Goal: Task Accomplishment & Management: Use online tool/utility

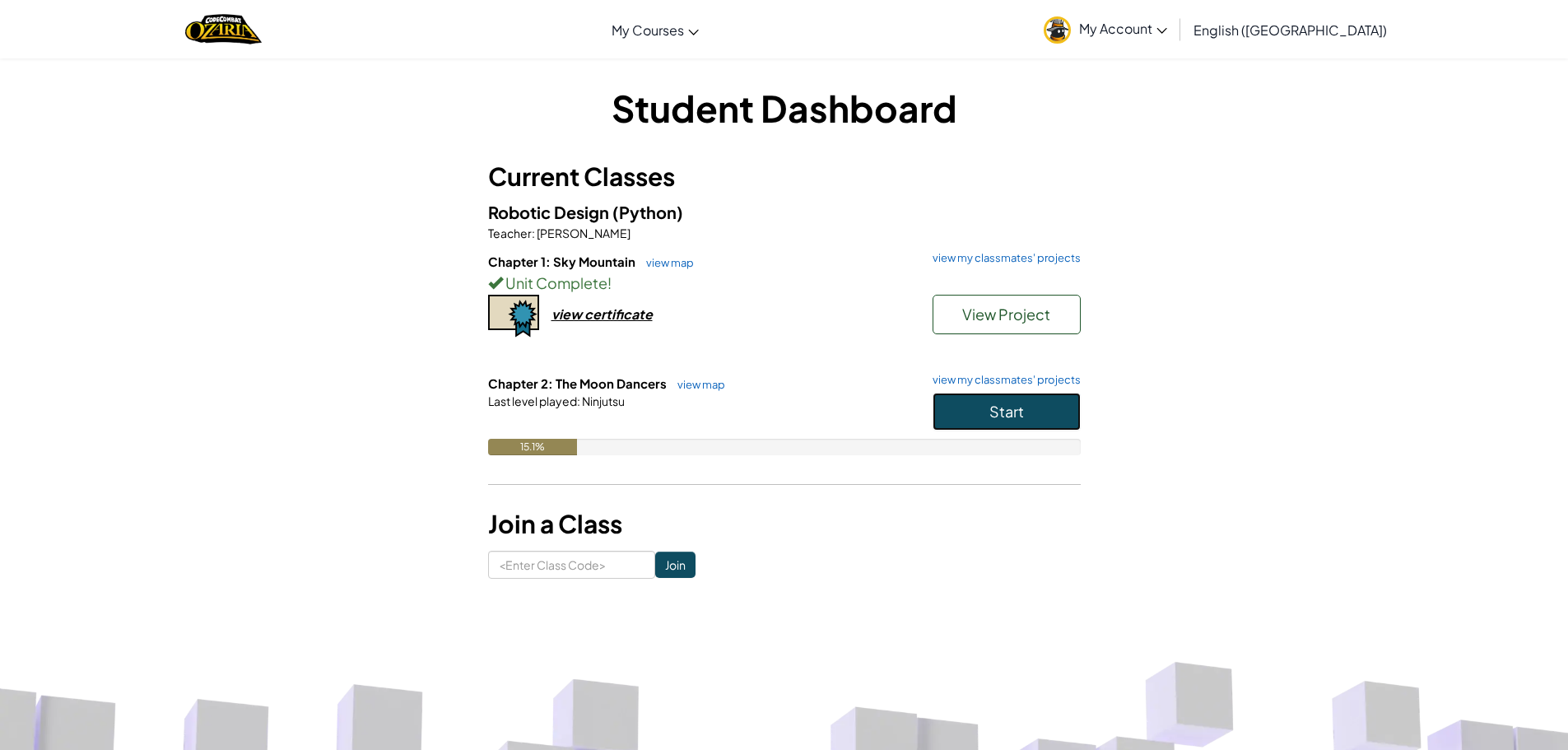
click at [1010, 401] on span "Start" at bounding box center [1007, 411] width 35 height 19
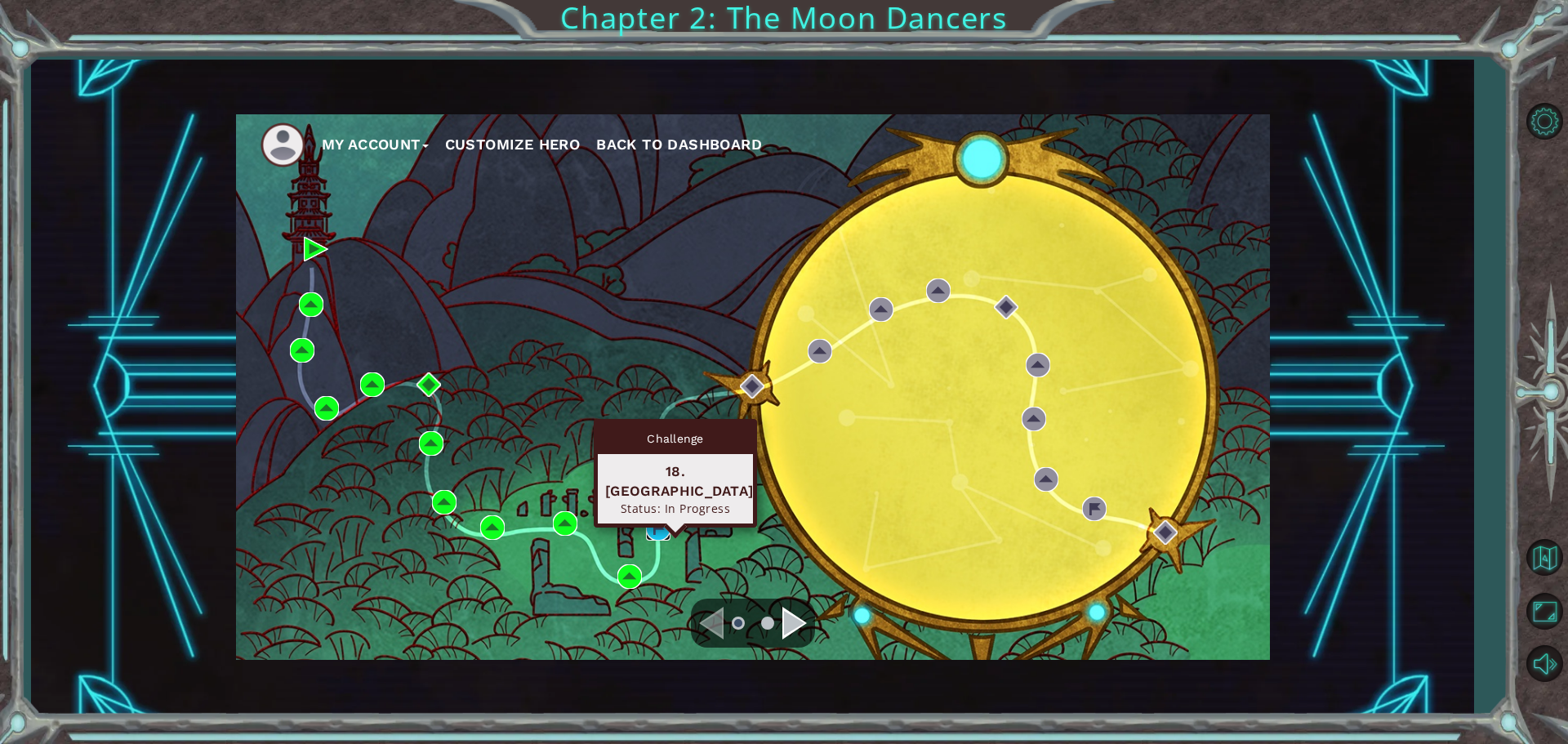
click at [650, 526] on img at bounding box center [658, 528] width 25 height 25
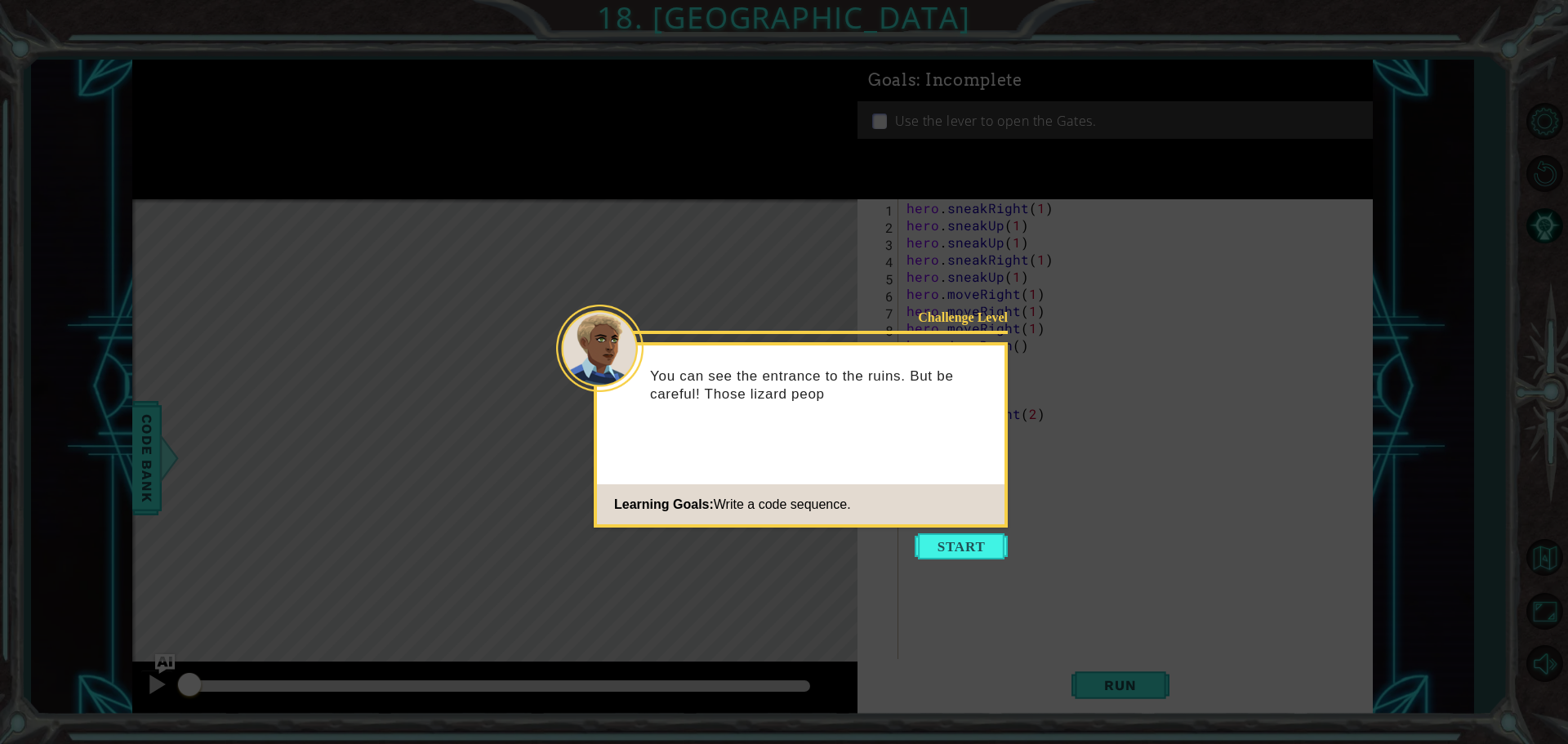
click at [939, 556] on button "Start" at bounding box center [961, 546] width 93 height 27
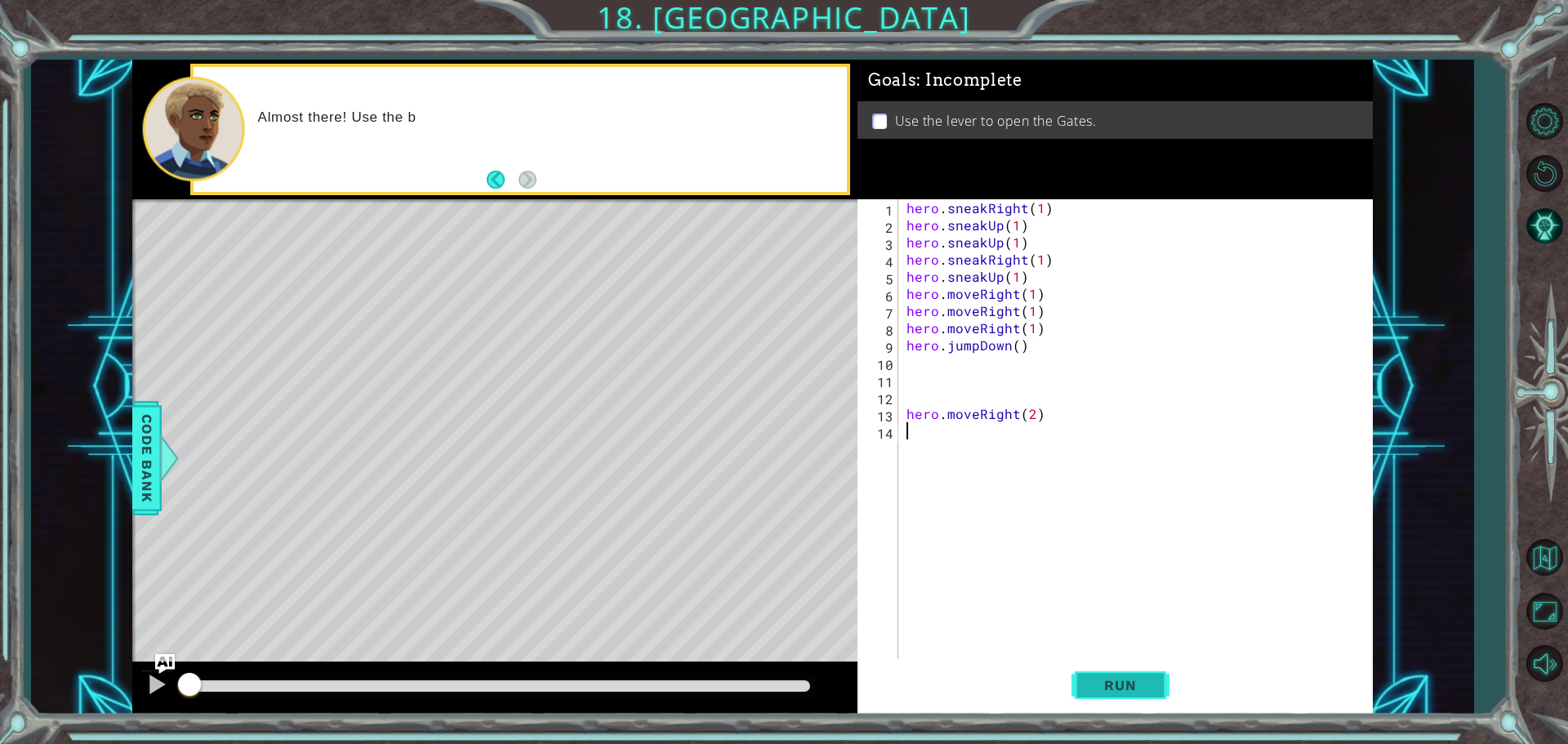
click at [1108, 670] on button "Run" at bounding box center [1120, 685] width 98 height 51
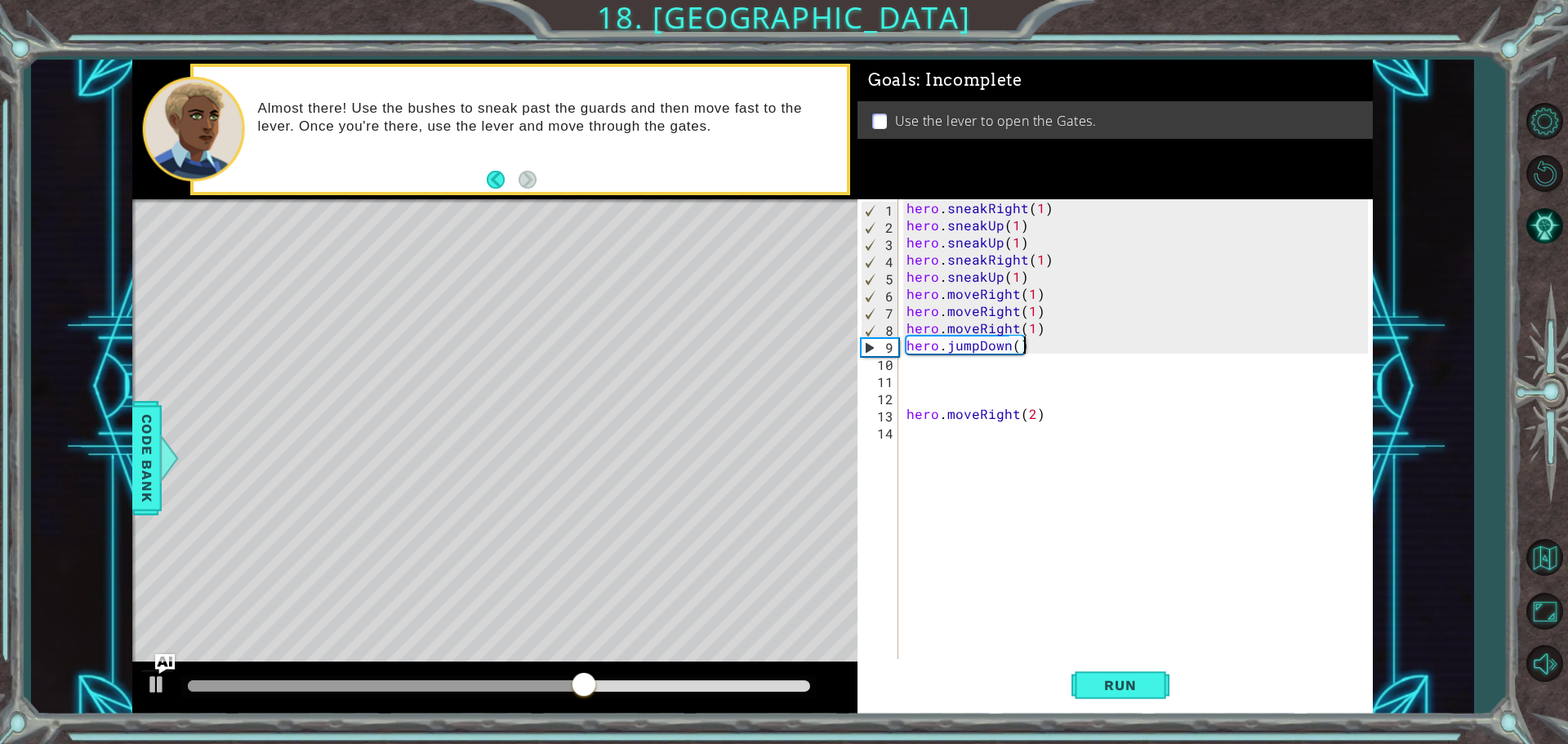
click at [1041, 338] on div "hero . sneakRight ( 1 ) hero . sneakUp ( 1 ) hero . sneakUp ( 1 ) hero . sneakR…" at bounding box center [1140, 448] width 473 height 497
click at [1044, 330] on div "hero . sneakRight ( 1 ) hero . sneakUp ( 1 ) hero . sneakUp ( 1 ) hero . sneakR…" at bounding box center [1140, 448] width 473 height 497
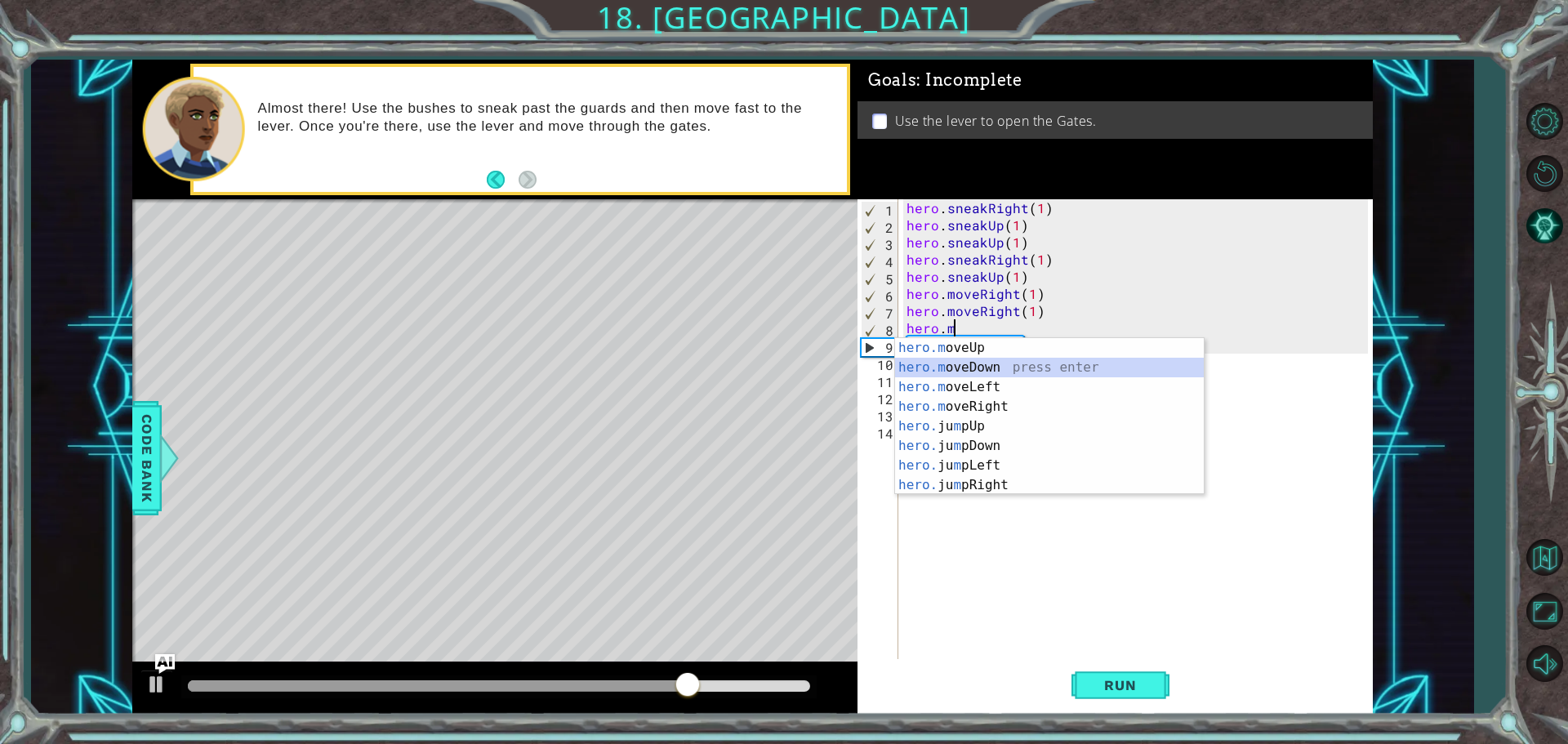
click at [1027, 360] on div "hero.m oveUp press enter hero.m oveDown press enter hero.m oveLeft press enter …" at bounding box center [1049, 436] width 309 height 196
type textarea "hero.moveDown(1)"
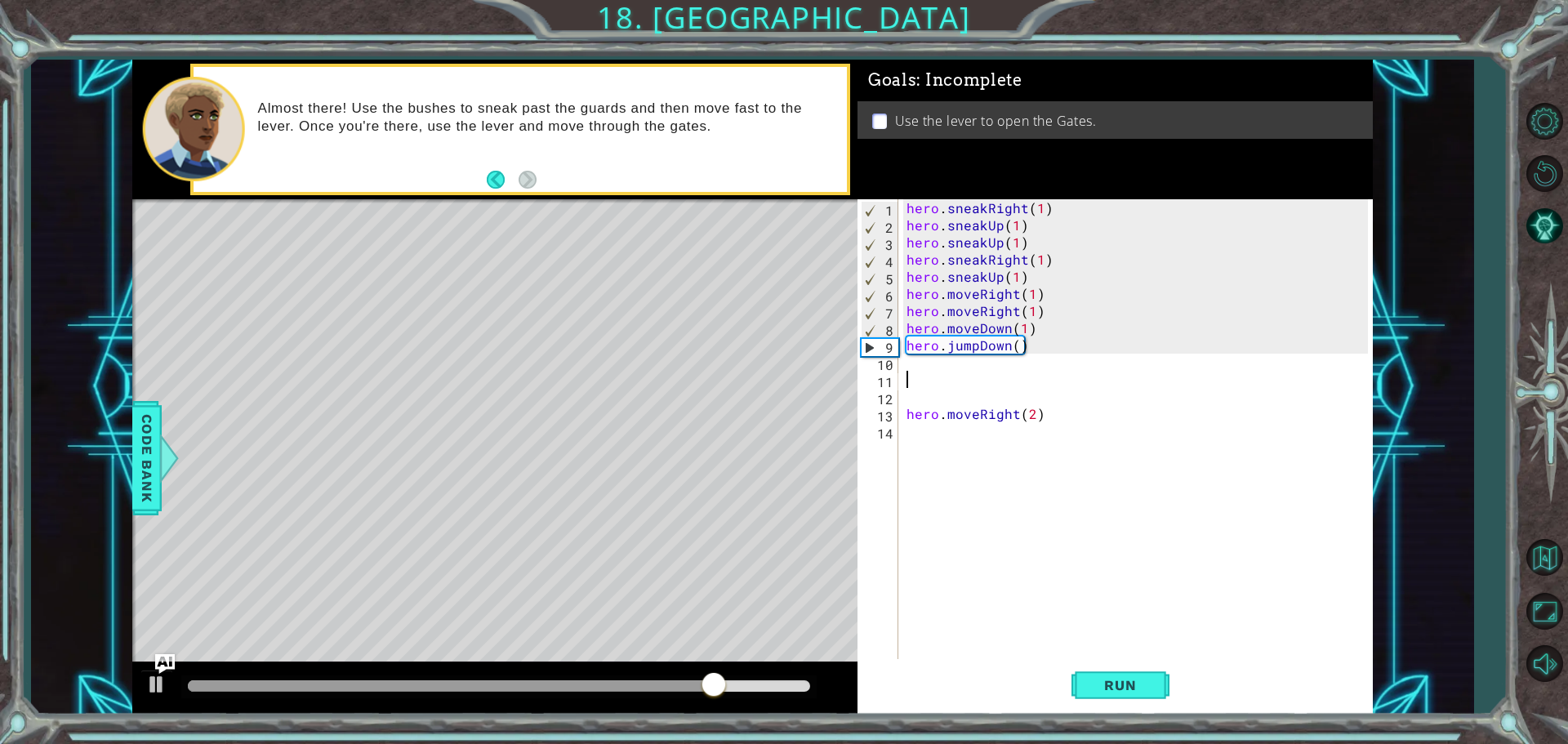
click at [1017, 378] on div "hero . sneakRight ( 1 ) hero . sneakUp ( 1 ) hero . sneakUp ( 1 ) hero . sneakR…" at bounding box center [1140, 448] width 473 height 497
click at [1085, 699] on button "Run" at bounding box center [1120, 685] width 98 height 51
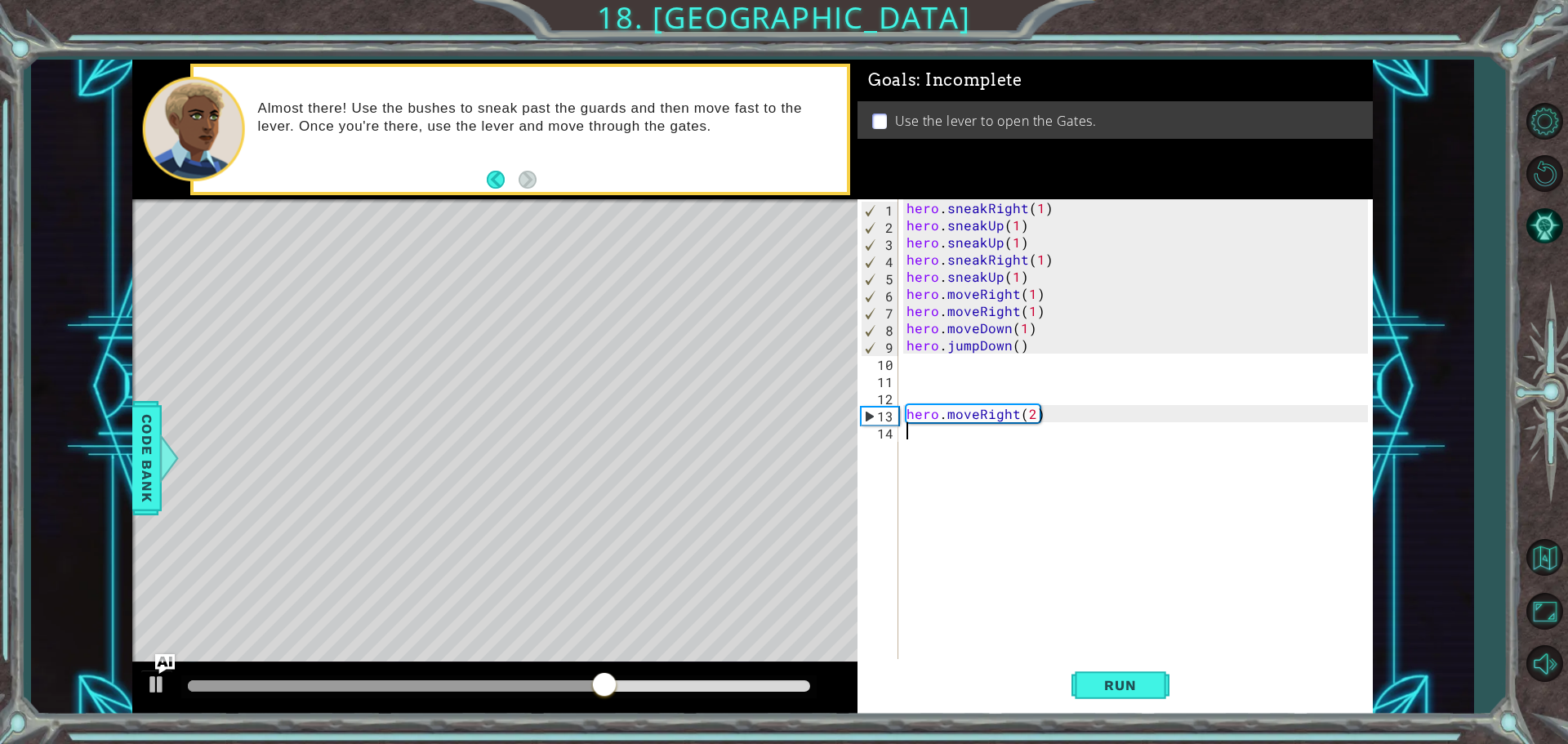
click at [926, 449] on div "hero . sneakRight ( 1 ) hero . sneakUp ( 1 ) hero . sneakUp ( 1 ) hero . sneakR…" at bounding box center [1140, 448] width 473 height 497
type textarea "h"
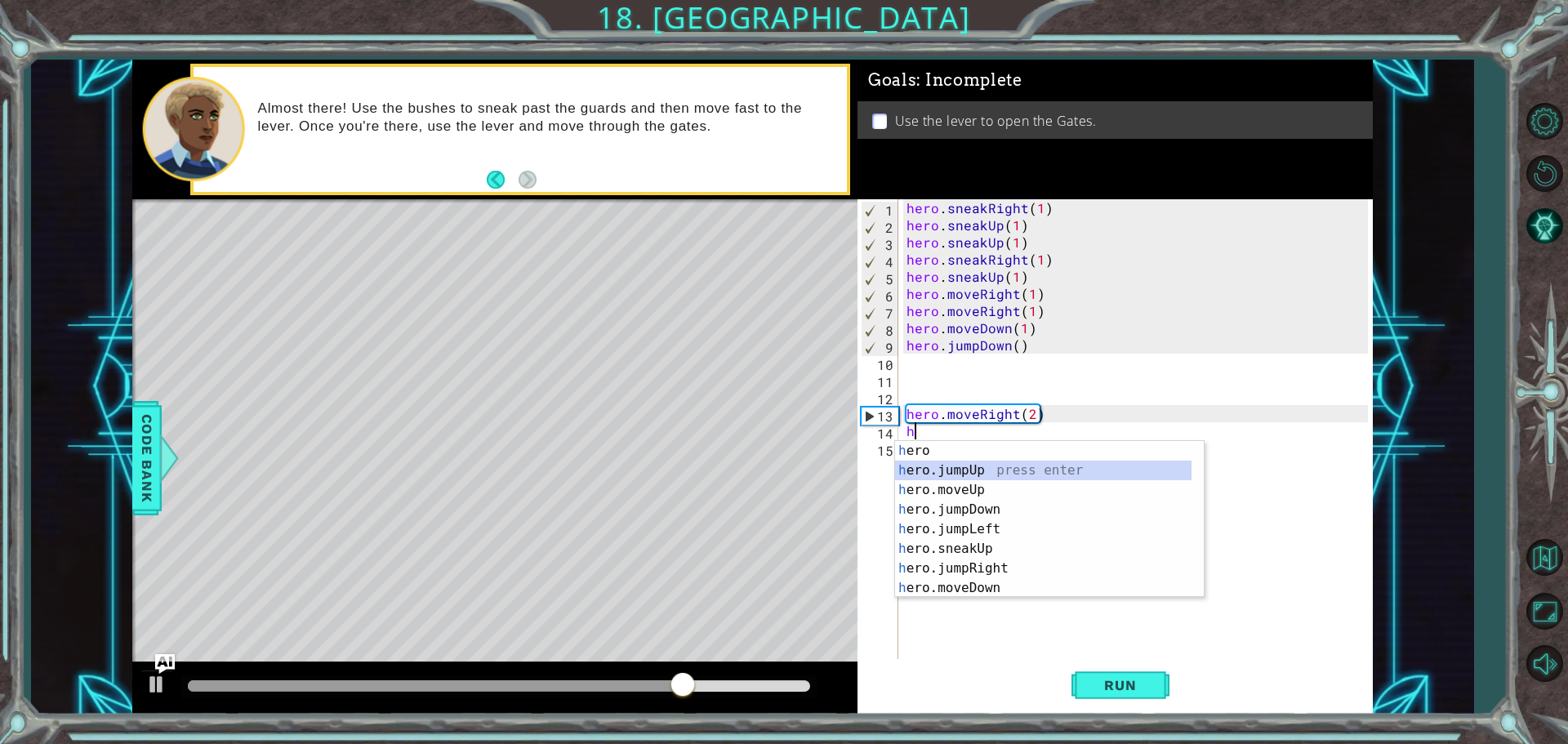
click at [987, 476] on div "h ero press enter h ero.jumpUp press enter h ero.moveUp press enter h ero.jumpD…" at bounding box center [1043, 539] width 296 height 196
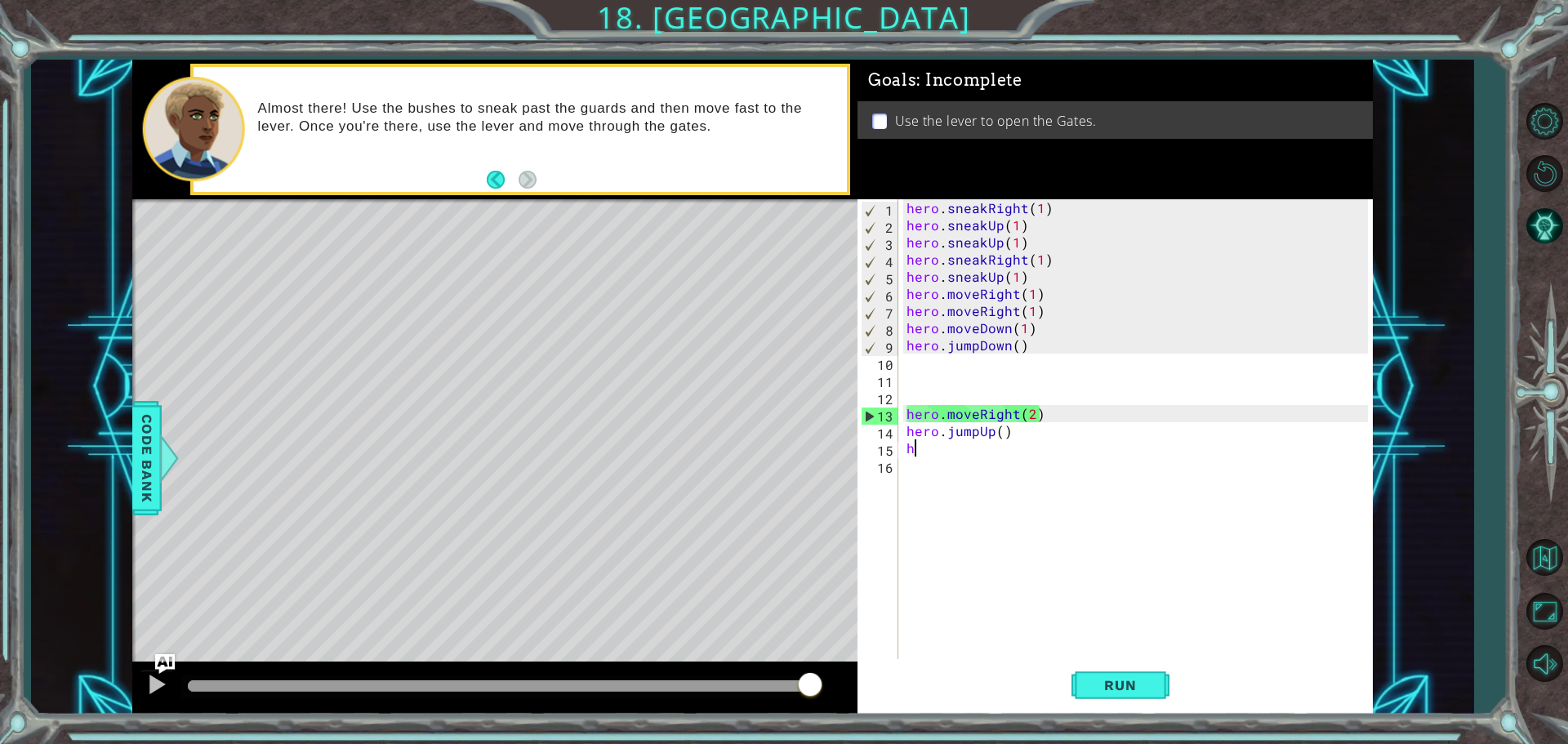
click at [981, 449] on div "hero . sneakRight ( 1 ) hero . sneakUp ( 1 ) hero . sneakUp ( 1 ) hero . sneakR…" at bounding box center [1140, 448] width 473 height 497
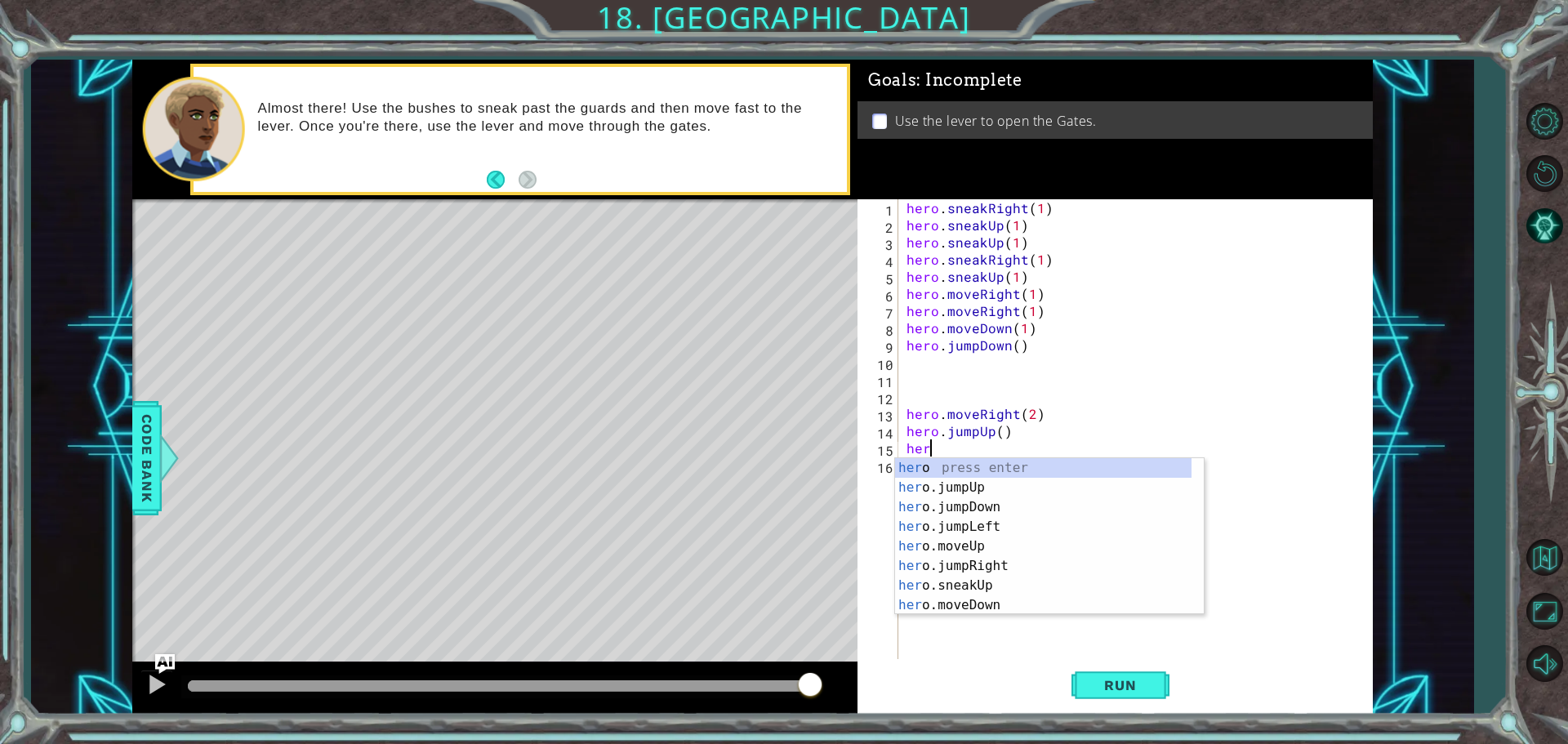
scroll to position [0, 1]
click at [931, 470] on div "her o. m oveUp press enter her o. m oveDown press enter her o. m oveLeft press …" at bounding box center [1049, 556] width 309 height 196
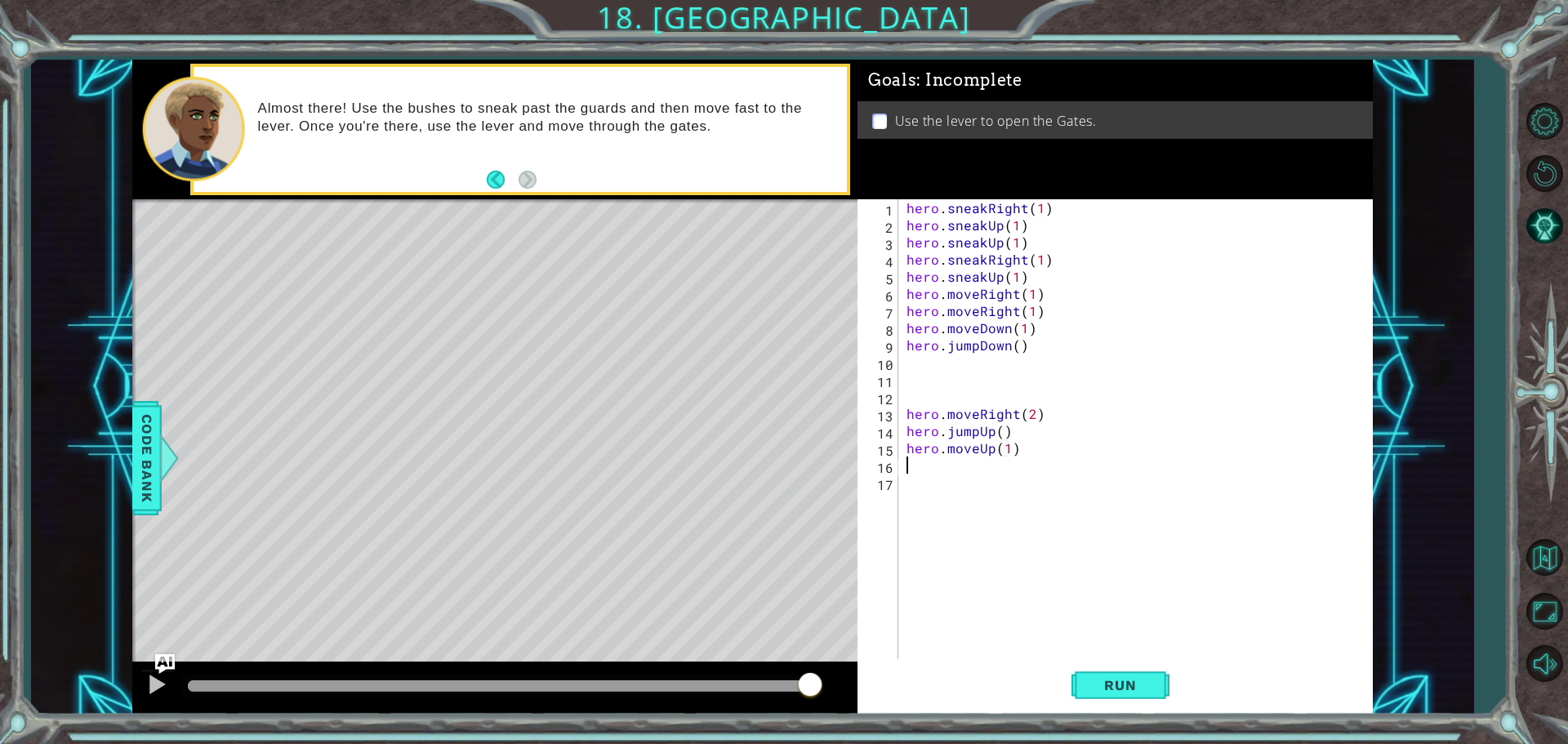
type textarea "hero.moveUp(1)"
click at [1069, 689] on div "Run" at bounding box center [1120, 685] width 516 height 51
click at [1087, 697] on button "Run" at bounding box center [1120, 685] width 98 height 51
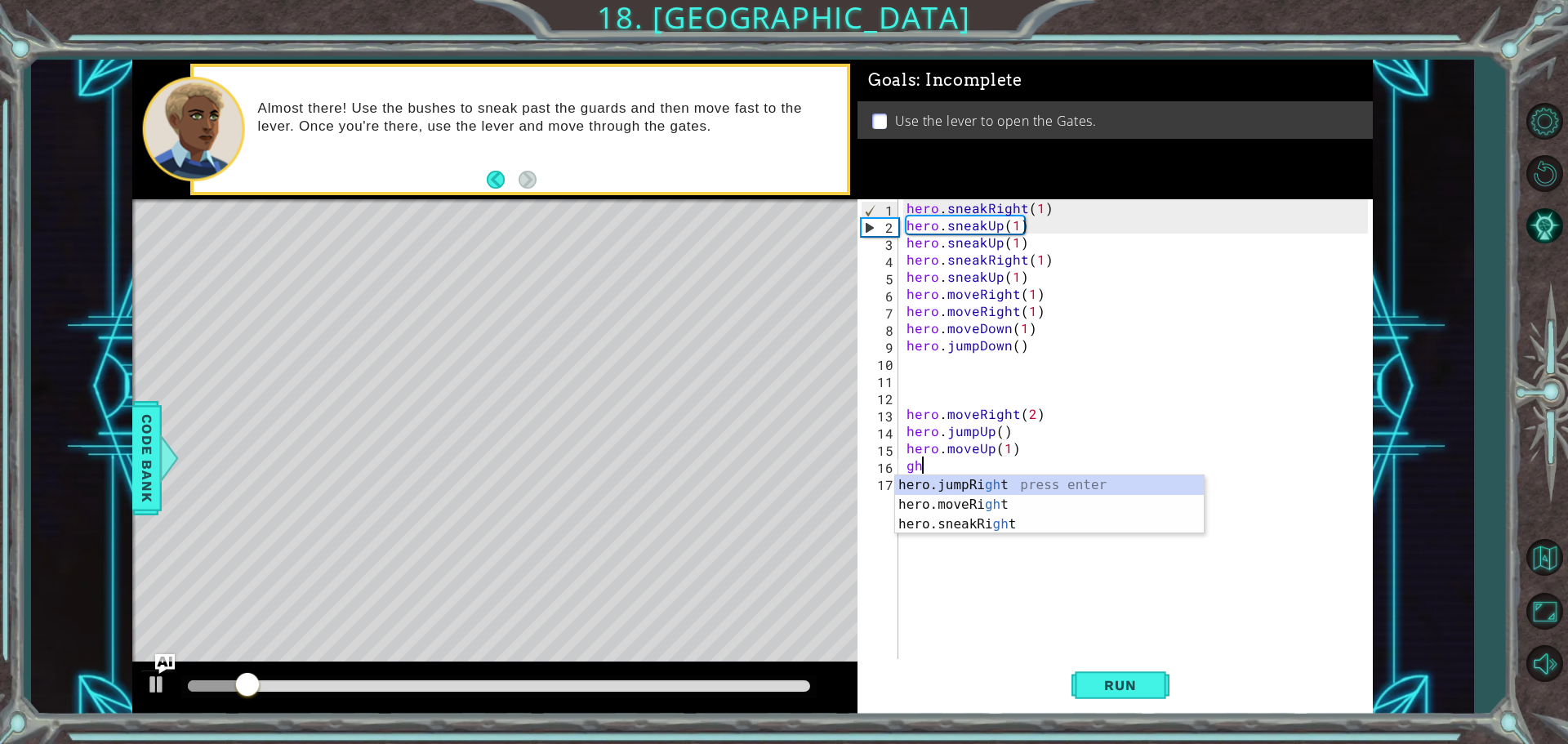
type textarea "g"
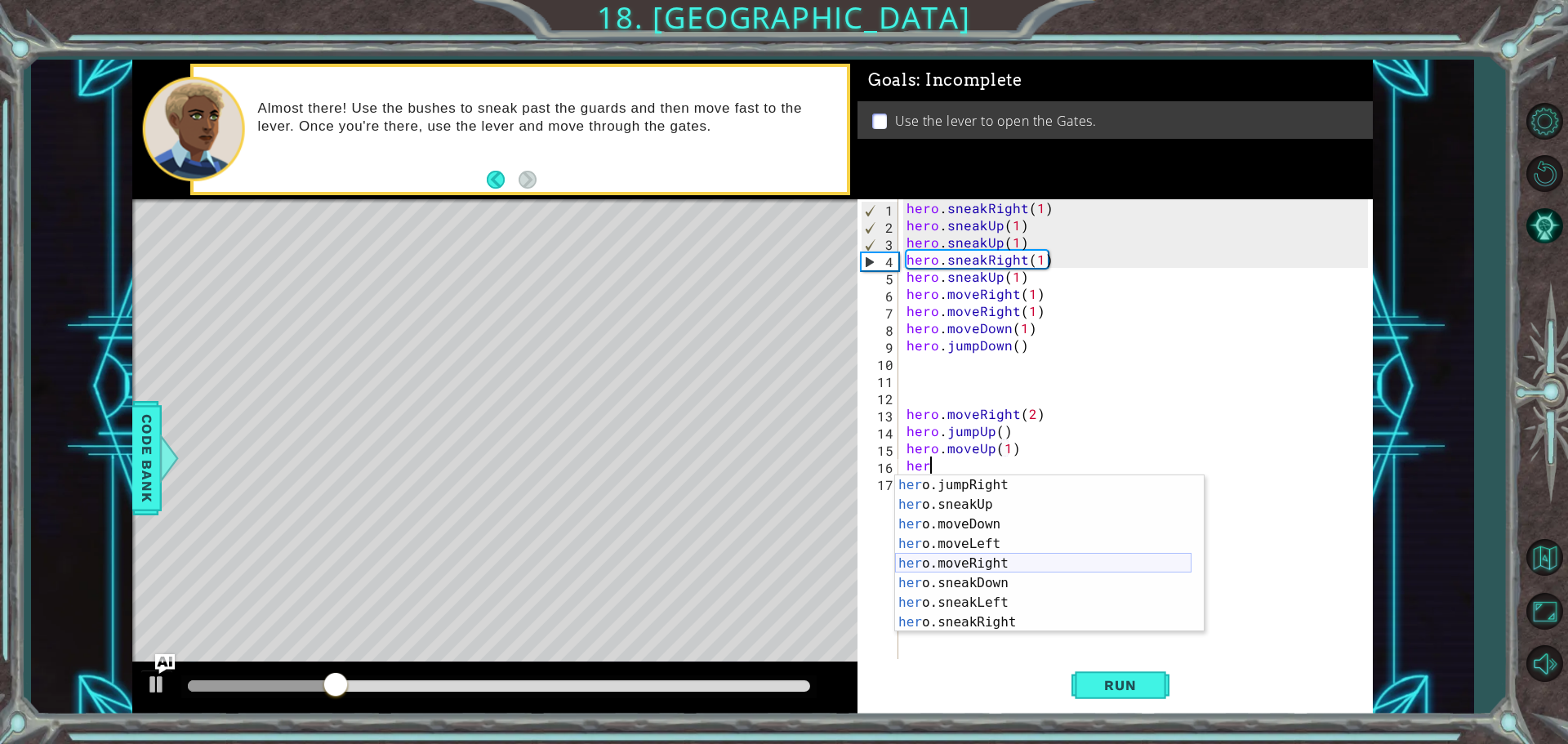
scroll to position [137, 0]
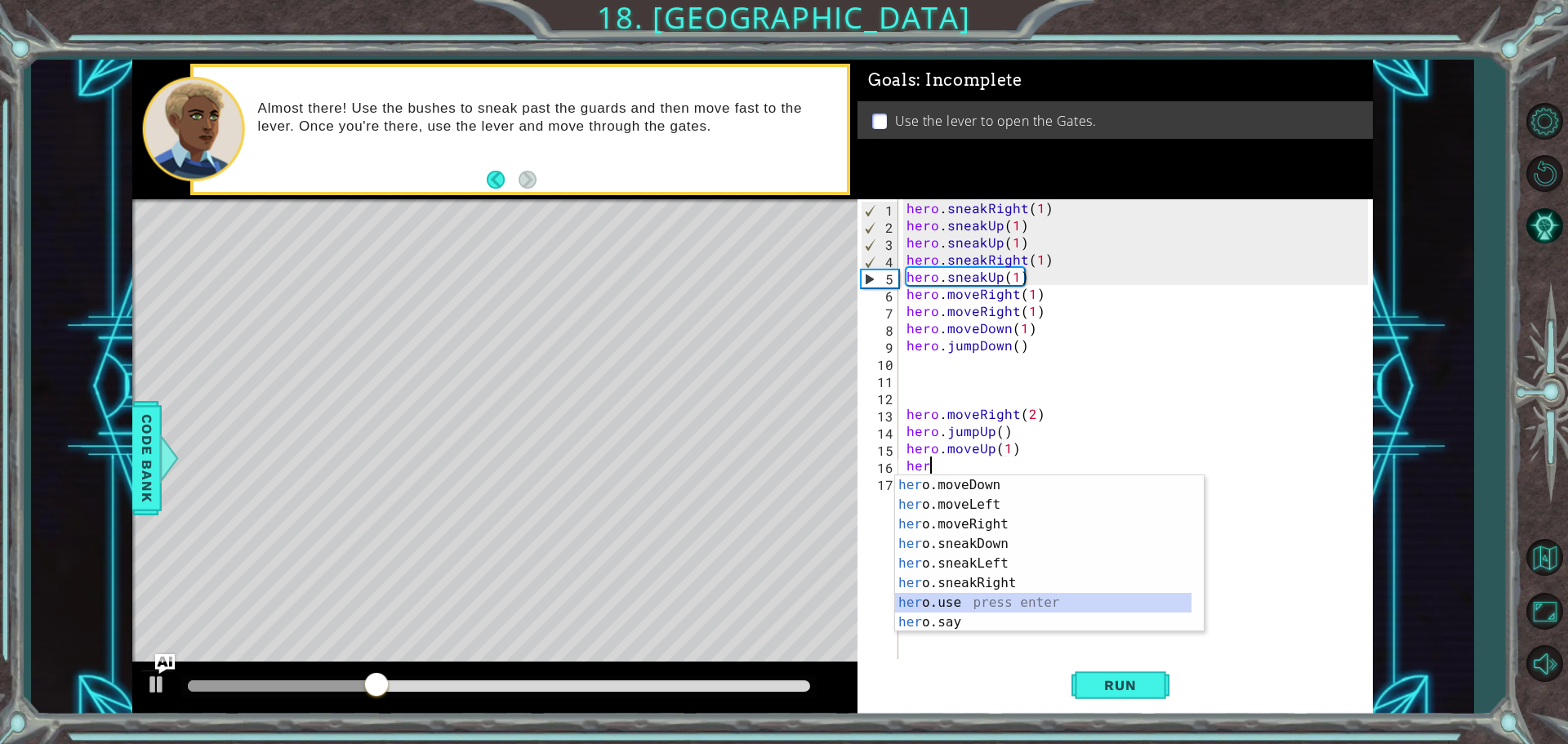
click at [952, 606] on div "her o.moveDown press enter her o.moveLeft press enter her o.moveRight press ent…" at bounding box center [1043, 573] width 296 height 196
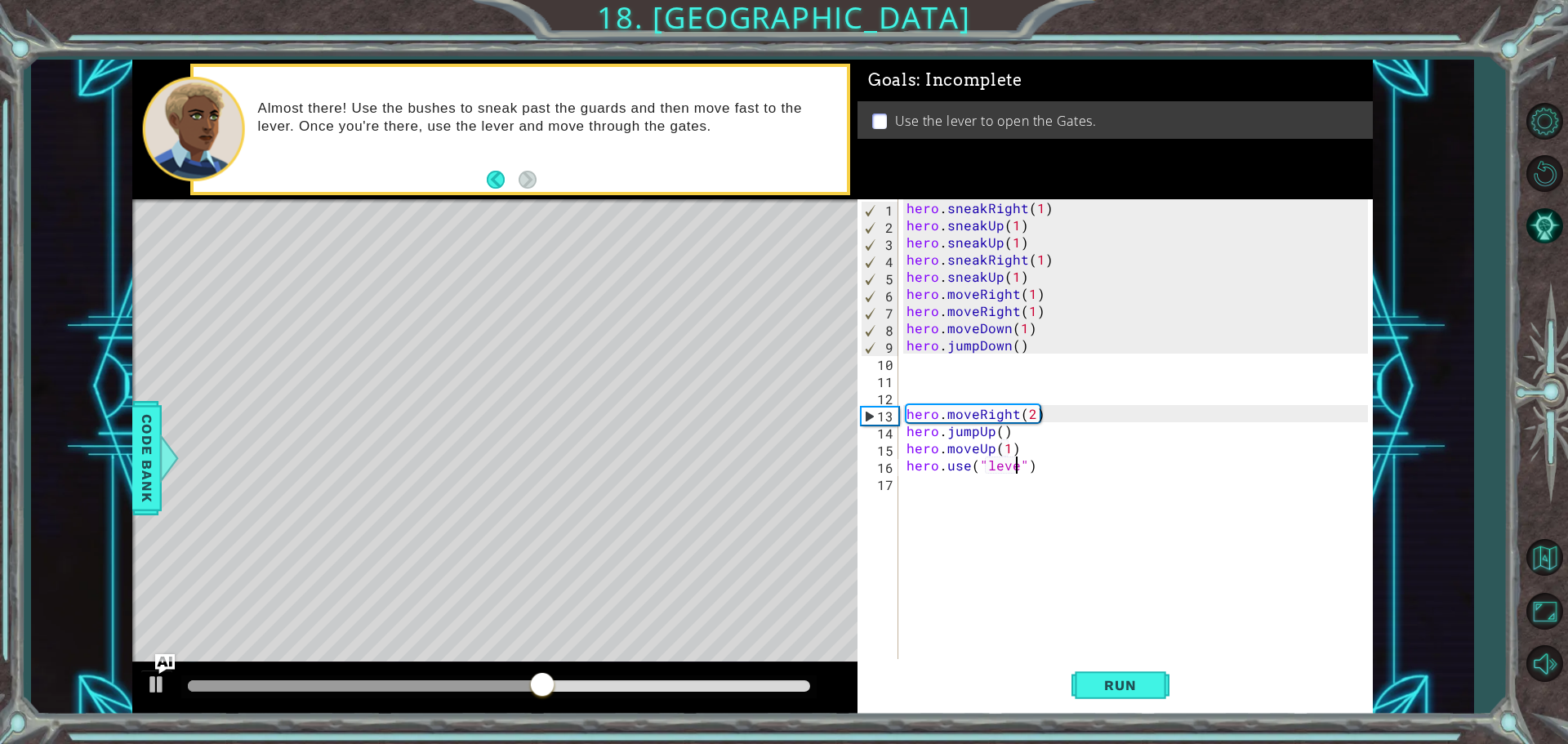
scroll to position [0, 8]
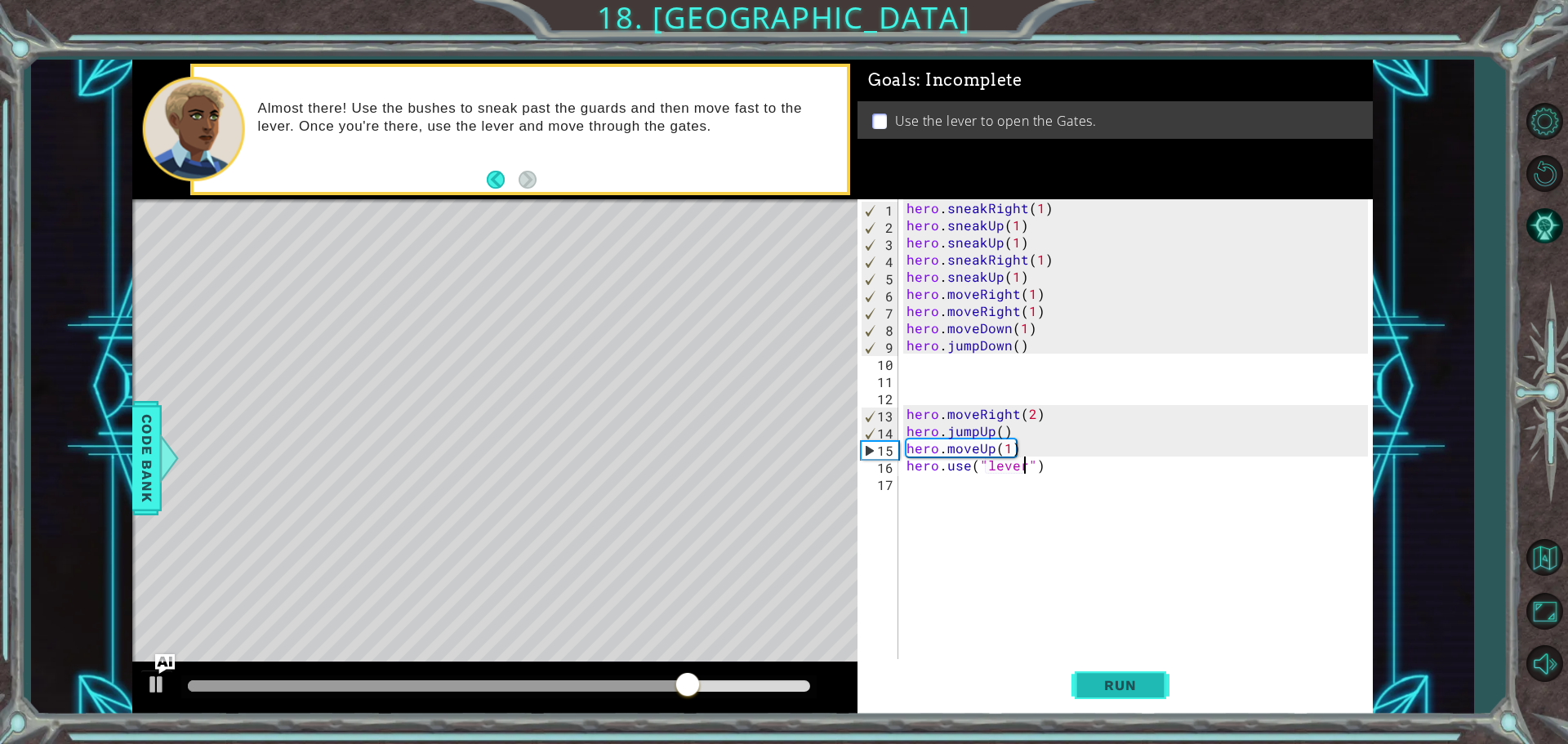
type textarea "hero.use("lever")"
click at [1105, 687] on span "Run" at bounding box center [1120, 685] width 64 height 16
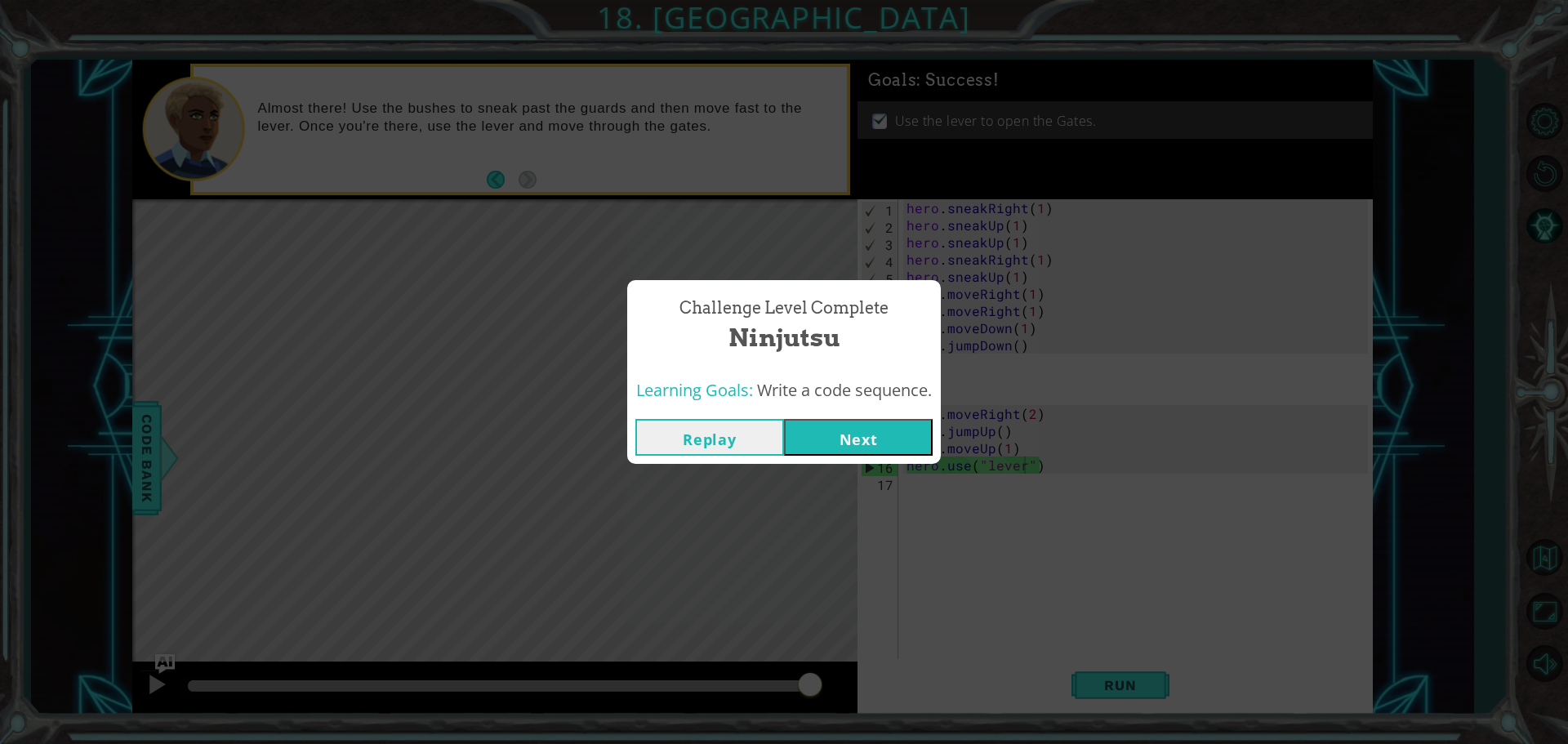
drag, startPoint x: 852, startPoint y: 417, endPoint x: 856, endPoint y: 432, distance: 15.5
click at [852, 420] on div "Replay Next" at bounding box center [784, 437] width 313 height 53
click at [856, 432] on button "Next" at bounding box center [859, 437] width 149 height 37
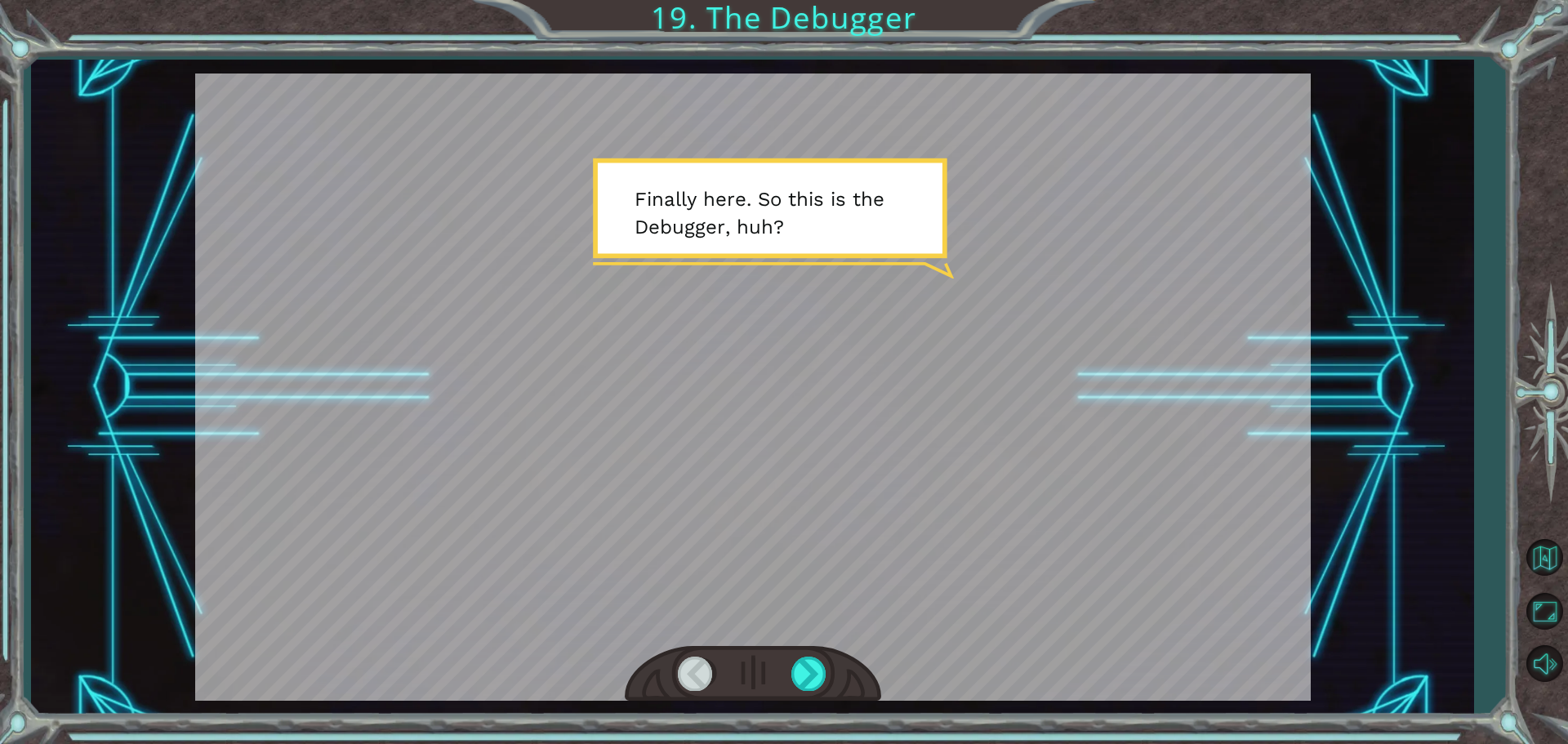
drag, startPoint x: 794, startPoint y: 652, endPoint x: 803, endPoint y: 663, distance: 14.2
click at [795, 653] on div at bounding box center [754, 674] width 257 height 57
click at [803, 663] on div at bounding box center [809, 673] width 37 height 33
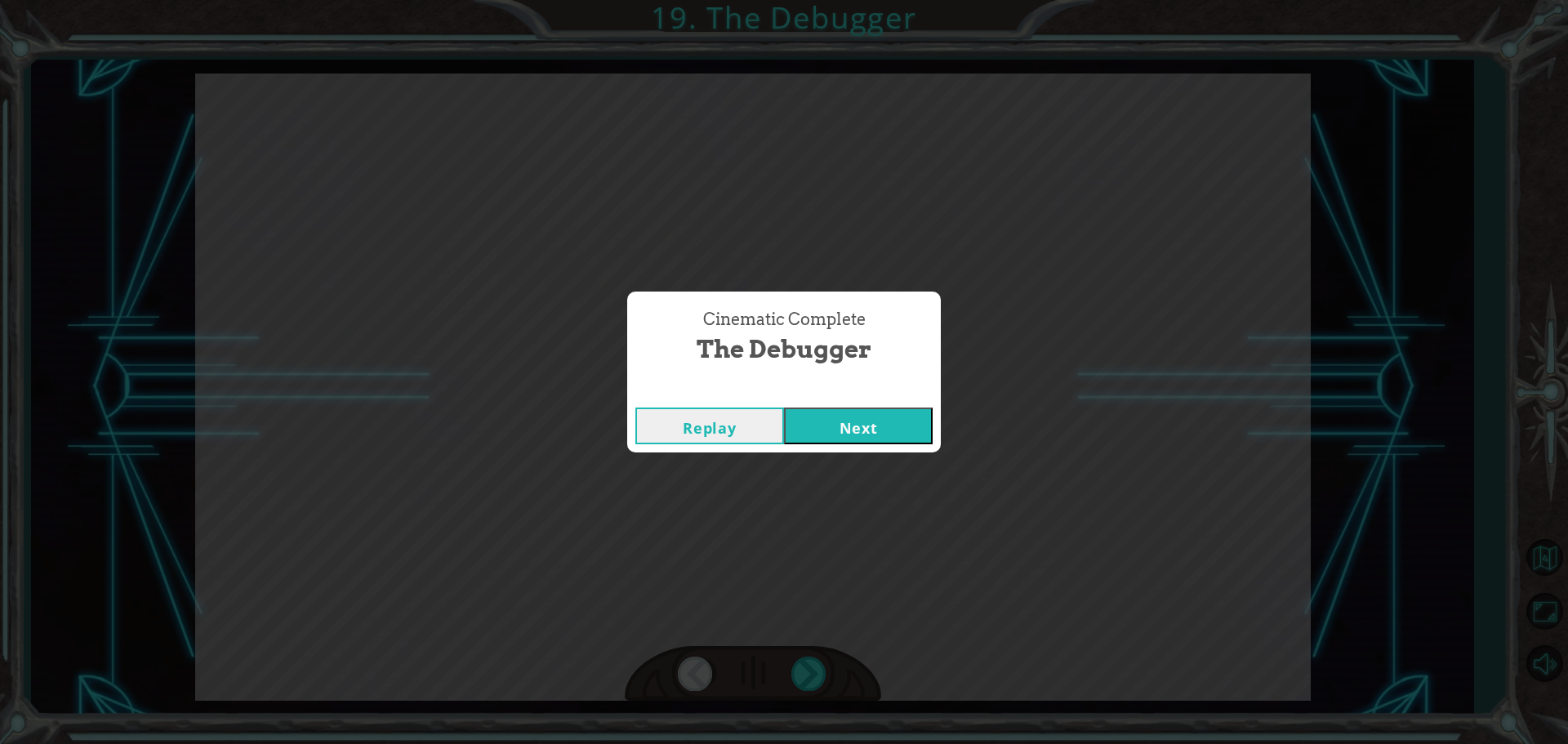
click at [808, 433] on button "Next" at bounding box center [859, 426] width 149 height 37
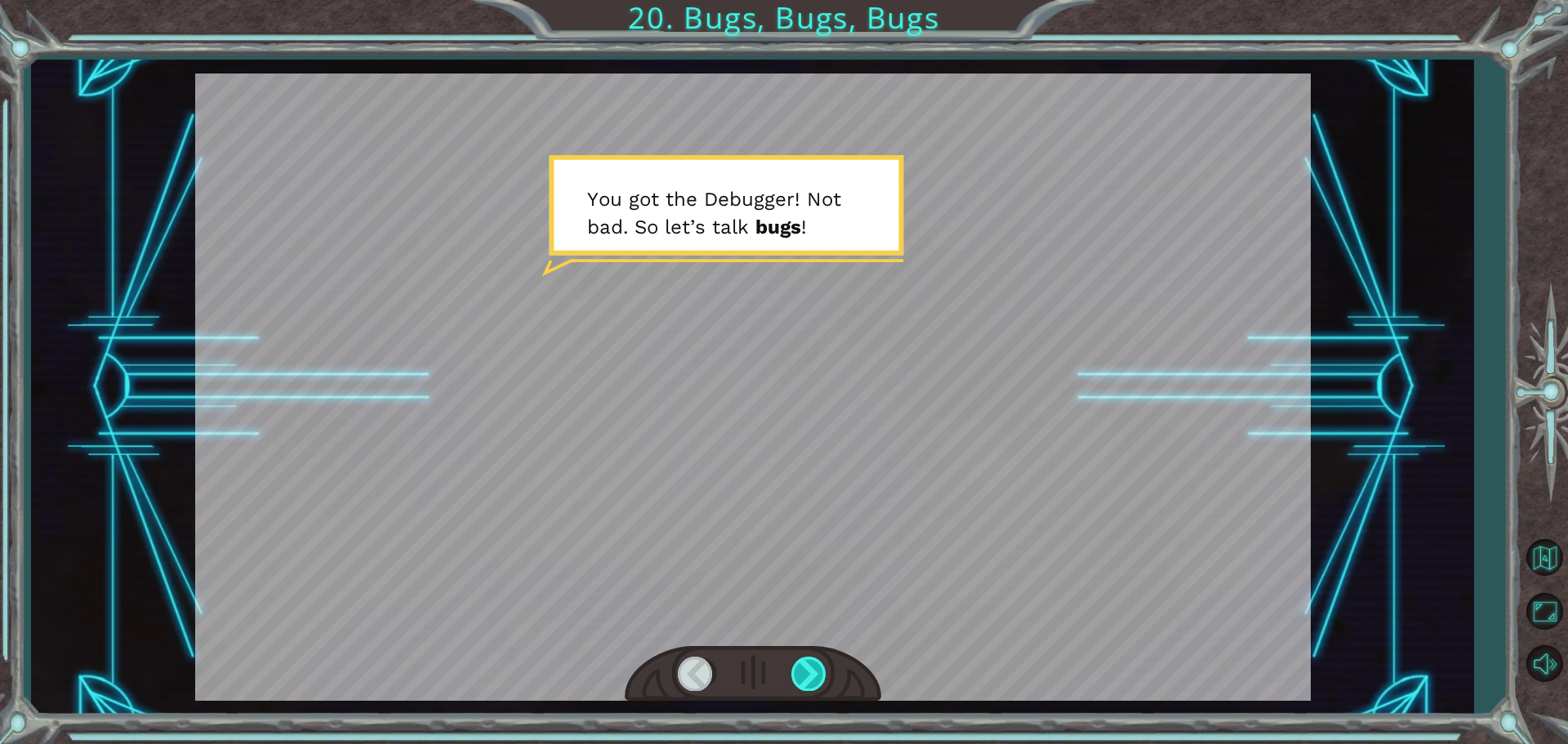
click at [812, 680] on div at bounding box center [809, 673] width 37 height 33
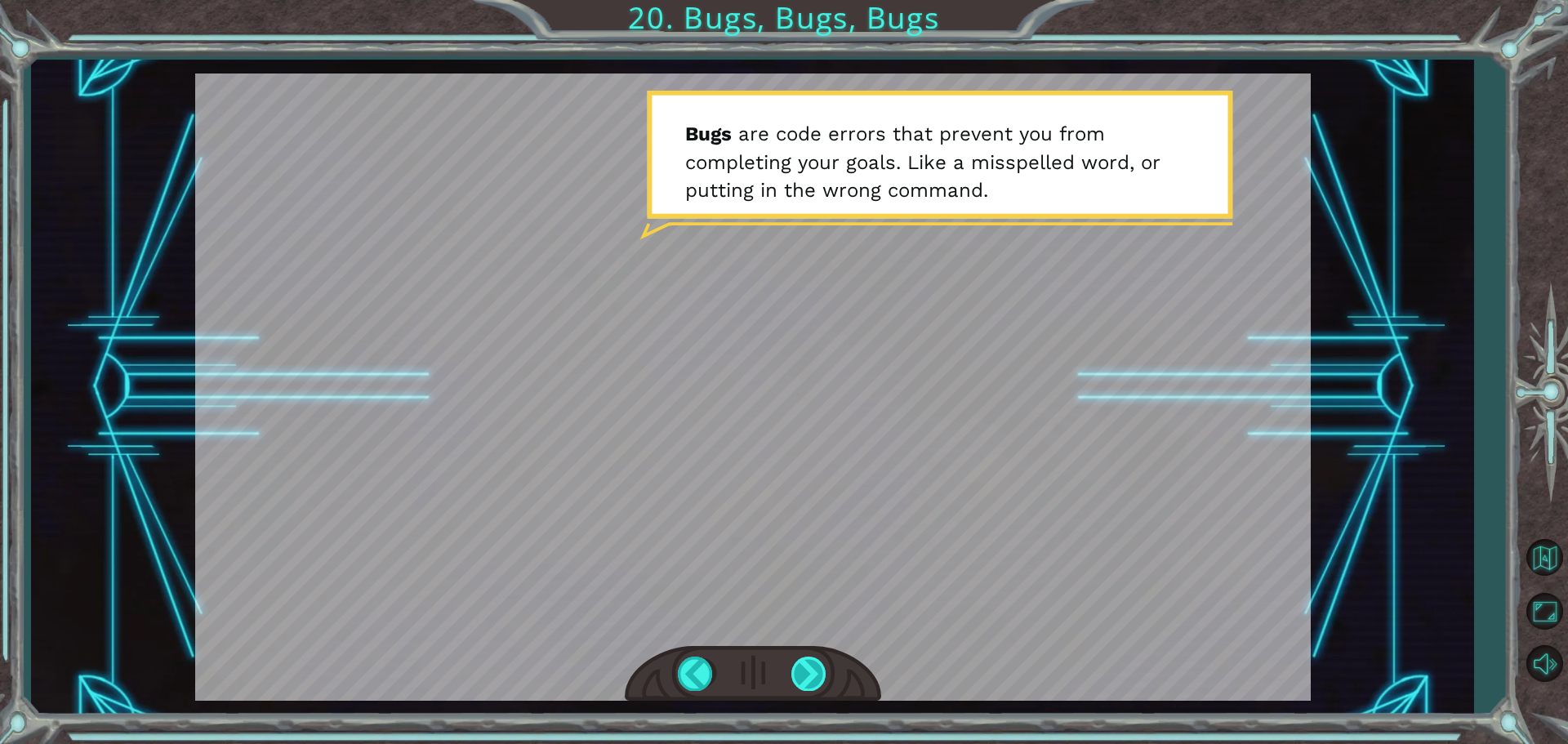
click at [803, 671] on div at bounding box center [809, 673] width 37 height 33
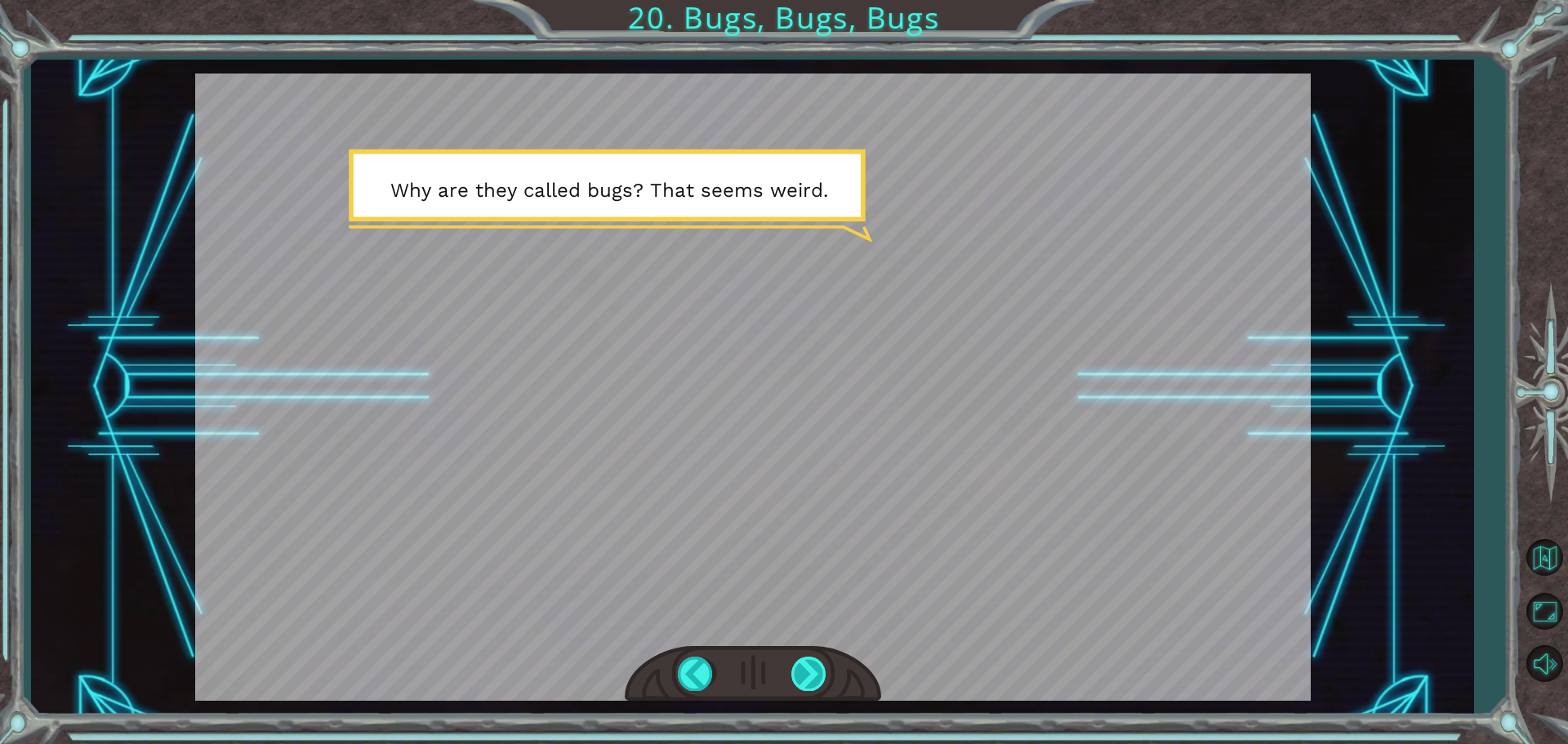
click at [808, 674] on div at bounding box center [809, 673] width 37 height 33
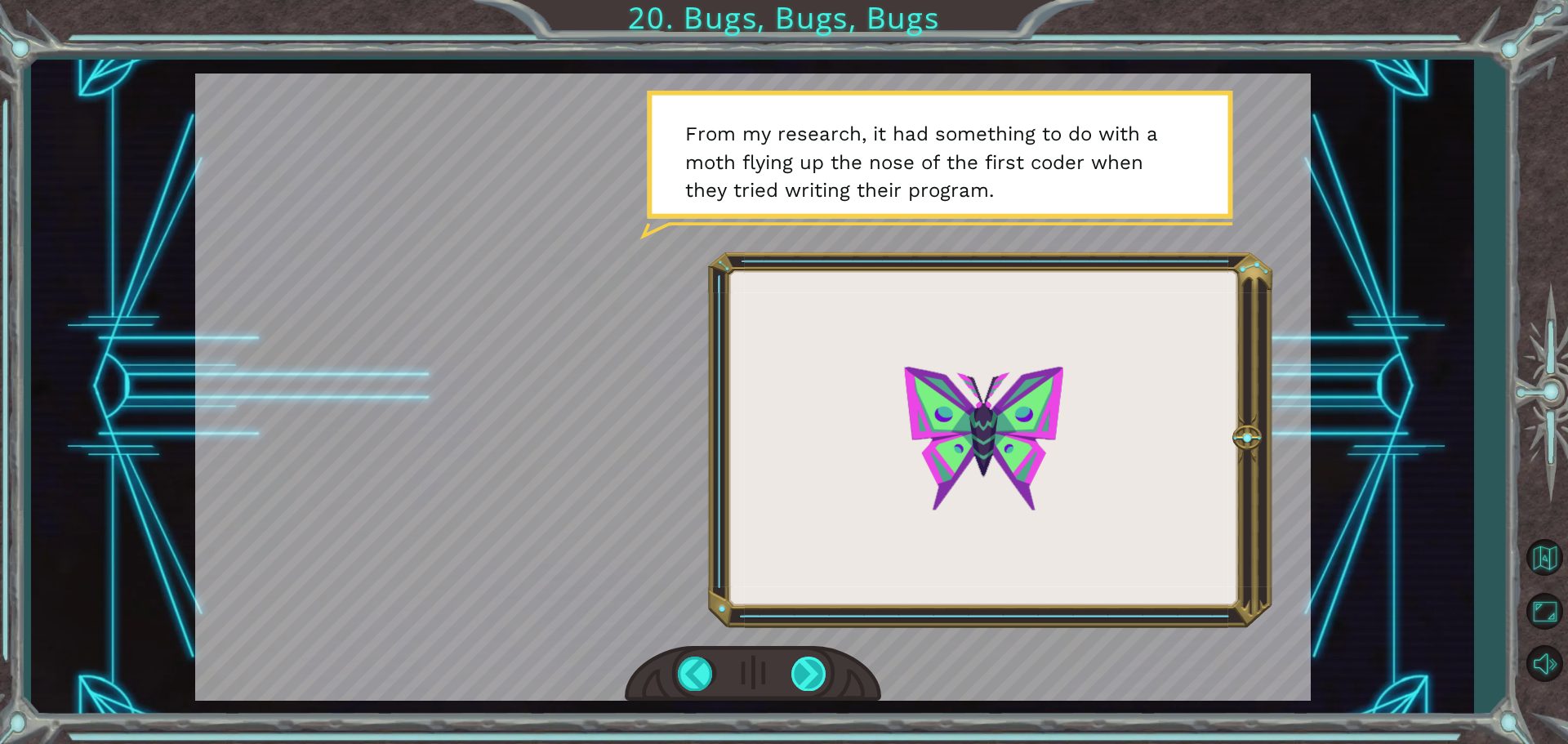
click at [803, 668] on div at bounding box center [809, 673] width 37 height 33
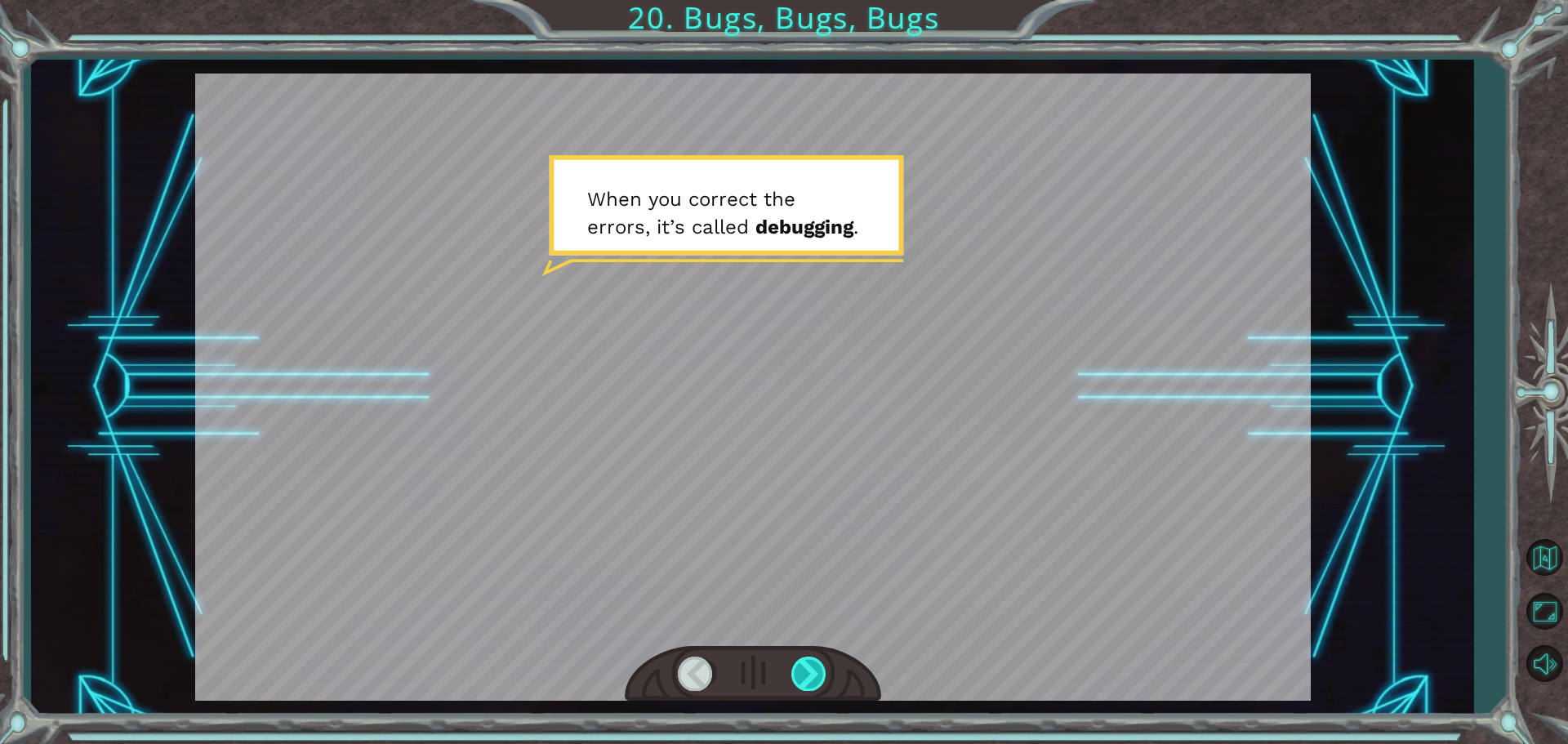
click at [797, 670] on div at bounding box center [809, 673] width 37 height 33
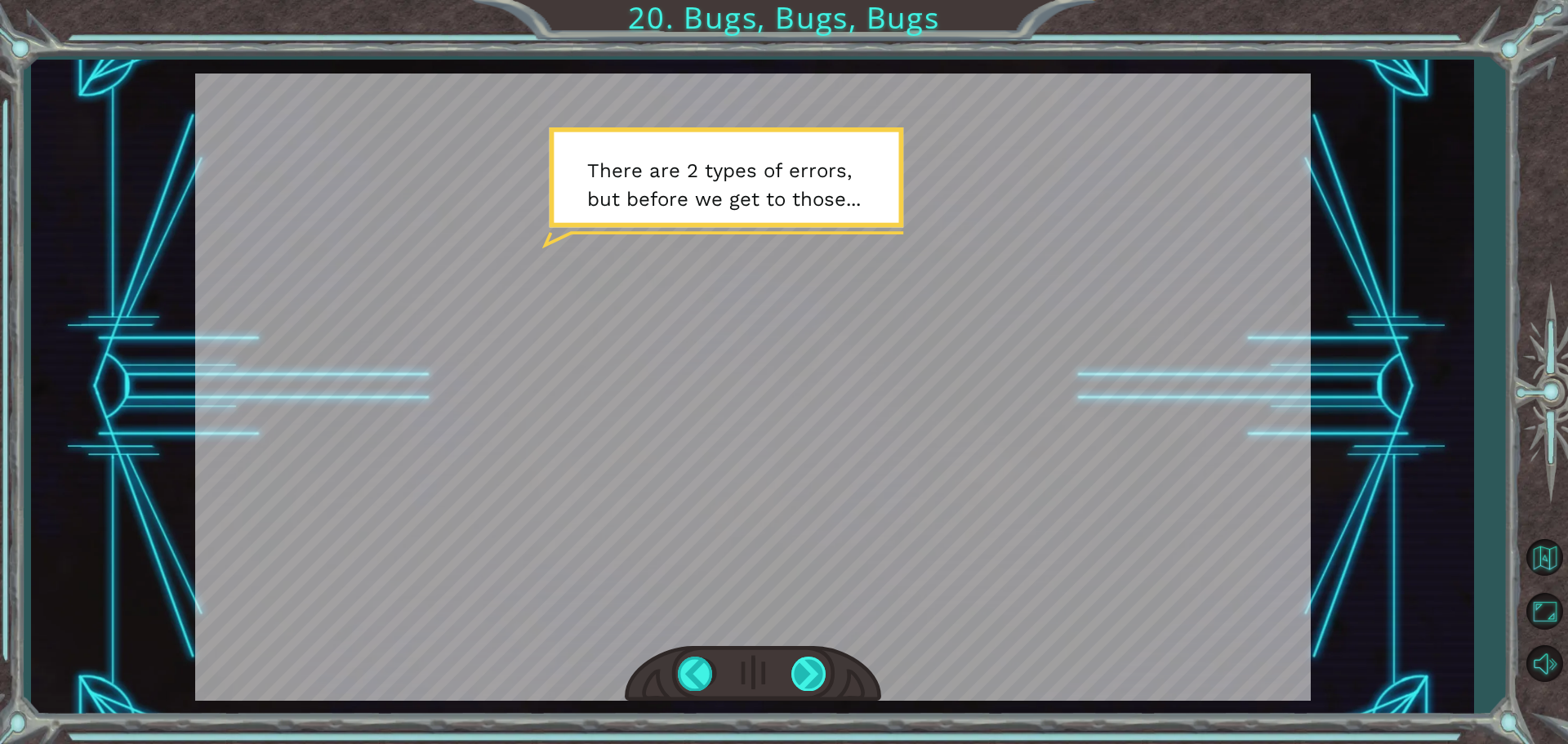
click at [812, 673] on div at bounding box center [809, 673] width 37 height 33
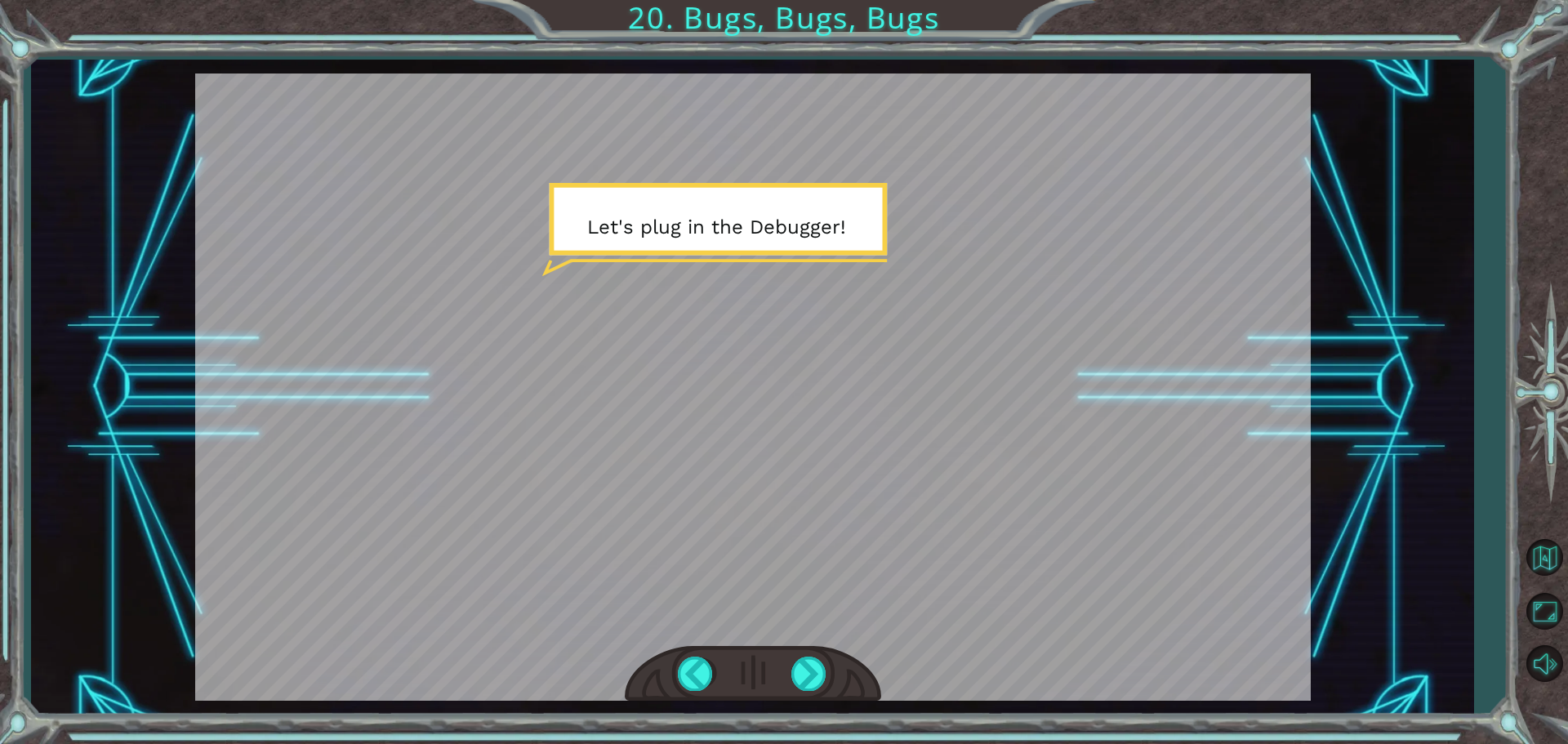
drag, startPoint x: 805, startPoint y: 672, endPoint x: 787, endPoint y: 679, distance: 19.3
click at [797, 676] on div at bounding box center [809, 673] width 37 height 33
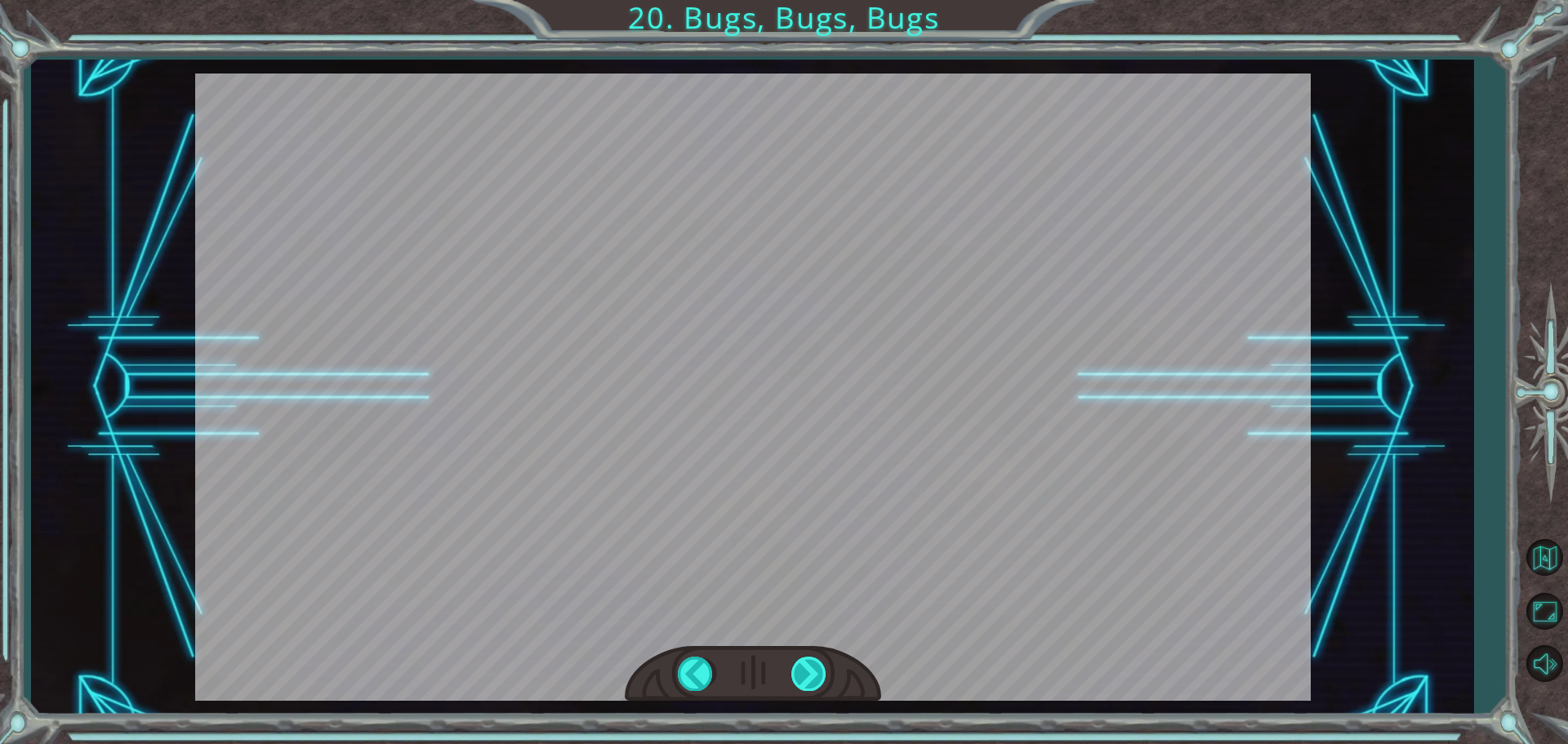
click at [815, 658] on div at bounding box center [809, 673] width 37 height 33
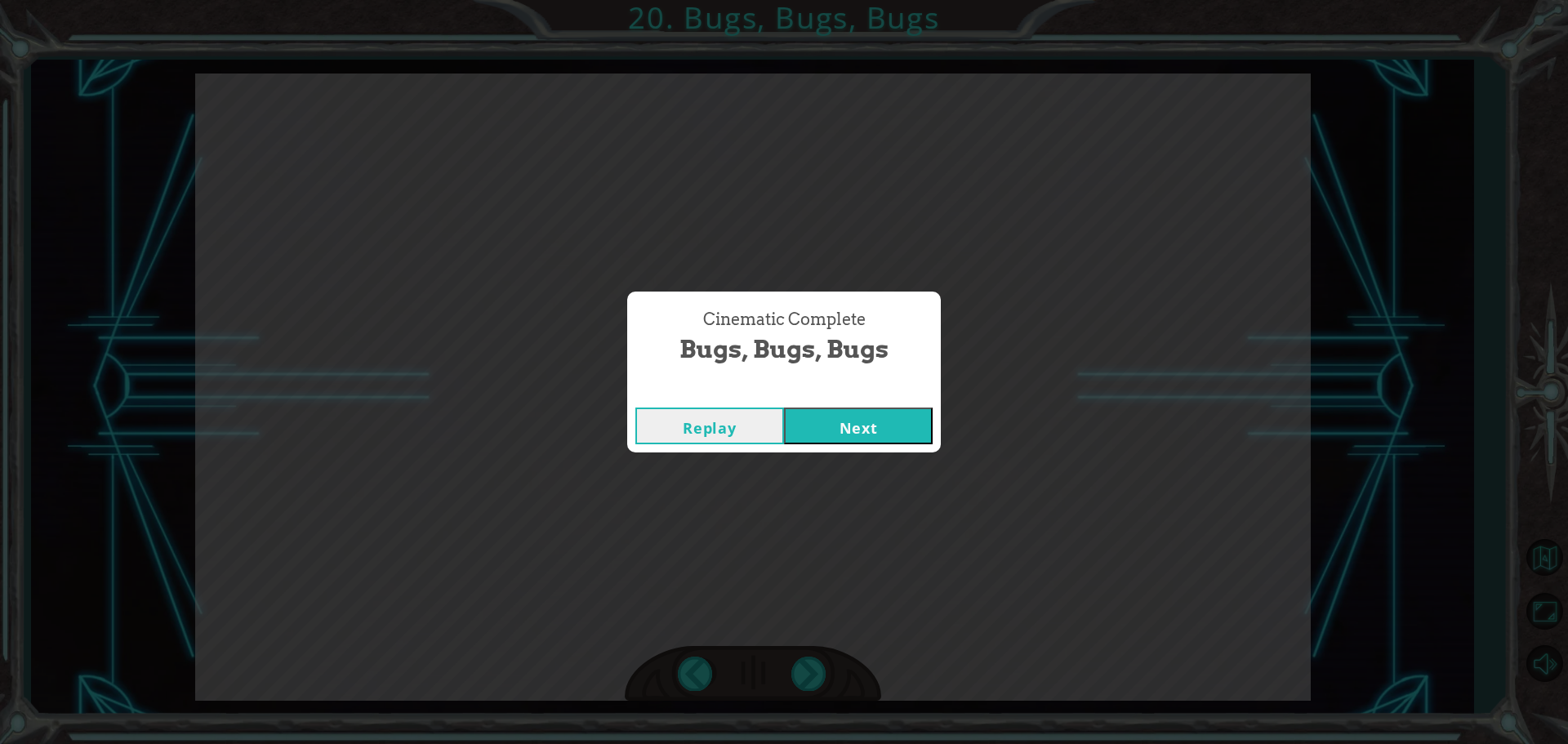
click at [813, 428] on button "Next" at bounding box center [859, 426] width 149 height 37
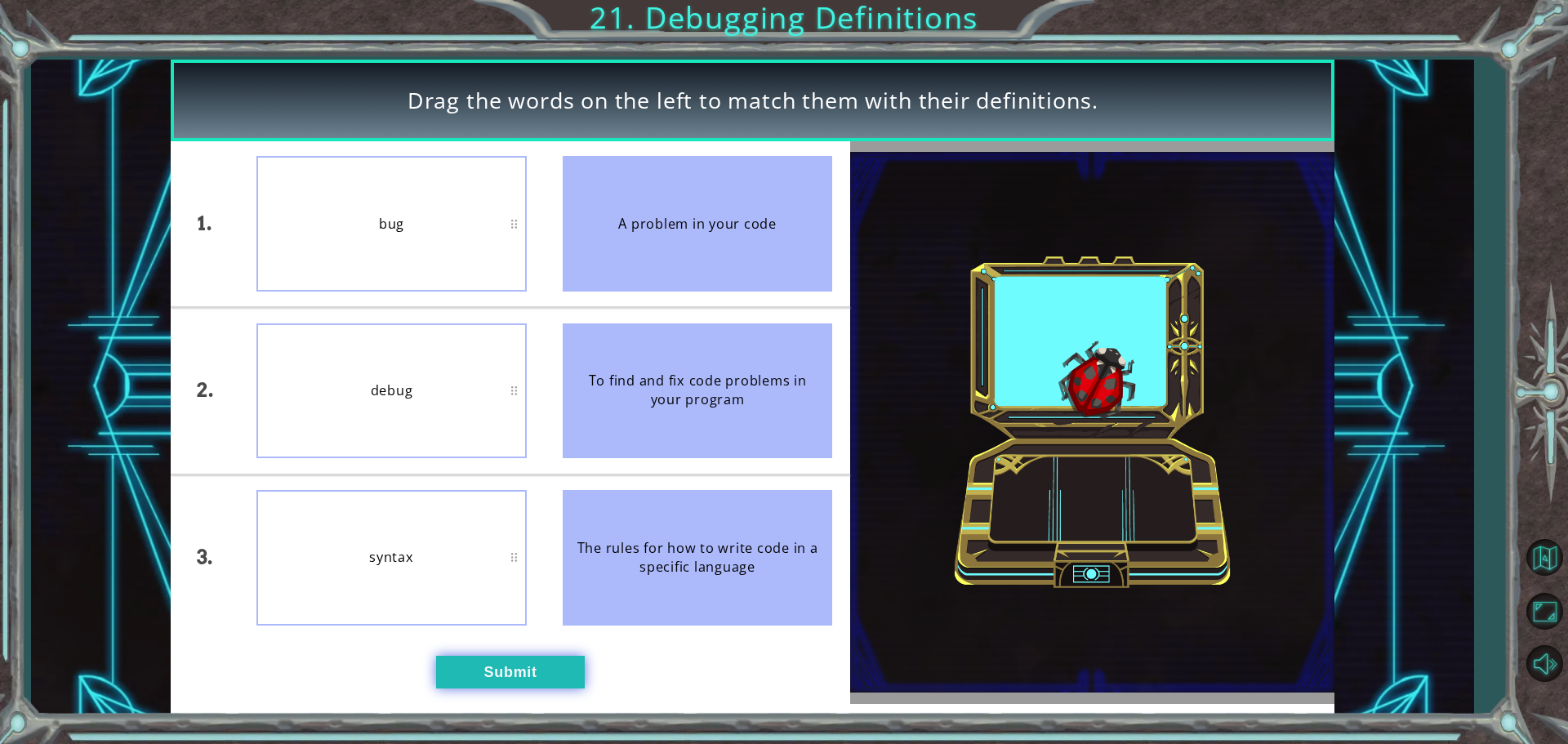
click at [479, 683] on button "Submit" at bounding box center [510, 672] width 149 height 33
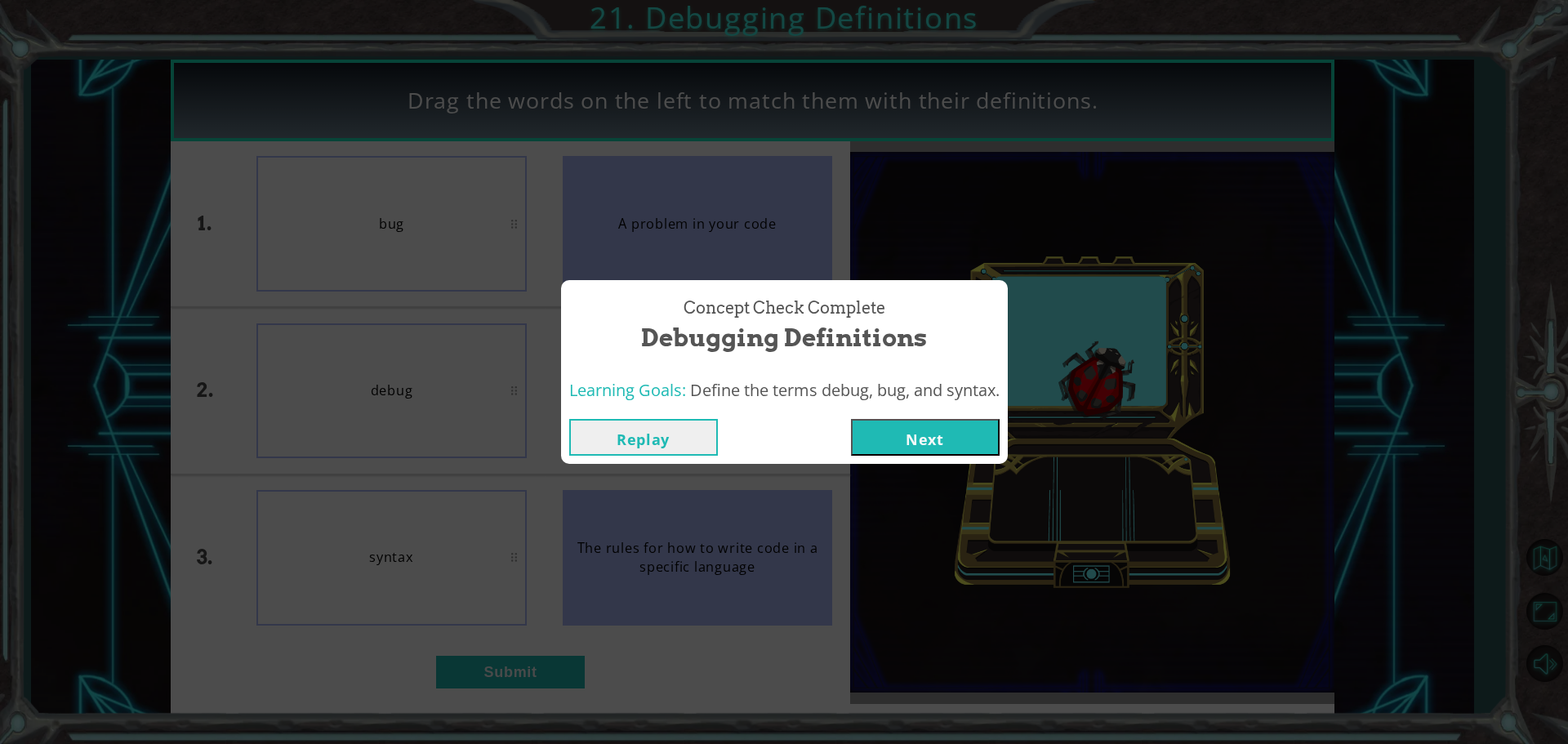
click at [897, 437] on button "Next" at bounding box center [926, 437] width 149 height 37
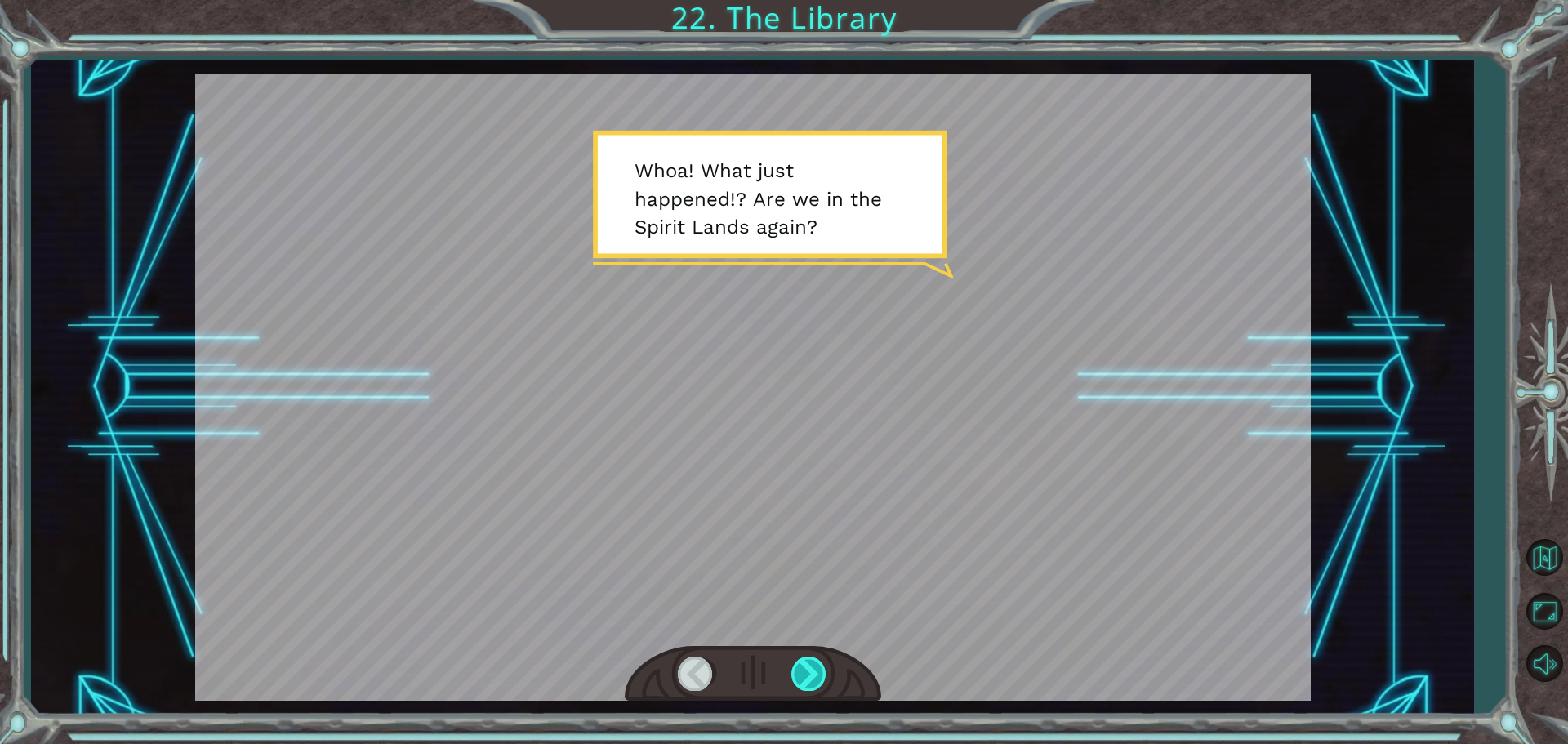
click at [806, 667] on div at bounding box center [809, 673] width 37 height 33
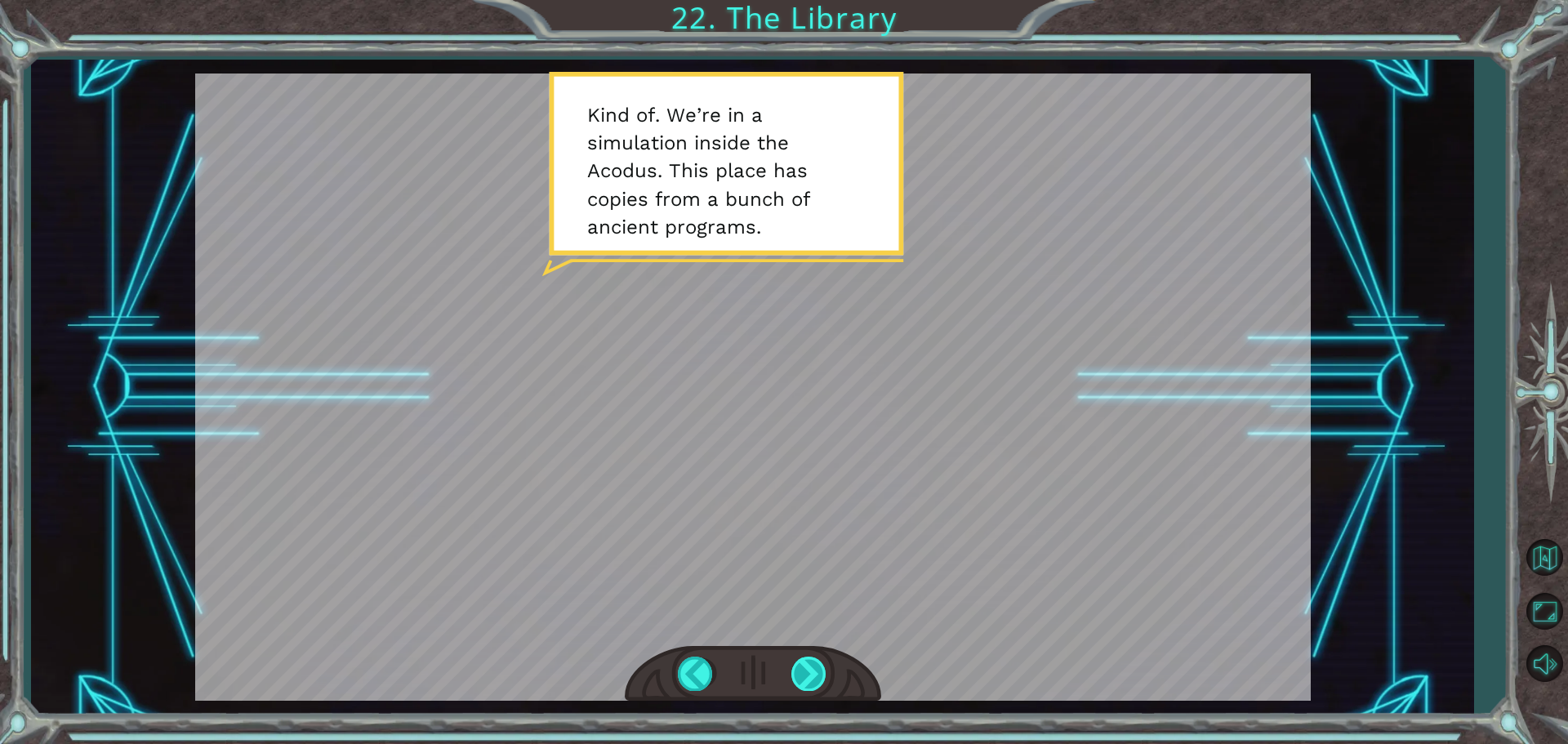
click at [806, 667] on div at bounding box center [809, 673] width 37 height 33
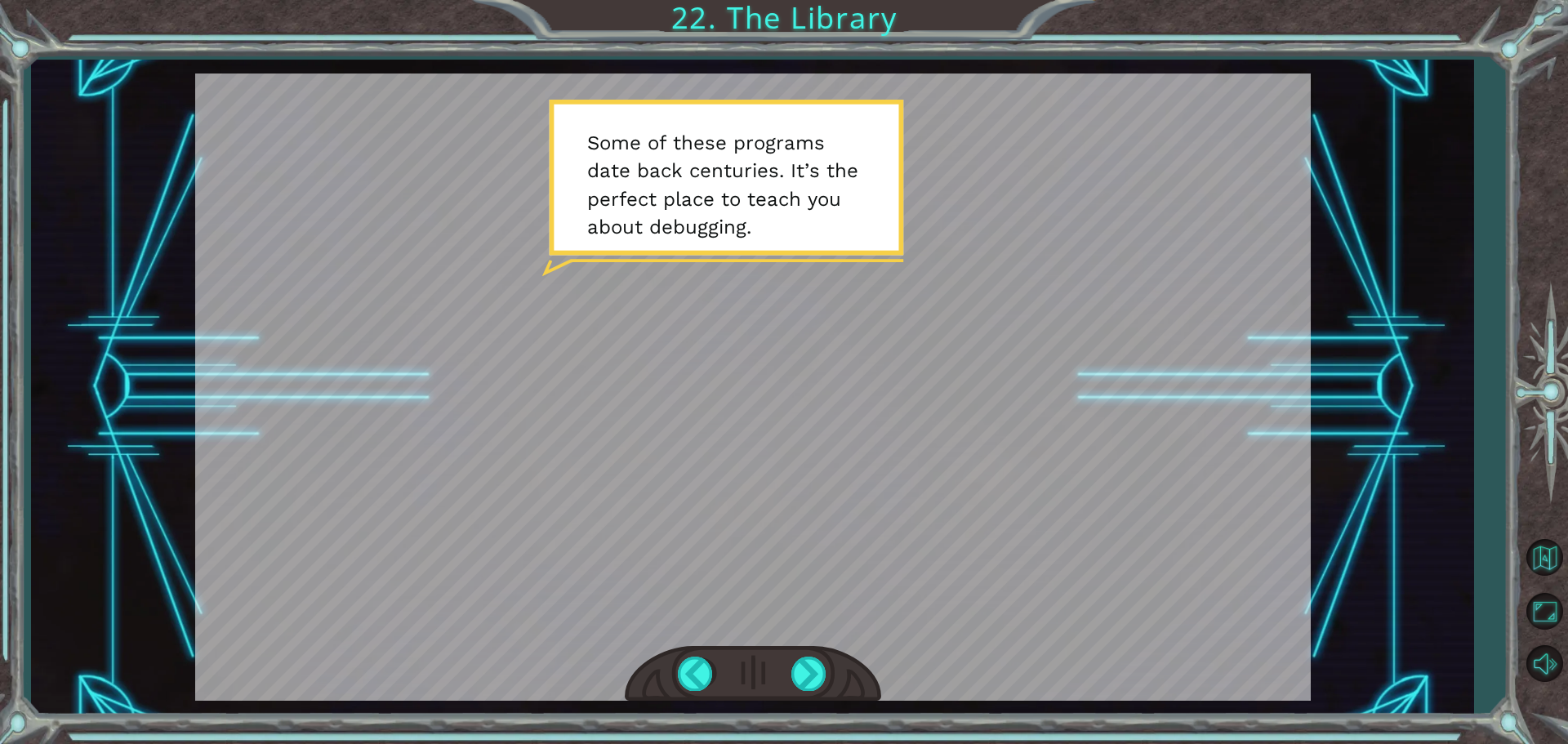
click at [797, 724] on div "Temporary Text W h o a ! W h a t j u s t h a p p e n e d ! ? A r e w e i n t h …" at bounding box center [784, 372] width 1568 height 744
drag, startPoint x: 813, startPoint y: 686, endPoint x: 804, endPoint y: 686, distance: 9.0
click at [811, 686] on div at bounding box center [809, 673] width 37 height 33
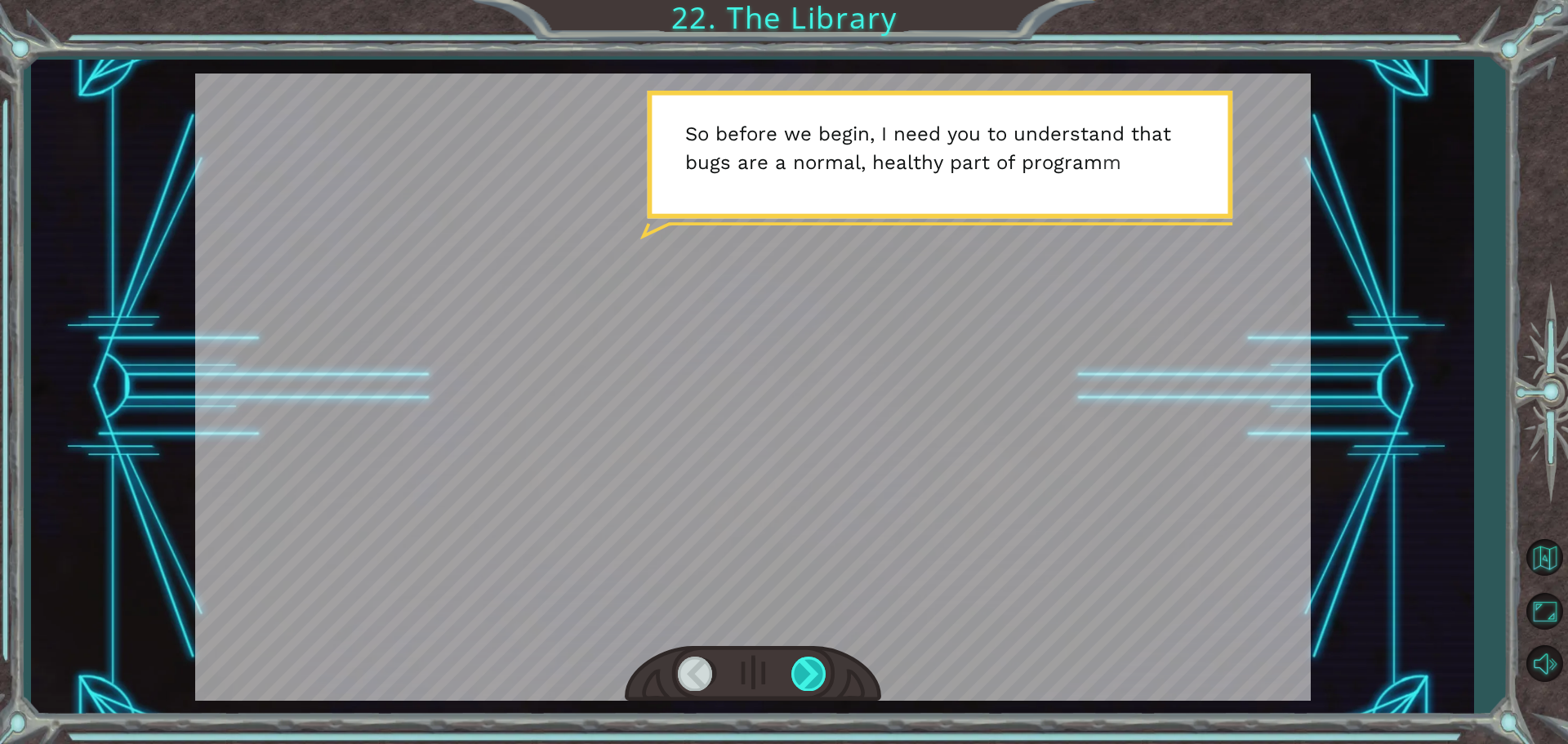
click at [803, 686] on div at bounding box center [809, 673] width 37 height 33
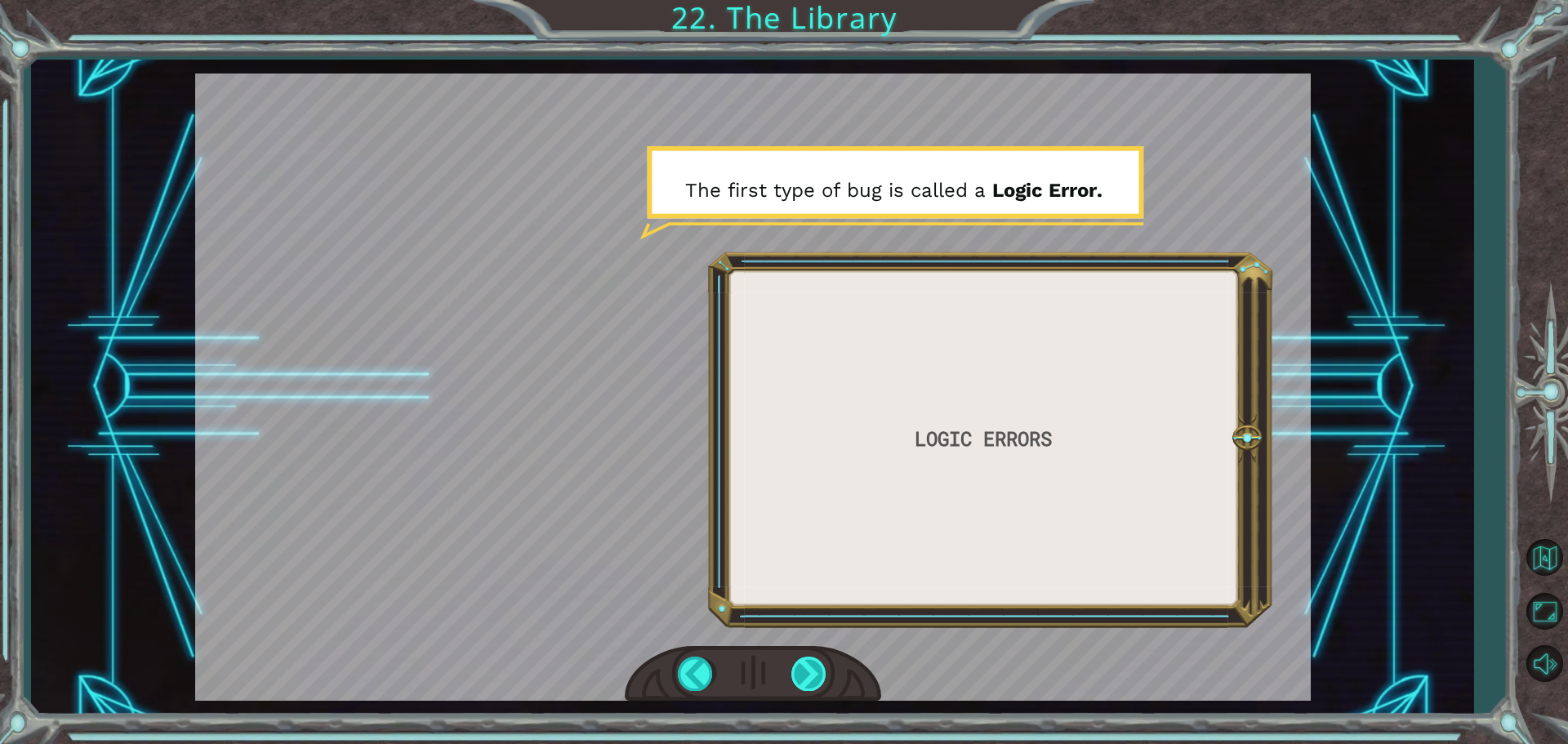
click at [791, 678] on div at bounding box center [809, 673] width 37 height 33
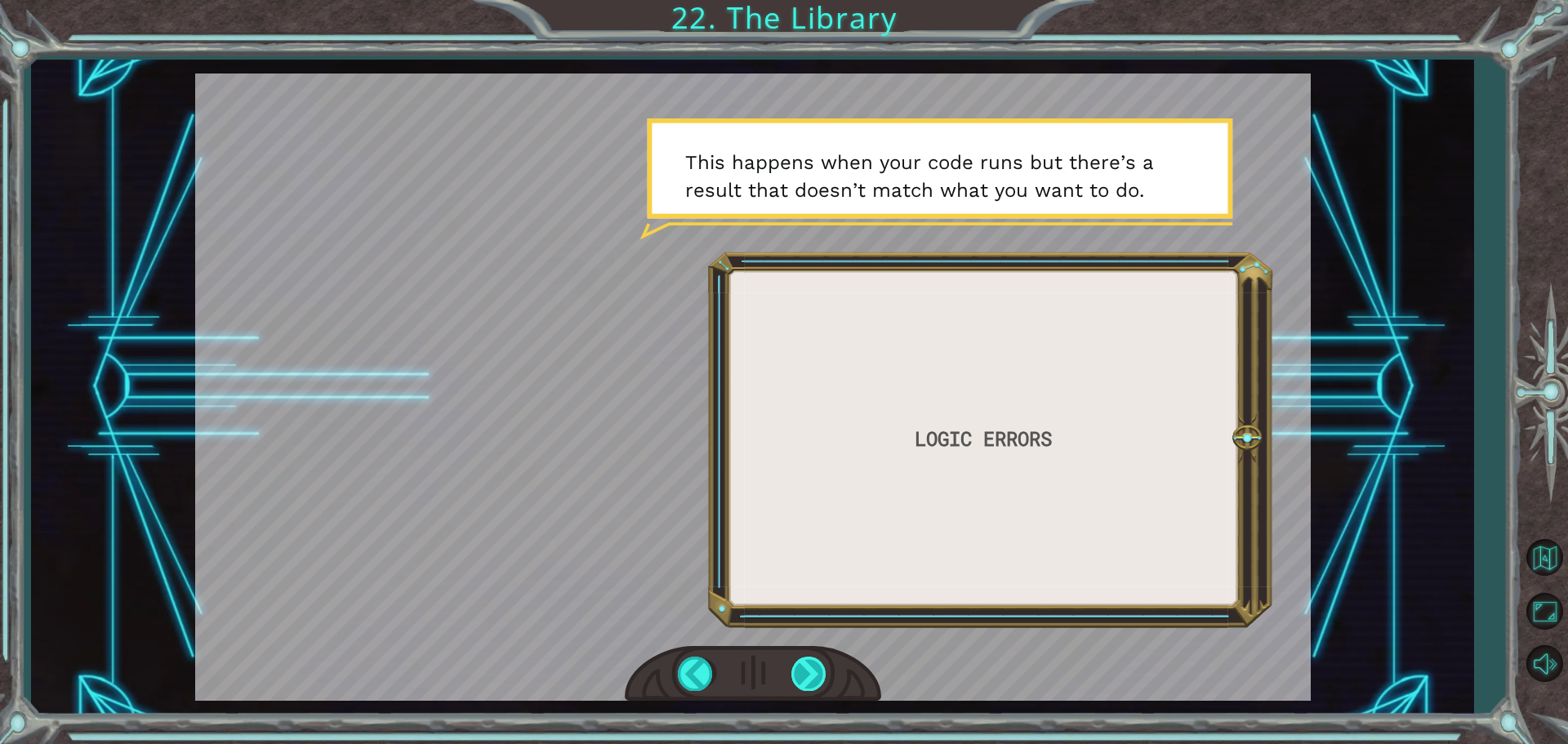
click at [803, 673] on div at bounding box center [809, 673] width 37 height 33
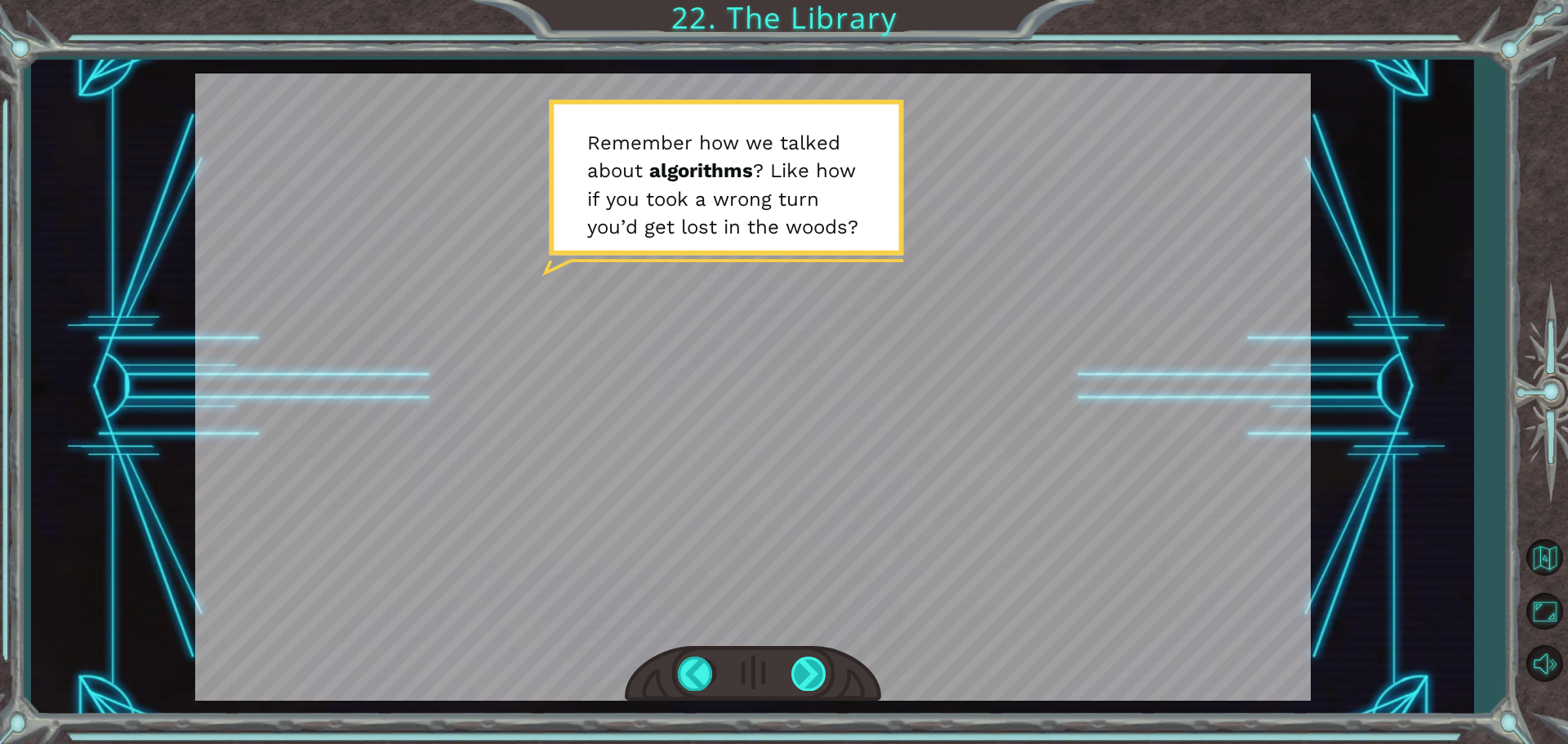
click at [812, 676] on div at bounding box center [809, 673] width 37 height 33
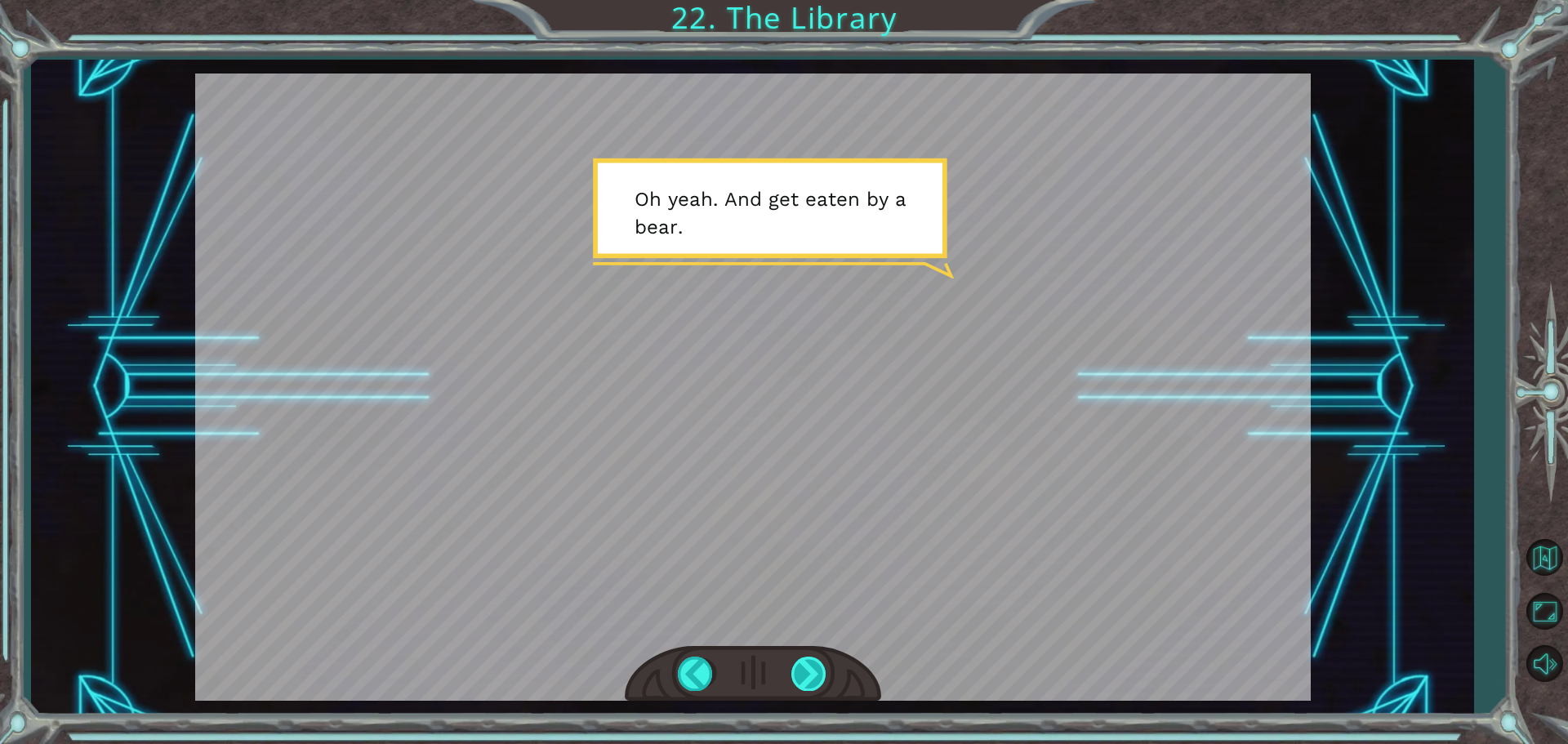
click at [812, 678] on div at bounding box center [809, 673] width 37 height 33
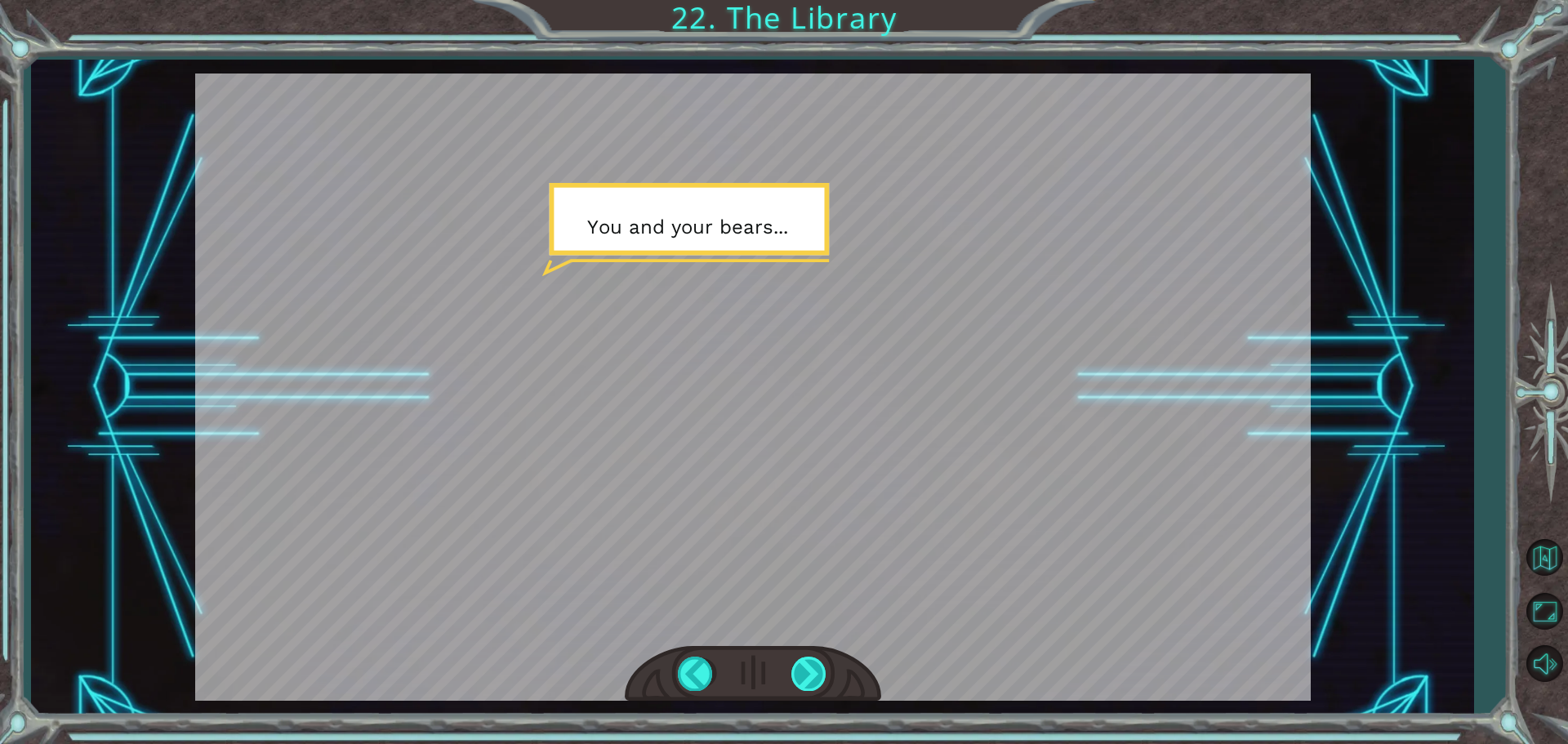
click at [808, 686] on div at bounding box center [809, 673] width 37 height 33
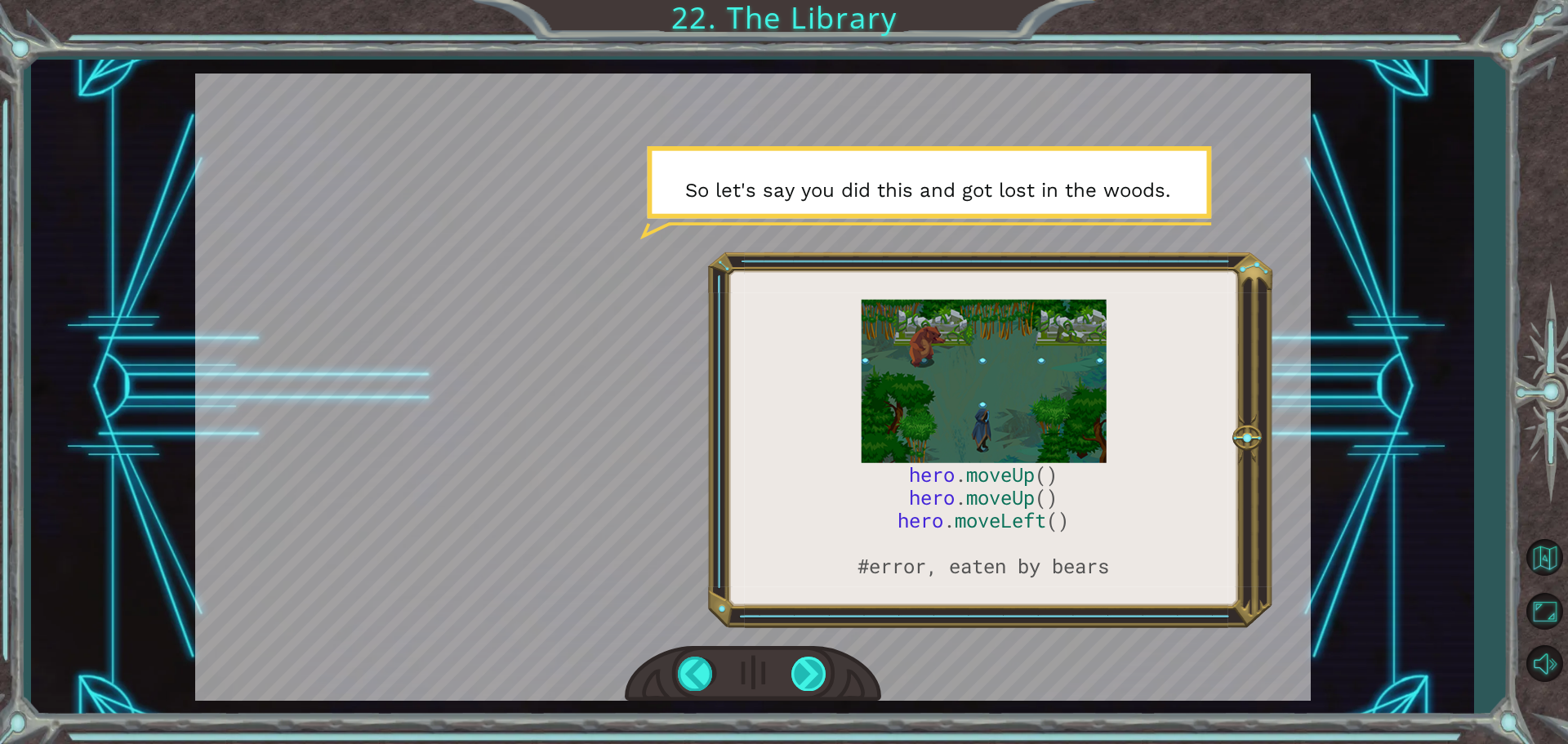
click at [808, 686] on div at bounding box center [809, 673] width 37 height 33
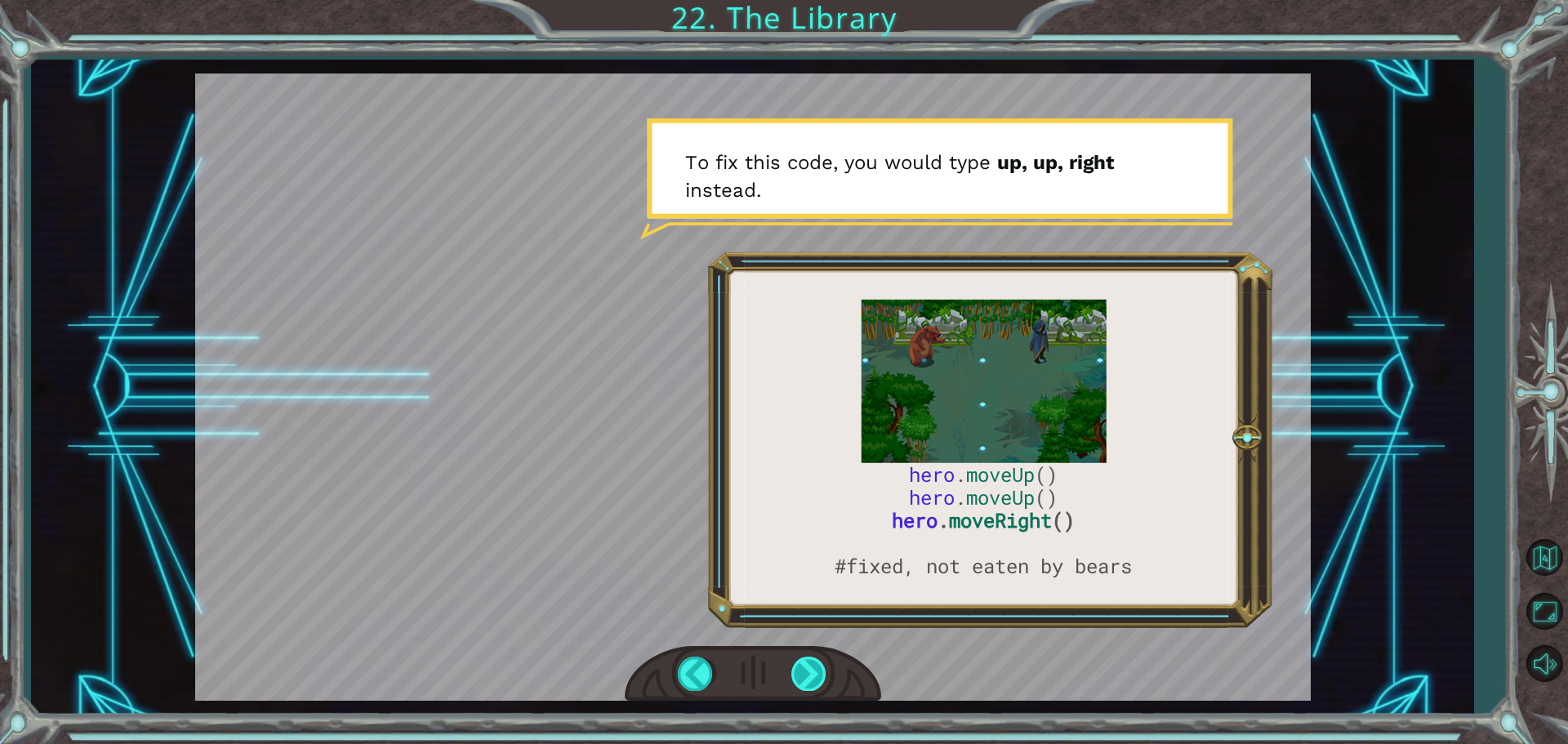
click at [808, 686] on div at bounding box center [809, 673] width 37 height 33
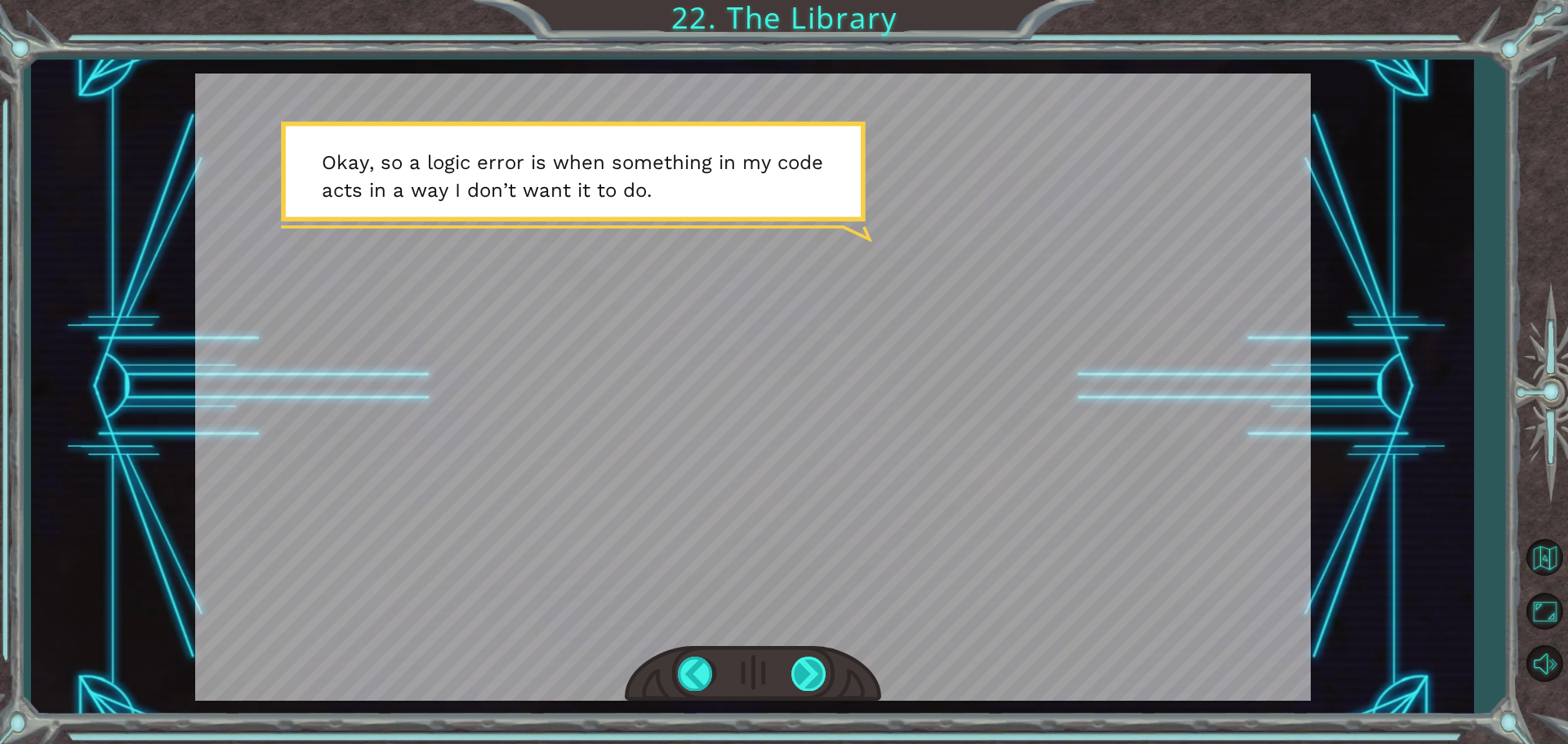
click at [808, 686] on div at bounding box center [809, 673] width 37 height 33
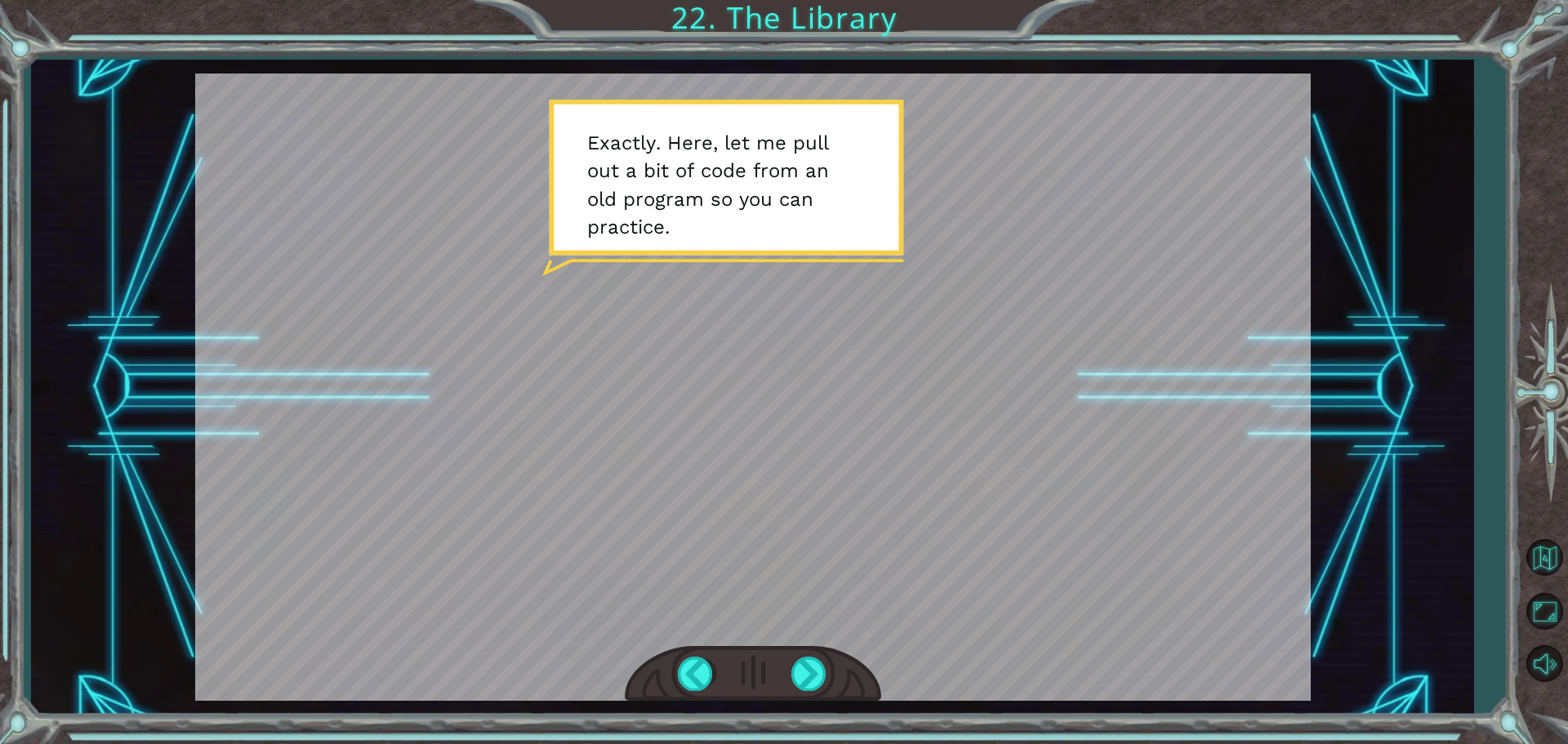
click at [824, 691] on div at bounding box center [754, 674] width 257 height 57
click at [814, 687] on div at bounding box center [809, 673] width 37 height 33
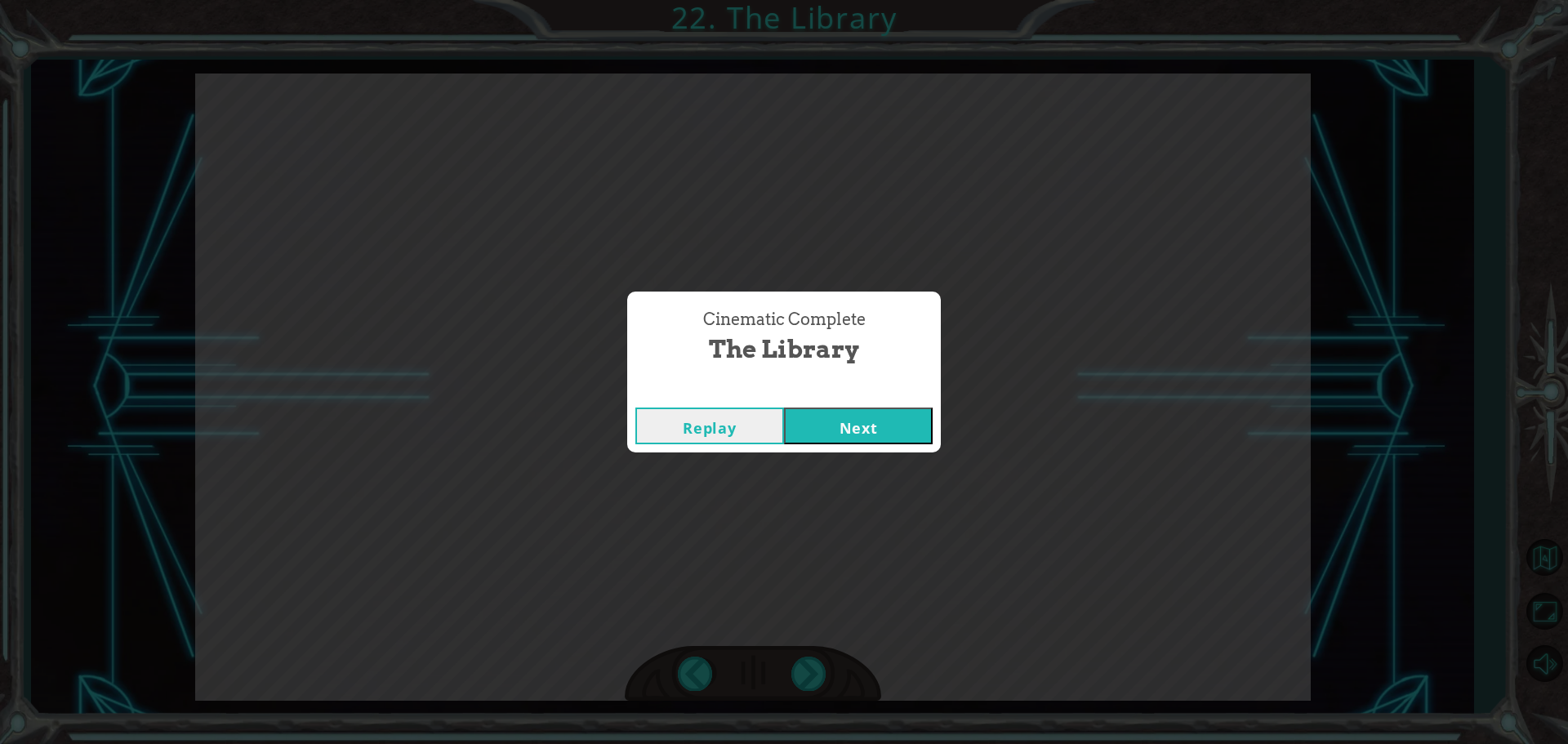
click at [821, 429] on button "Next" at bounding box center [859, 426] width 149 height 37
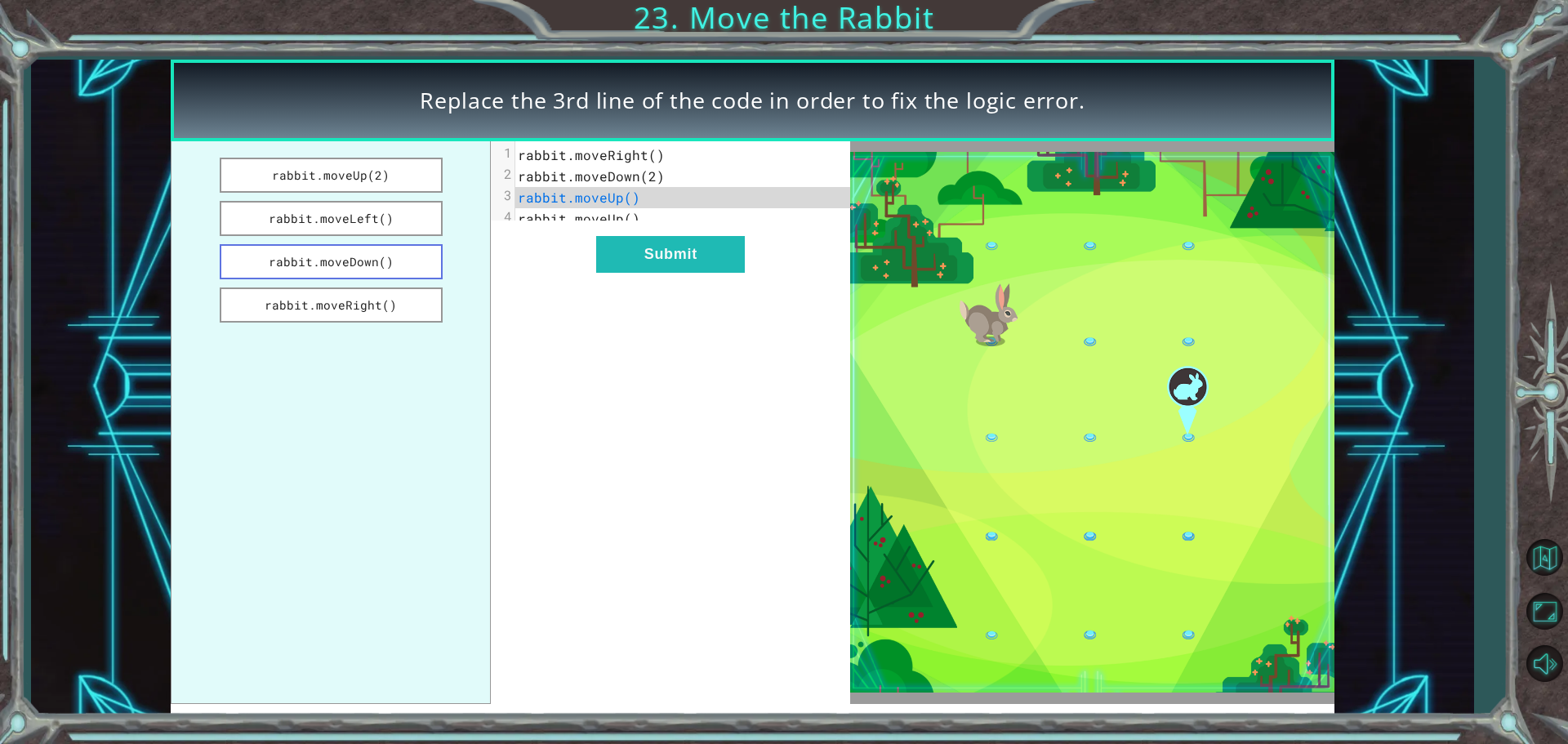
click at [349, 269] on button "rabbit.moveDown()" at bounding box center [331, 261] width 223 height 35
click at [640, 257] on button "Submit" at bounding box center [671, 254] width 149 height 37
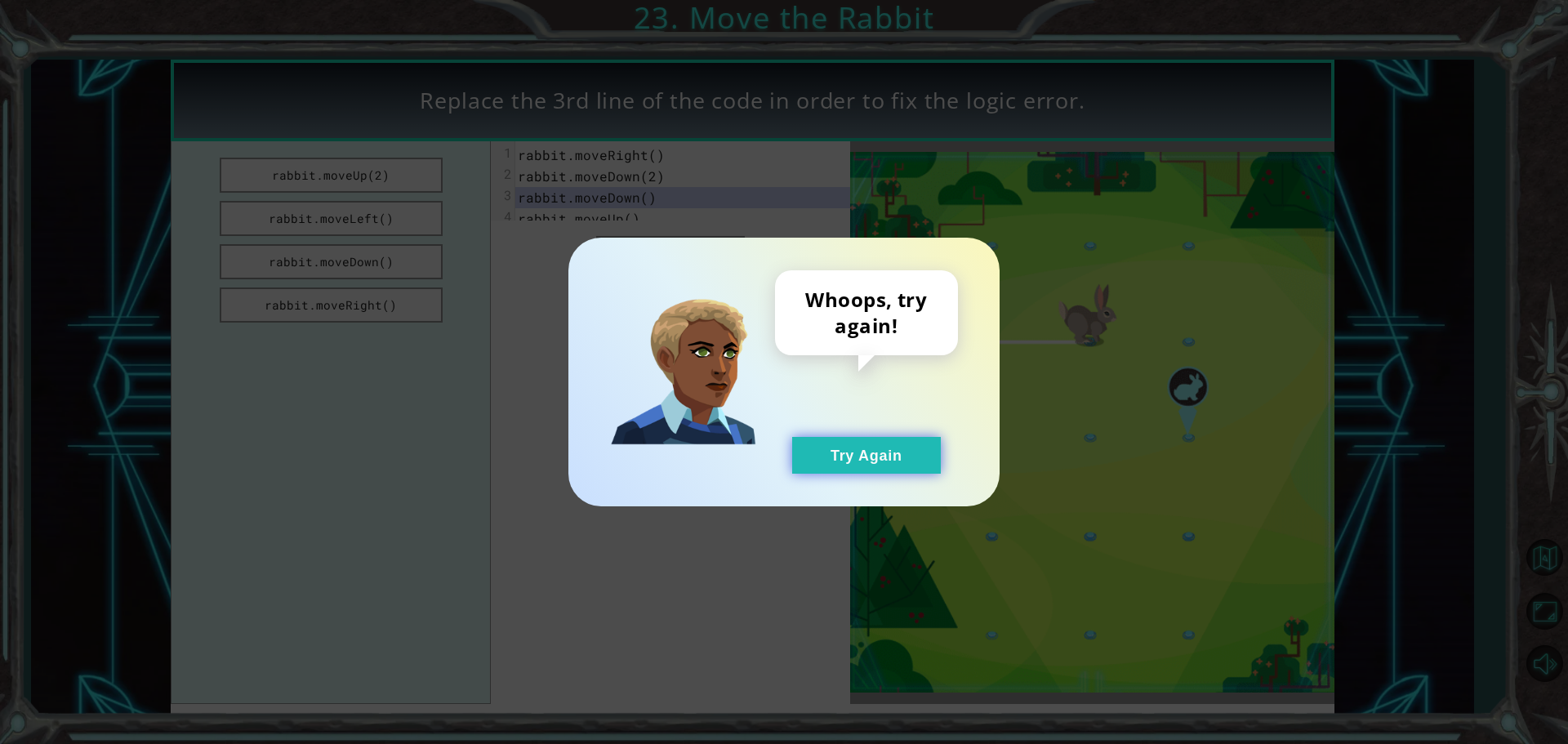
click at [884, 458] on button "Try Again" at bounding box center [867, 455] width 149 height 37
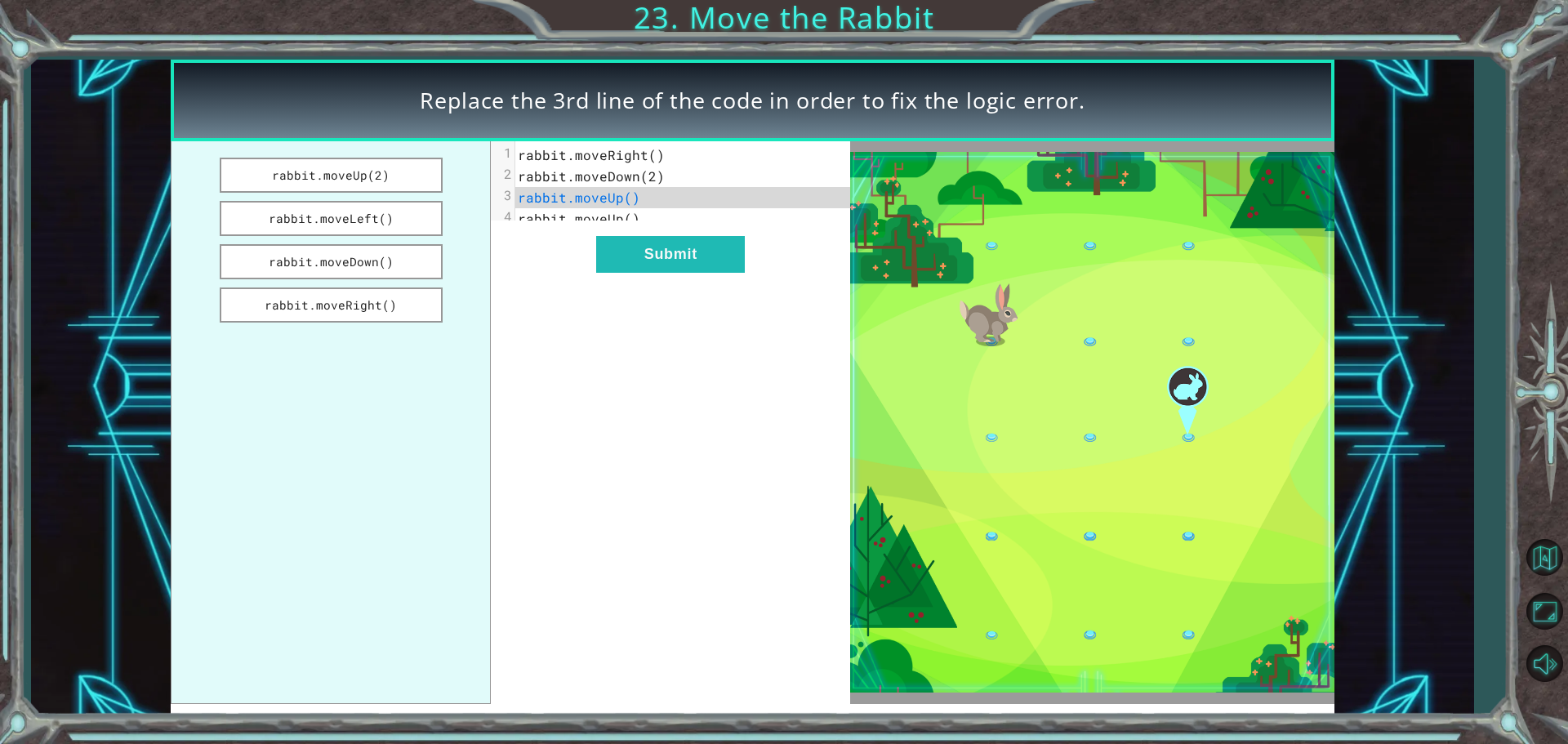
drag, startPoint x: 403, startPoint y: 305, endPoint x: 598, endPoint y: 307, distance: 195.0
click at [408, 307] on button "rabbit.moveRight()" at bounding box center [331, 305] width 223 height 35
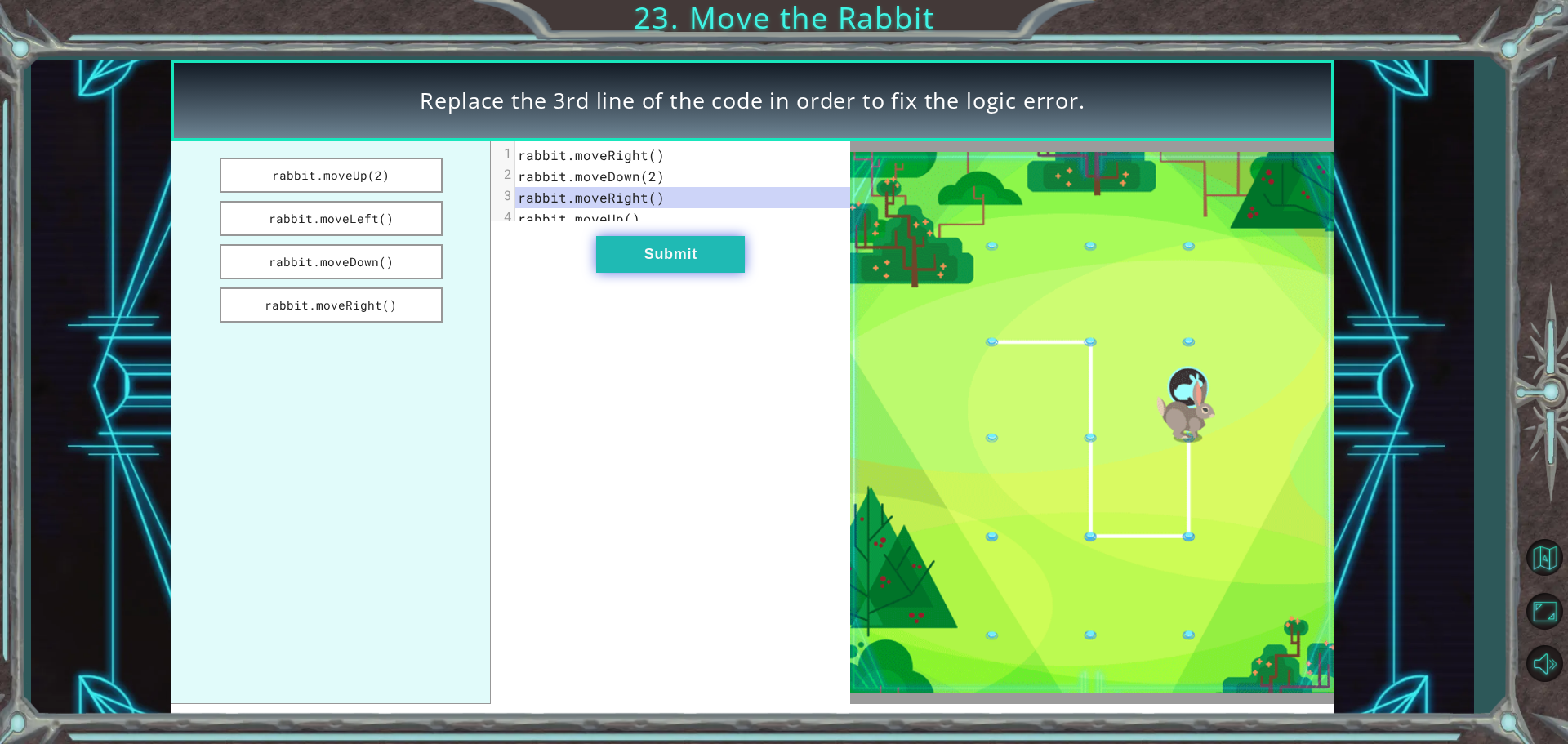
click at [642, 262] on button "Submit" at bounding box center [671, 254] width 149 height 37
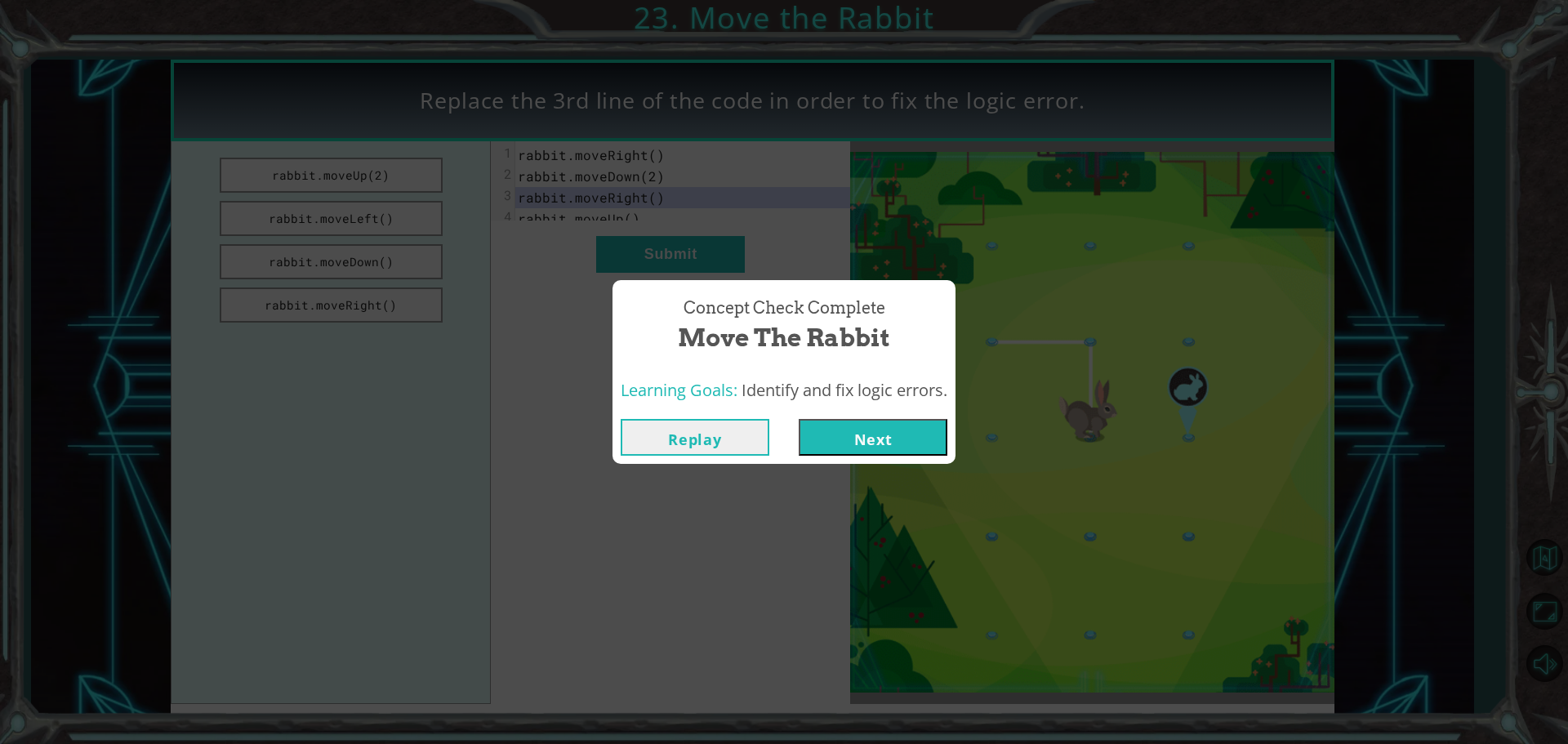
click at [888, 432] on button "Next" at bounding box center [873, 437] width 149 height 37
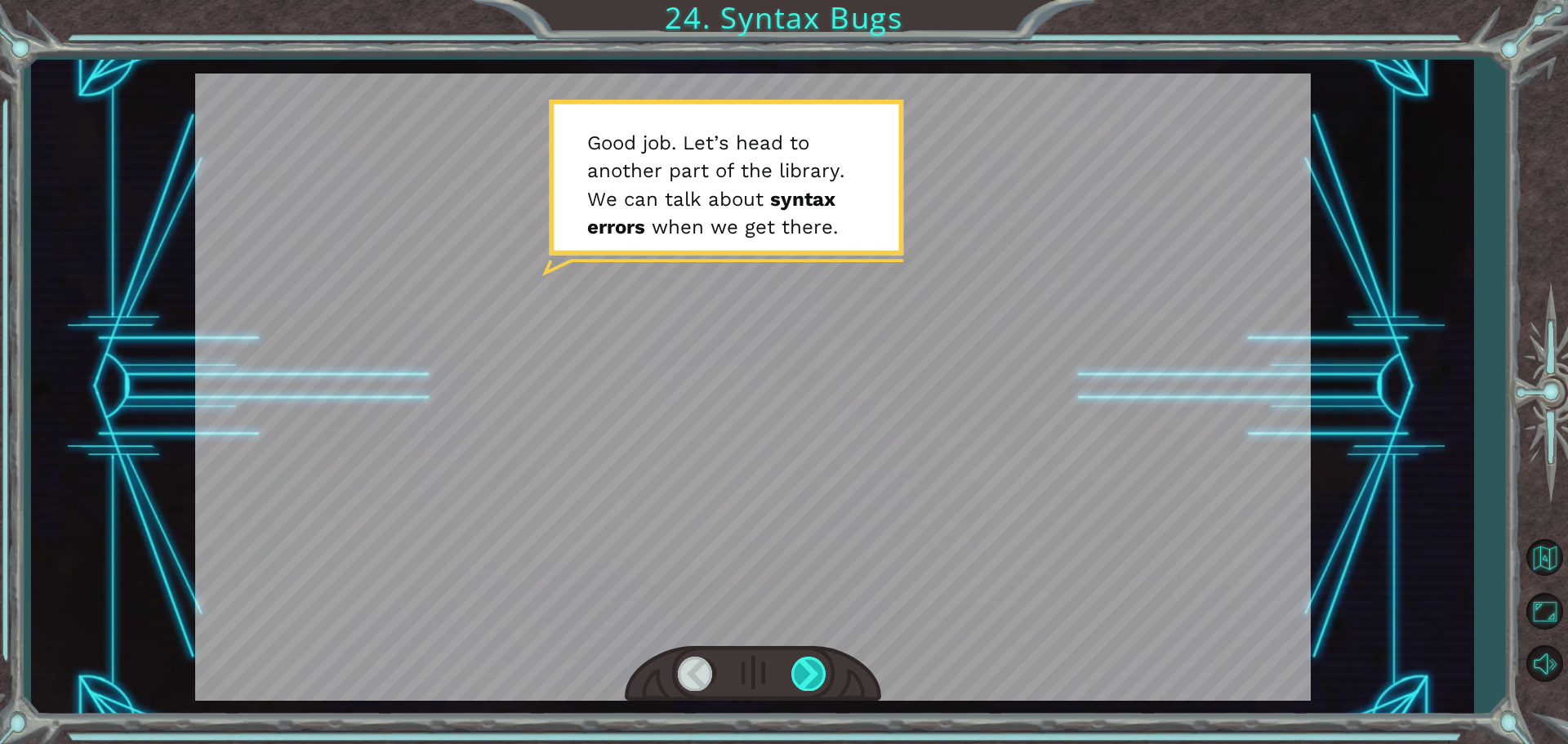
click at [823, 687] on div at bounding box center [809, 673] width 37 height 33
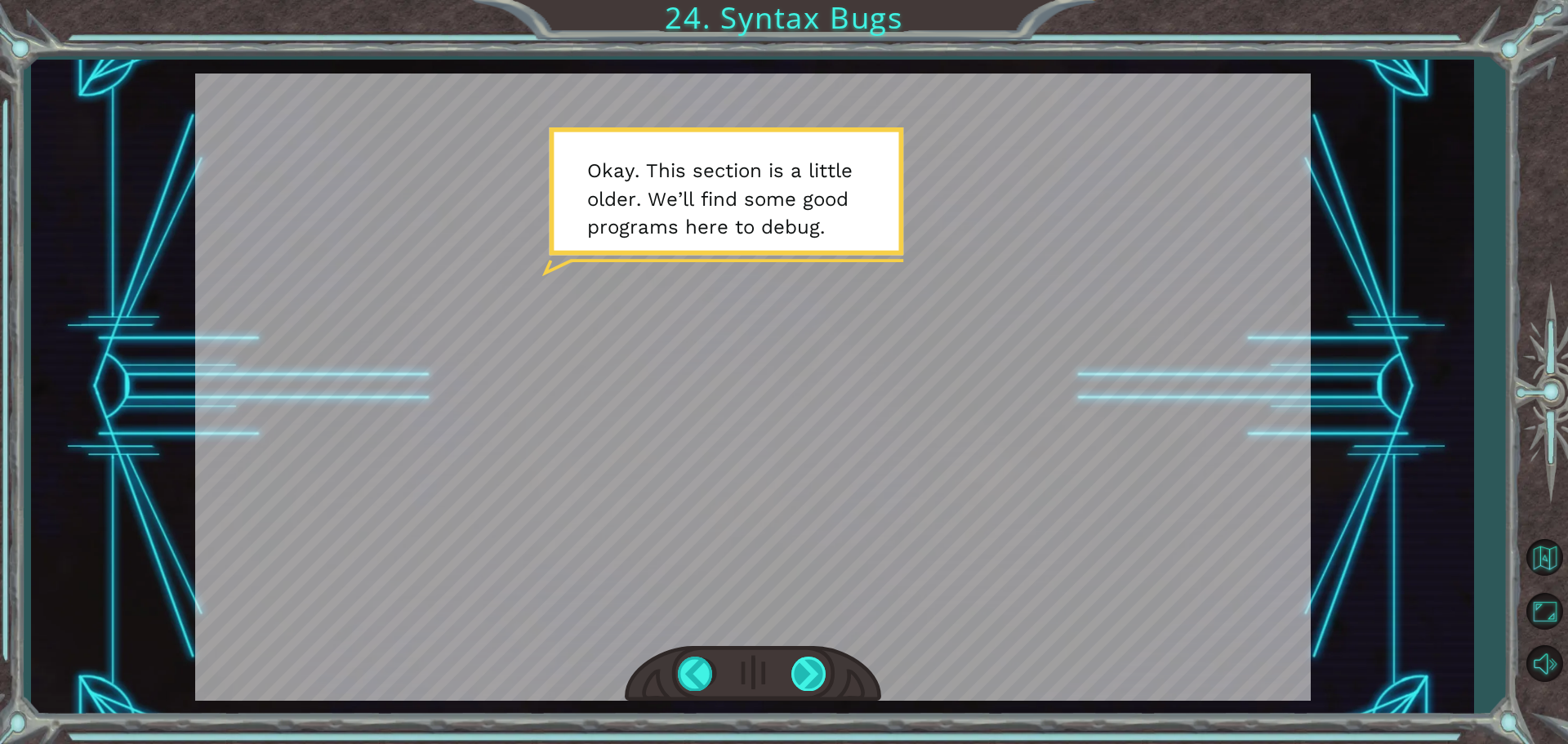
click at [819, 669] on div at bounding box center [809, 673] width 37 height 33
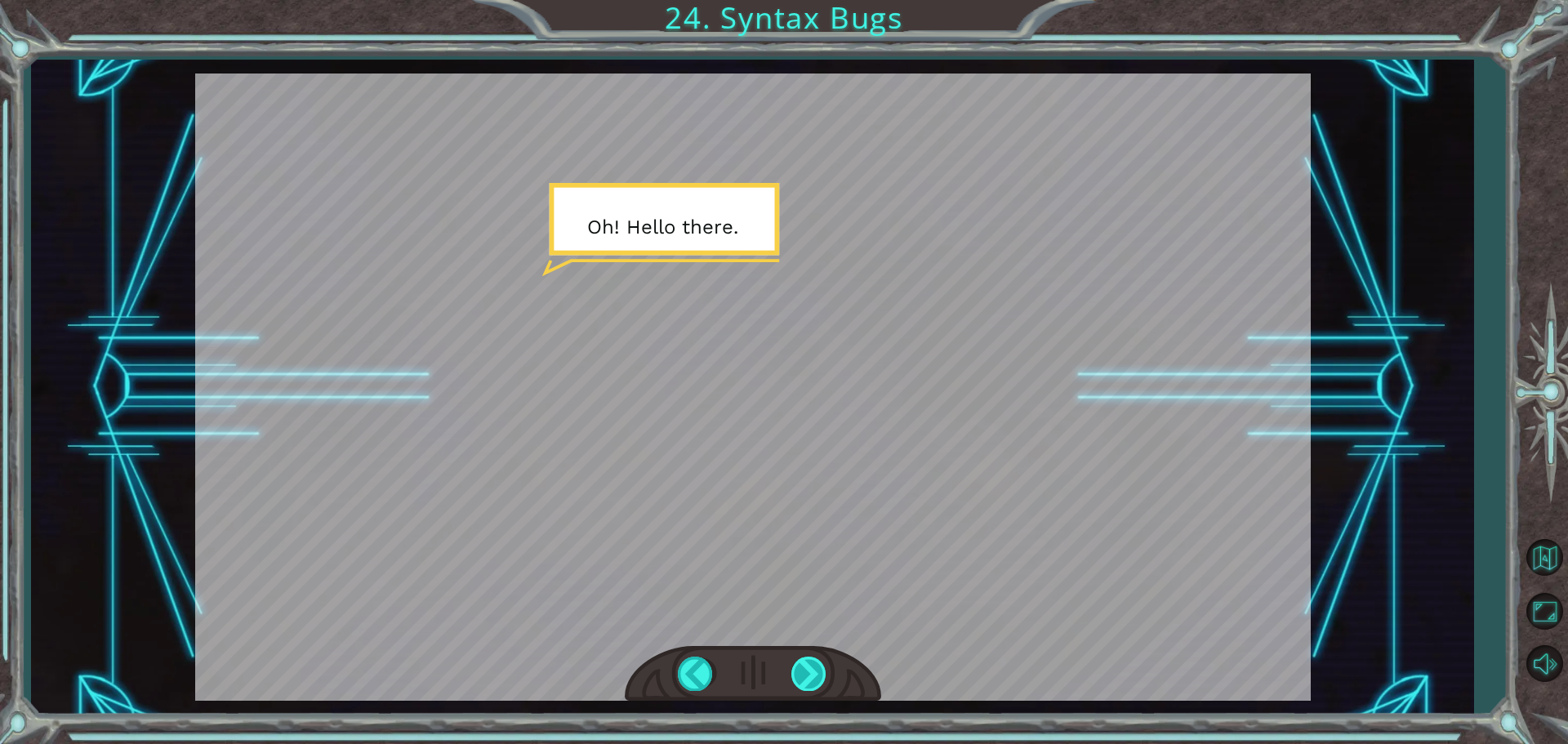
click at [793, 671] on div at bounding box center [809, 673] width 37 height 33
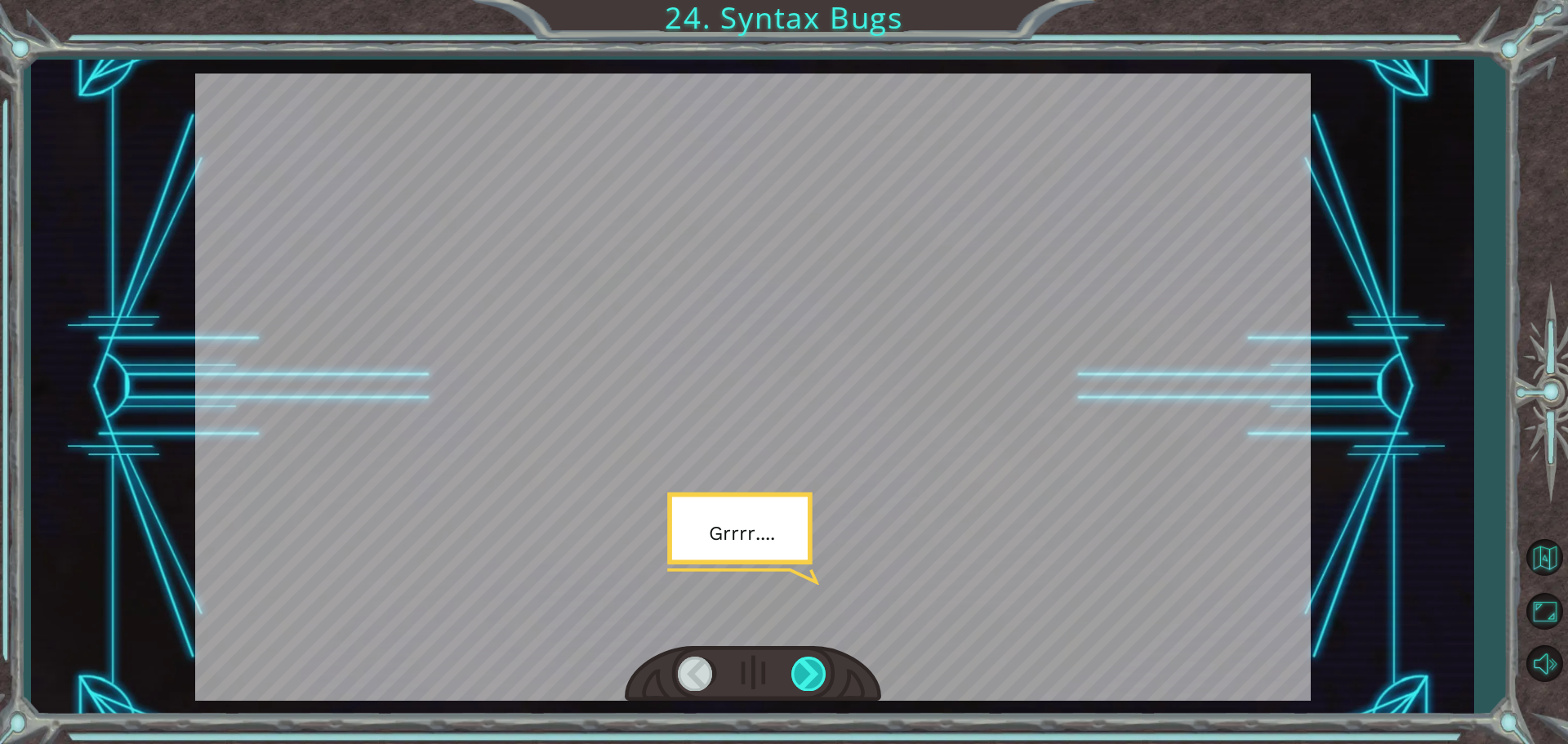
click at [793, 671] on div at bounding box center [809, 673] width 37 height 33
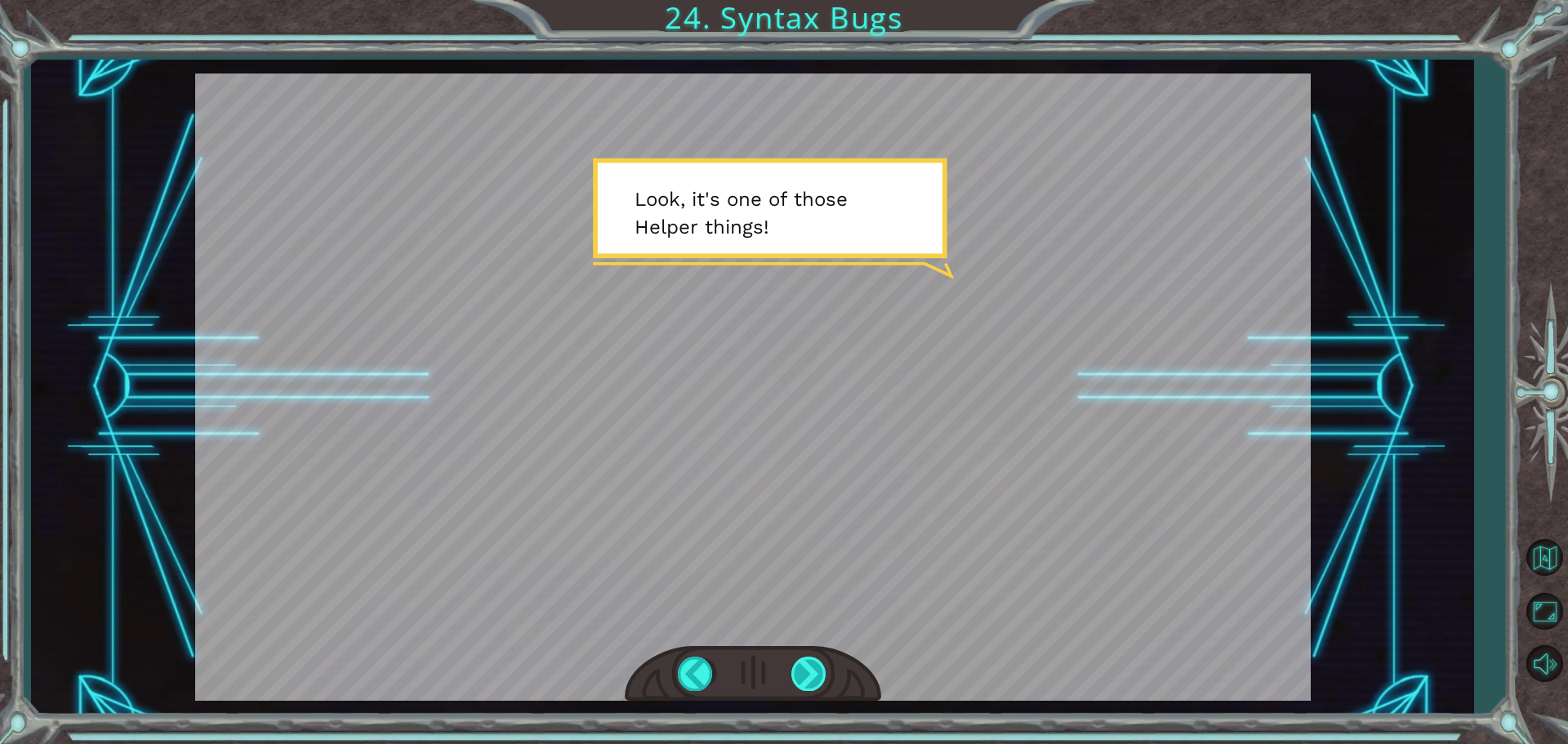
click at [793, 671] on div at bounding box center [809, 673] width 37 height 33
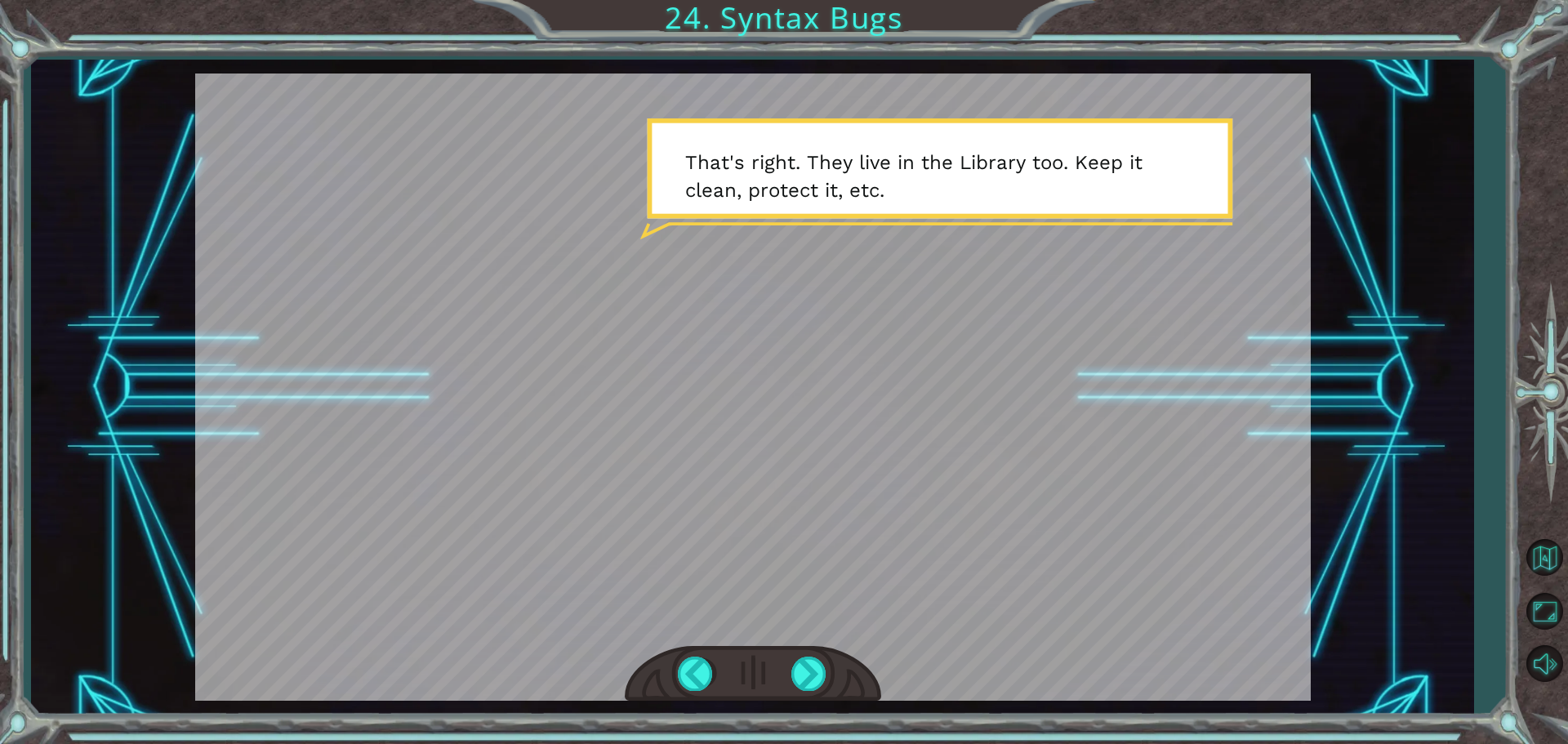
click at [786, 671] on div at bounding box center [754, 674] width 257 height 57
click at [820, 659] on div at bounding box center [809, 673] width 37 height 33
click at [791, 680] on div at bounding box center [809, 673] width 37 height 33
click at [796, 674] on div at bounding box center [809, 673] width 37 height 33
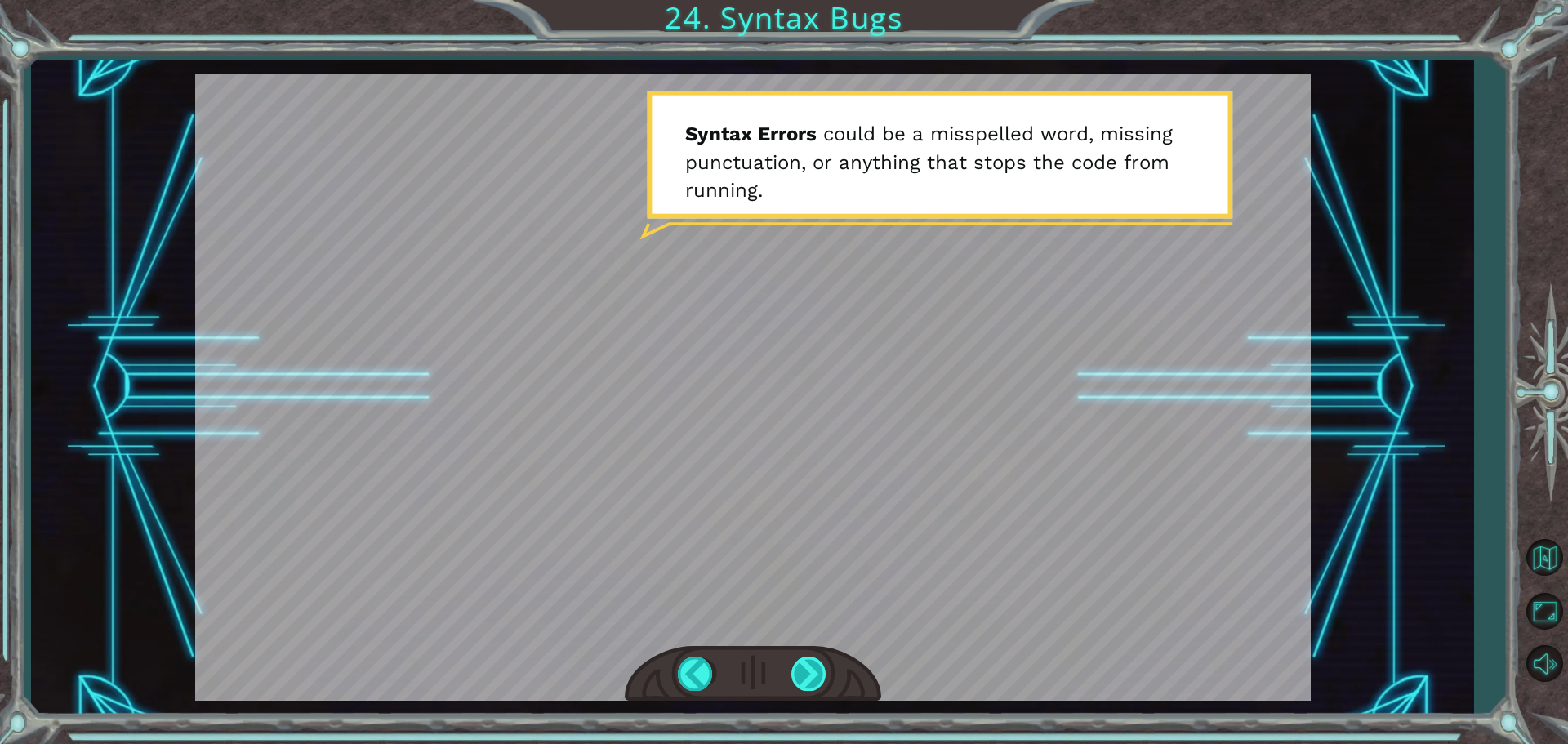
click at [808, 664] on div at bounding box center [809, 673] width 37 height 33
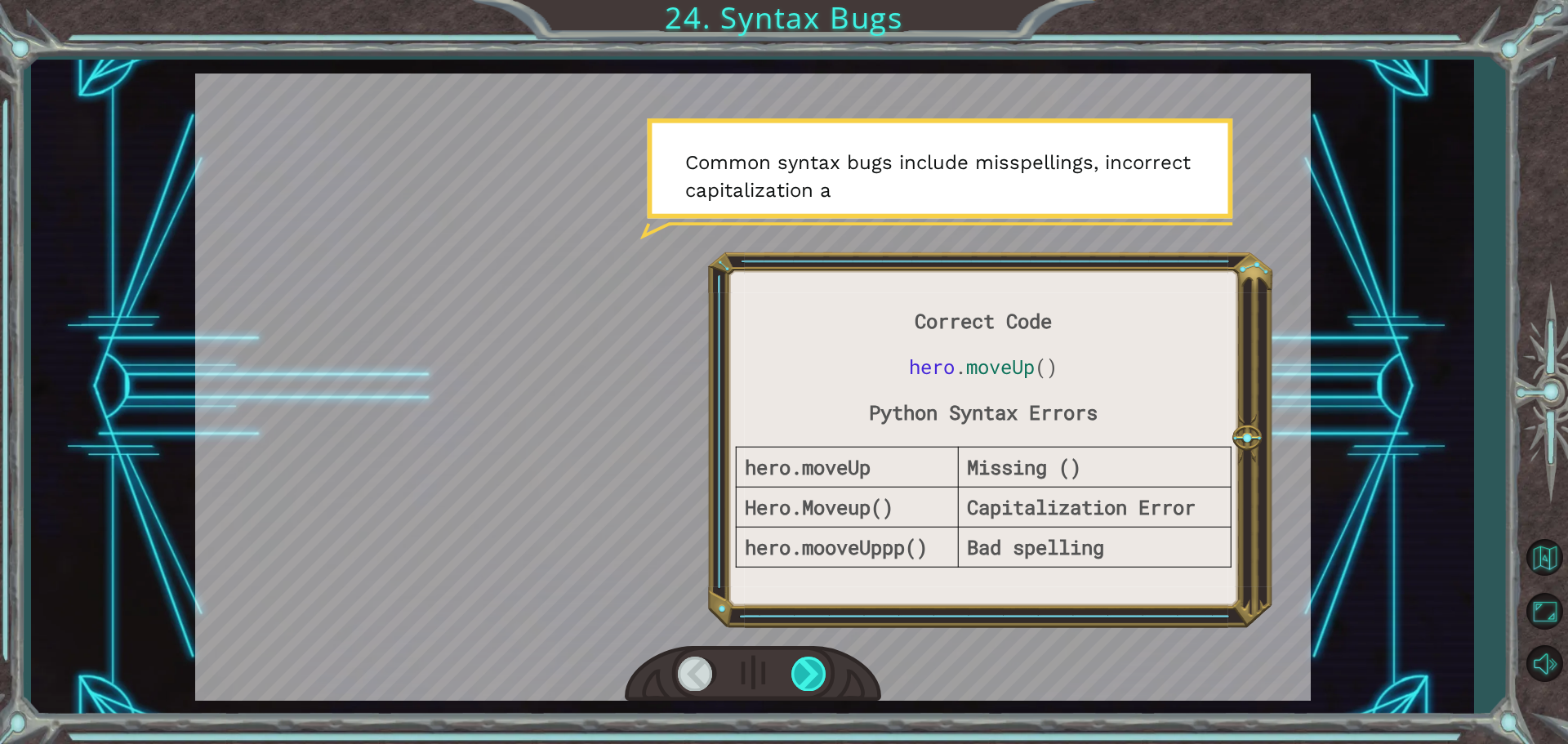
drag, startPoint x: 802, startPoint y: 673, endPoint x: 792, endPoint y: 681, distance: 12.8
click at [792, 681] on div at bounding box center [809, 673] width 37 height 33
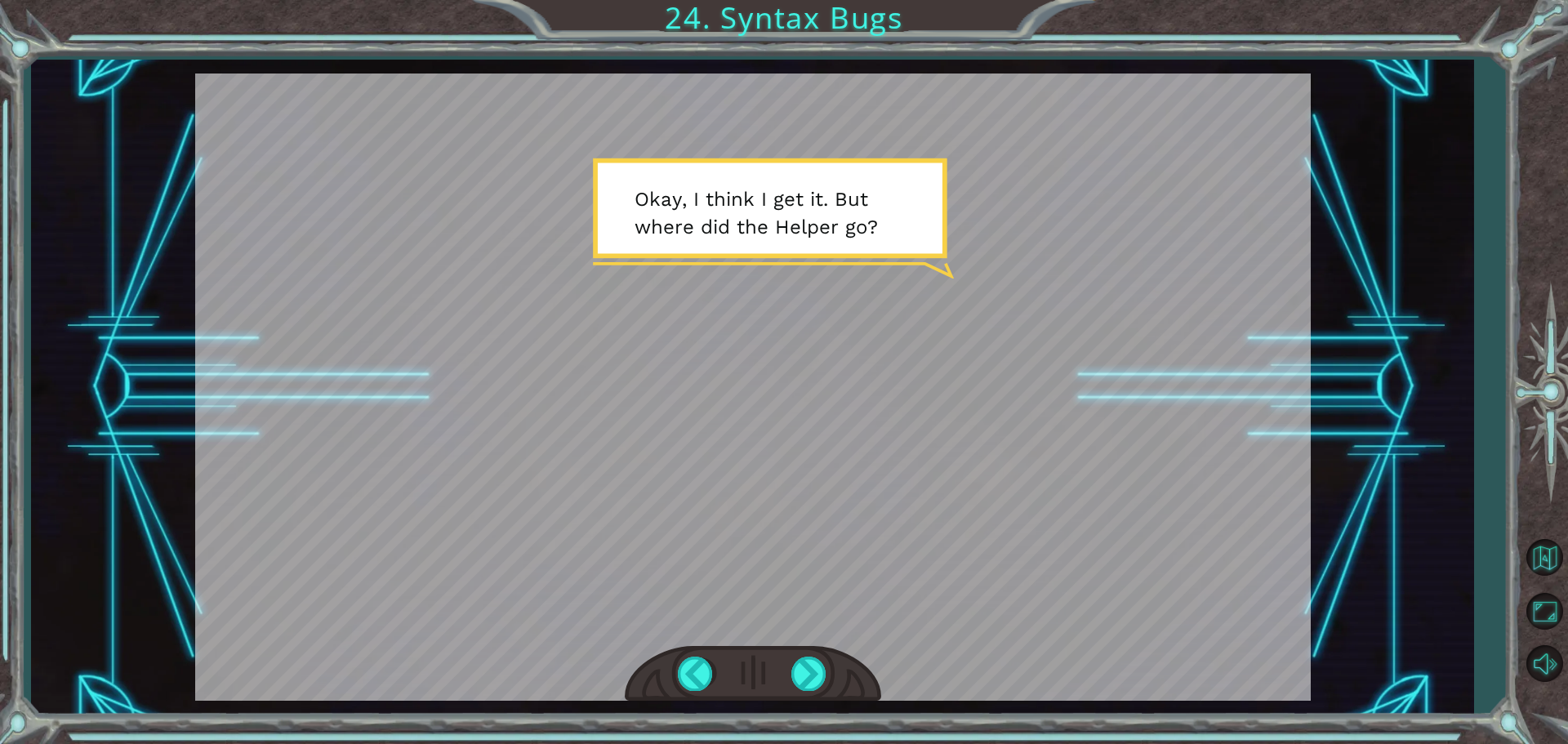
click at [790, 681] on div at bounding box center [754, 674] width 257 height 57
click at [800, 656] on div at bounding box center [754, 674] width 257 height 57
click at [802, 676] on div at bounding box center [809, 673] width 37 height 33
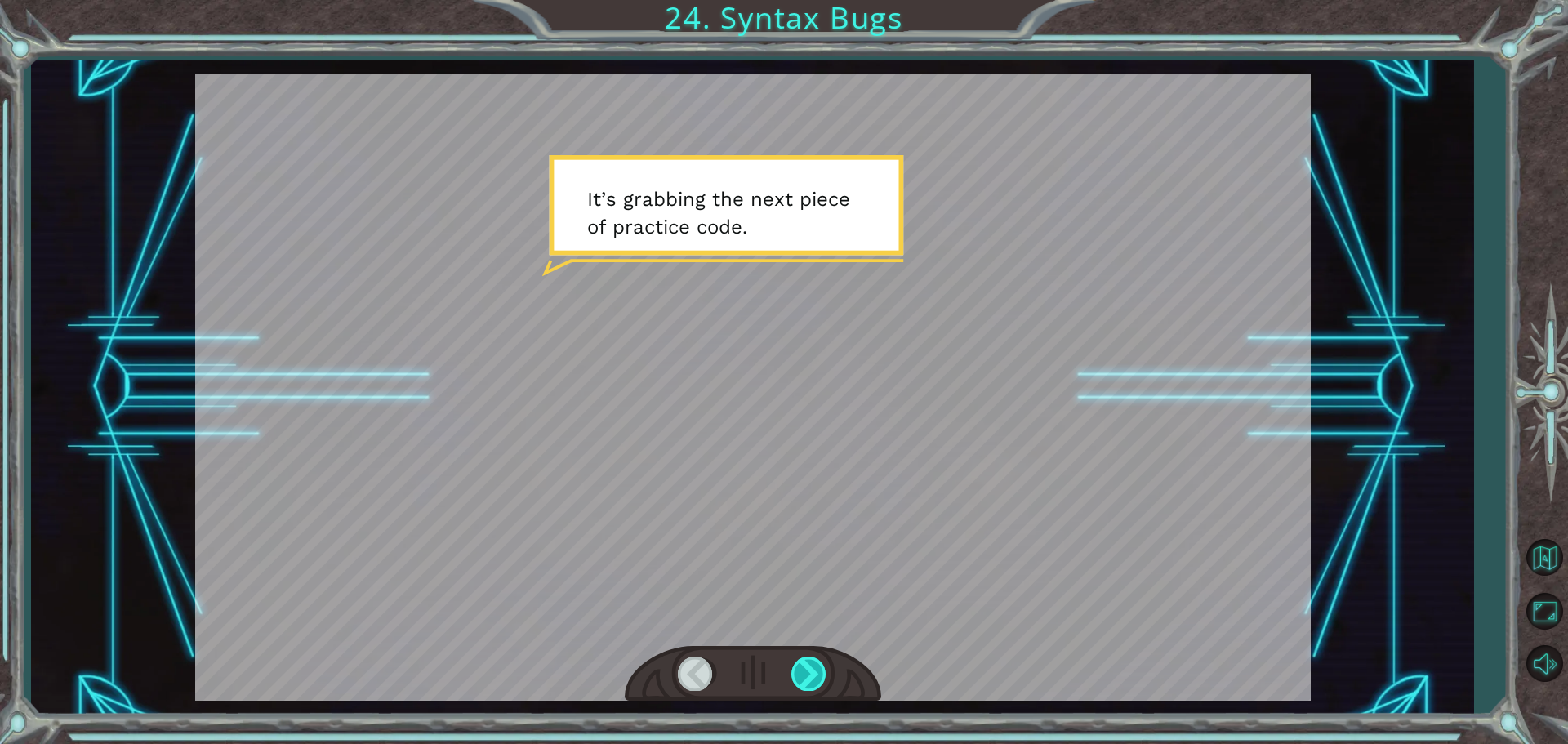
click at [802, 676] on div at bounding box center [809, 673] width 37 height 33
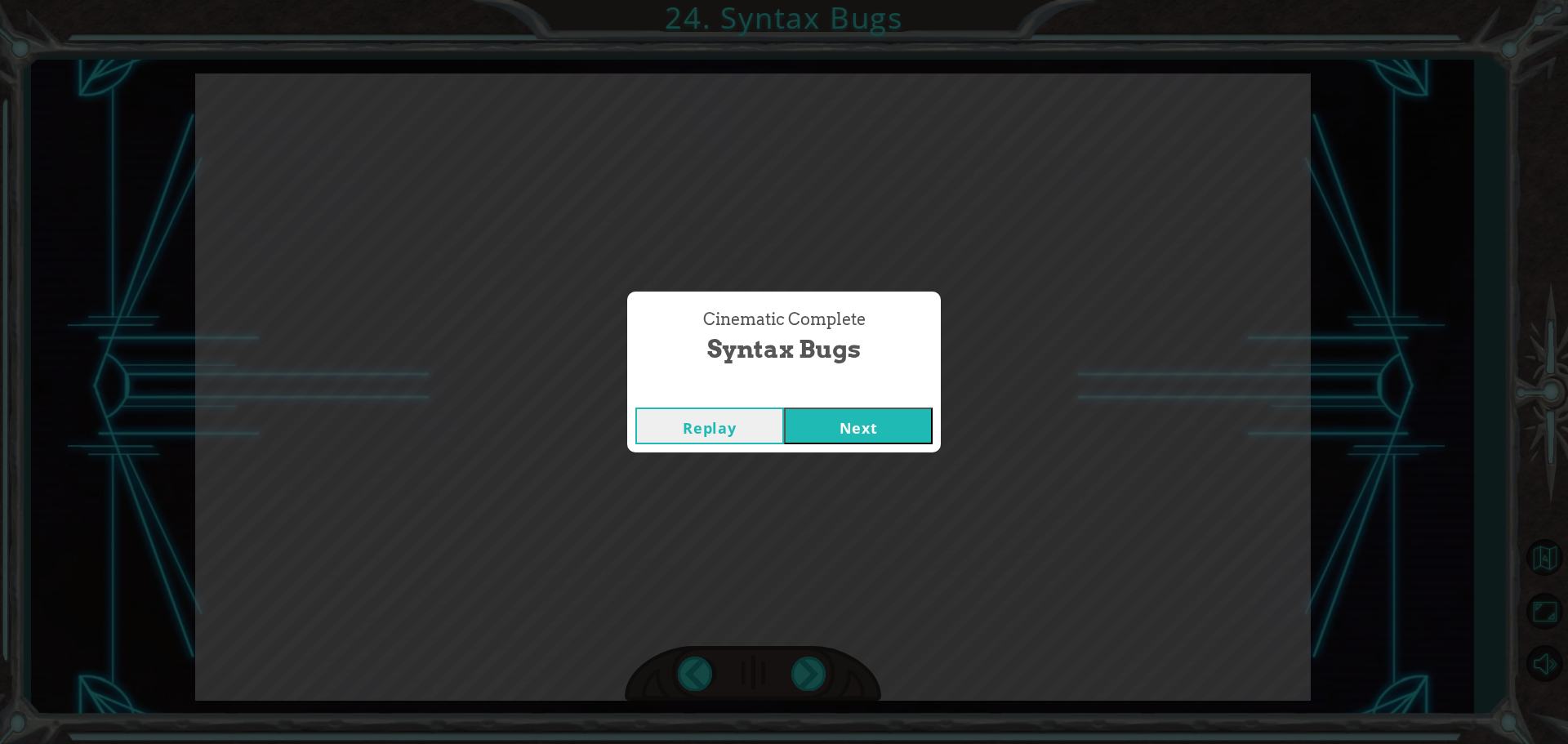
click at [800, 420] on button "Next" at bounding box center [859, 426] width 149 height 37
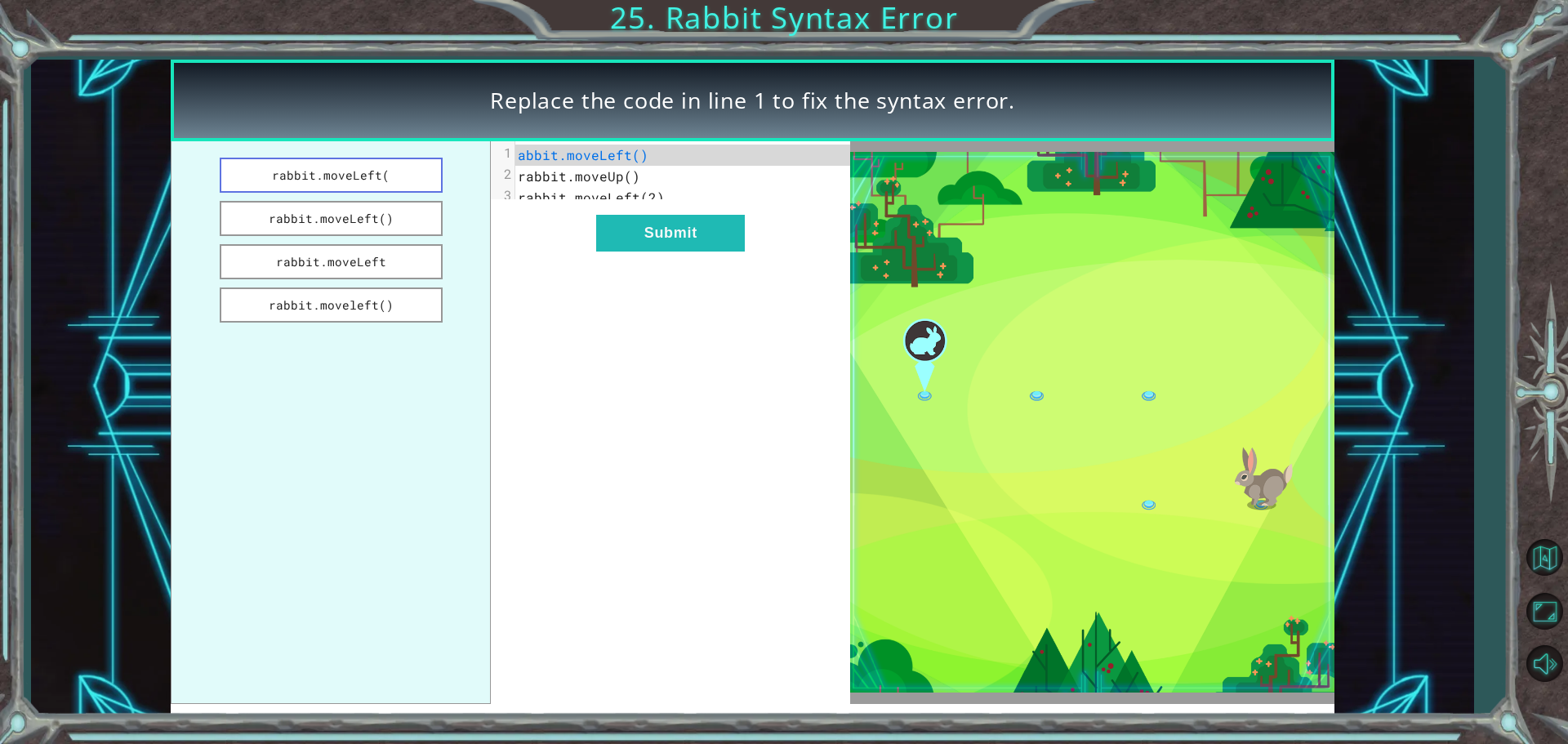
click at [393, 160] on button "rabbit.moveLeft(" at bounding box center [331, 175] width 223 height 35
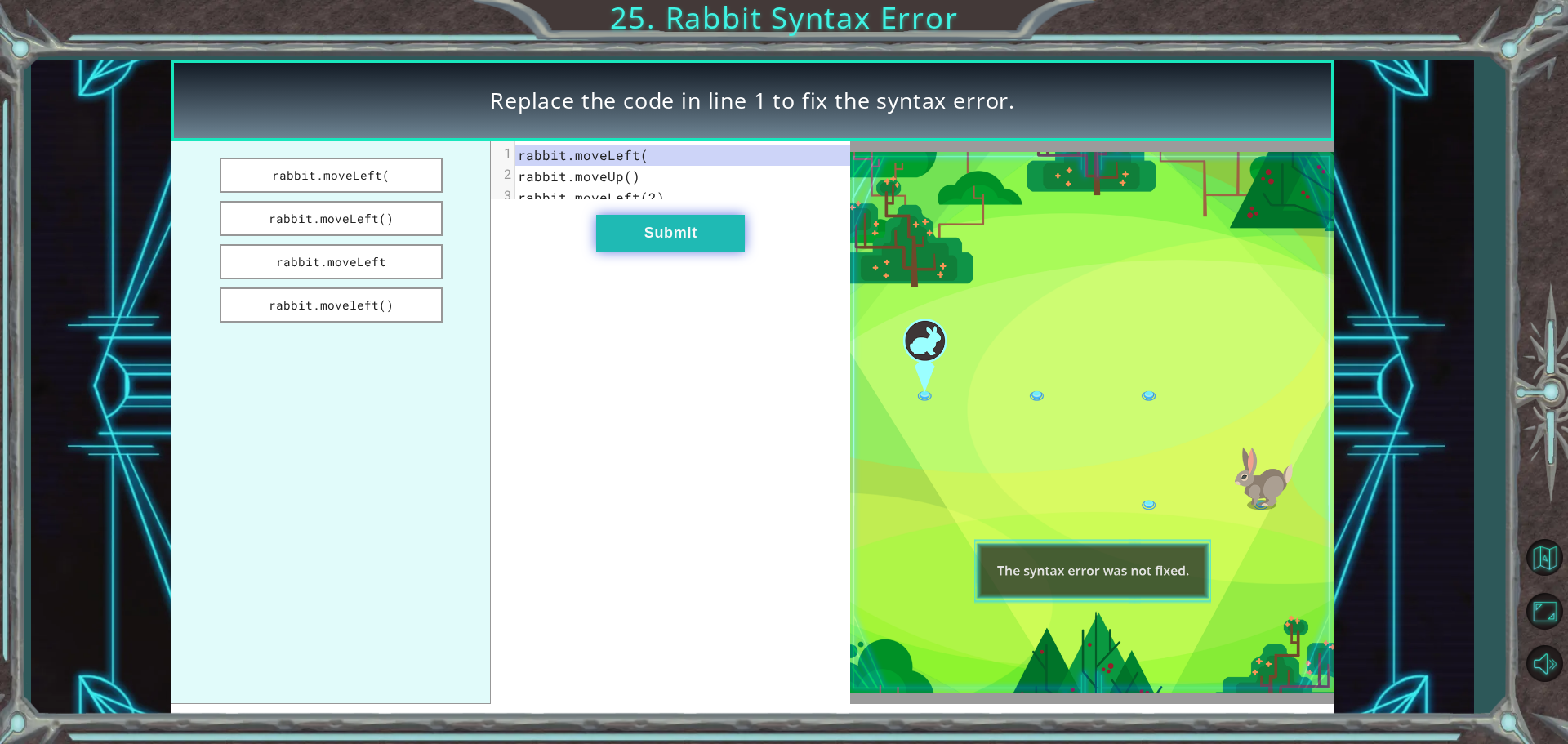
click at [717, 252] on button "Submit" at bounding box center [671, 233] width 149 height 37
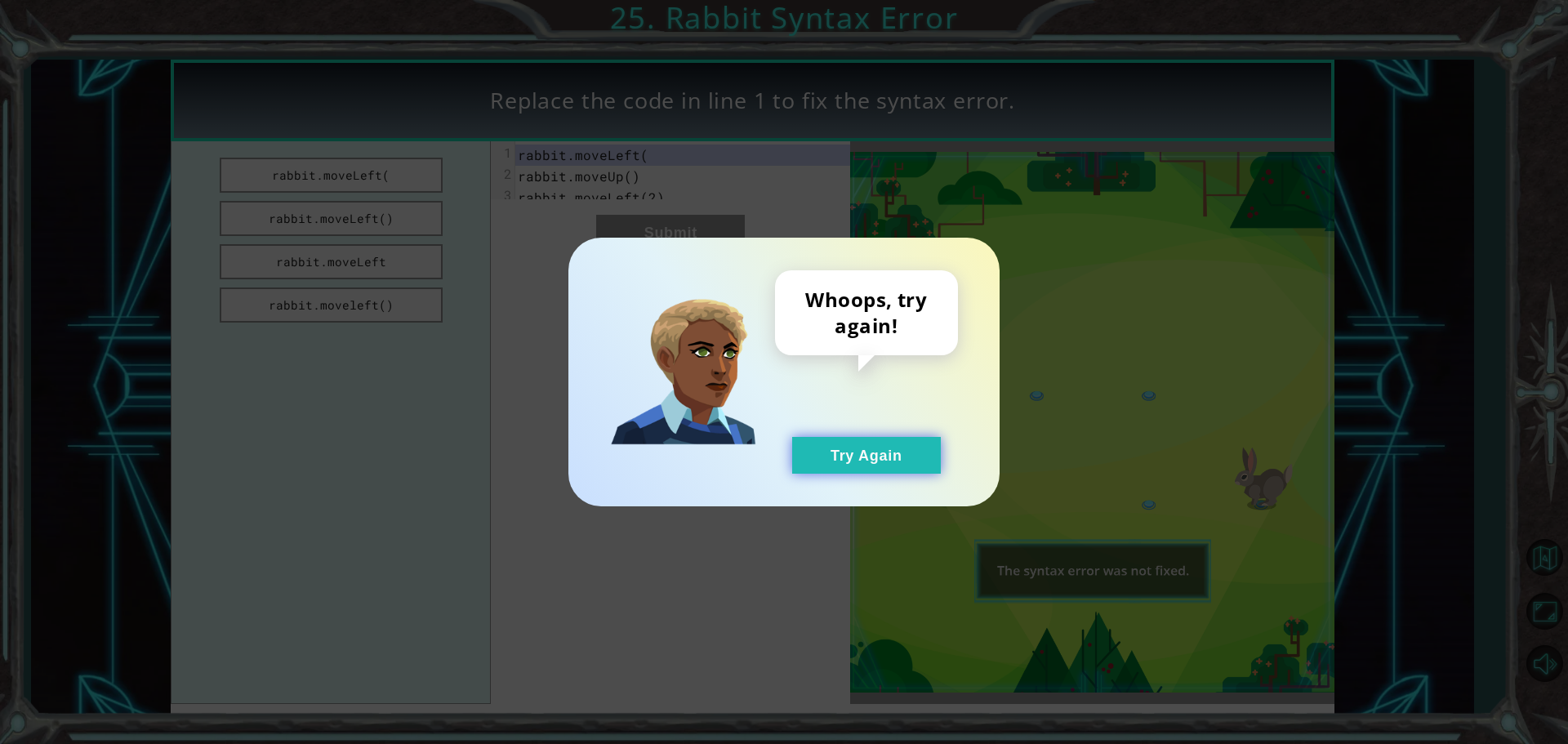
click at [834, 462] on button "Try Again" at bounding box center [867, 455] width 149 height 37
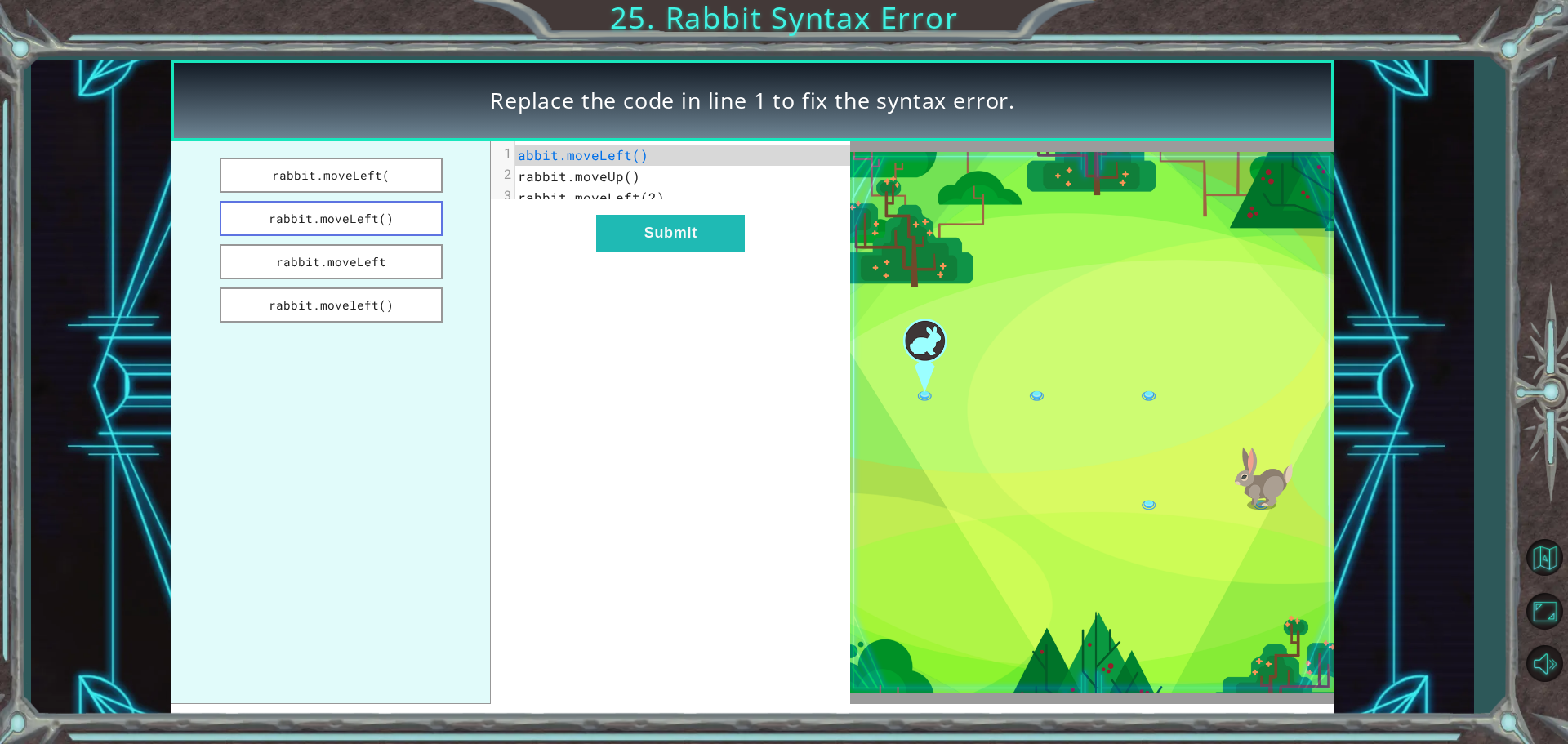
click at [393, 215] on button "rabbit.moveLeft()" at bounding box center [331, 218] width 223 height 35
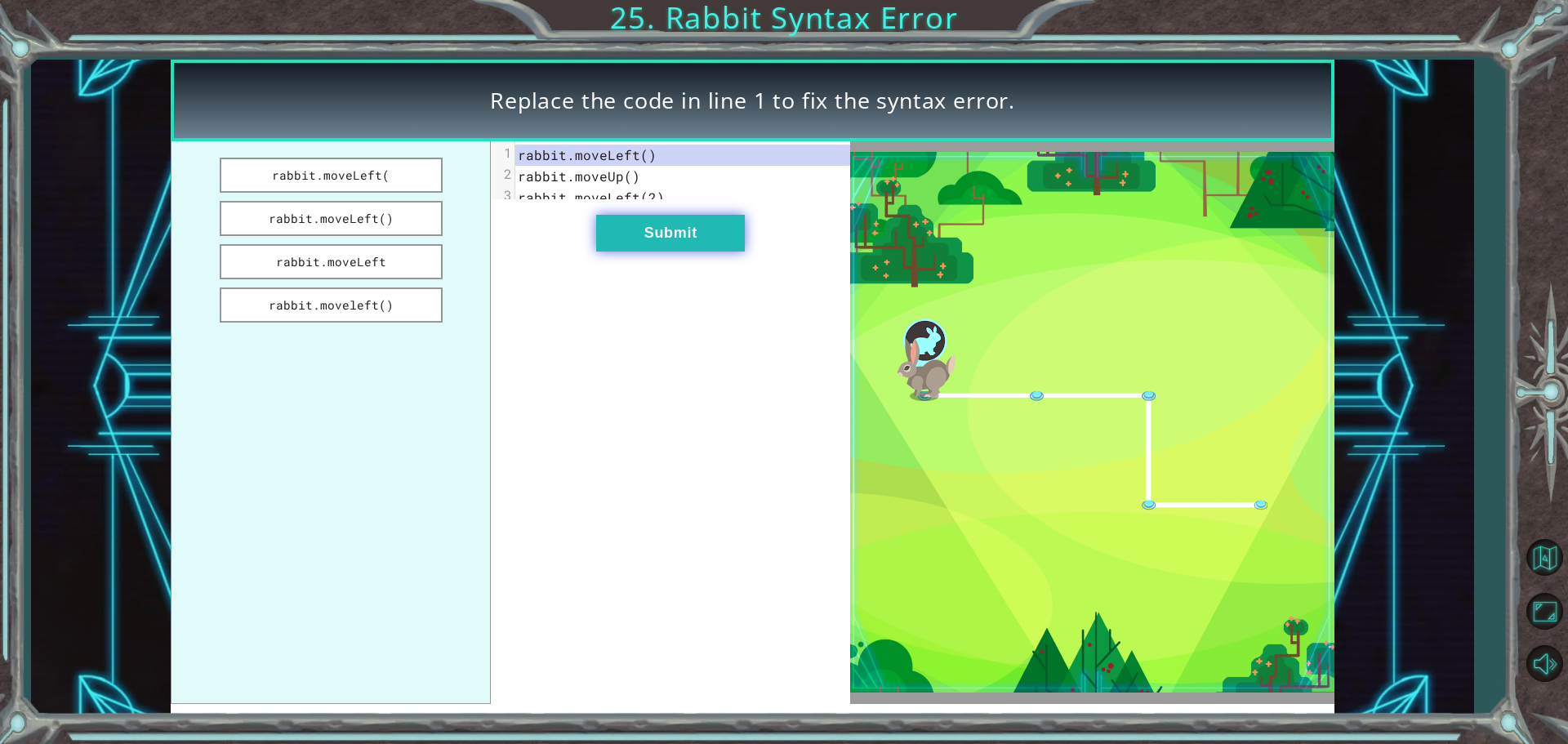
click at [701, 252] on button "Submit" at bounding box center [671, 233] width 149 height 37
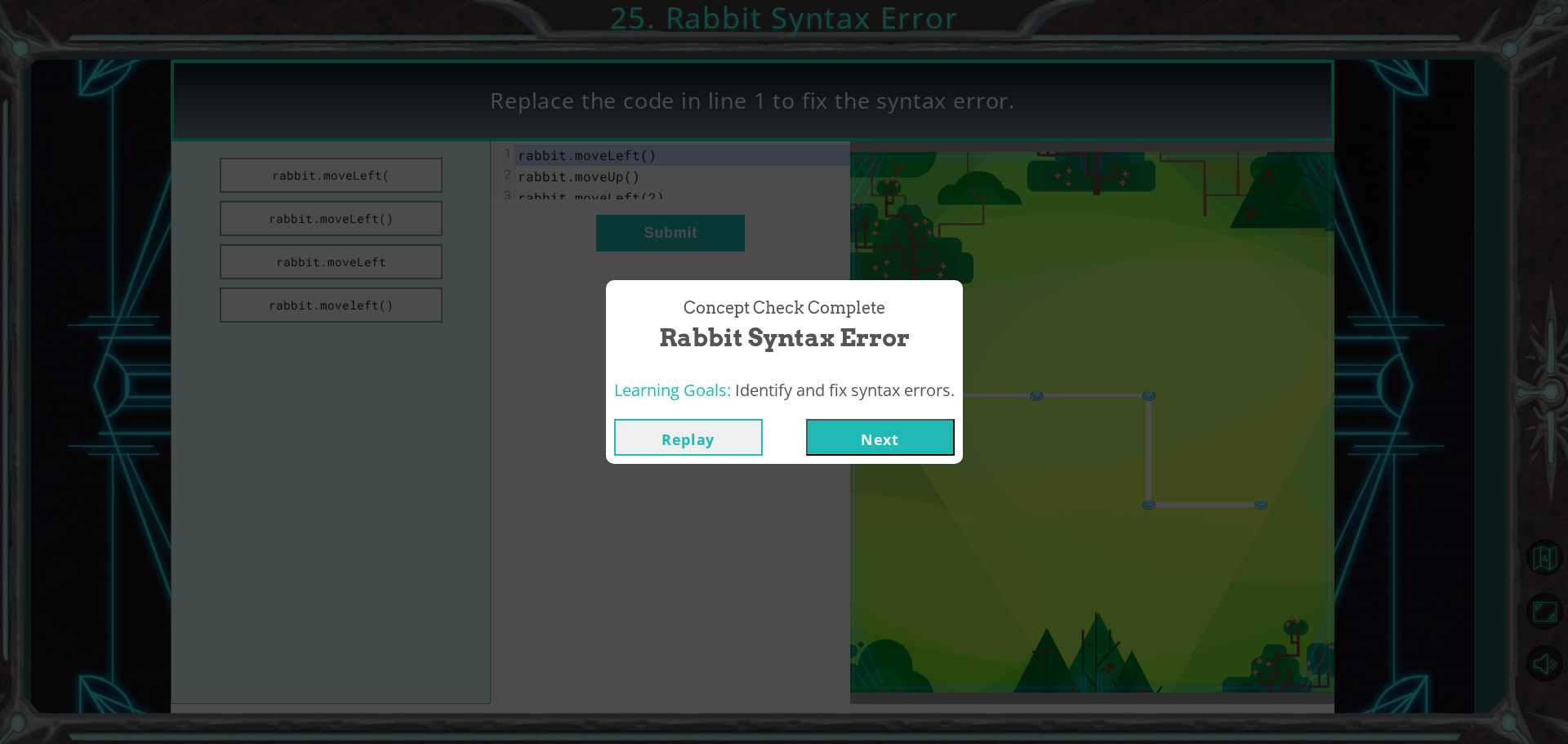
click at [851, 421] on button "Next" at bounding box center [880, 437] width 149 height 37
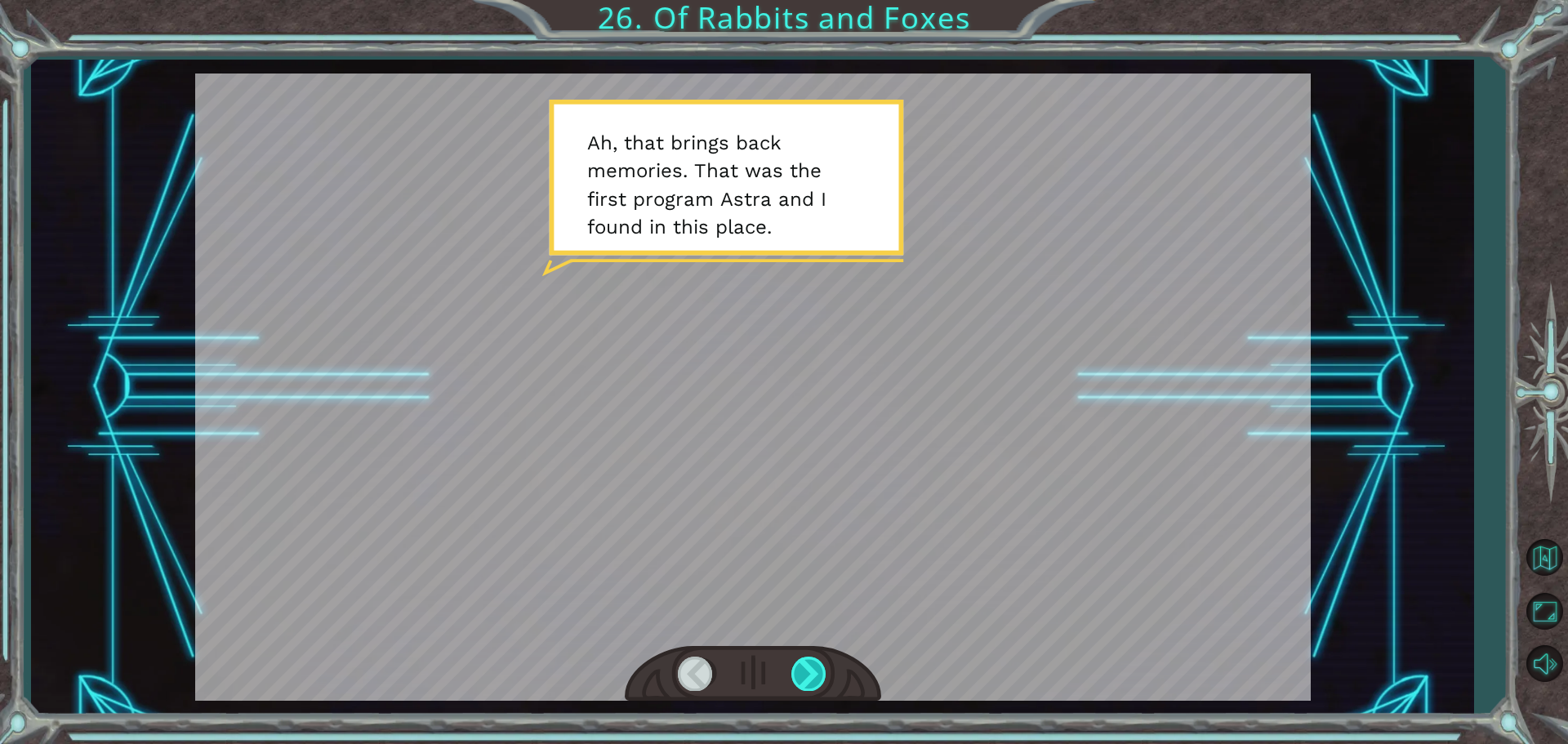
drag, startPoint x: 826, startPoint y: 656, endPoint x: 814, endPoint y: 676, distance: 23.3
click at [823, 664] on div at bounding box center [754, 674] width 257 height 57
click at [814, 676] on div at bounding box center [809, 673] width 37 height 33
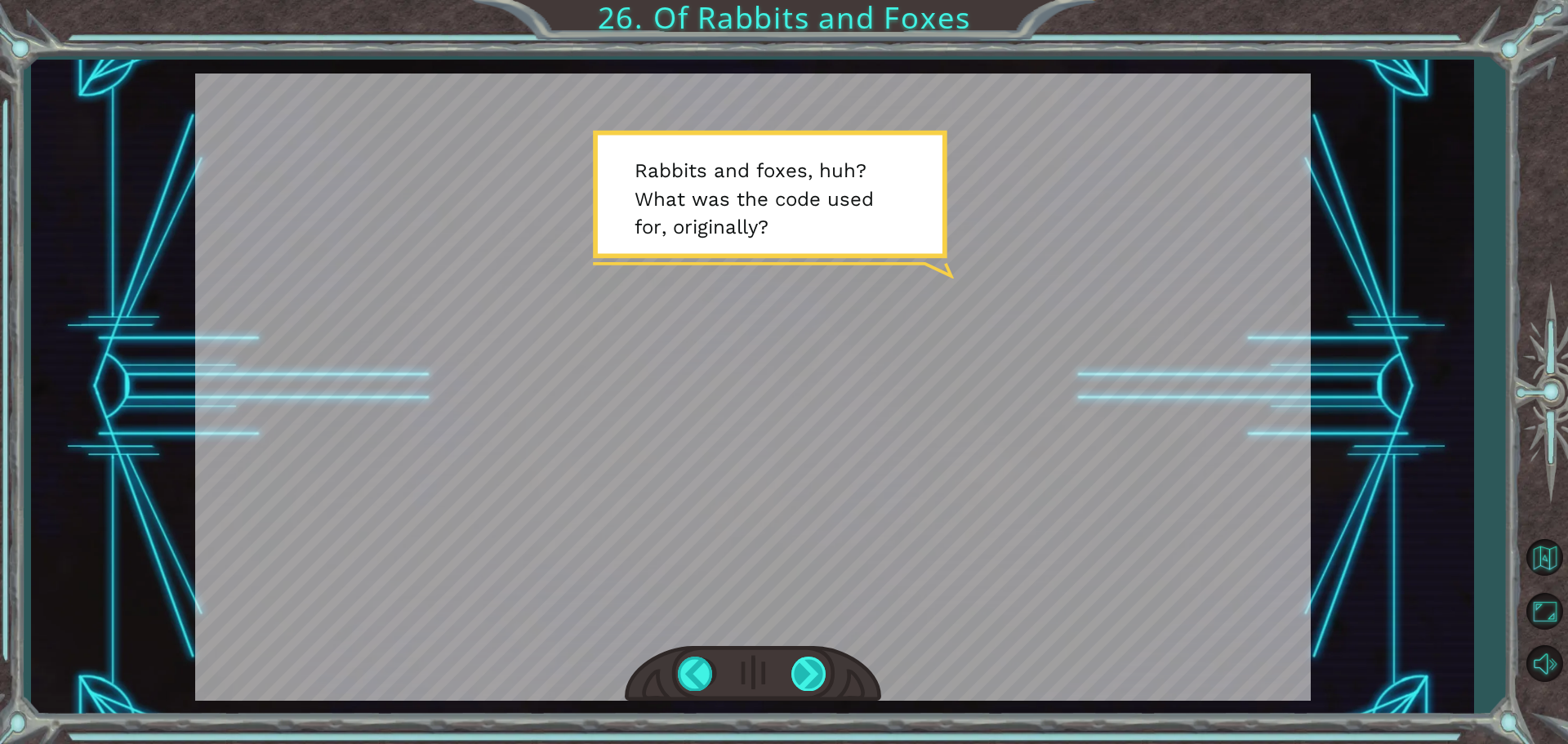
click at [821, 682] on div at bounding box center [809, 673] width 37 height 33
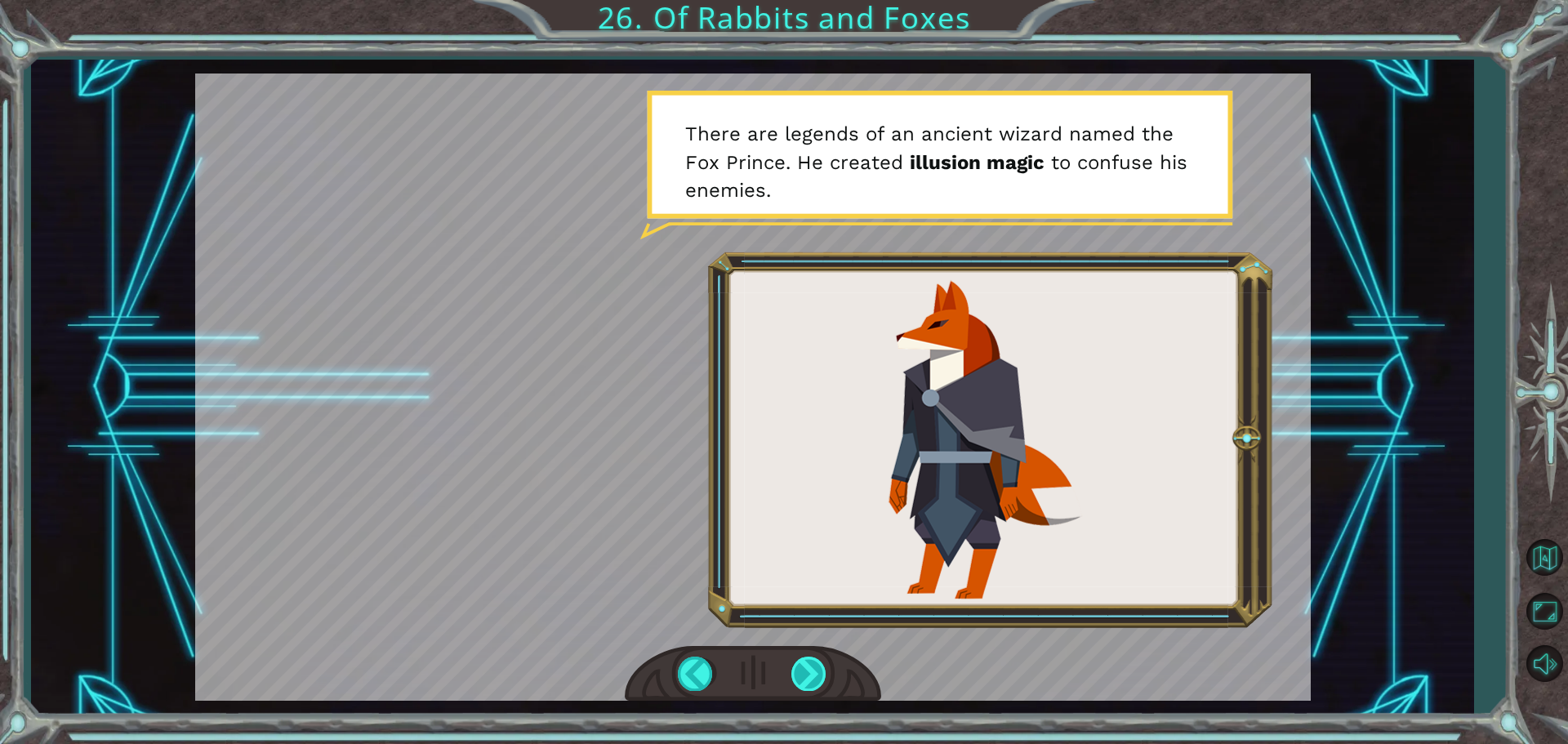
click at [811, 682] on div at bounding box center [809, 673] width 37 height 33
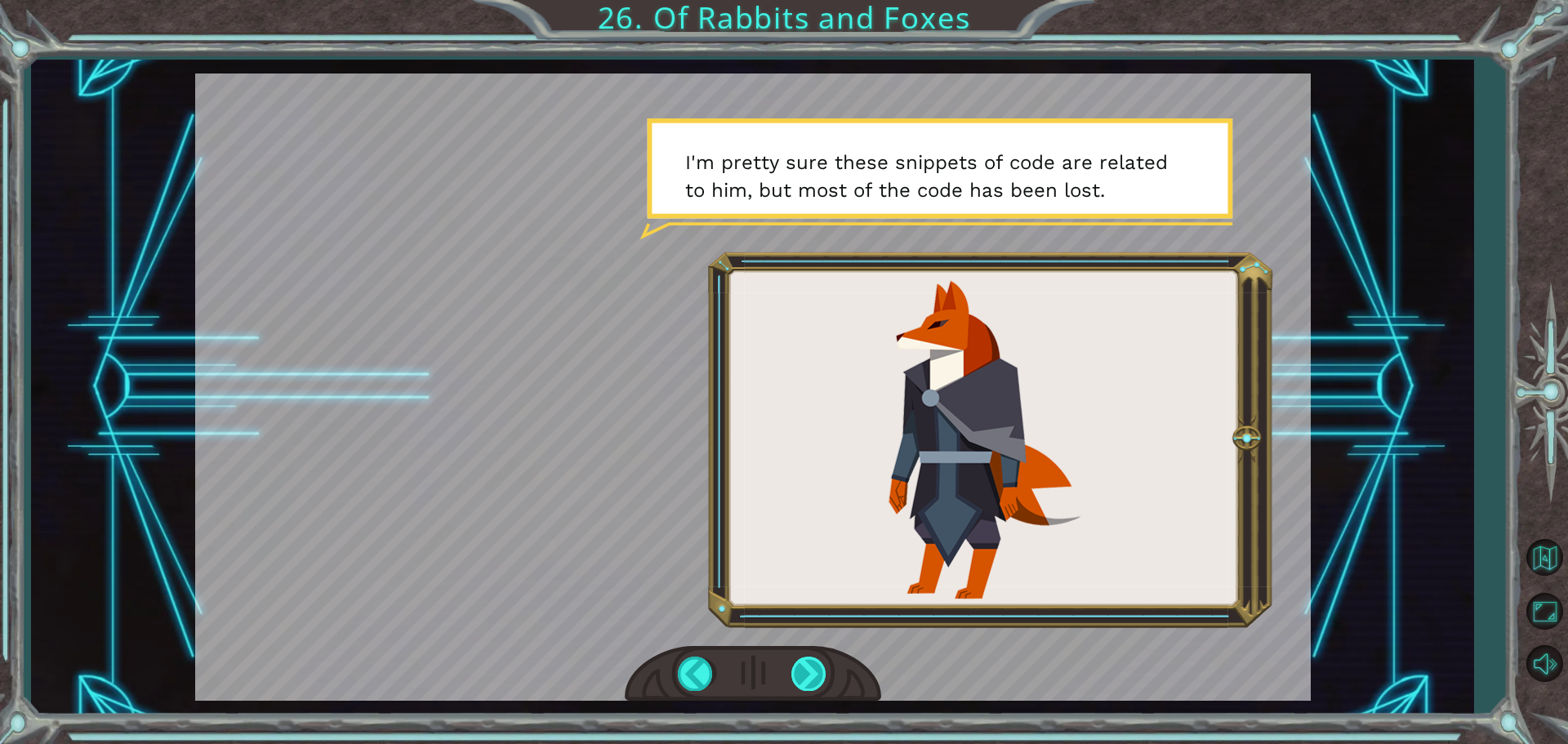
click at [811, 682] on div at bounding box center [809, 673] width 37 height 33
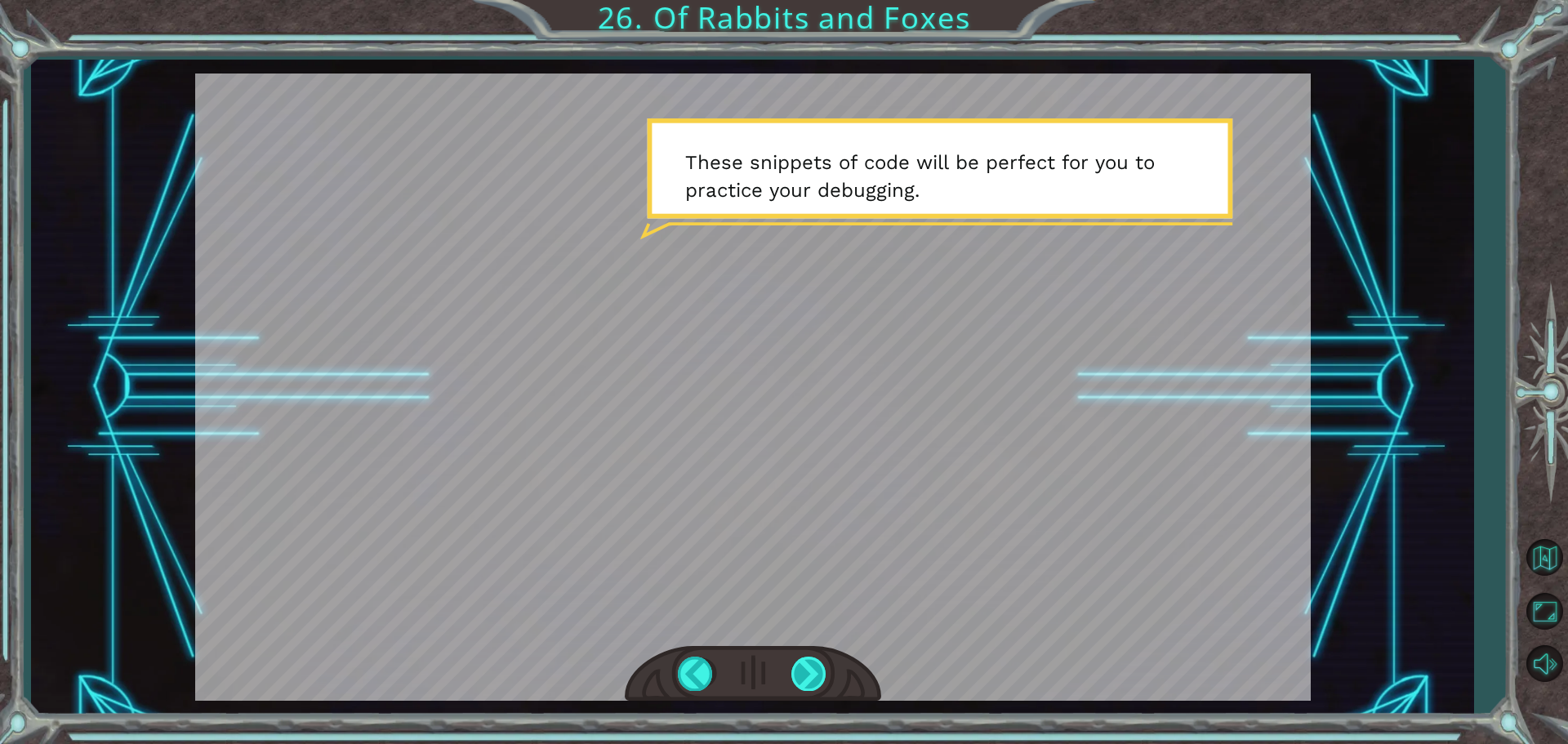
click at [806, 681] on div at bounding box center [809, 673] width 37 height 33
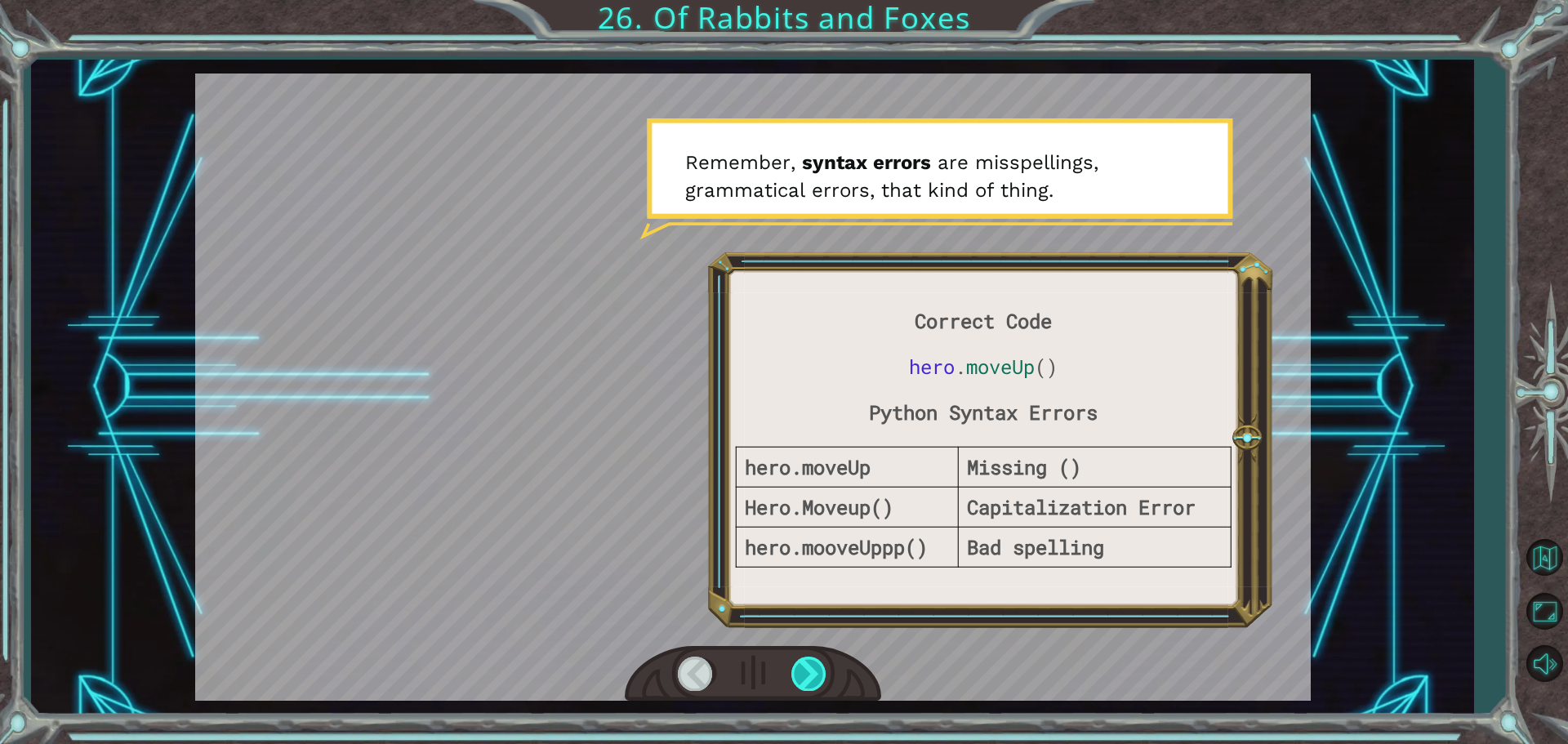
click at [806, 681] on div at bounding box center [809, 673] width 37 height 33
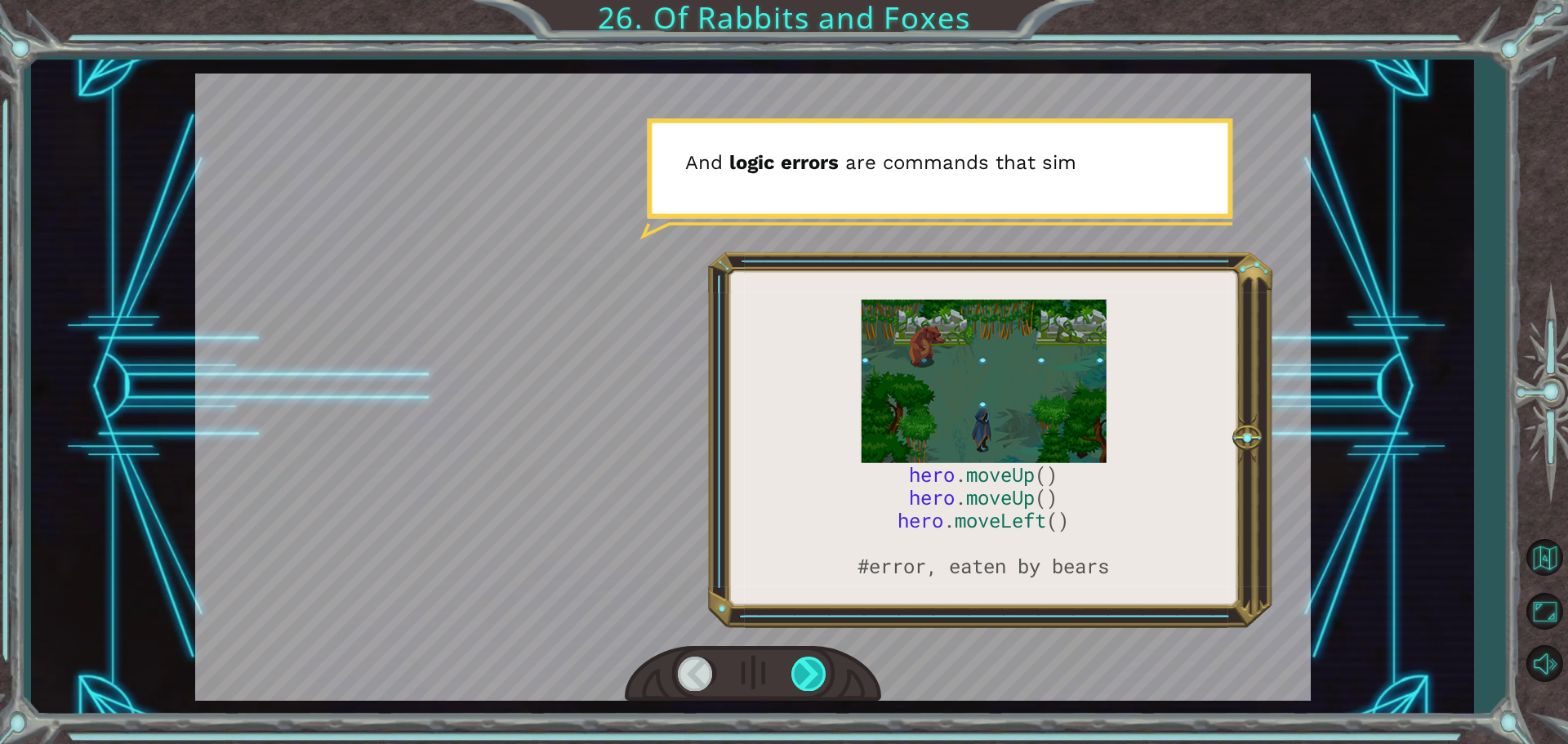
click at [806, 677] on div at bounding box center [809, 673] width 37 height 33
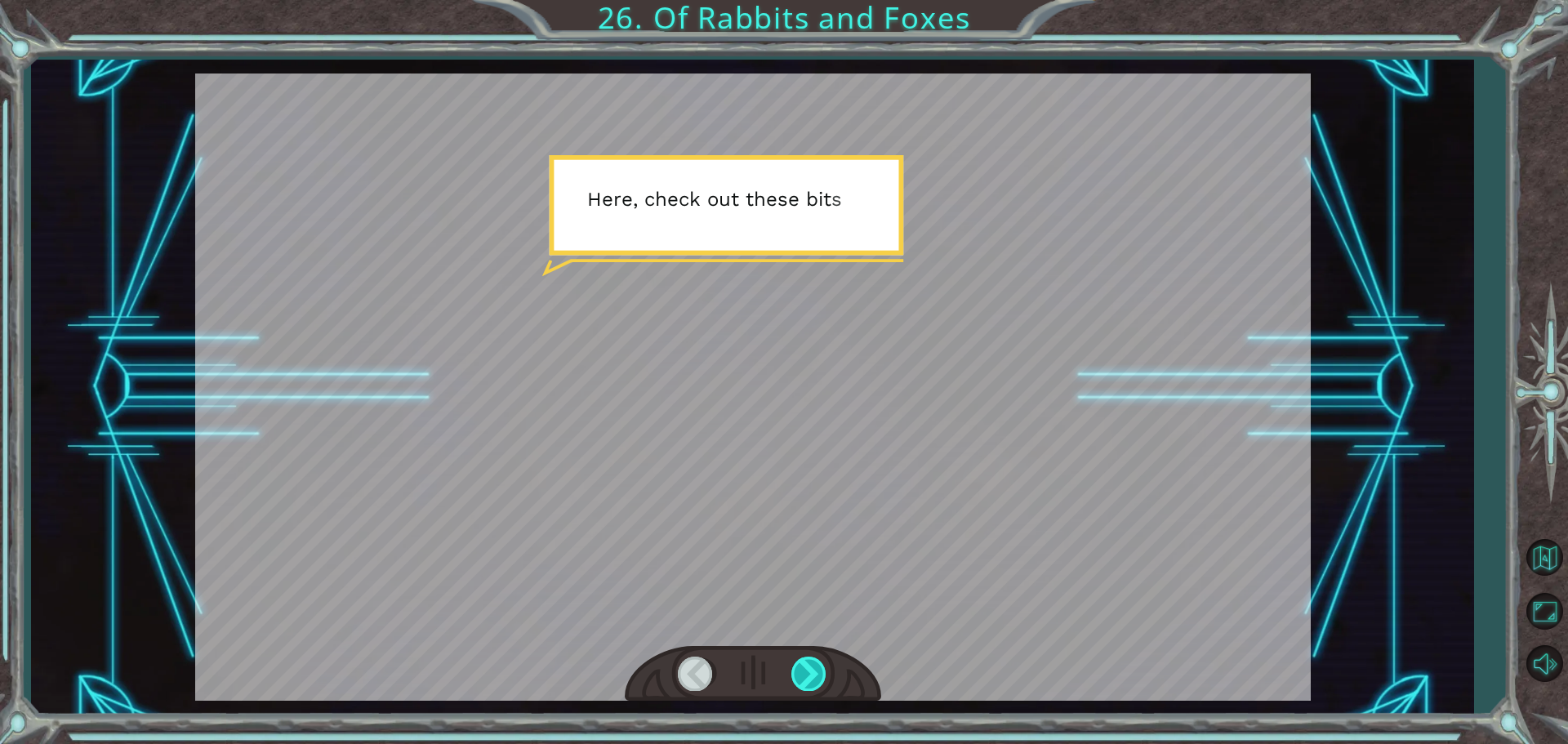
click at [796, 676] on div at bounding box center [809, 673] width 37 height 33
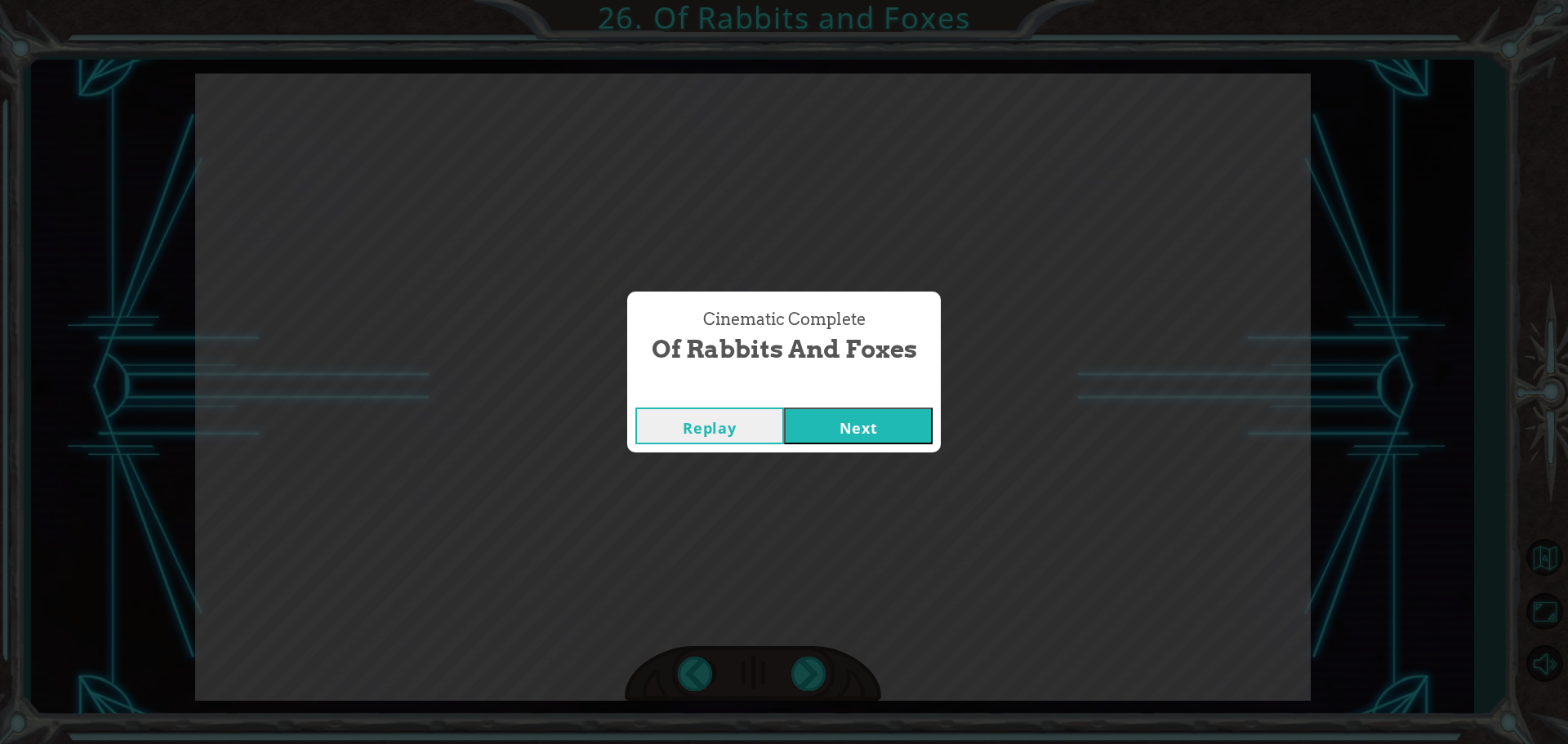
click at [820, 435] on button "Next" at bounding box center [859, 426] width 149 height 37
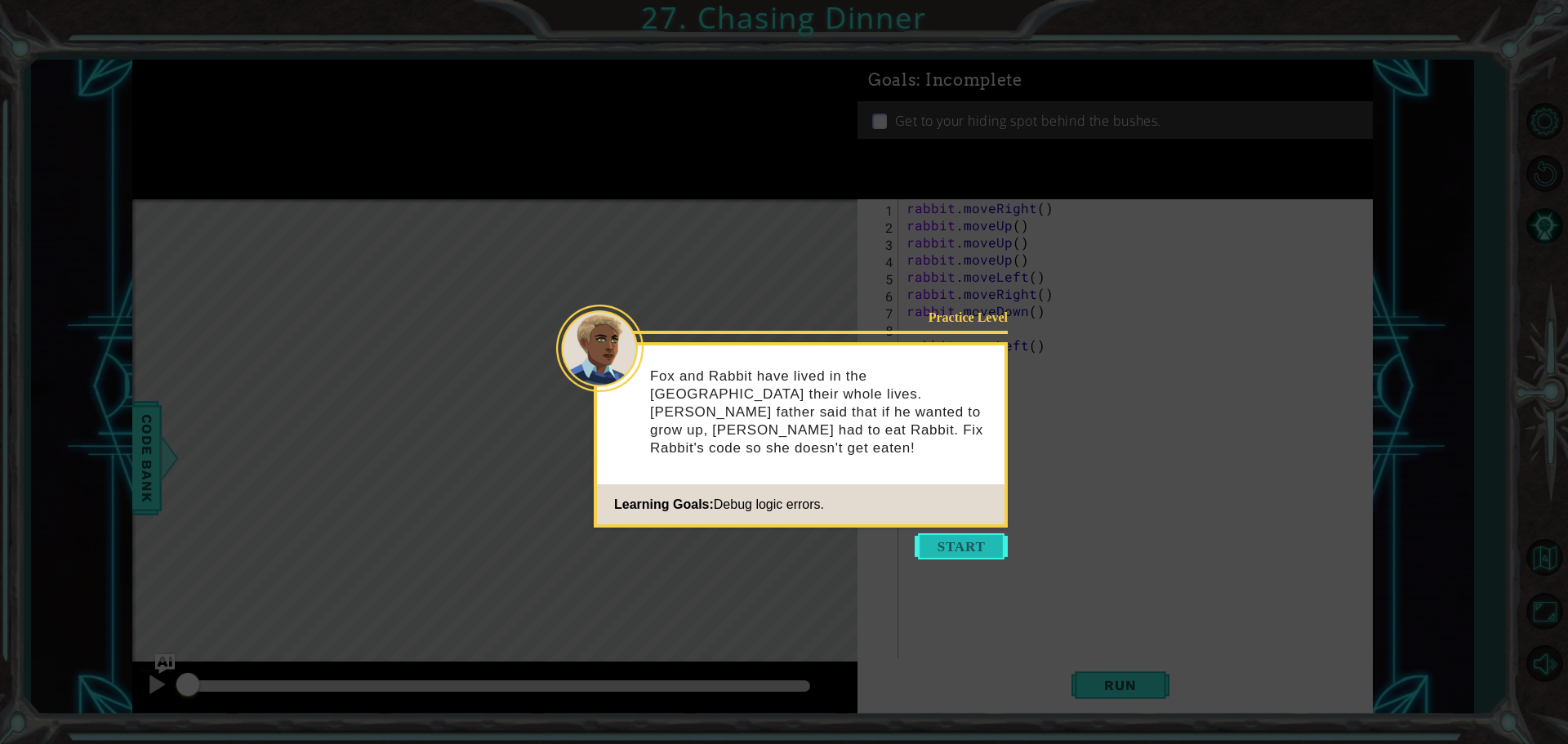
click at [964, 552] on button "Start" at bounding box center [961, 546] width 93 height 27
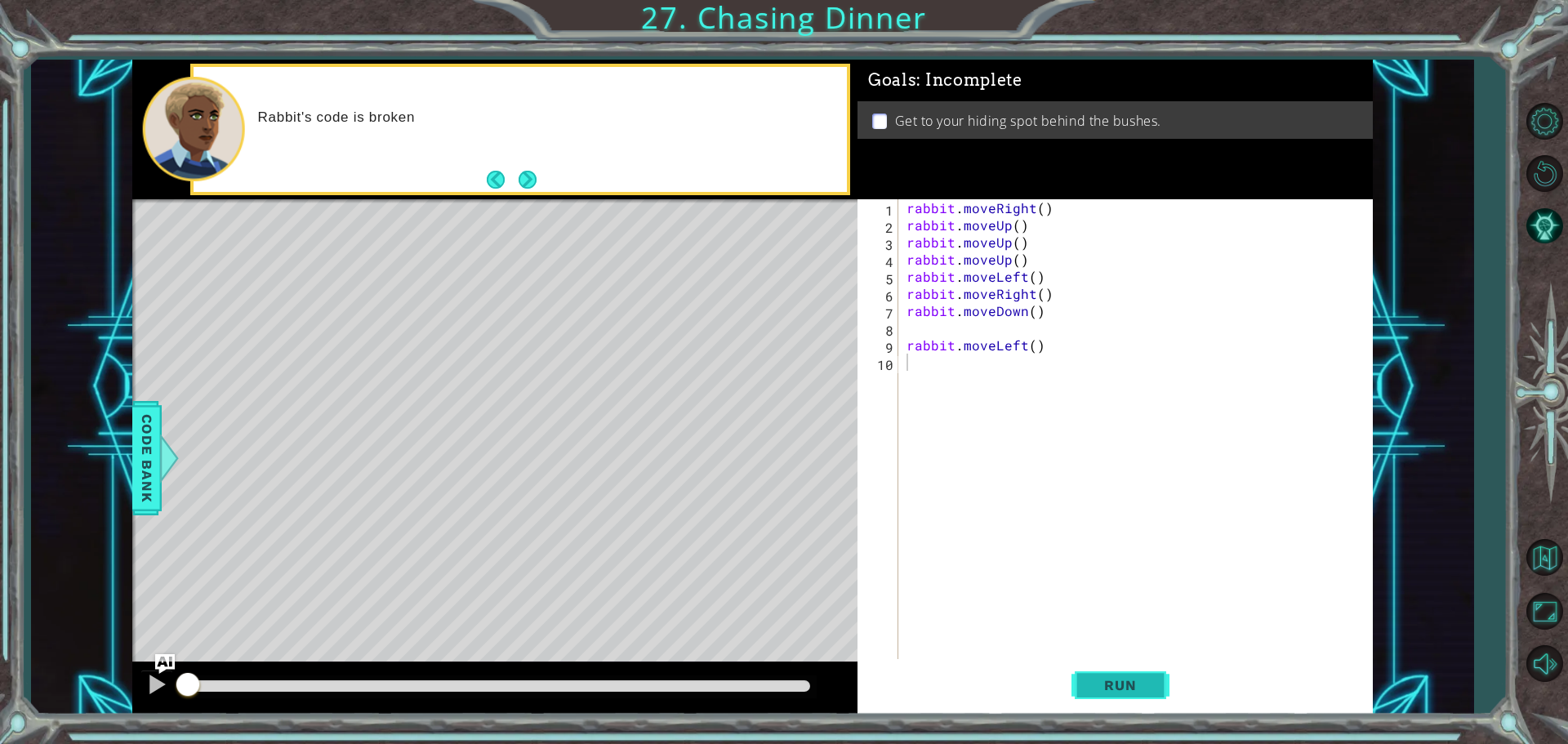
click at [1114, 697] on button "Run" at bounding box center [1120, 685] width 98 height 51
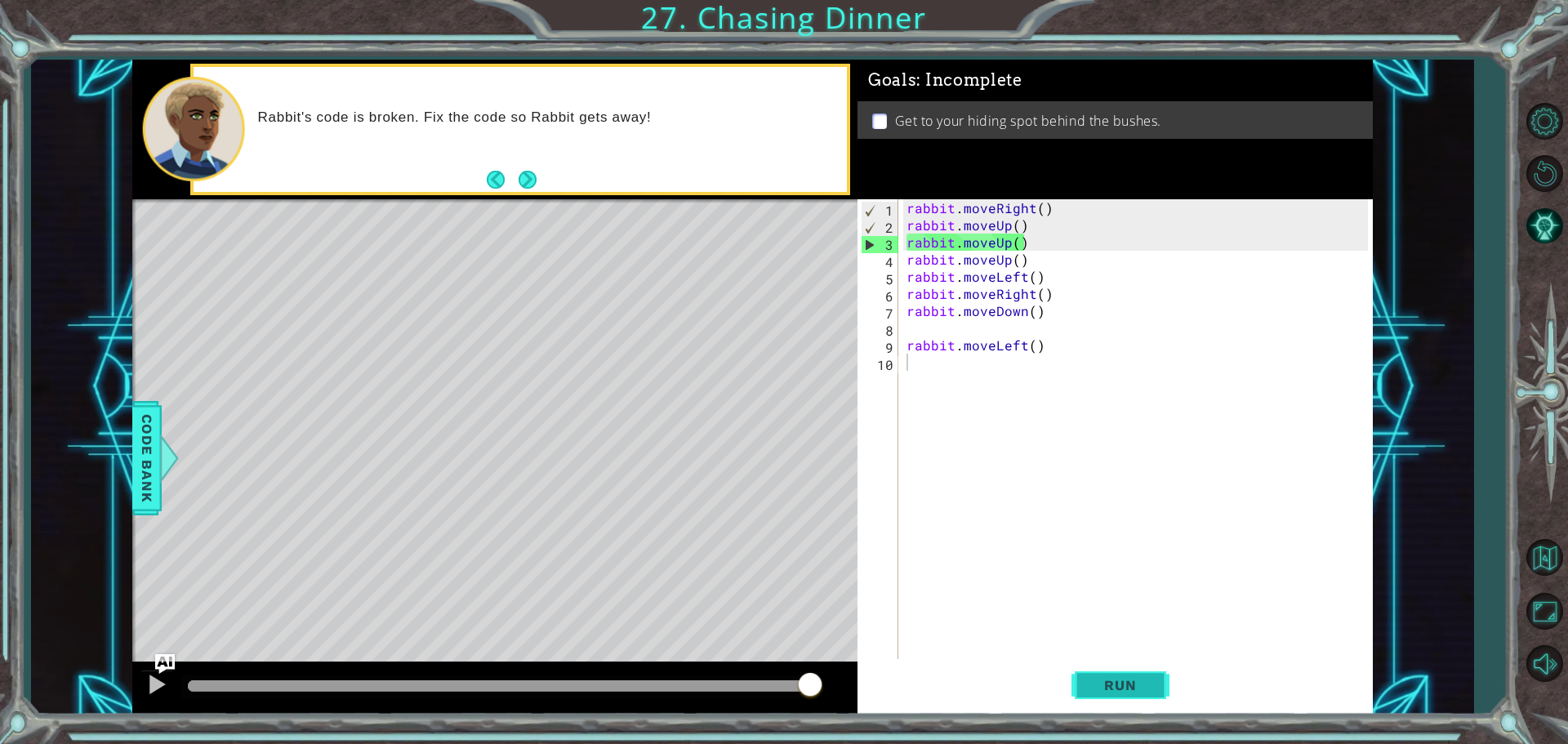
click at [1136, 677] on span "Run" at bounding box center [1120, 685] width 64 height 16
drag, startPoint x: 1038, startPoint y: 255, endPoint x: 1046, endPoint y: 366, distance: 111.3
click at [1038, 259] on div "rabbit . moveRight ( ) rabbit . moveUp ( ) rabbit . moveUp ( ) rabbit . moveUp …" at bounding box center [1140, 448] width 473 height 497
click at [1099, 674] on button "Run" at bounding box center [1120, 685] width 98 height 51
click at [1033, 222] on div "rabbit . moveRight ( ) rabbit . moveUp ( ) rabbit . moveUp ( ) rabbit . moveUp …" at bounding box center [1140, 448] width 473 height 497
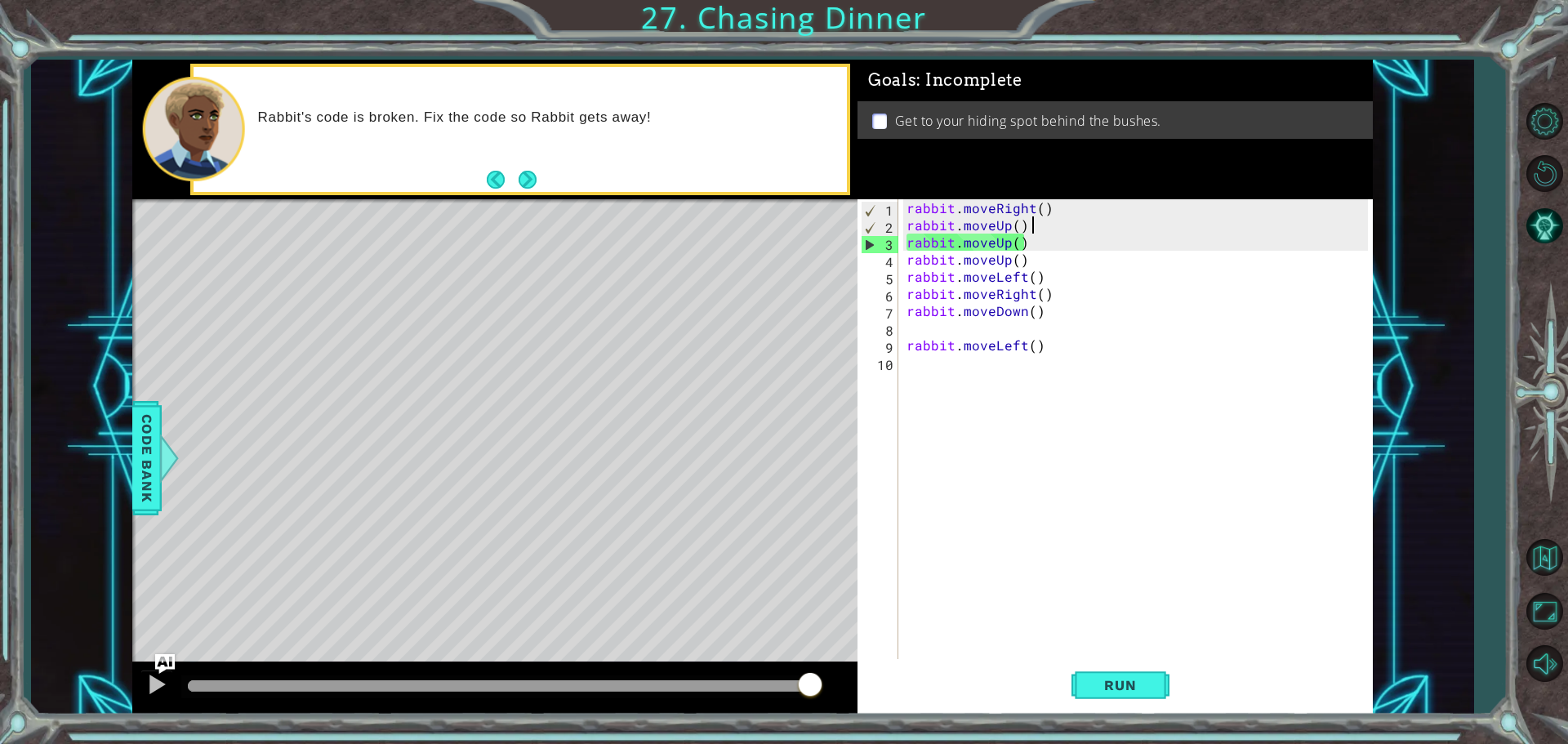
click at [991, 223] on div "rabbit . moveRight ( ) rabbit . moveUp ( ) rabbit . moveUp ( ) rabbit . moveUp …" at bounding box center [1140, 448] width 473 height 497
click at [1007, 218] on div "rabbit . moveRight ( ) rabbit . moveUp ( ) rabbit . moveUp ( ) rabbit . moveUp …" at bounding box center [1140, 448] width 473 height 497
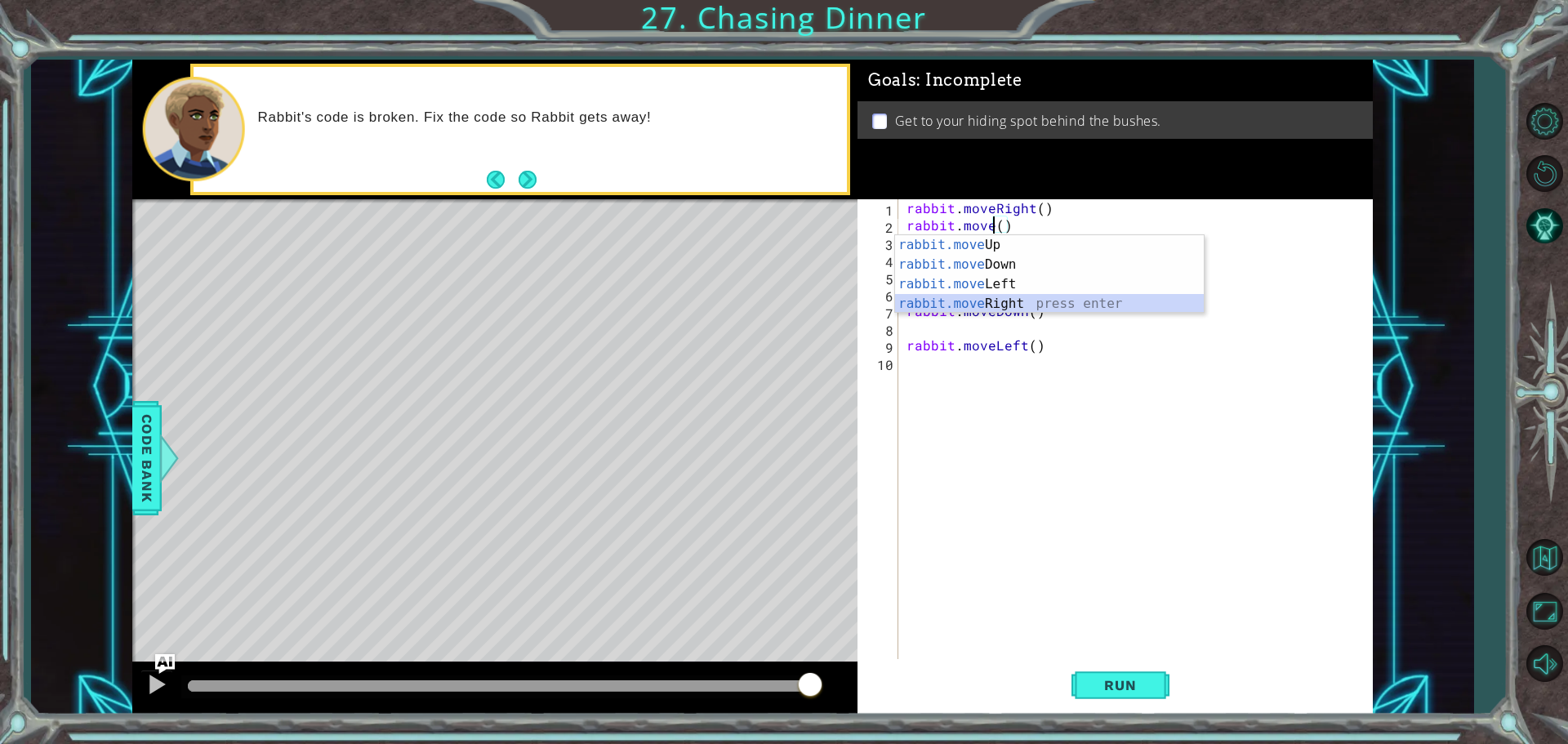
click at [1006, 301] on div "rabbit.move Up press enter rabbit.move Down press enter rabbit.move Left press …" at bounding box center [1049, 294] width 309 height 117
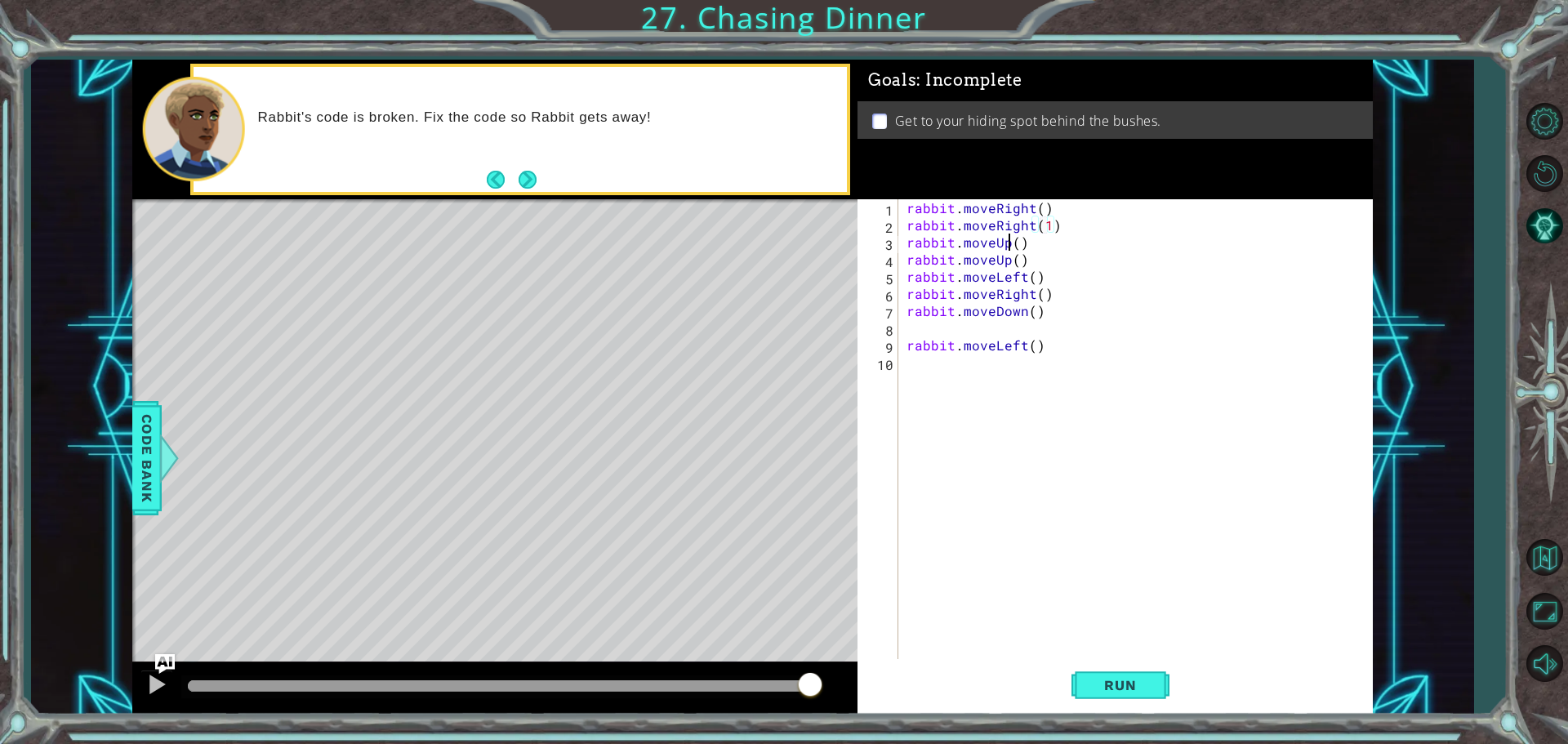
click at [1008, 247] on div "rabbit . moveRight ( ) rabbit . moveRight ( 1 ) rabbit . moveUp ( ) rabbit . mo…" at bounding box center [1140, 448] width 473 height 497
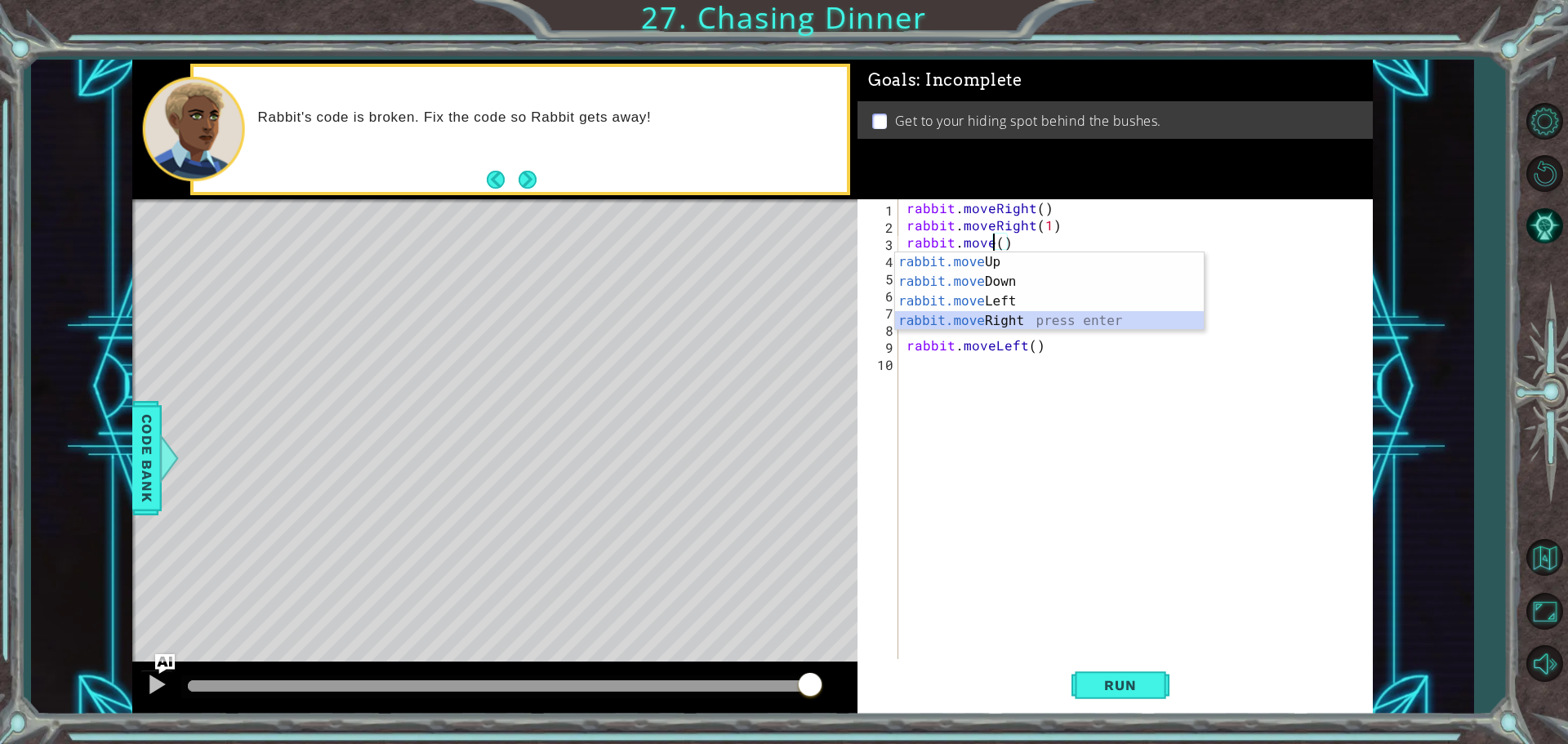
click at [999, 311] on div "rabbit.move Up press enter rabbit.move Down press enter rabbit.move Left press …" at bounding box center [1049, 311] width 309 height 117
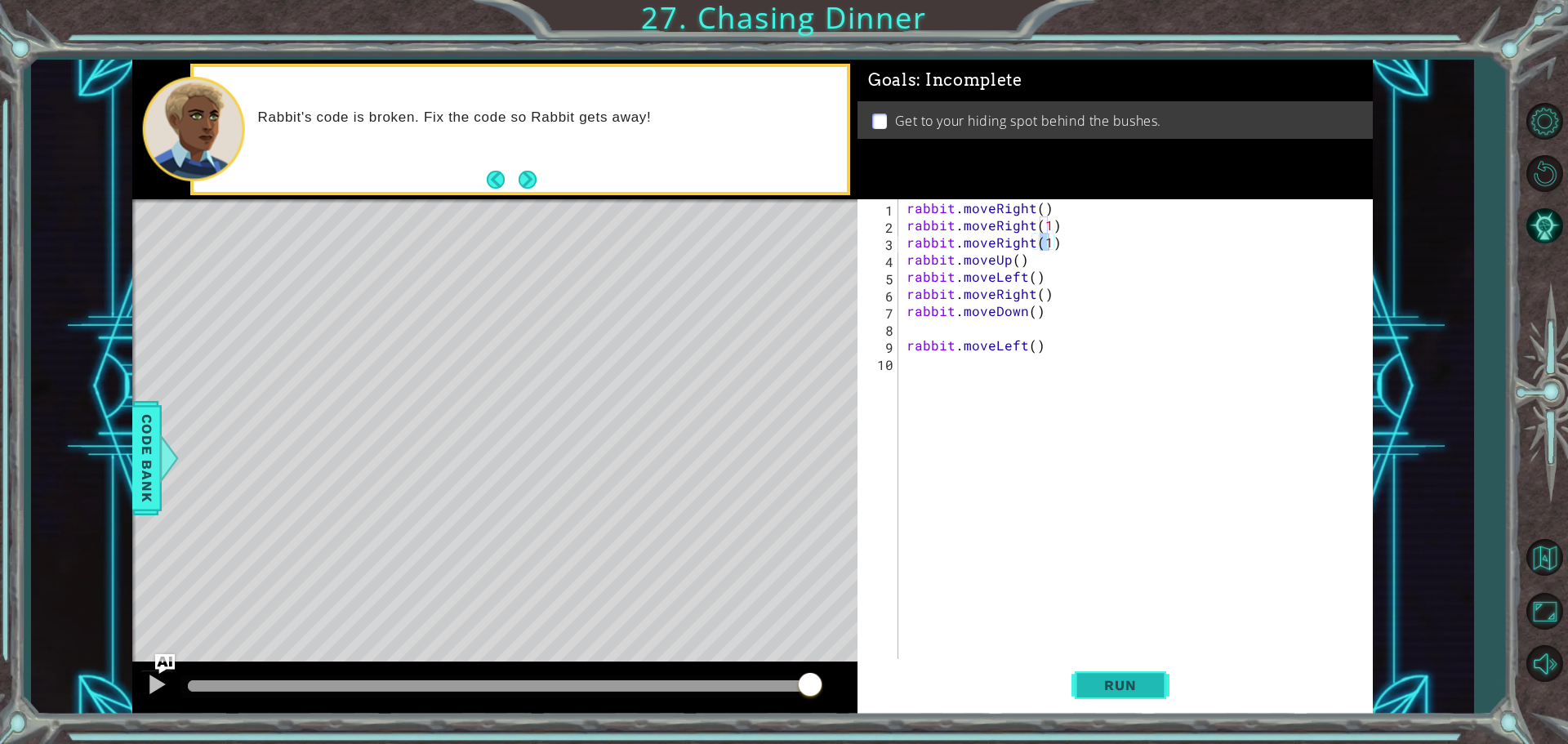
click at [1104, 677] on span "Run" at bounding box center [1120, 685] width 64 height 16
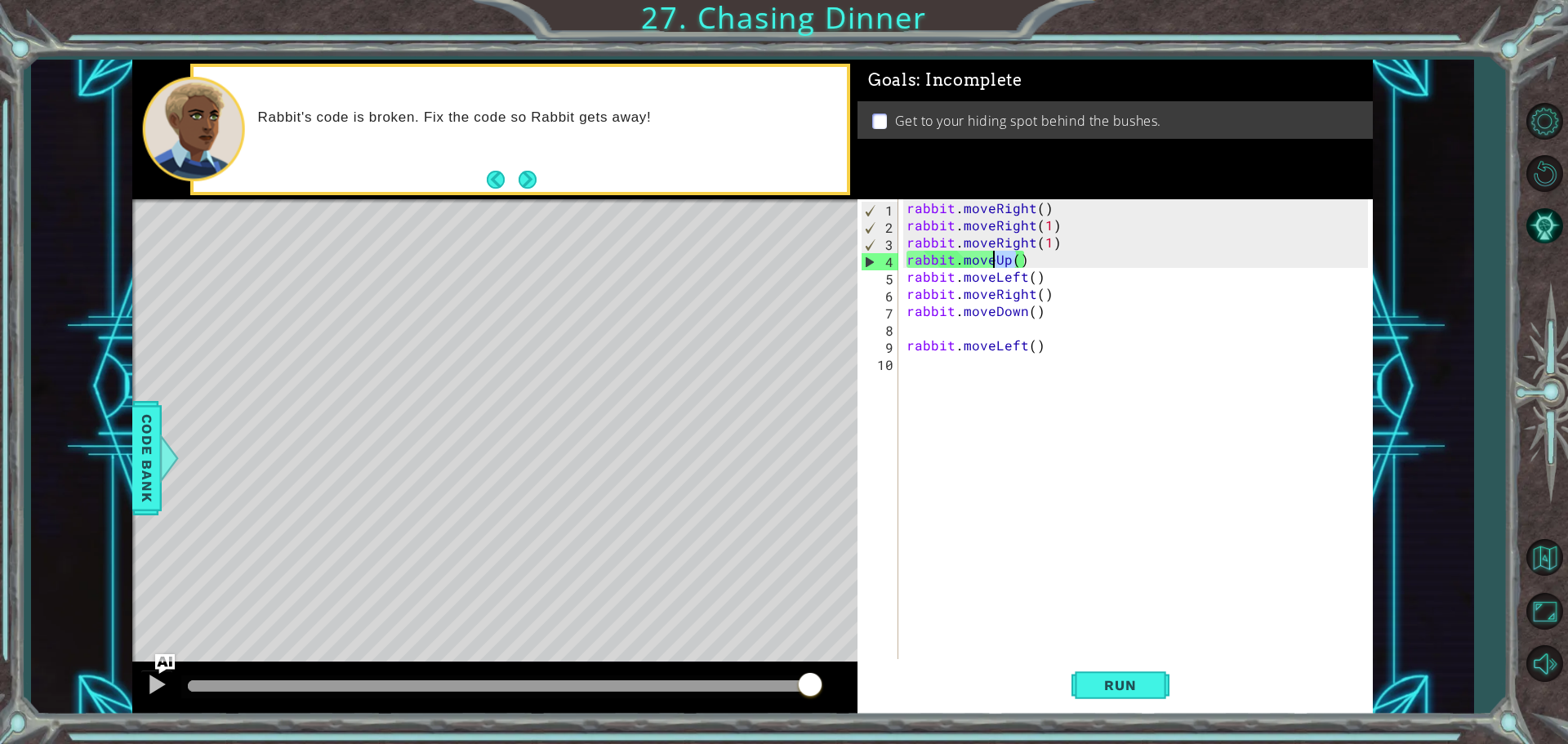
drag, startPoint x: 1013, startPoint y: 264, endPoint x: 992, endPoint y: 258, distance: 21.8
click at [992, 258] on div "rabbit . moveRight ( ) rabbit . moveRight ( 1 ) rabbit . moveRight ( 1 ) rabbit…" at bounding box center [1140, 448] width 473 height 497
click at [1019, 264] on div "rabbit . moveRight ( ) rabbit . moveRight ( 1 ) rabbit . moveRight ( 1 ) rabbit…" at bounding box center [1136, 431] width 465 height 463
click at [1019, 257] on div "rabbit . moveRight ( ) rabbit . moveRight ( 1 ) rabbit . moveRight ( 1 ) rabbit…" at bounding box center [1140, 448] width 473 height 497
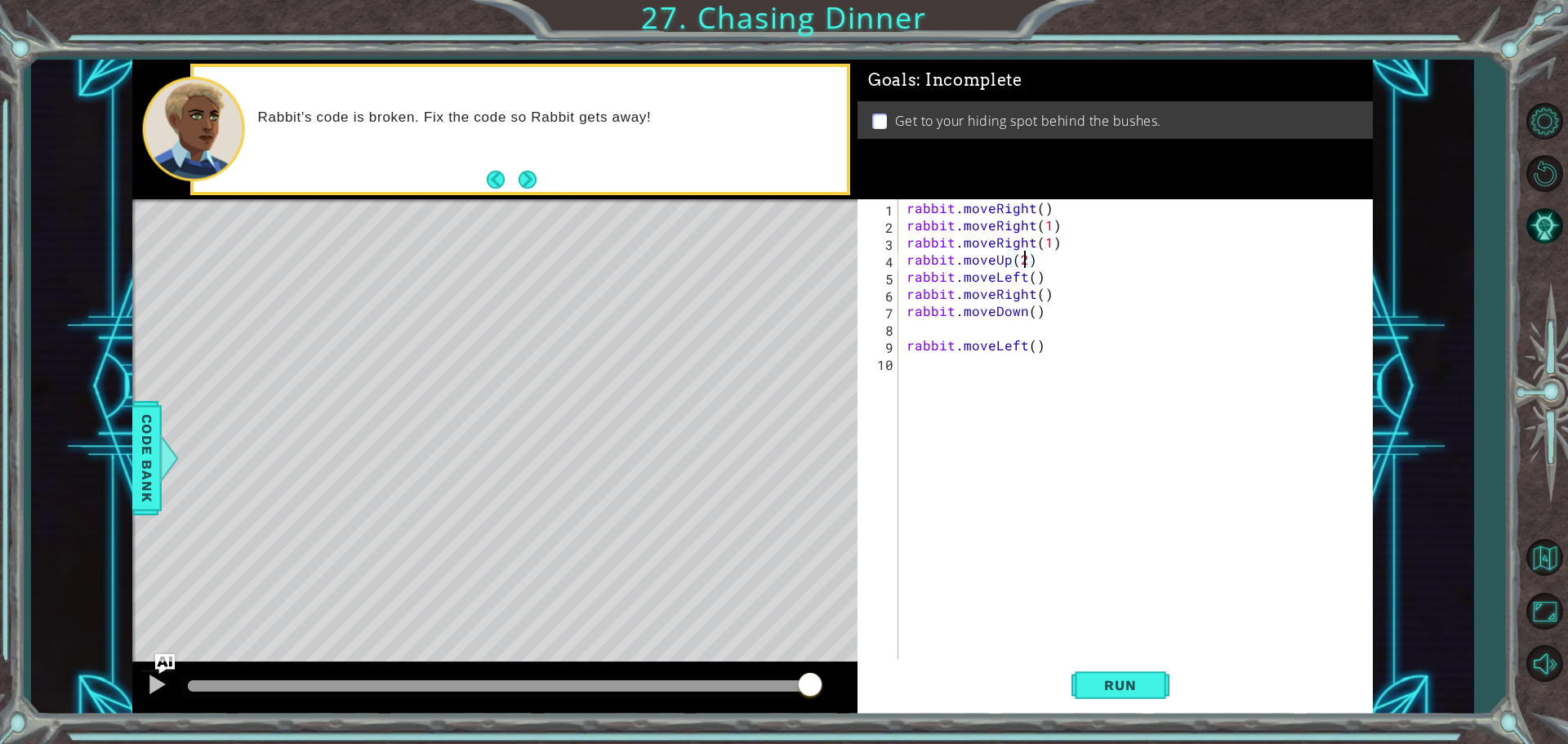
scroll to position [0, 7]
click at [1125, 664] on button "Run" at bounding box center [1120, 685] width 98 height 51
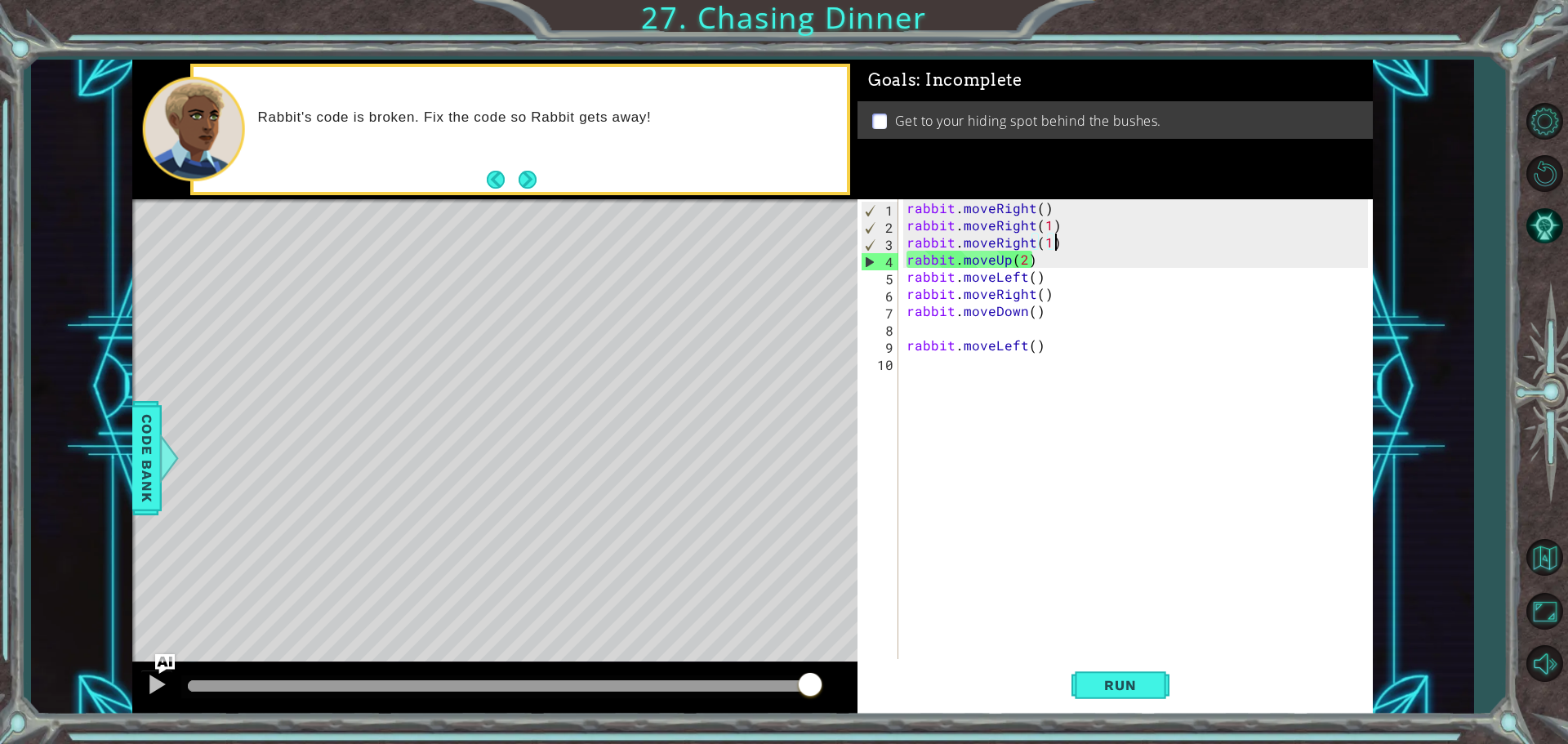
click at [1071, 239] on div "rabbit . moveRight ( ) rabbit . moveRight ( 1 ) rabbit . moveRight ( 1 ) rabbit…" at bounding box center [1140, 448] width 473 height 497
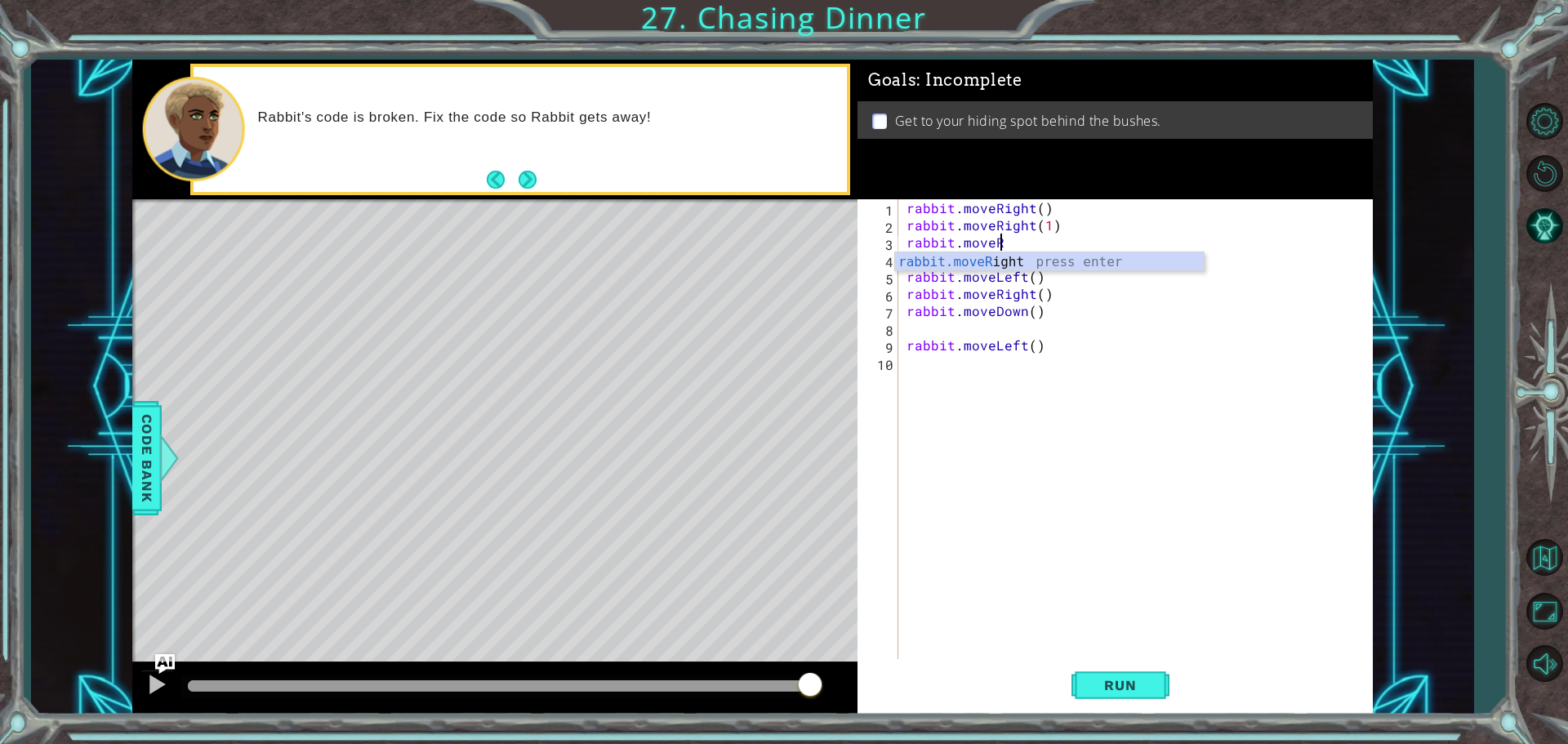
scroll to position [0, 5]
click at [1004, 254] on div "rabbit.move Up press enter rabbit.move Down press enter rabbit.move Left press …" at bounding box center [1049, 311] width 309 height 117
drag, startPoint x: 1091, startPoint y: 693, endPoint x: 1078, endPoint y: 652, distance: 43.0
click at [1091, 675] on button "Run" at bounding box center [1120, 685] width 98 height 51
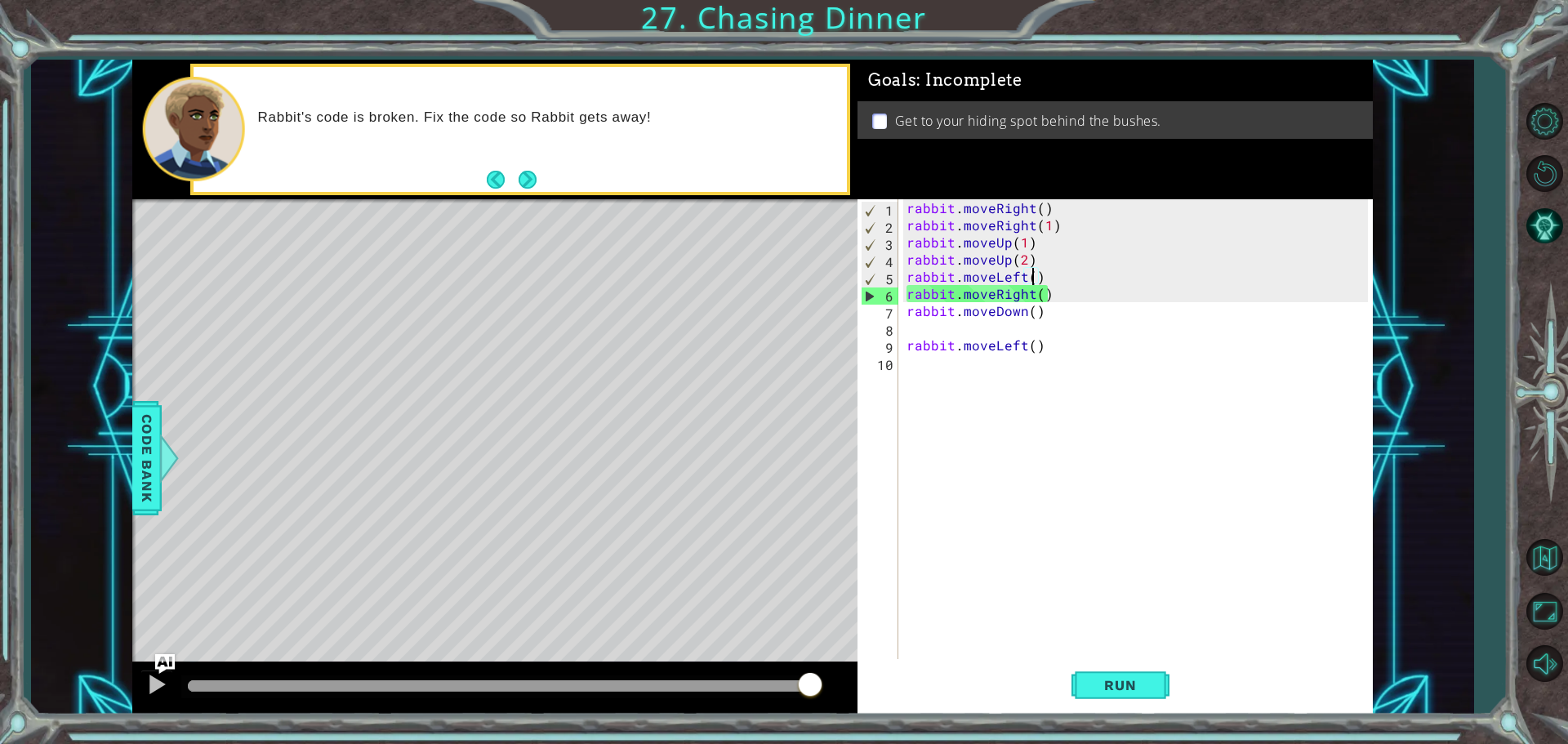
click at [1034, 277] on div "rabbit . moveRight ( ) rabbit . moveRight ( 1 ) rabbit . moveUp ( 1 ) rabbit . …" at bounding box center [1140, 448] width 473 height 497
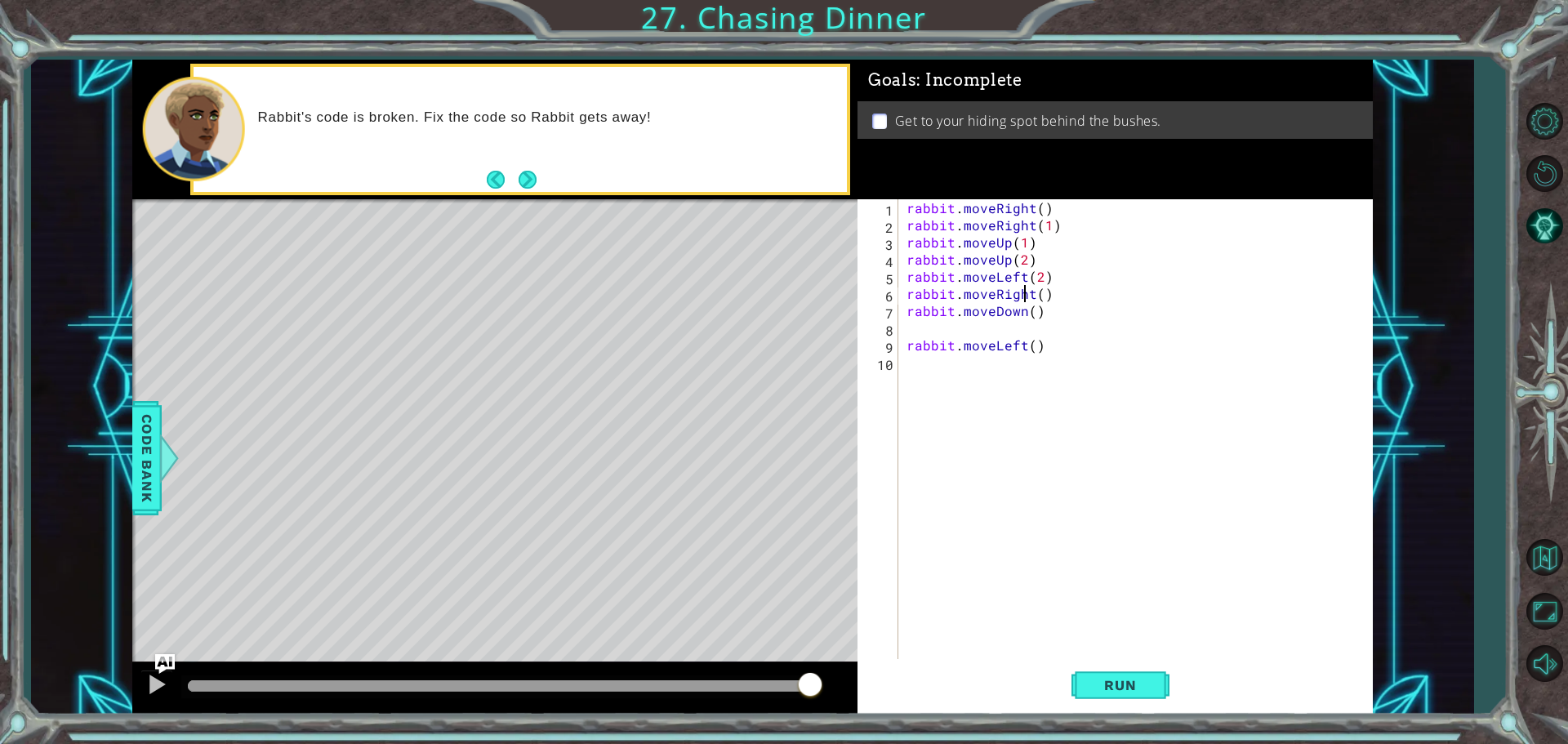
click at [1026, 288] on div "rabbit . moveRight ( ) rabbit . moveRight ( 1 ) rabbit . moveUp ( 1 ) rabbit . …" at bounding box center [1140, 448] width 473 height 497
click at [1032, 295] on div "rabbit . moveRight ( ) rabbit . moveRight ( 1 ) rabbit . moveUp ( 1 ) rabbit . …" at bounding box center [1140, 448] width 473 height 497
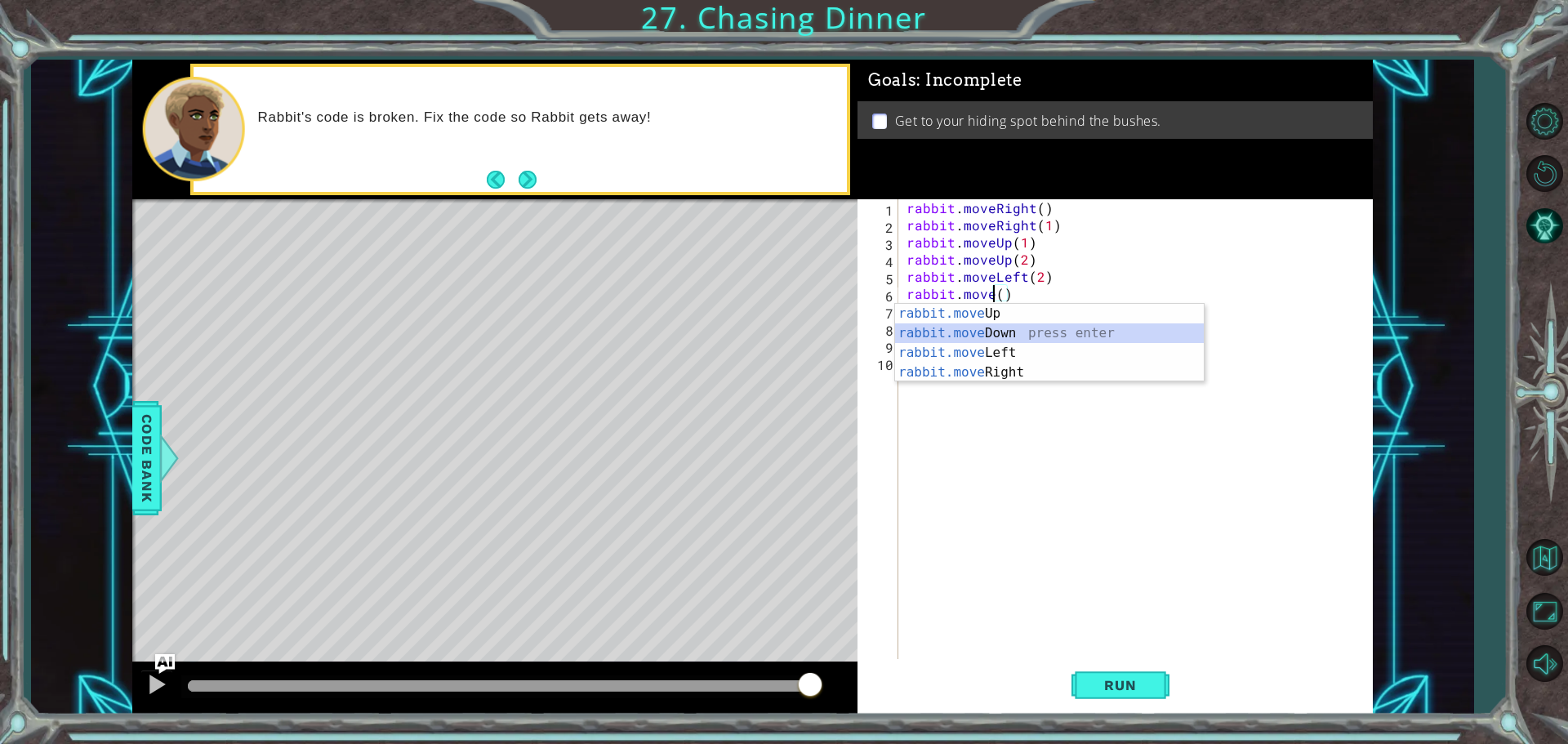
click at [1007, 327] on div "rabbit.move Up press enter rabbit.move Down press enter rabbit.move Left press …" at bounding box center [1049, 362] width 309 height 117
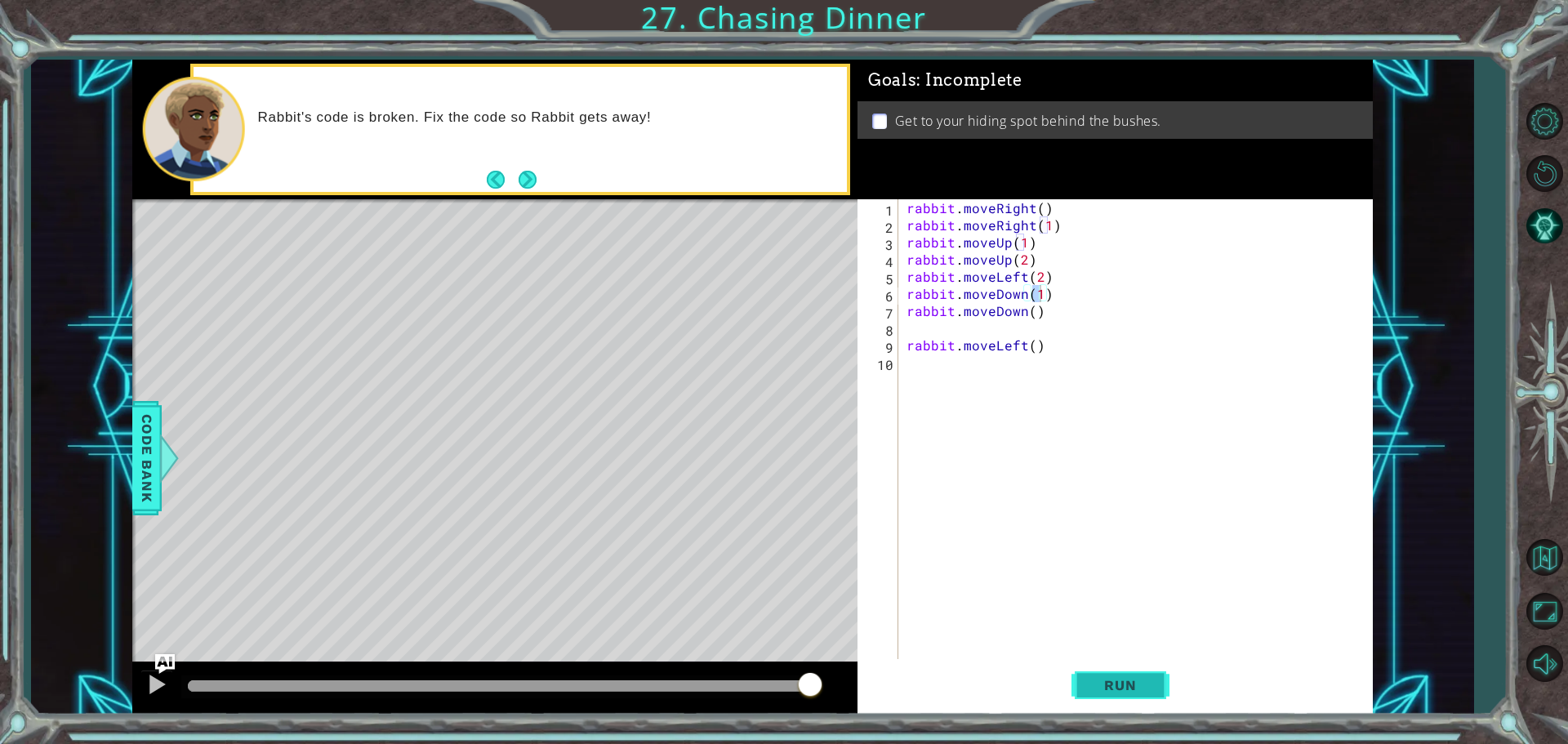
click at [1159, 682] on button "Run" at bounding box center [1120, 685] width 98 height 51
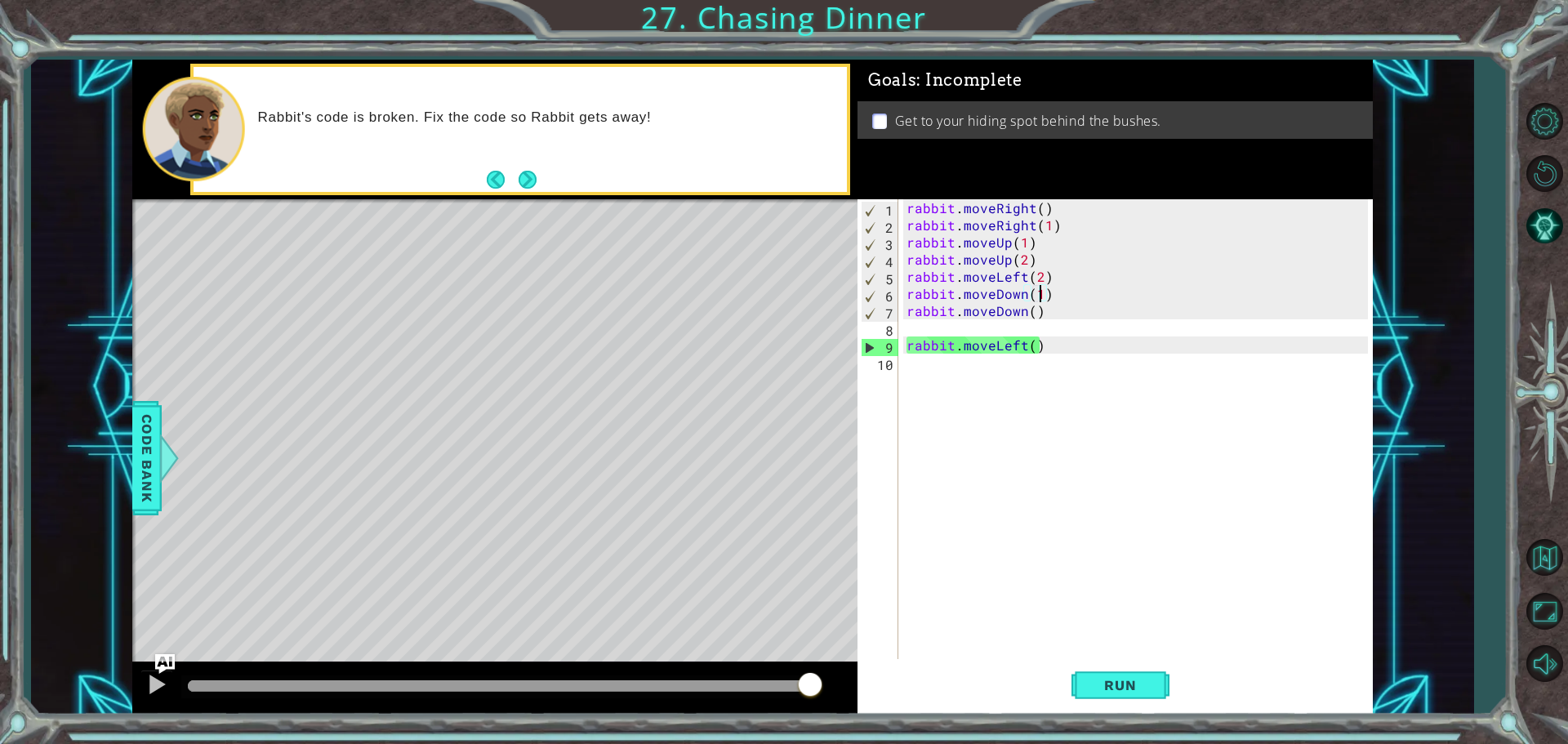
click at [1046, 316] on div "rabbit . moveRight ( ) rabbit . moveRight ( 1 ) rabbit . moveUp ( 1 ) rabbit . …" at bounding box center [1140, 448] width 473 height 497
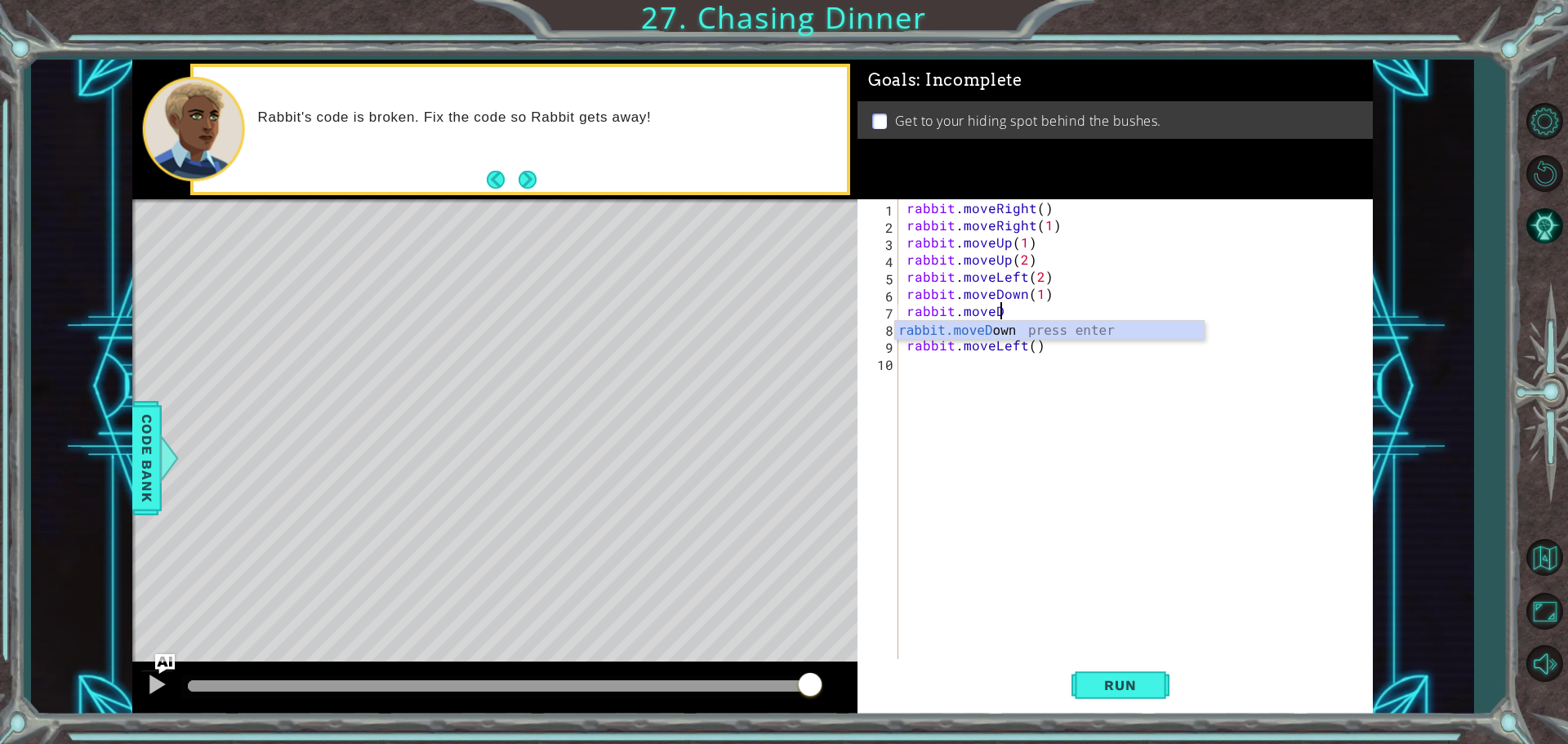
scroll to position [0, 5]
click at [992, 372] on div "rabbit.move Up press enter rabbit.move Down press enter rabbit.move Left press …" at bounding box center [1049, 379] width 309 height 117
type textarea "rabbit.moveLeft(1)"
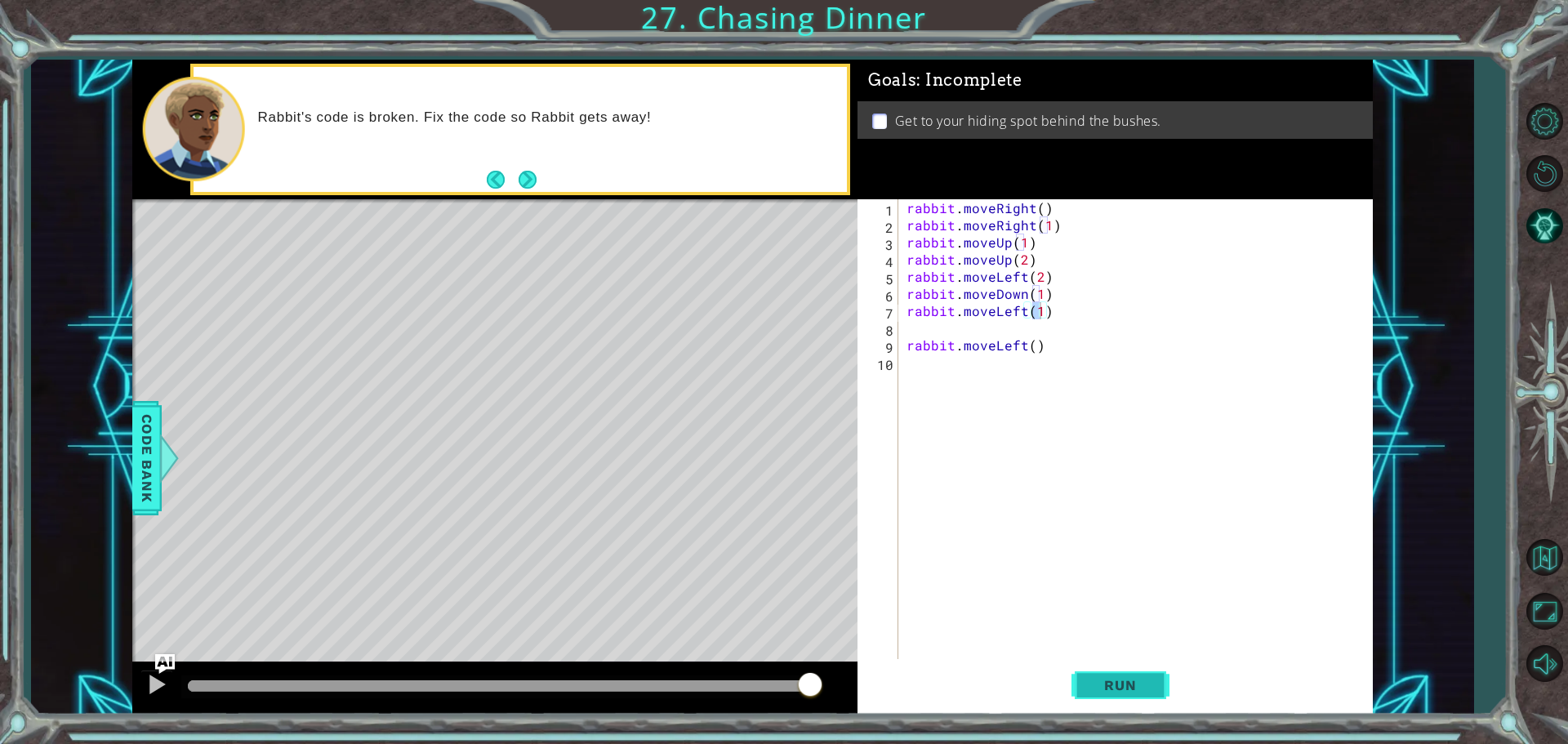
drag, startPoint x: 1118, startPoint y: 695, endPoint x: 1095, endPoint y: 659, distance: 42.7
click at [1110, 694] on button "Run" at bounding box center [1120, 685] width 98 height 51
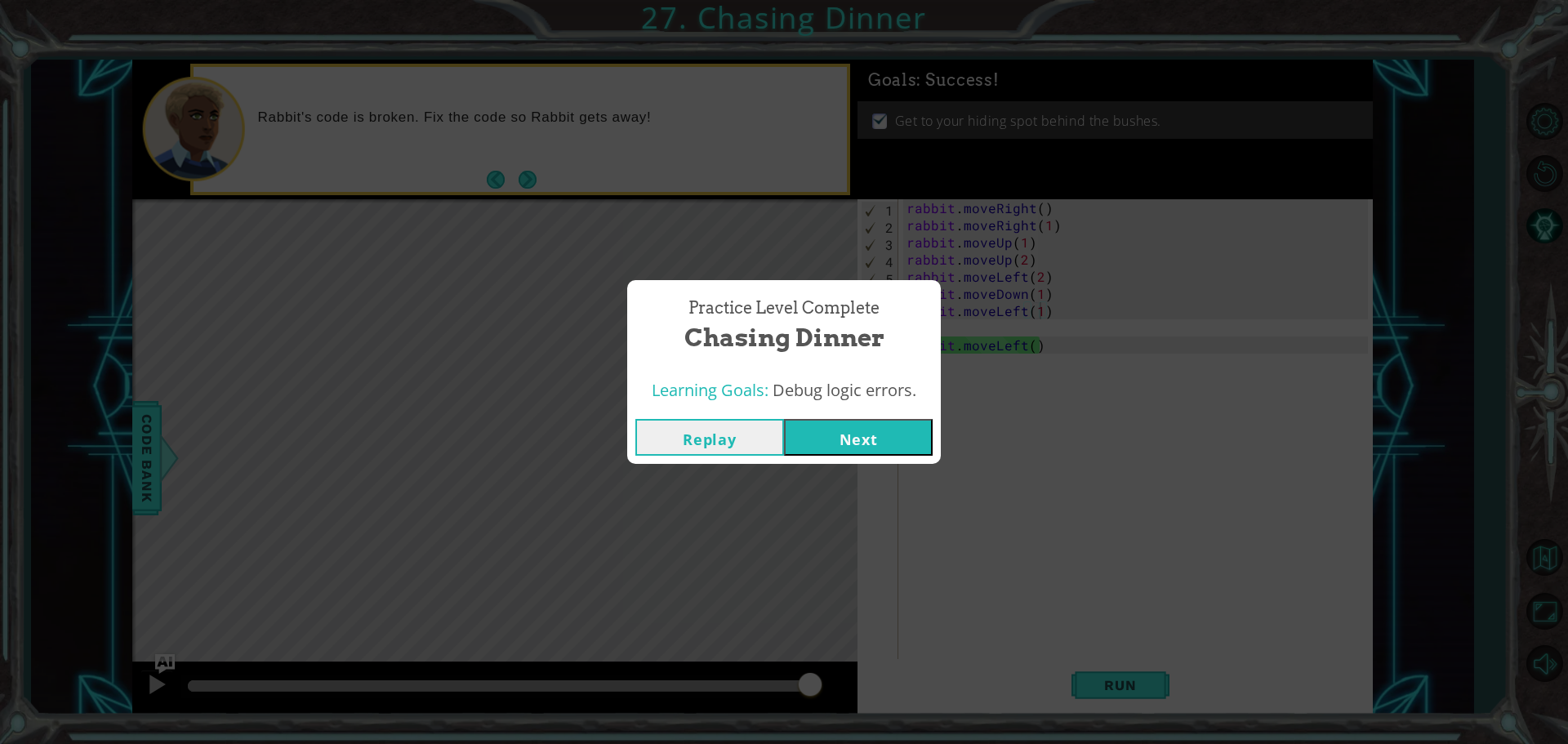
click at [875, 416] on div "Replay Next" at bounding box center [784, 437] width 313 height 53
click at [859, 438] on button "Next" at bounding box center [859, 437] width 149 height 37
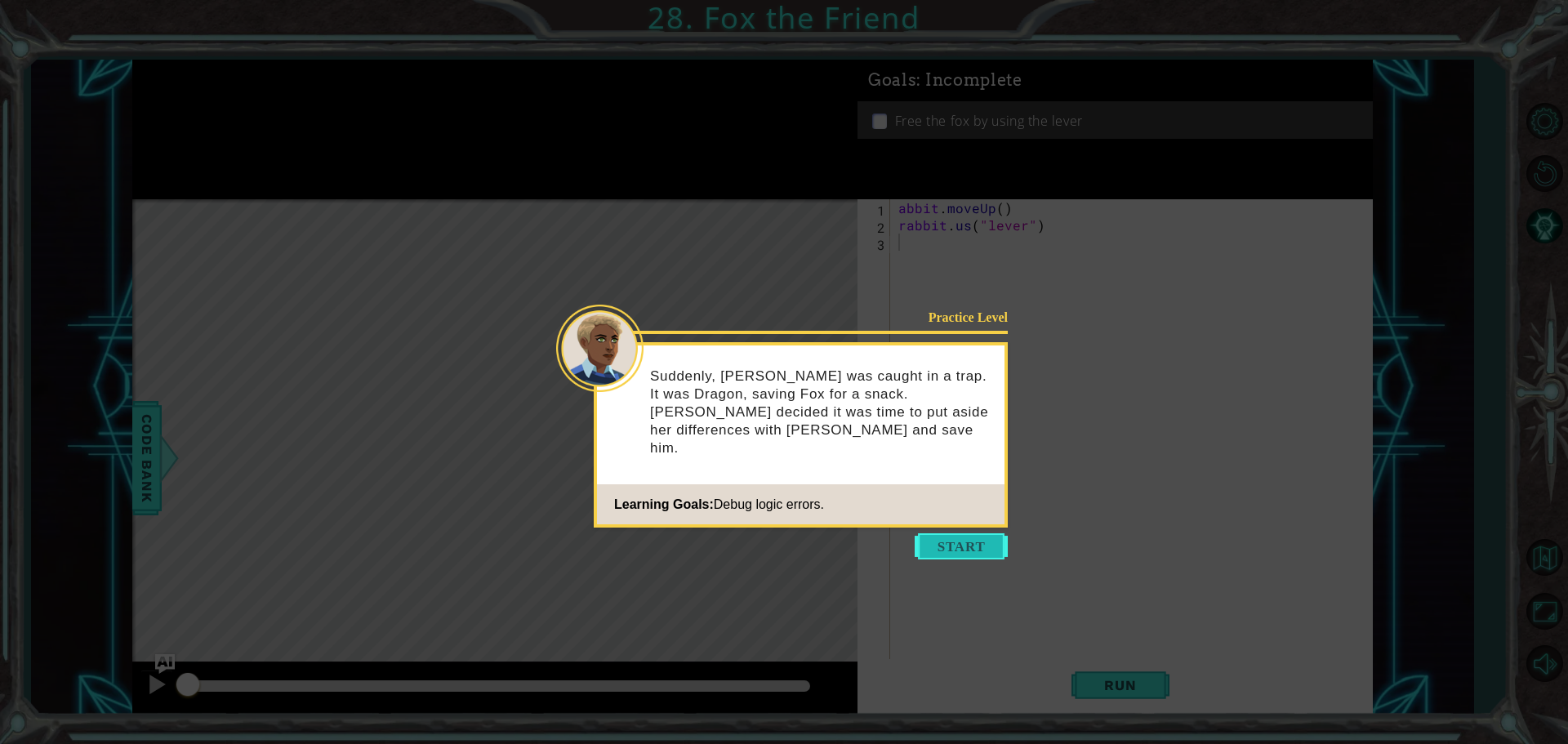
click at [989, 551] on button "Start" at bounding box center [961, 546] width 93 height 27
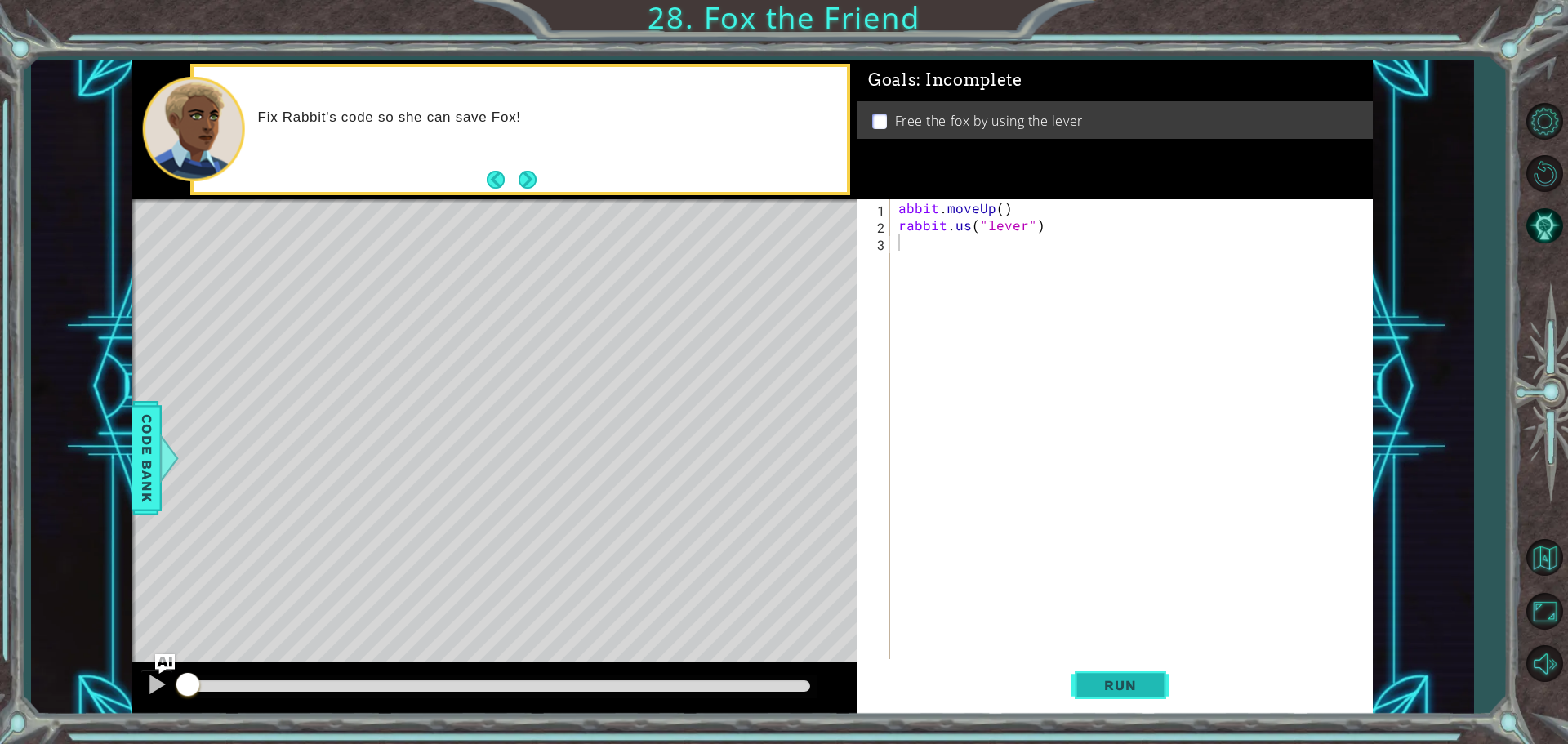
click at [1097, 693] on span "Run" at bounding box center [1120, 685] width 64 height 16
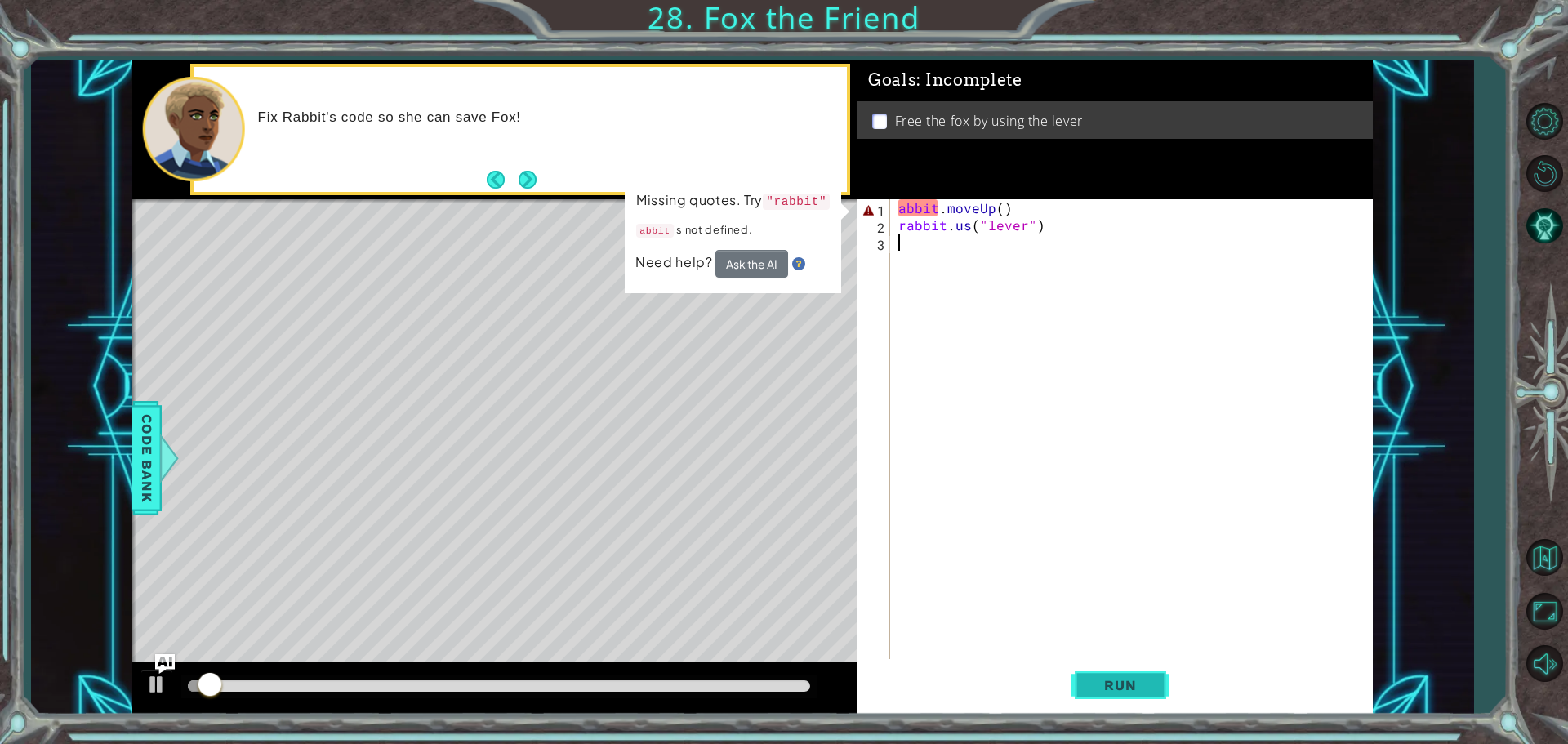
click at [1077, 675] on button "Run" at bounding box center [1120, 685] width 98 height 51
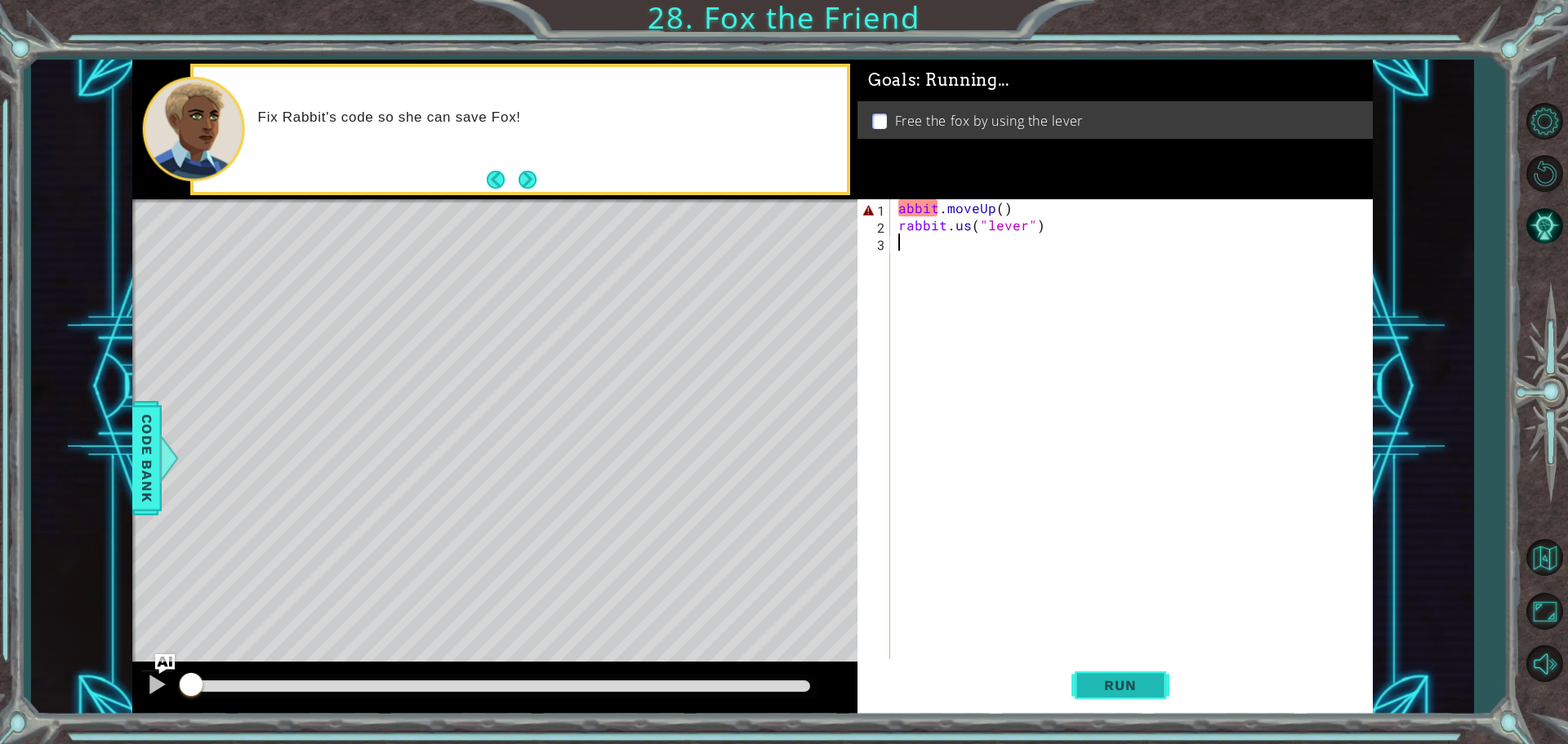
click at [1077, 675] on button "Run" at bounding box center [1120, 685] width 98 height 51
drag, startPoint x: 1068, startPoint y: 661, endPoint x: 1060, endPoint y: 639, distance: 23.4
click at [1060, 639] on div "1 2 3 abbit . moveUp ( ) rabbit . us ( "lever" ) הההההההההההההההההההההההההההההה…" at bounding box center [1116, 457] width 516 height 515
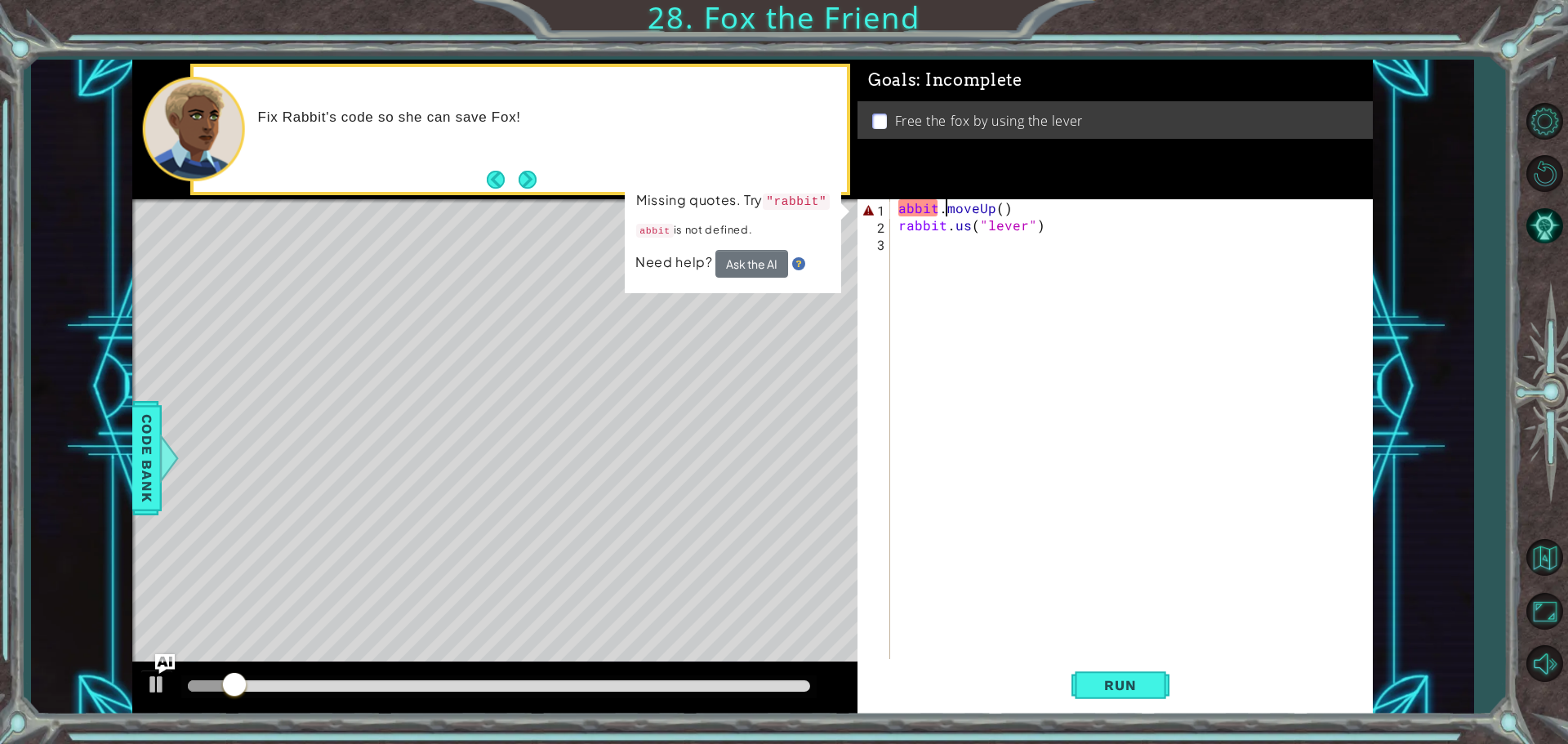
click at [944, 208] on div "abbit . moveUp ( ) rabbit . us ( "lever" )" at bounding box center [1136, 448] width 481 height 497
click at [933, 209] on div "abbit . moveUp ( ) rabbit . us ( "lever" )" at bounding box center [1136, 448] width 481 height 497
click at [935, 199] on div "abbit . moveUp ( ) rabbit . us ( "lever" )" at bounding box center [1136, 448] width 481 height 497
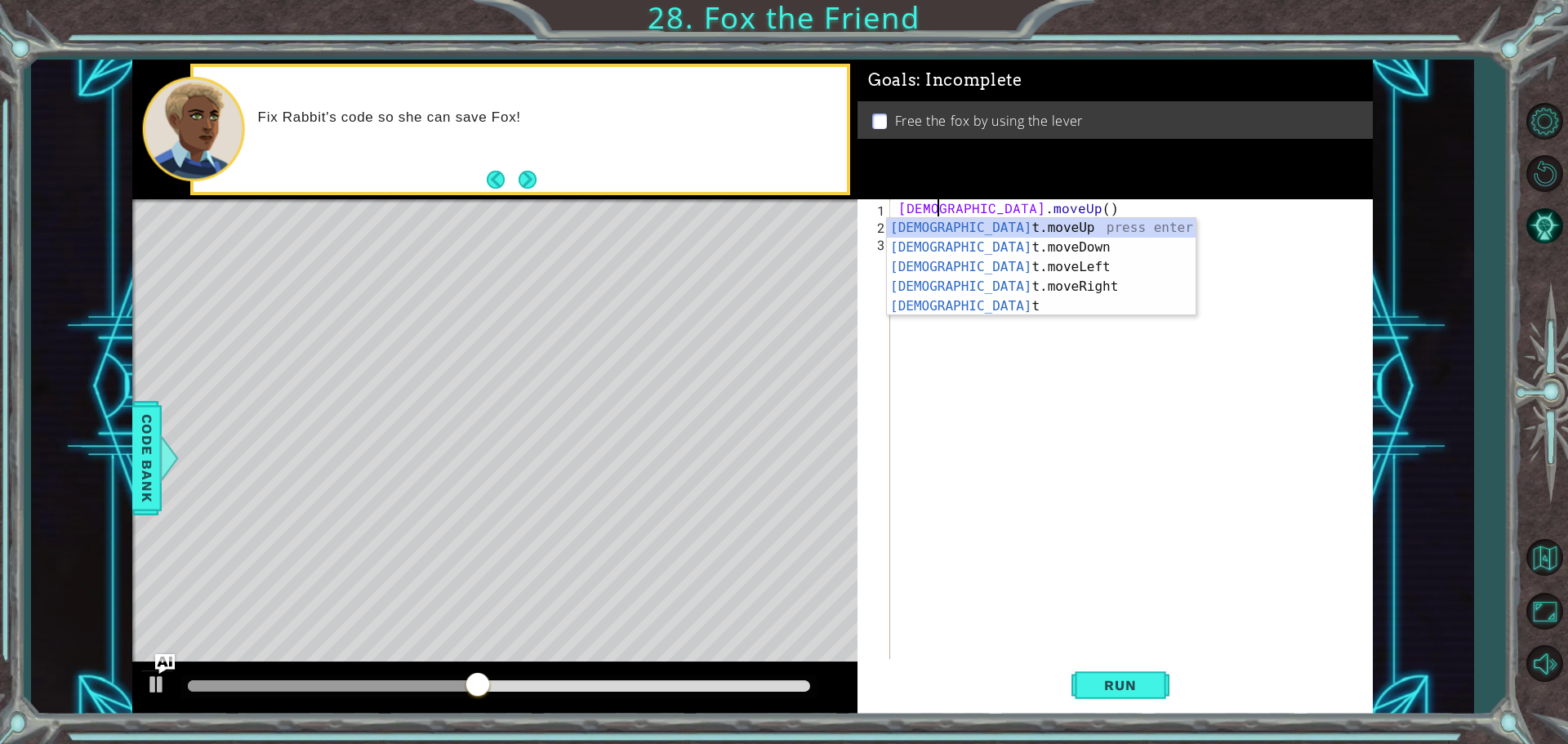
scroll to position [0, 3]
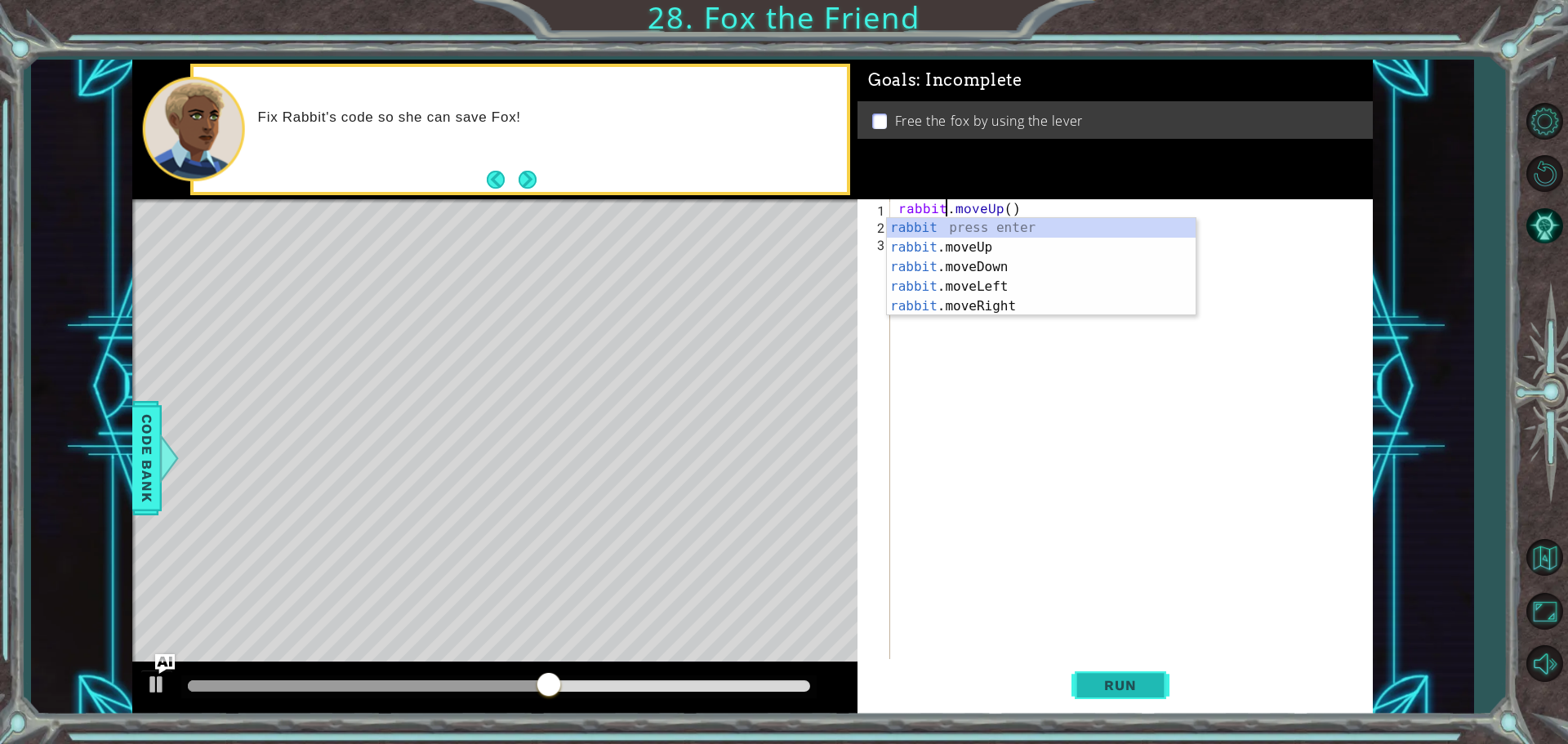
type textarea "rabbit.moveUp()"
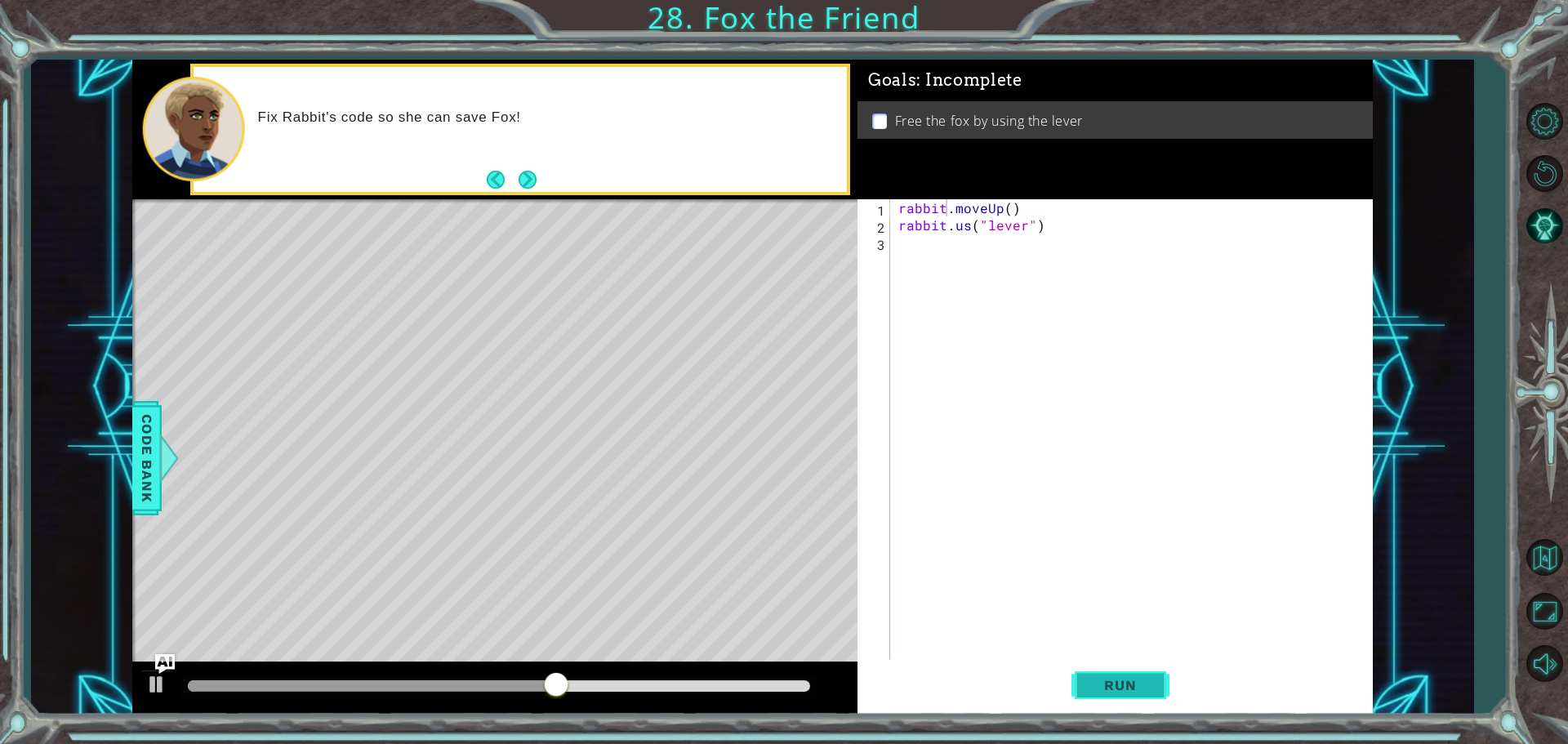
drag, startPoint x: 1135, startPoint y: 706, endPoint x: 1126, endPoint y: 686, distance: 21.9
click at [1134, 707] on button "Run" at bounding box center [1120, 685] width 98 height 51
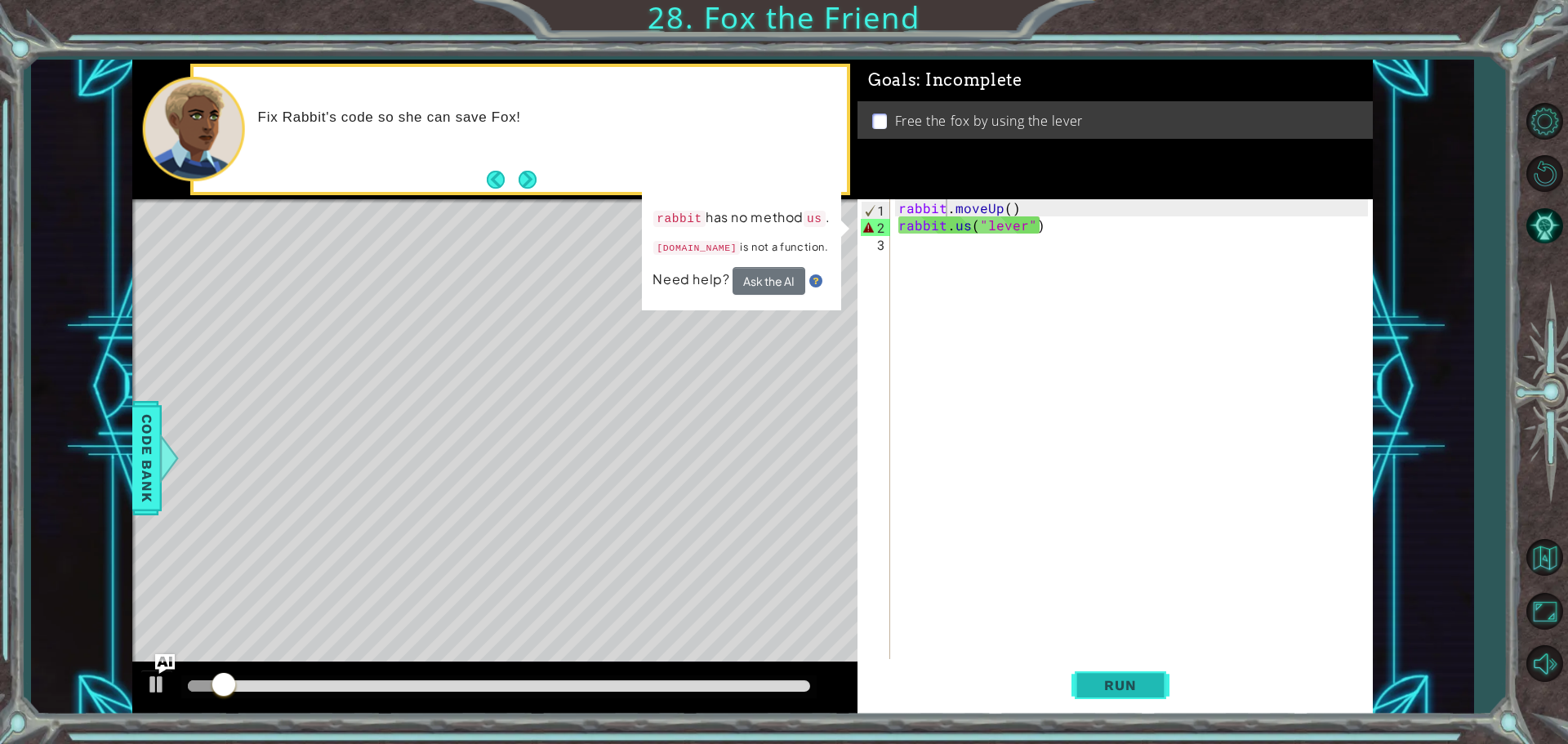
click at [1123, 679] on span "Run" at bounding box center [1120, 685] width 64 height 16
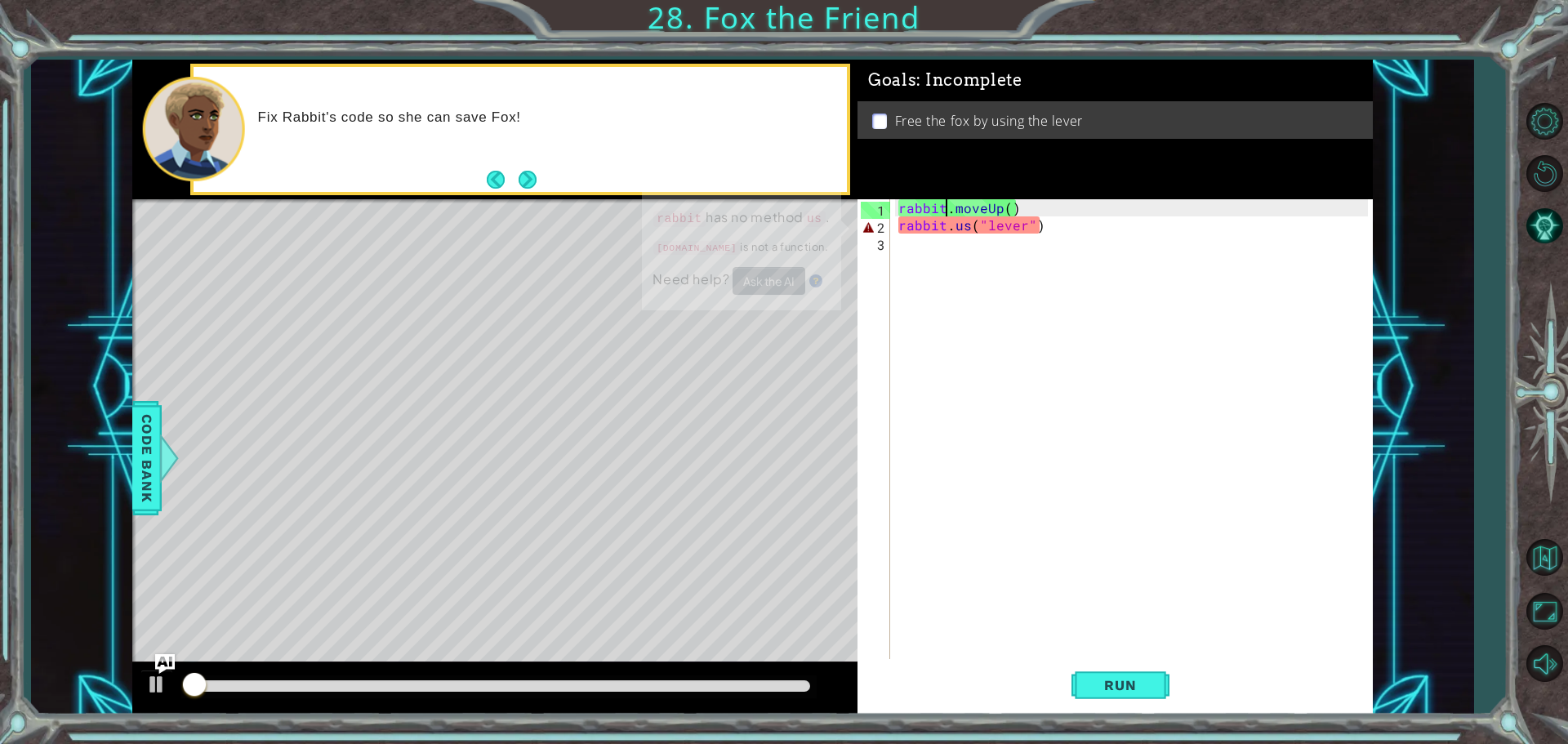
drag, startPoint x: 1093, startPoint y: 628, endPoint x: 1082, endPoint y: 598, distance: 32.0
click at [1088, 612] on div "rabbit . moveUp ( ) rabbit . us ( "lever" )" at bounding box center [1136, 448] width 481 height 497
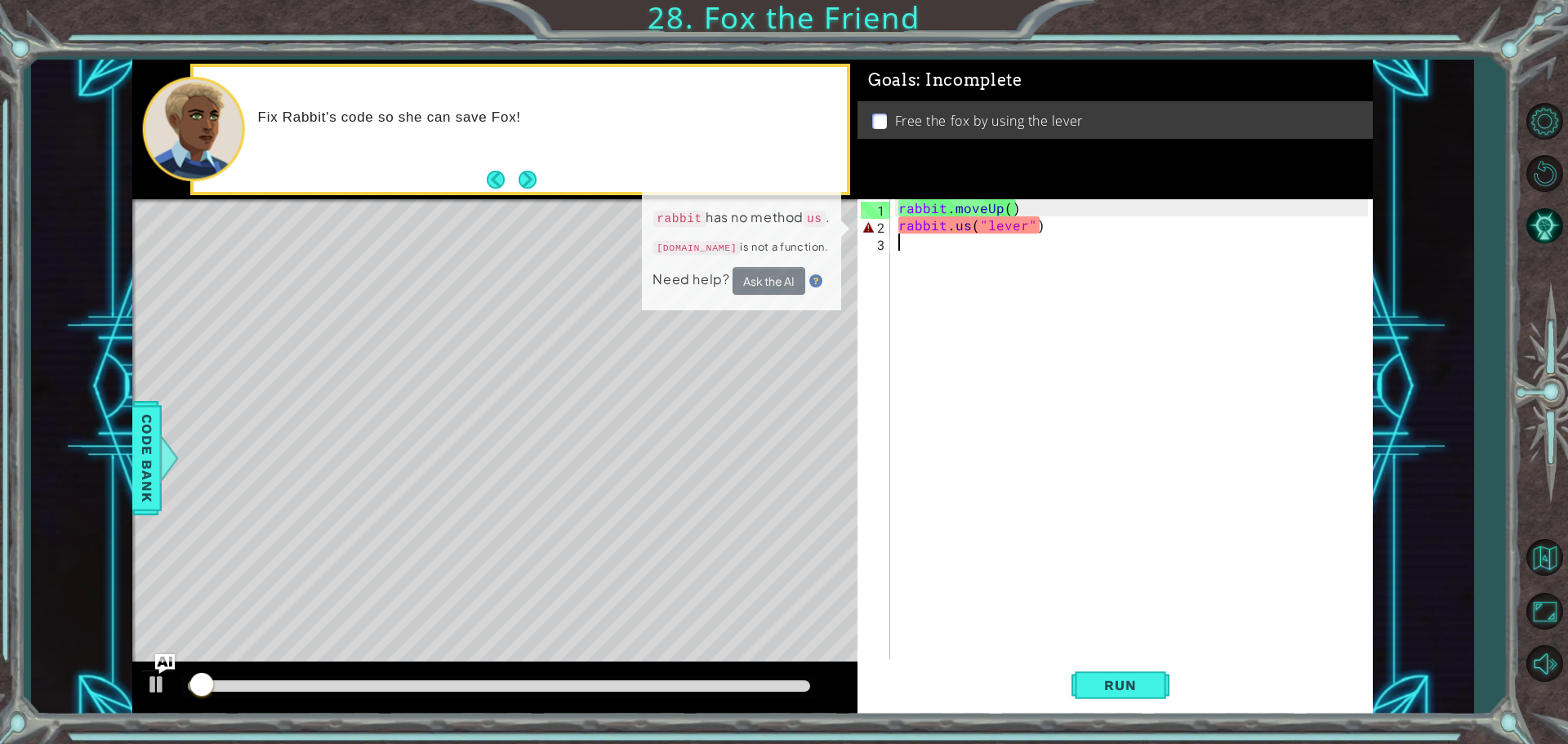
scroll to position [0, 0]
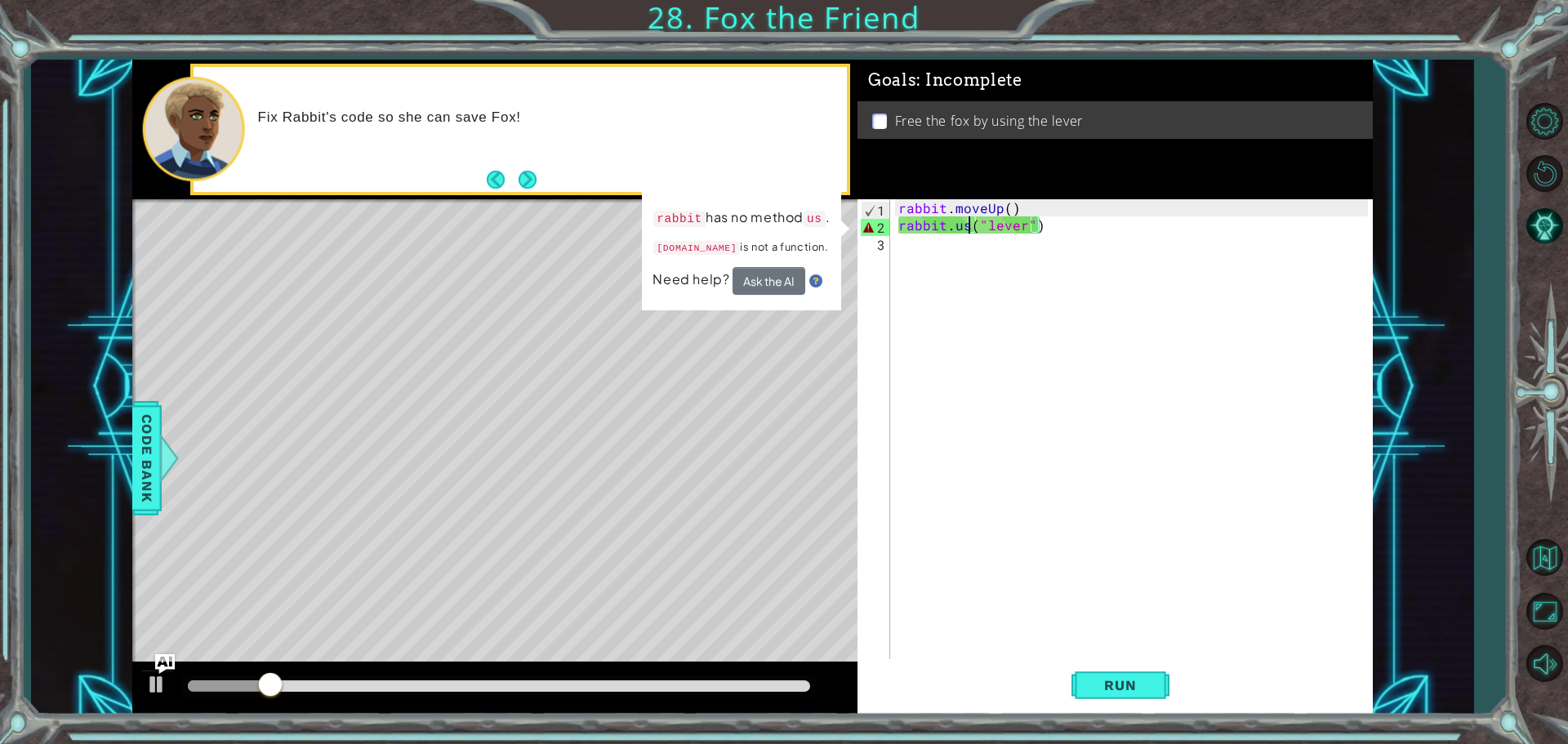
click at [965, 227] on div "rabbit . moveUp ( ) rabbit . us ( "lever" )" at bounding box center [1136, 448] width 481 height 497
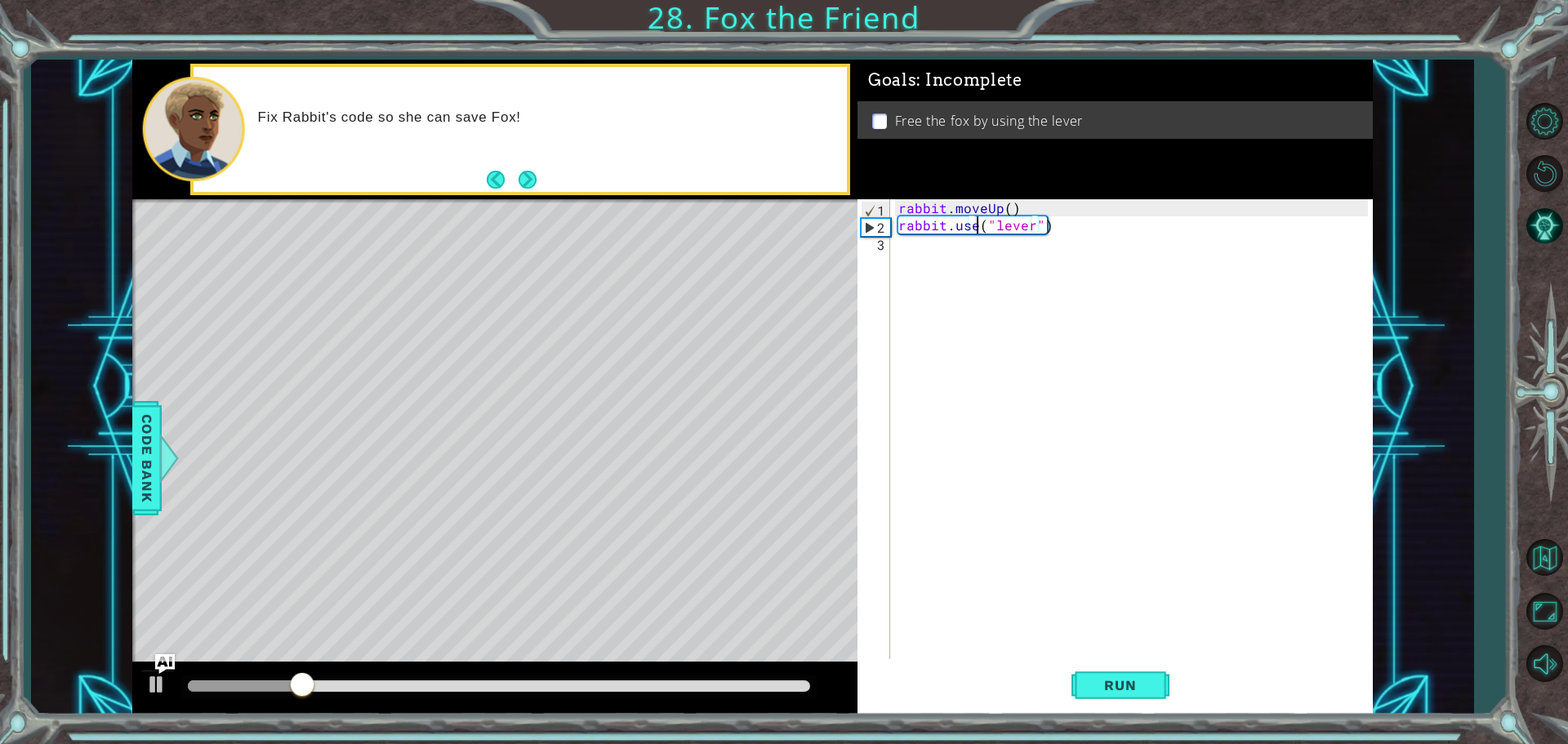
scroll to position [0, 5]
type textarea "rabbit.use("lever")"
click at [1118, 693] on span "Run" at bounding box center [1120, 685] width 64 height 16
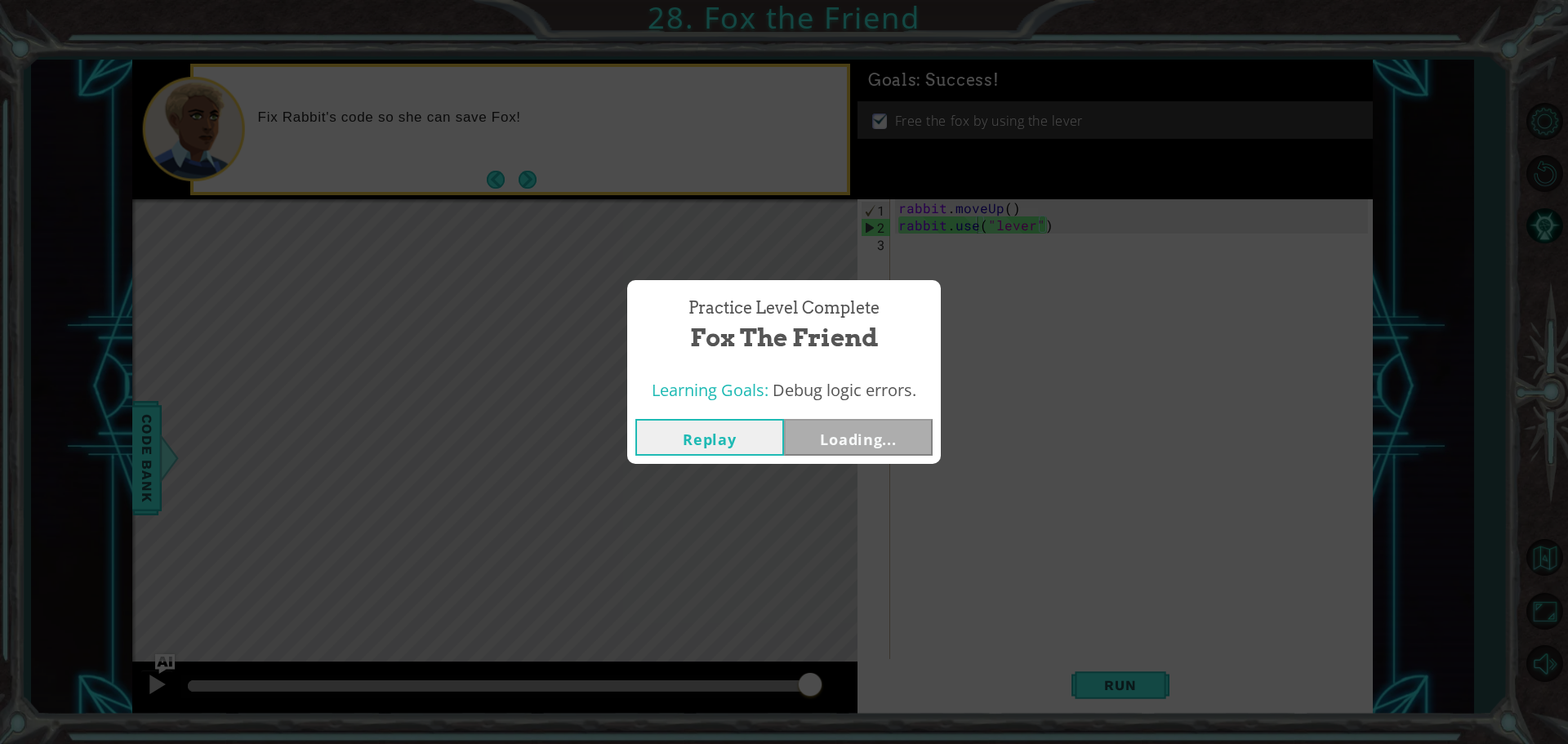
click at [718, 454] on button "Replay" at bounding box center [710, 437] width 149 height 37
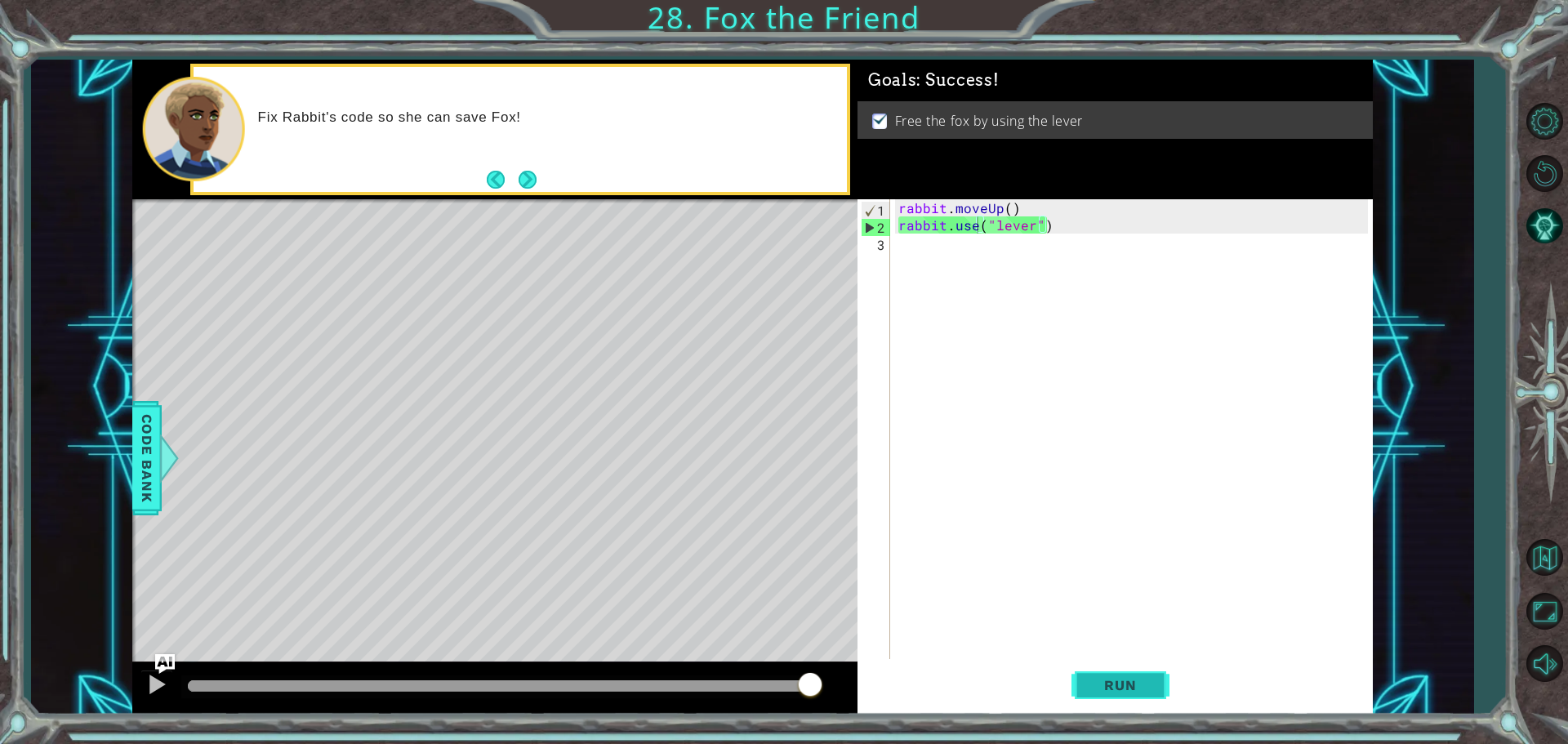
click at [1082, 689] on button "Run" at bounding box center [1120, 685] width 98 height 51
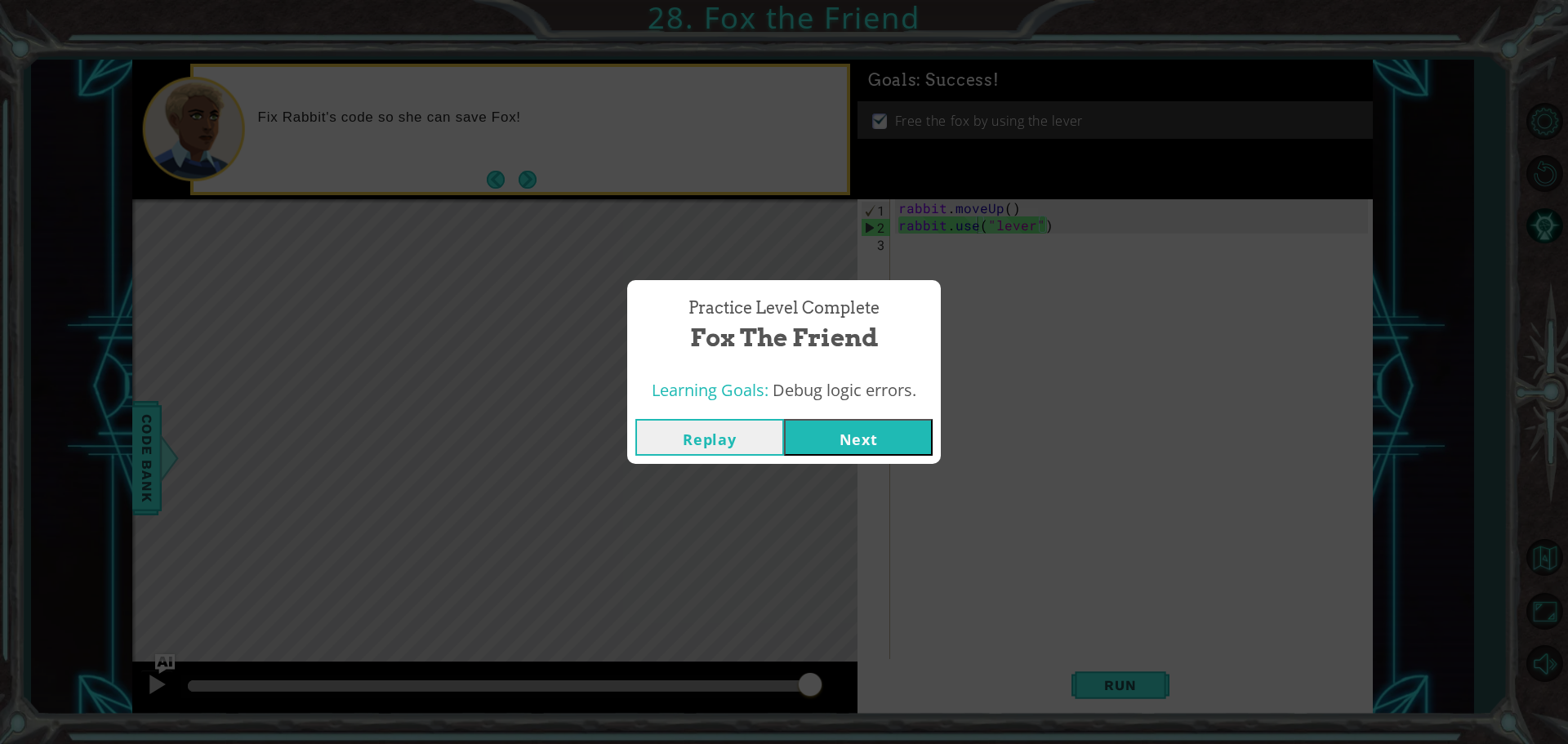
click at [802, 425] on button "Next" at bounding box center [859, 437] width 149 height 37
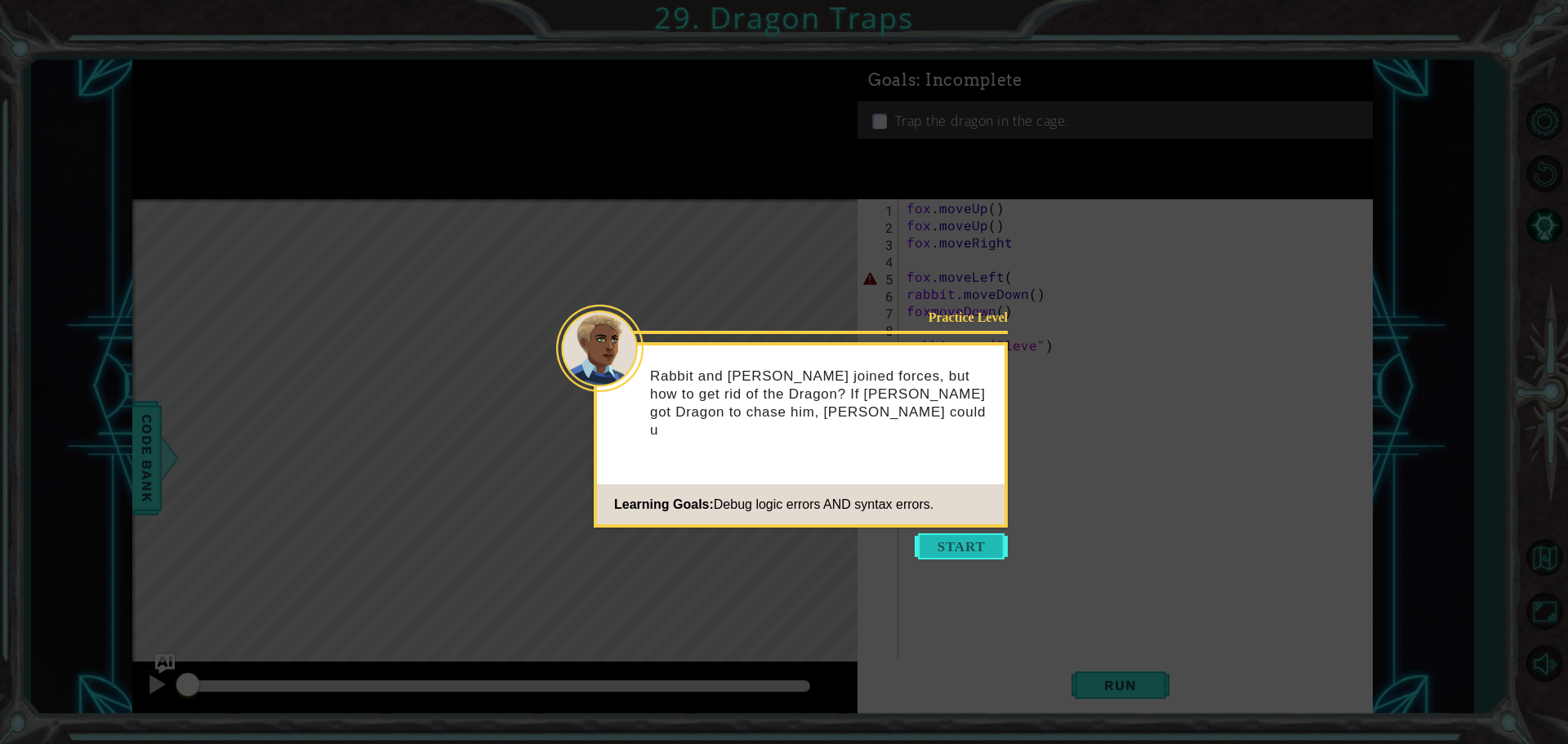
click at [942, 537] on button "Start" at bounding box center [961, 546] width 93 height 27
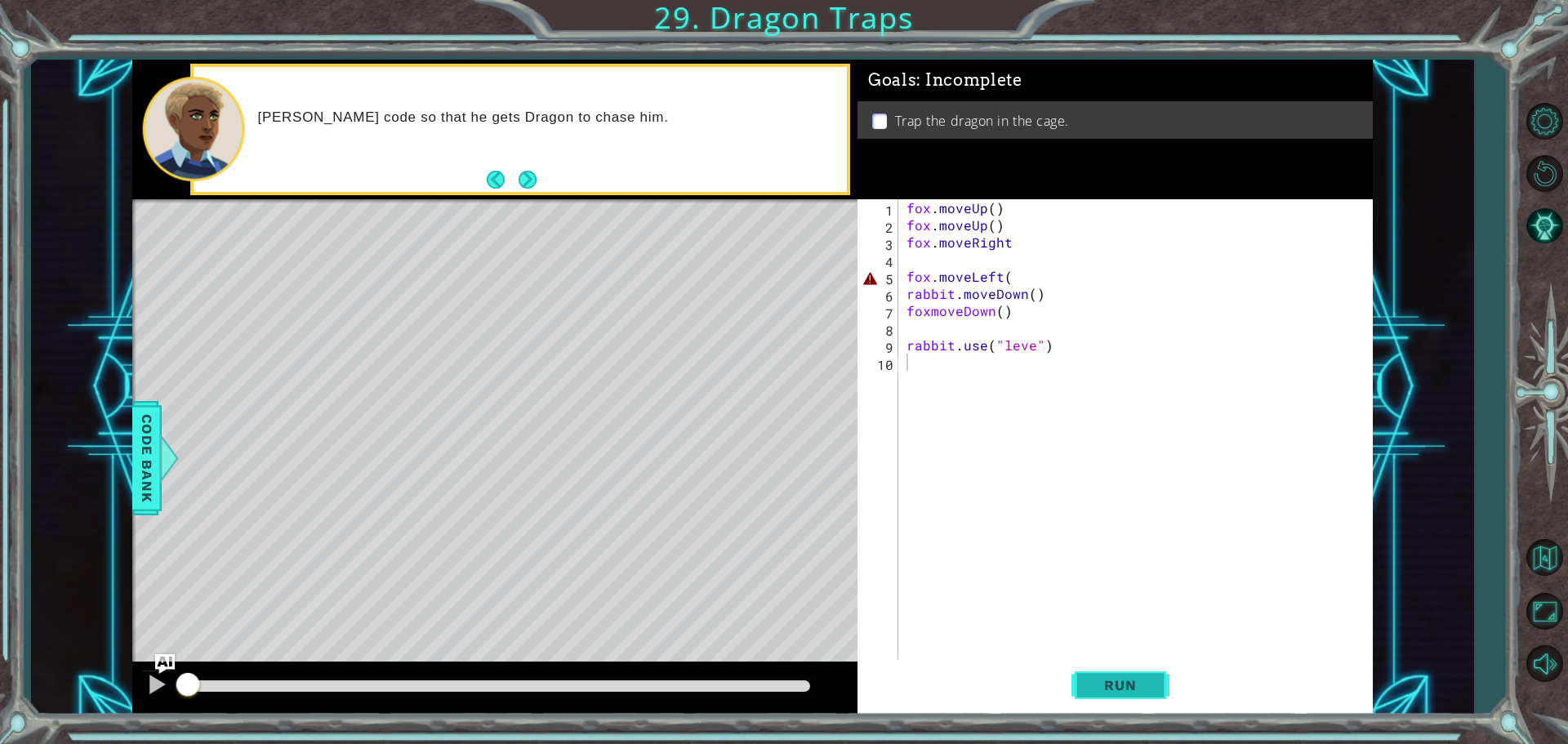
click at [1144, 681] on span "Run" at bounding box center [1120, 685] width 64 height 16
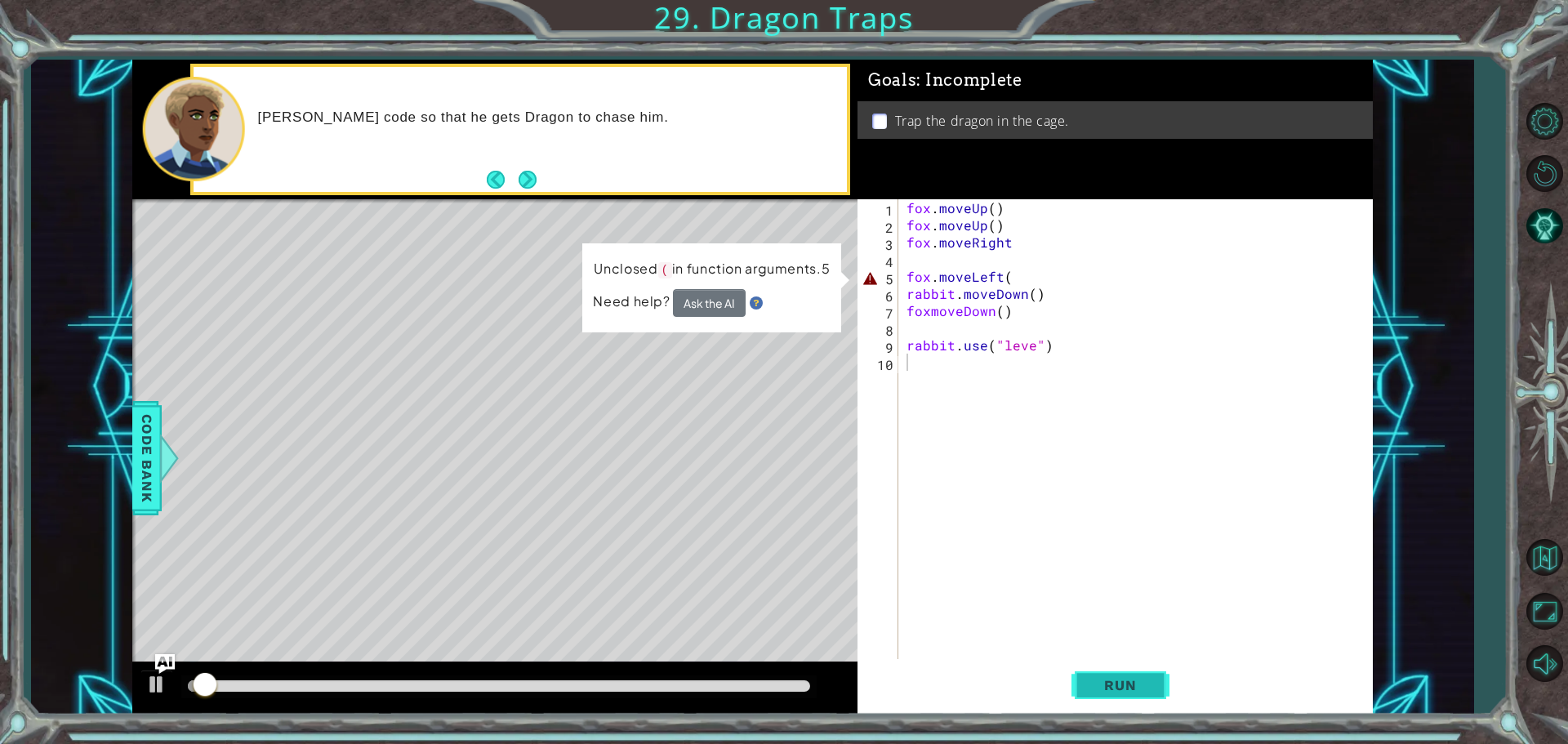
click at [1144, 674] on button "Run" at bounding box center [1120, 685] width 98 height 51
click at [966, 270] on div "fox . moveUp ( ) fox . moveUp ( ) fox . moveRight fox . moveLeft ( rabbit . mov…" at bounding box center [1140, 448] width 473 height 497
type textarea "fox.move.Left("
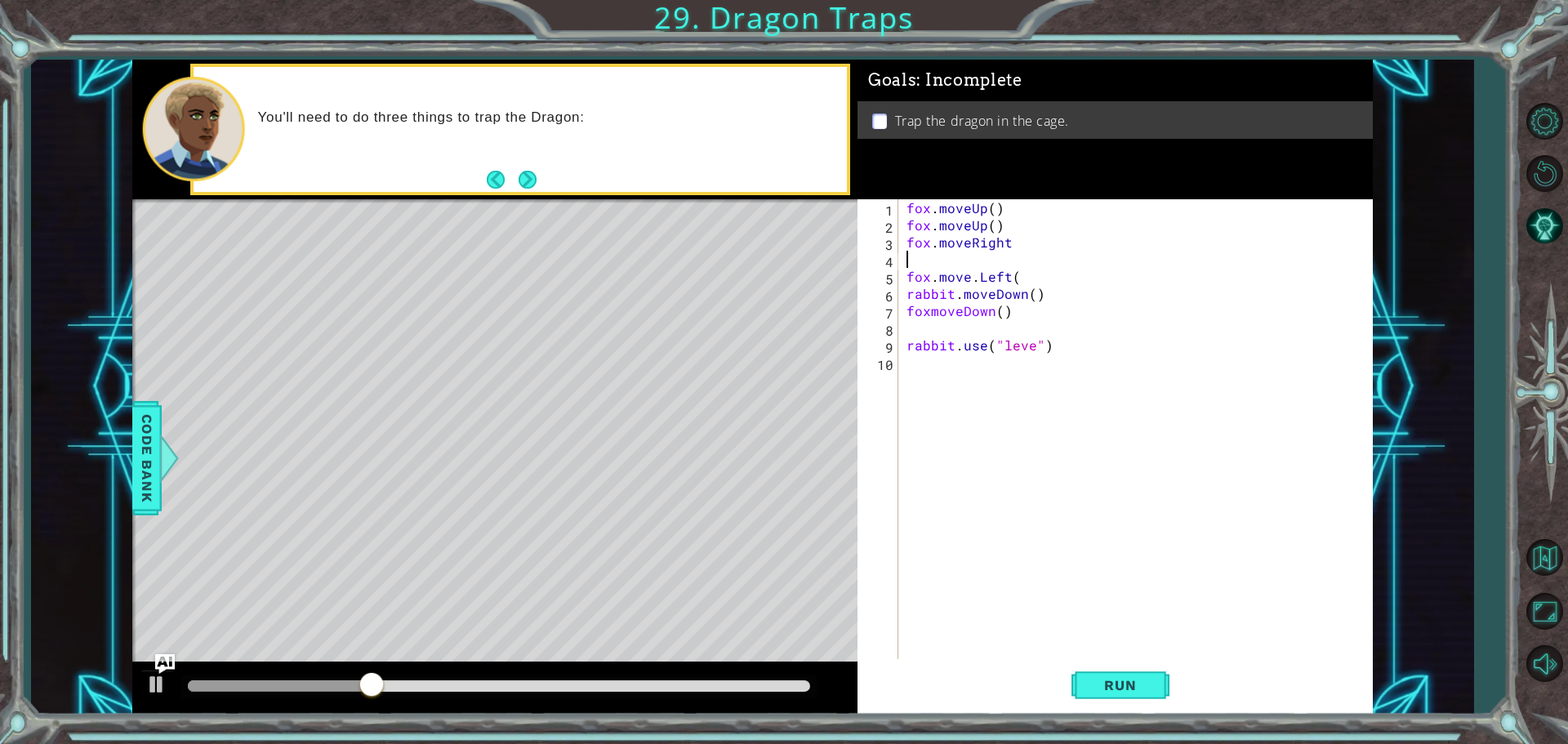
click at [1021, 265] on div "fox . moveUp ( ) fox . moveUp ( ) fox . moveRight fox . move . Left ( rabbit . …" at bounding box center [1140, 448] width 473 height 497
click at [1022, 272] on div "fox . moveUp ( ) fox . moveUp ( ) fox . moveRight fox . move . Left ( rabbit . …" at bounding box center [1140, 448] width 473 height 497
type textarea "fox.move.Left()"
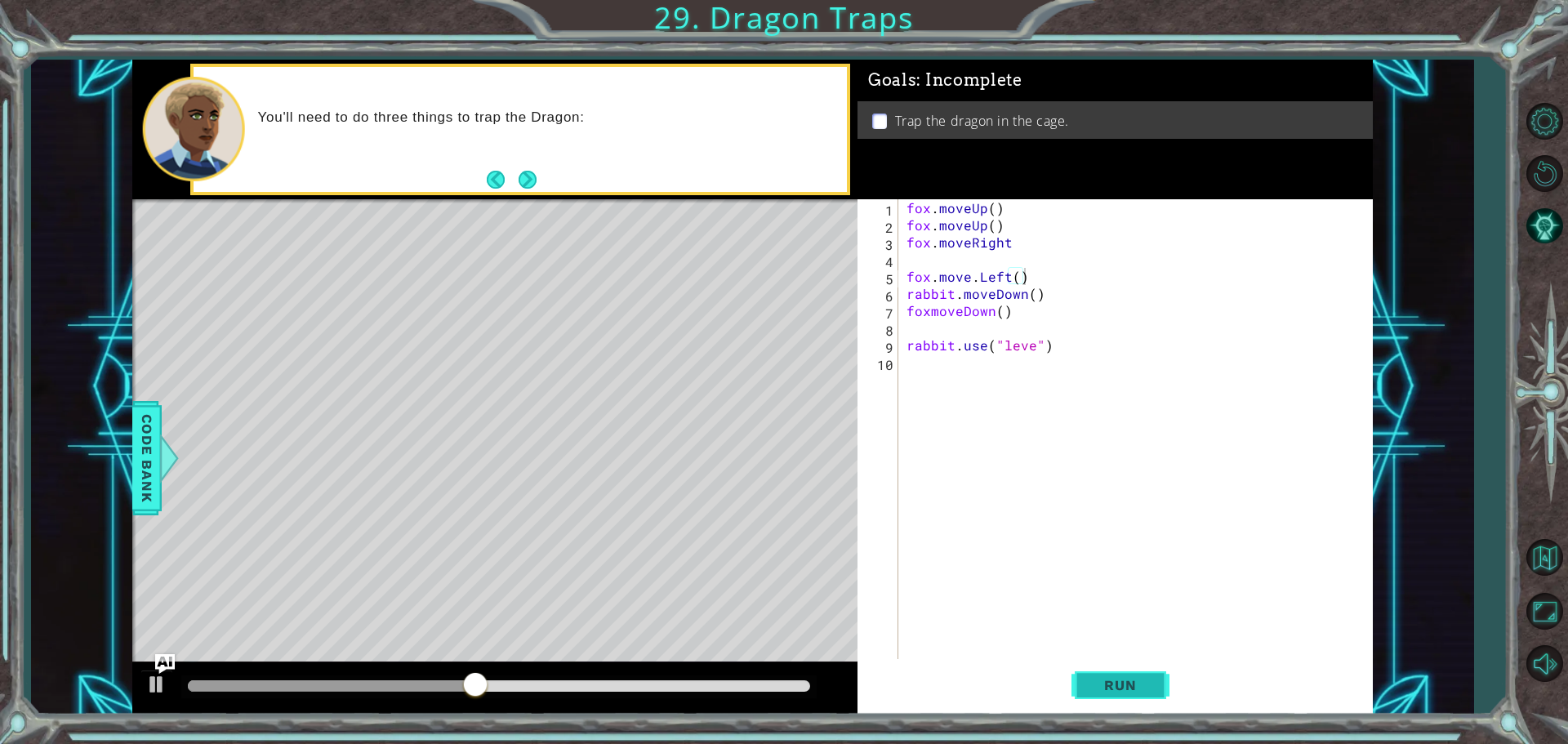
click at [1135, 687] on span "Run" at bounding box center [1120, 685] width 64 height 16
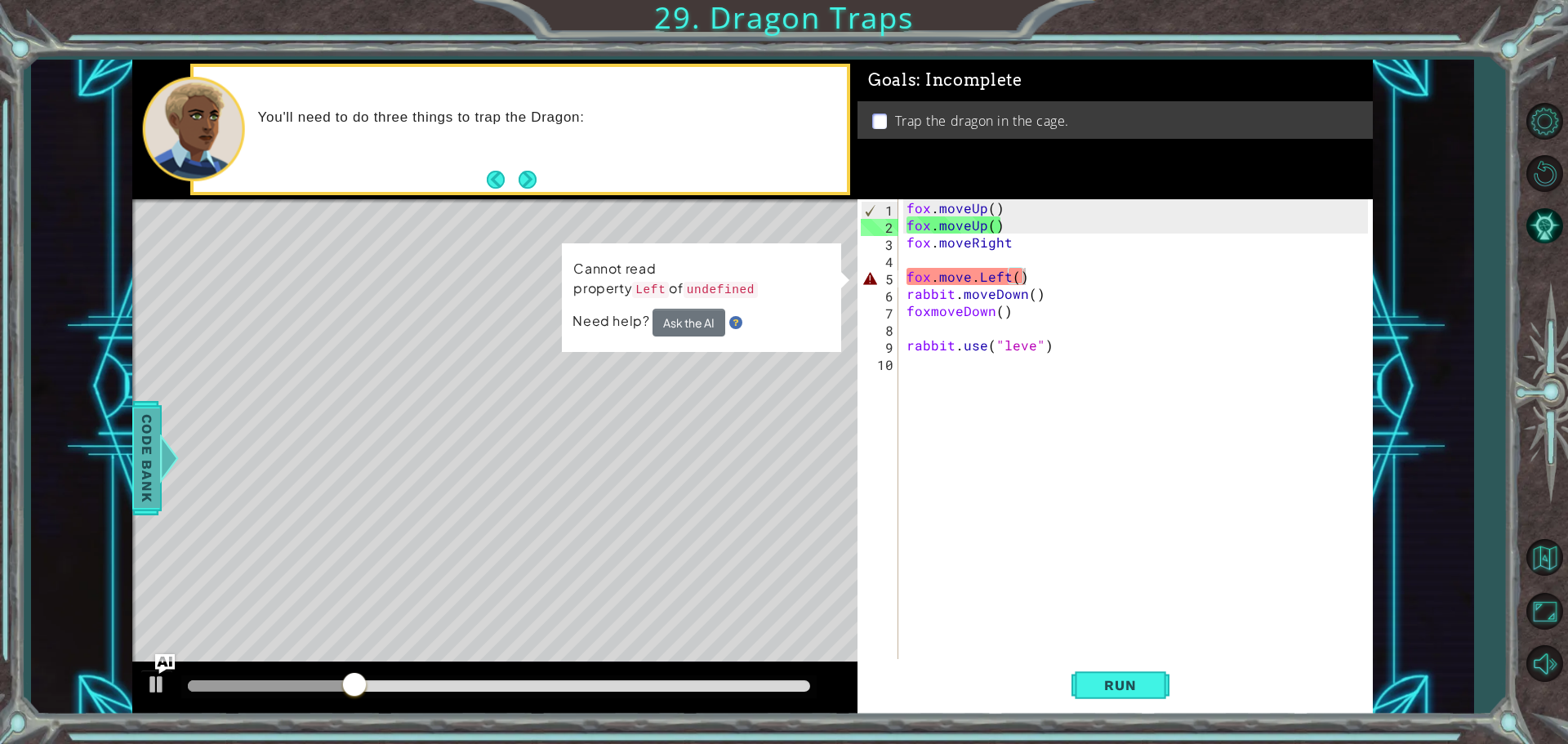
click at [140, 419] on span "Code Bank" at bounding box center [146, 458] width 27 height 99
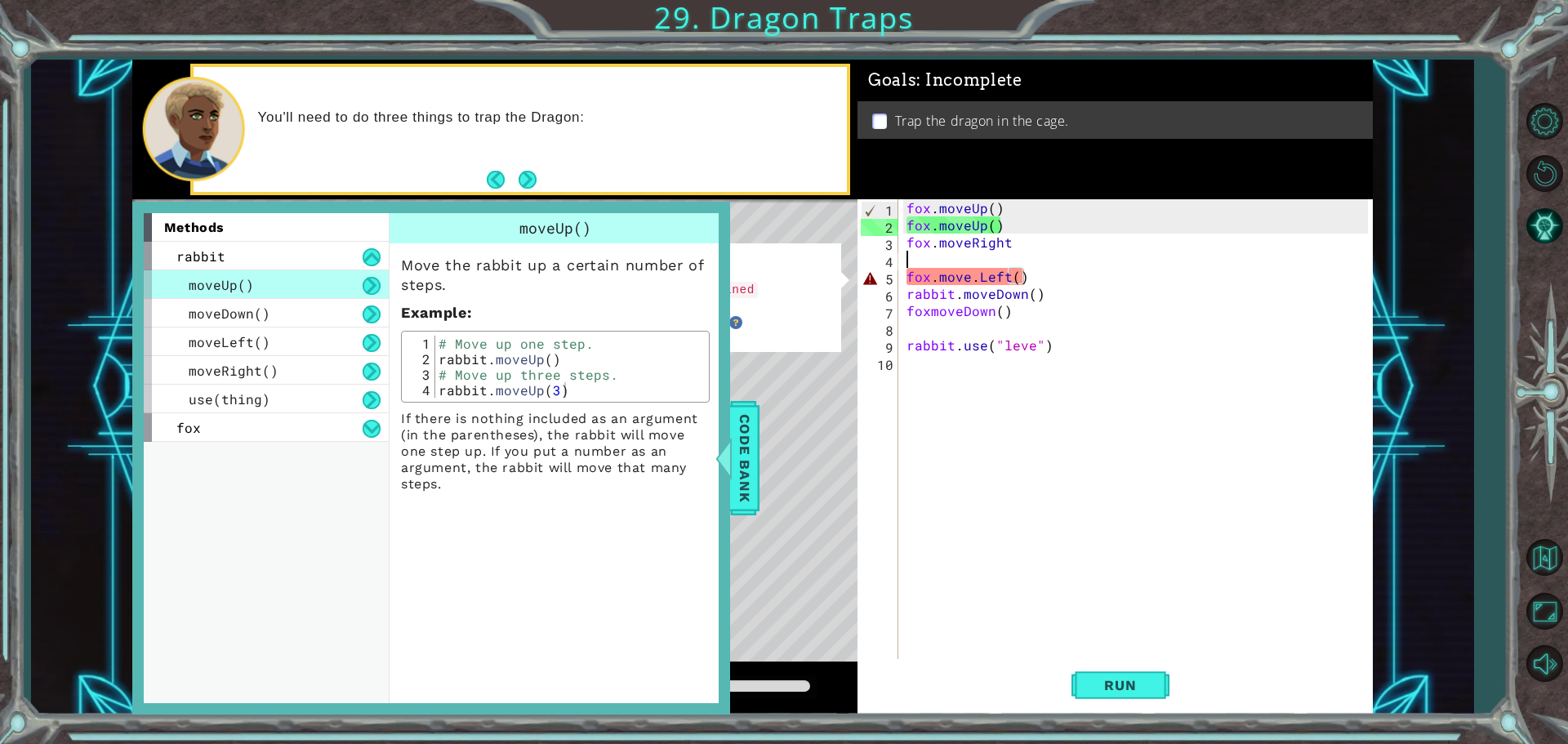
scroll to position [0, 0]
click at [970, 261] on div "fox . moveUp ( ) fox . moveUp ( ) fox . moveRight fox . move . Left ( ) rabbit …" at bounding box center [1140, 448] width 473 height 497
click at [970, 268] on div "fox . moveUp ( ) fox . moveUp ( ) fox . moveRight fox . move . Left ( ) rabbit …" at bounding box center [1140, 448] width 473 height 497
click at [980, 276] on div "fox . moveUp ( ) fox . moveUp ( ) fox . moveRight fox . move . Left ( ) rabbit …" at bounding box center [1140, 448] width 473 height 497
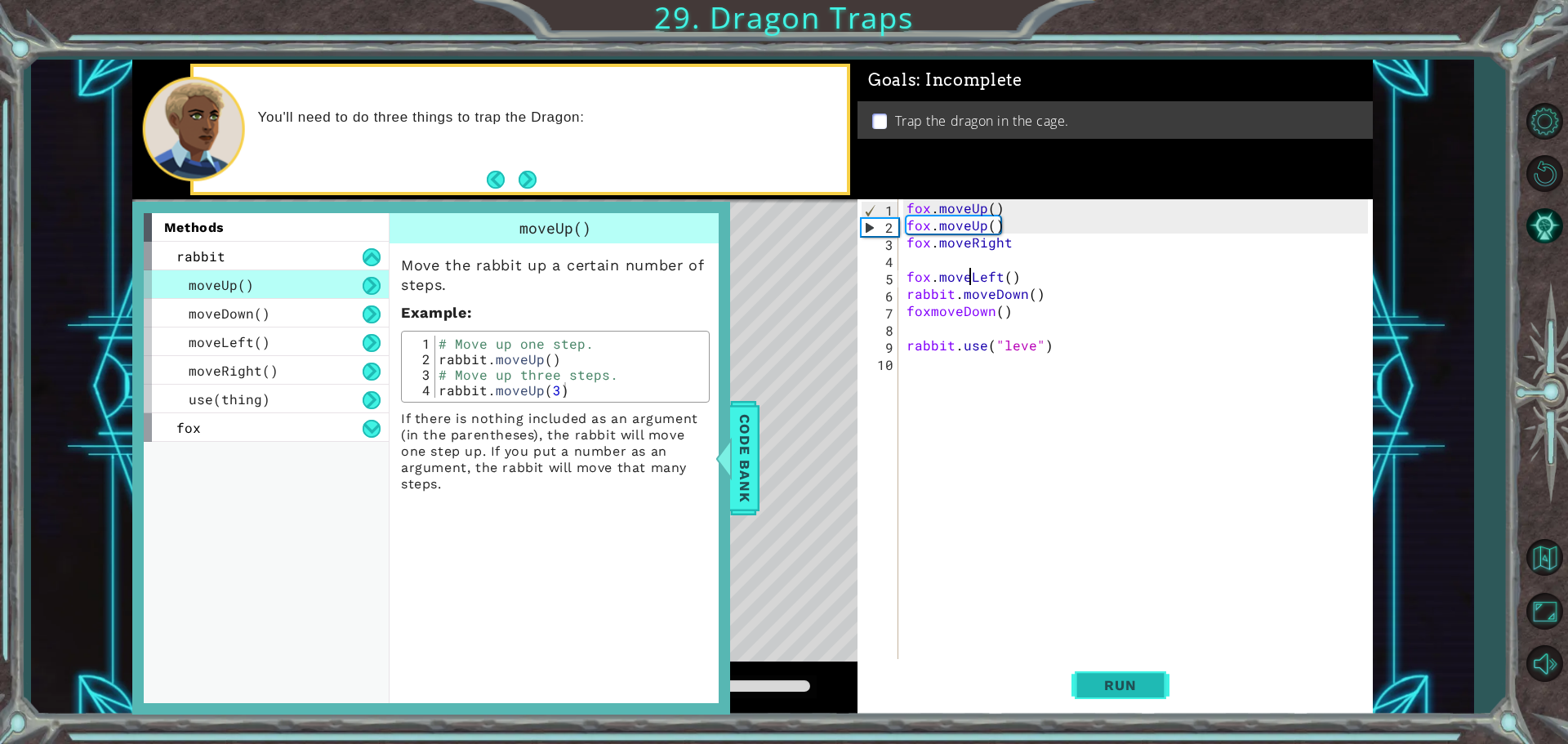
click at [1130, 675] on button "Run" at bounding box center [1120, 685] width 98 height 51
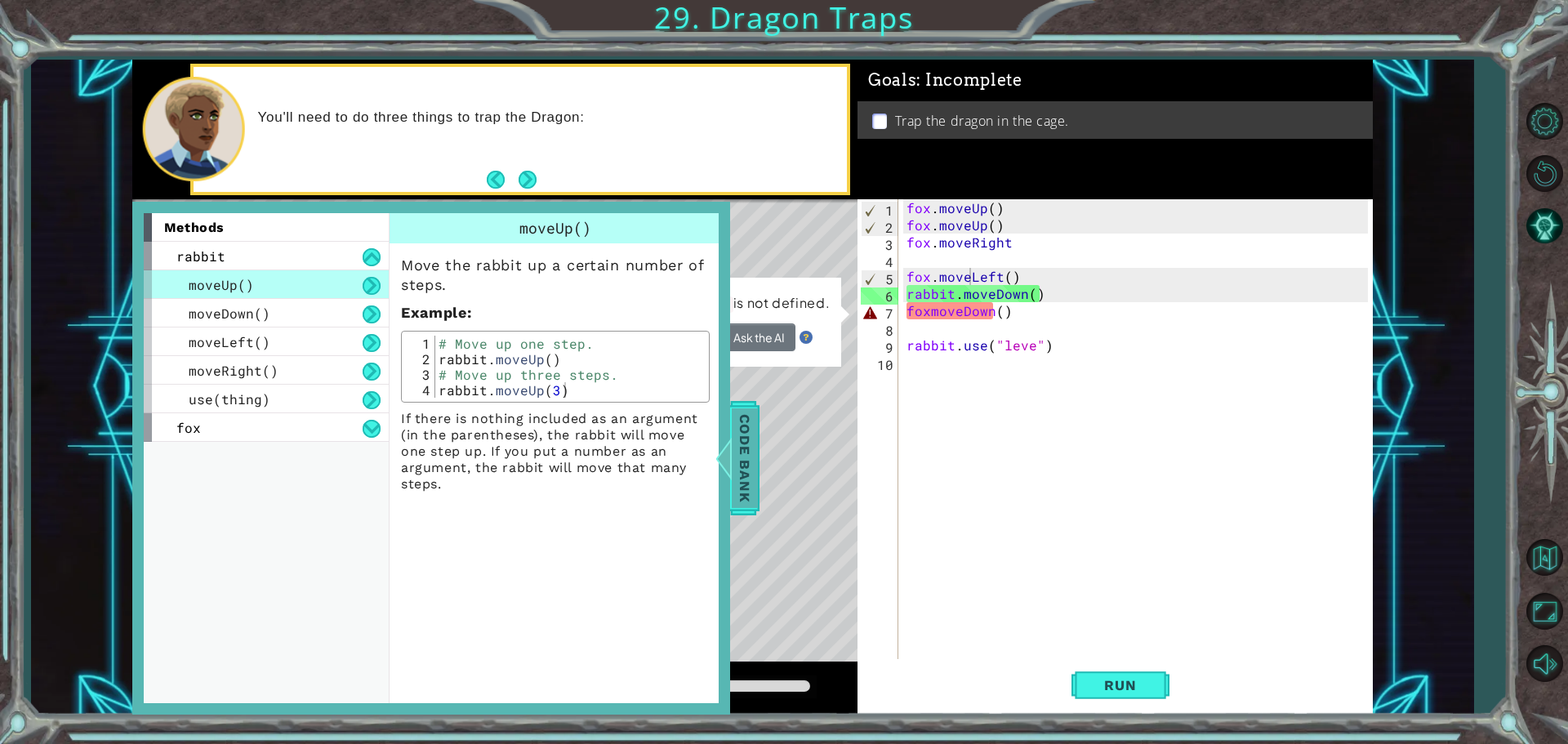
click at [739, 472] on span "Code Bank" at bounding box center [745, 458] width 27 height 99
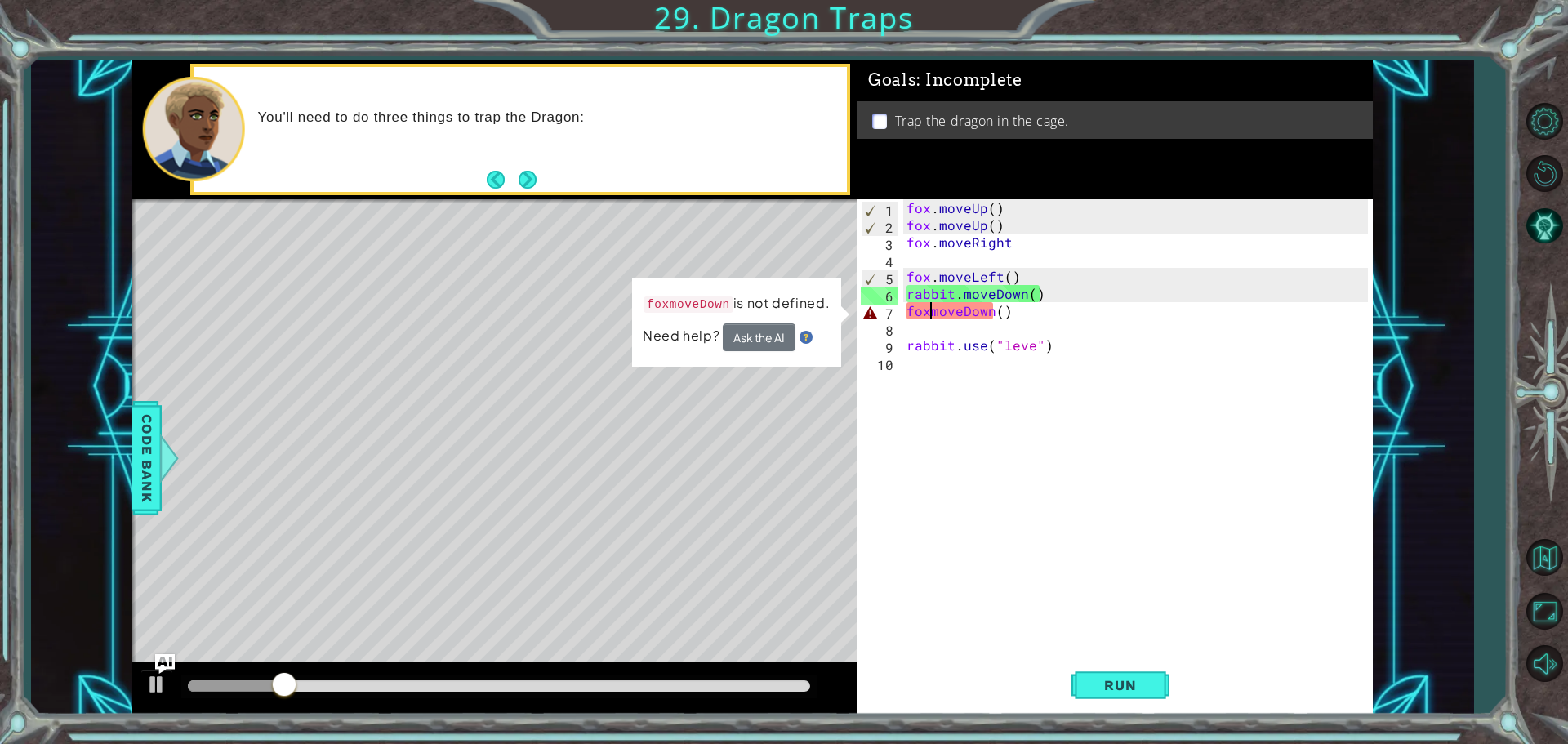
click at [929, 318] on div "fox . moveUp ( ) fox . moveUp ( ) fox . moveRight fox . moveLeft ( ) rabbit . m…" at bounding box center [1140, 448] width 473 height 497
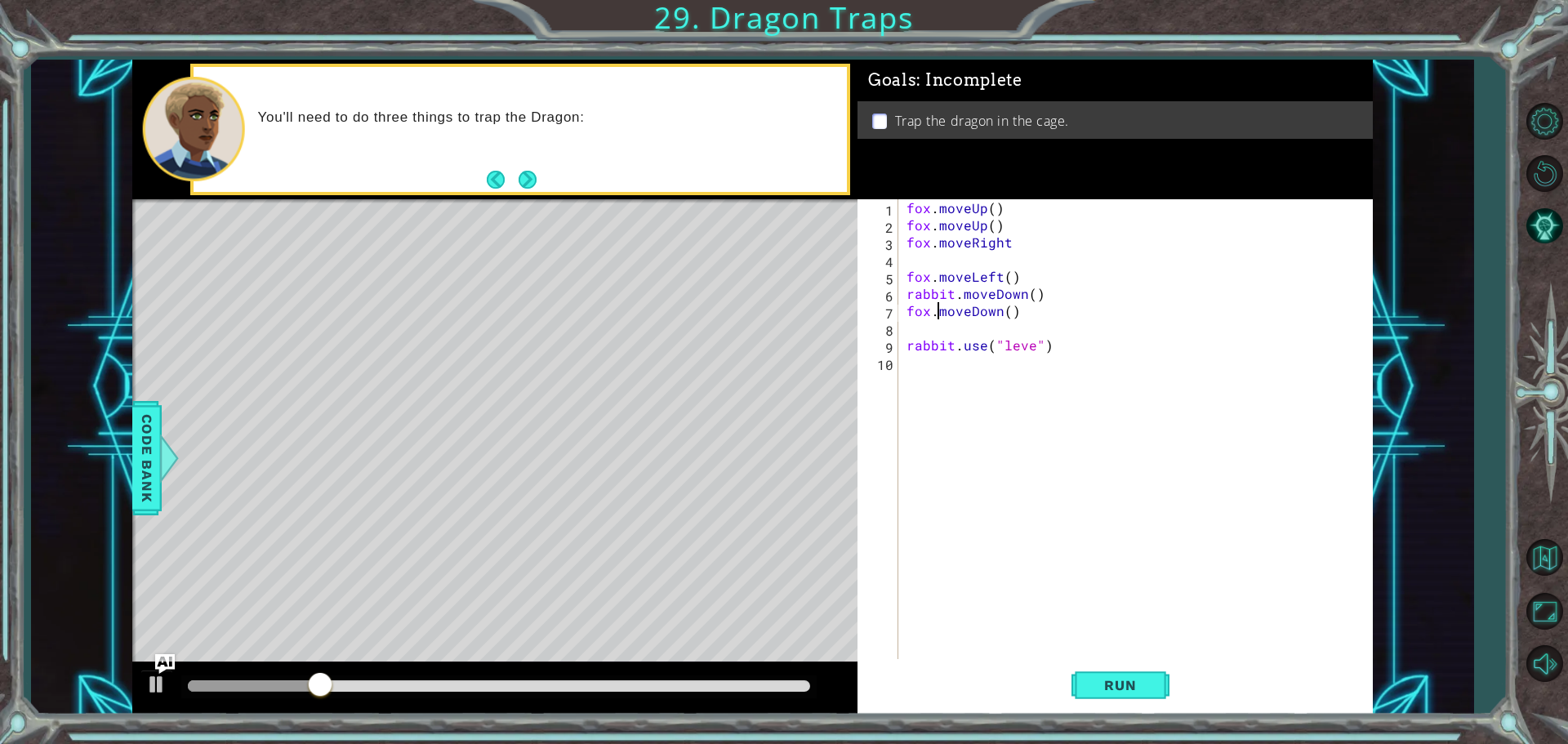
scroll to position [0, 2]
type textarea "fox.moveDown()"
click at [1124, 691] on span "Run" at bounding box center [1120, 685] width 64 height 16
click at [1116, 652] on div "fox . moveUp ( ) fox . moveUp ( ) fox . moveRight fox . moveLeft ( ) rabbit . m…" at bounding box center [1140, 448] width 473 height 497
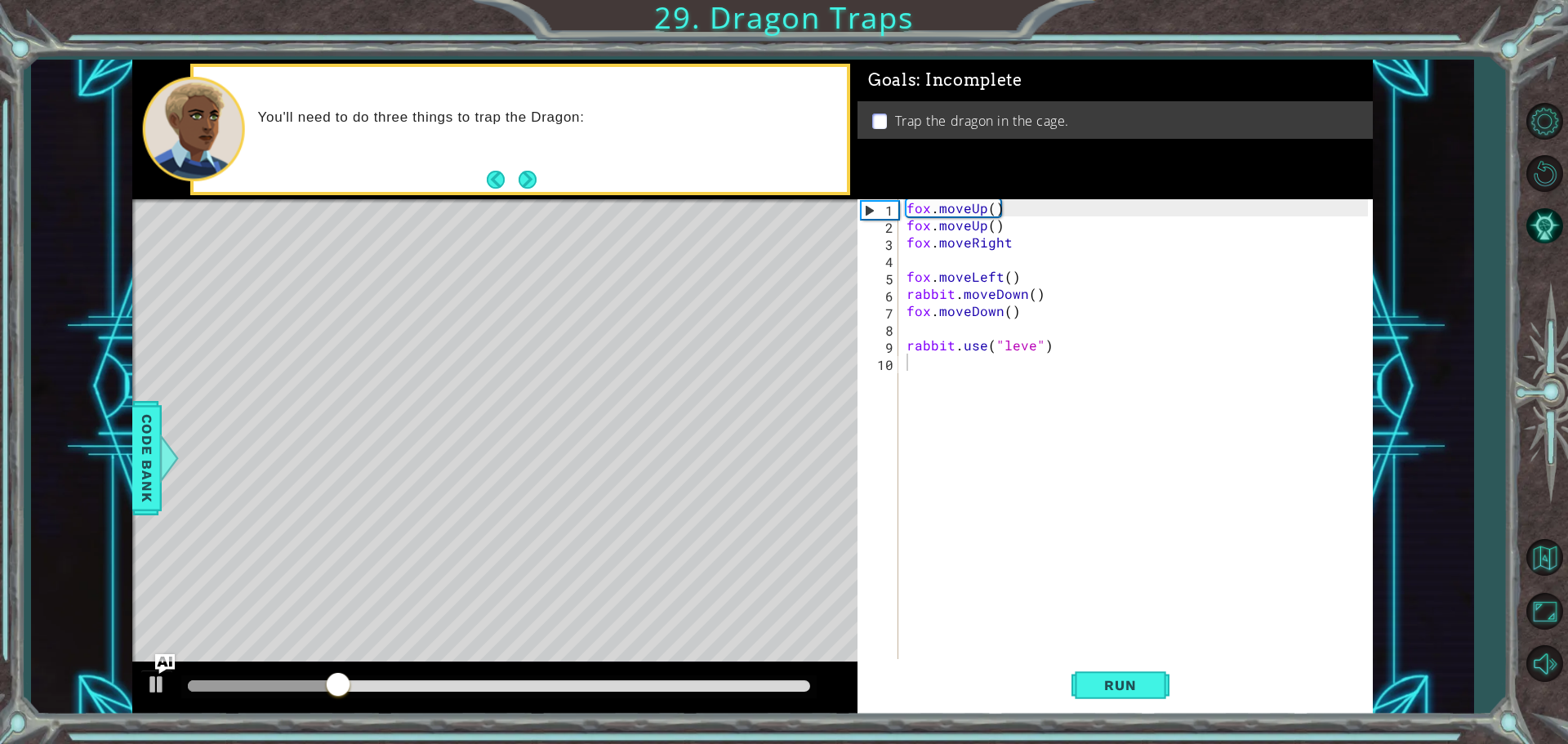
click at [1151, 719] on div "1 ההההההההההההההההההההההההההההההההההההההההההההההההההההההההההההההההההההההההההההה…" at bounding box center [784, 372] width 1568 height 744
click at [1147, 687] on span "Run" at bounding box center [1120, 685] width 64 height 16
click at [986, 219] on div "fox . moveUp ( ) fox . moveUp ( ) fox . moveRight fox . moveLeft ( ) rabbit . m…" at bounding box center [1140, 448] width 473 height 497
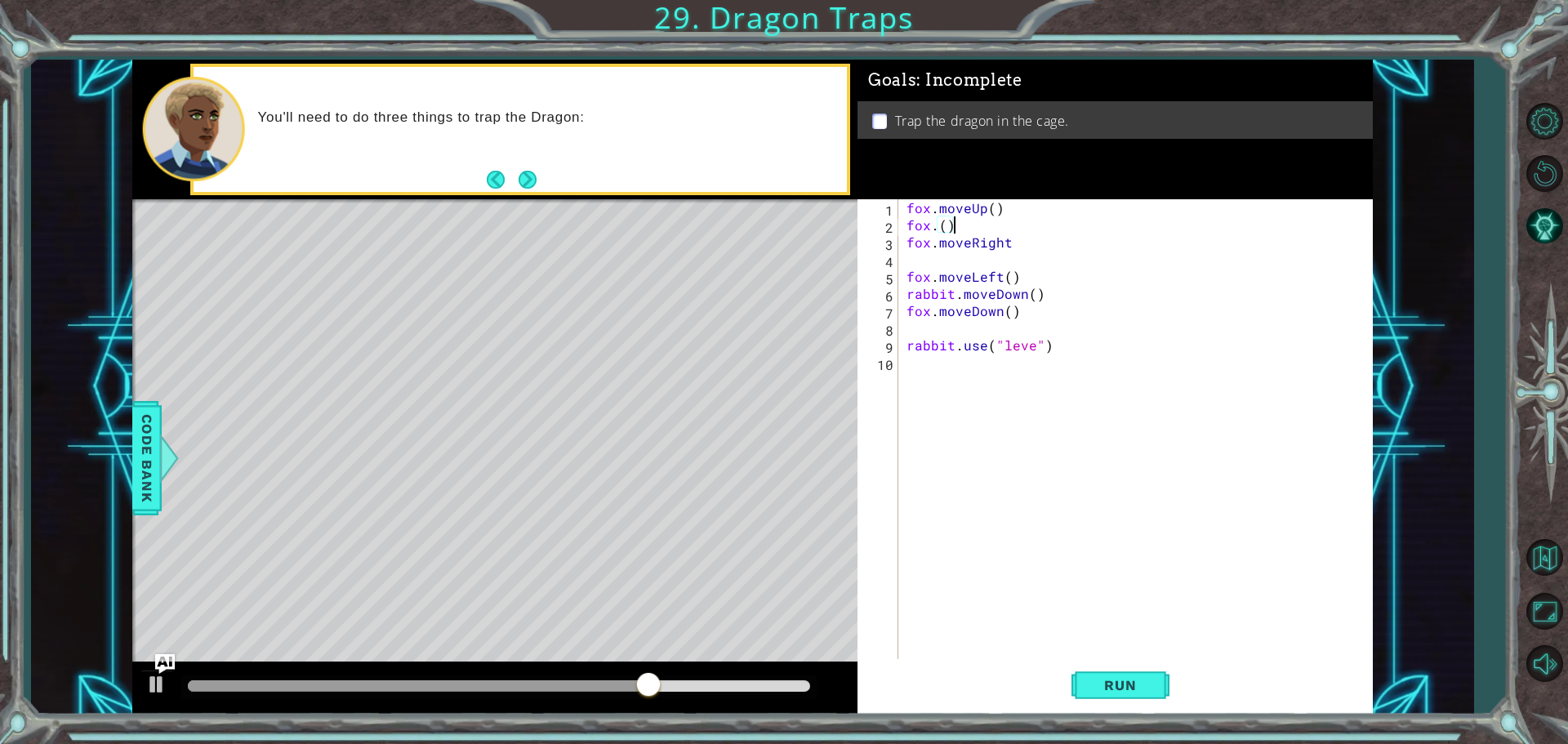
click at [992, 226] on div "fox . moveUp ( ) fox . ( ) fox . moveRight fox . moveLeft ( ) rabbit . moveDown…" at bounding box center [1140, 448] width 473 height 497
type textarea "f"
click at [921, 257] on div "fox . moveUp ( ) fox . moveRight fox . moveLeft ( ) rabbit . moveDown ( ) fox .…" at bounding box center [1140, 448] width 473 height 497
type textarea "fox.moveleft"
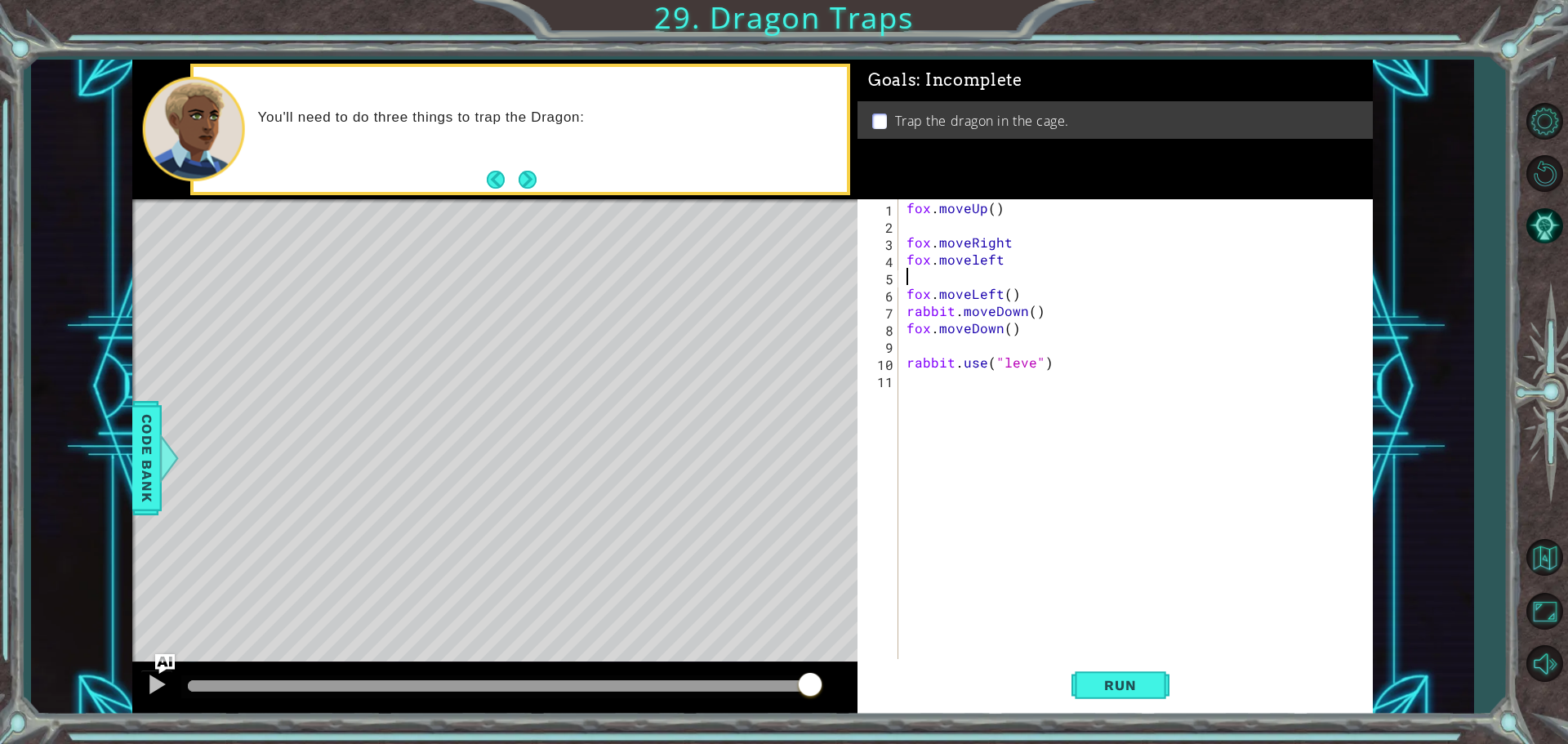
scroll to position [0, 0]
click at [1147, 680] on span "Run" at bounding box center [1120, 685] width 64 height 16
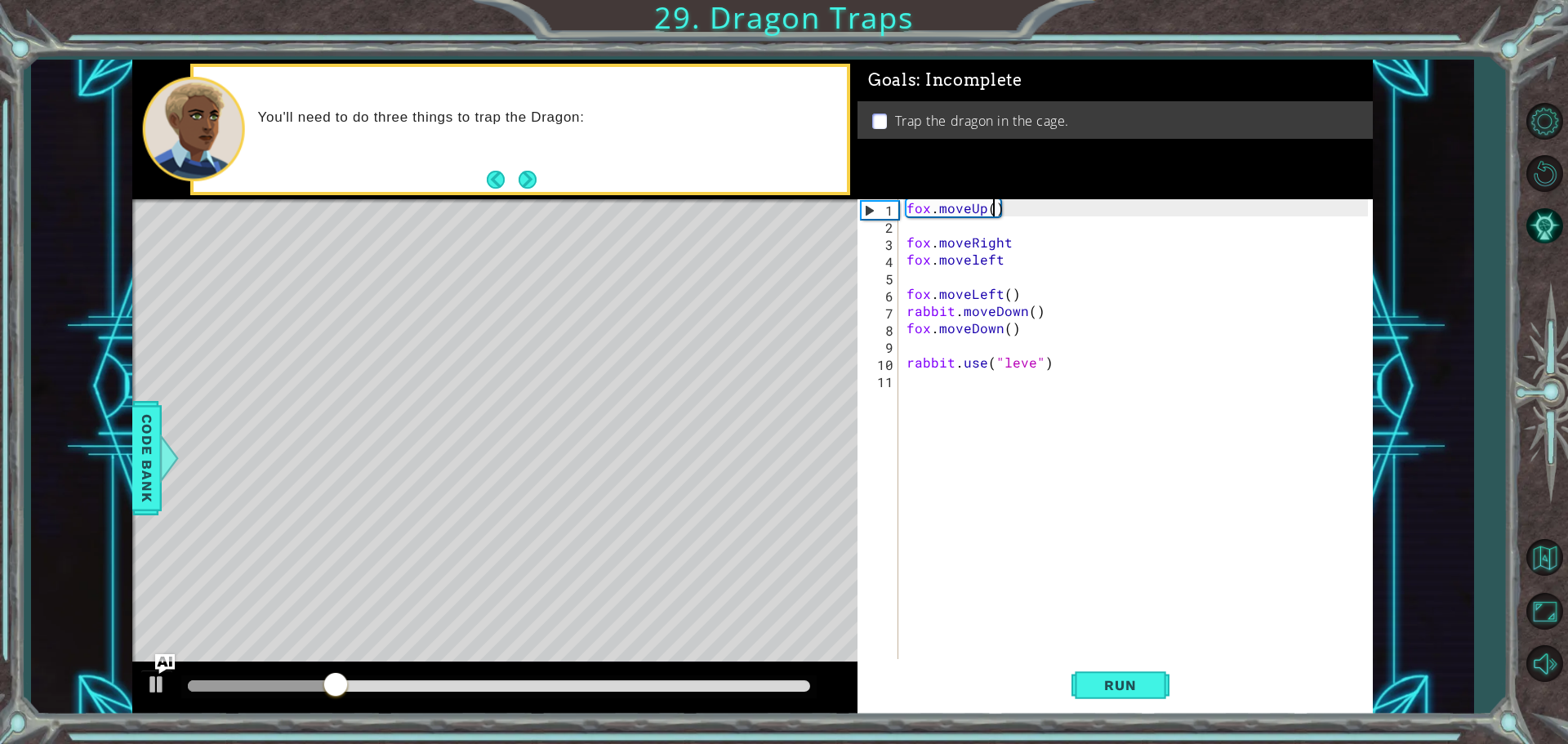
click at [994, 206] on div "fox . moveUp ( ) fox . moveRight fox . moveleft fox . moveLeft ( ) rabbit . mov…" at bounding box center [1140, 448] width 473 height 497
click at [1103, 695] on button "Run" at bounding box center [1120, 685] width 98 height 51
click at [1005, 247] on div "fox . moveUp ( 2 ) fox . moveRight fox . moveleft fox . moveLeft ( ) rabbit . m…" at bounding box center [1140, 448] width 473 height 497
type textarea "fox.moveRight"
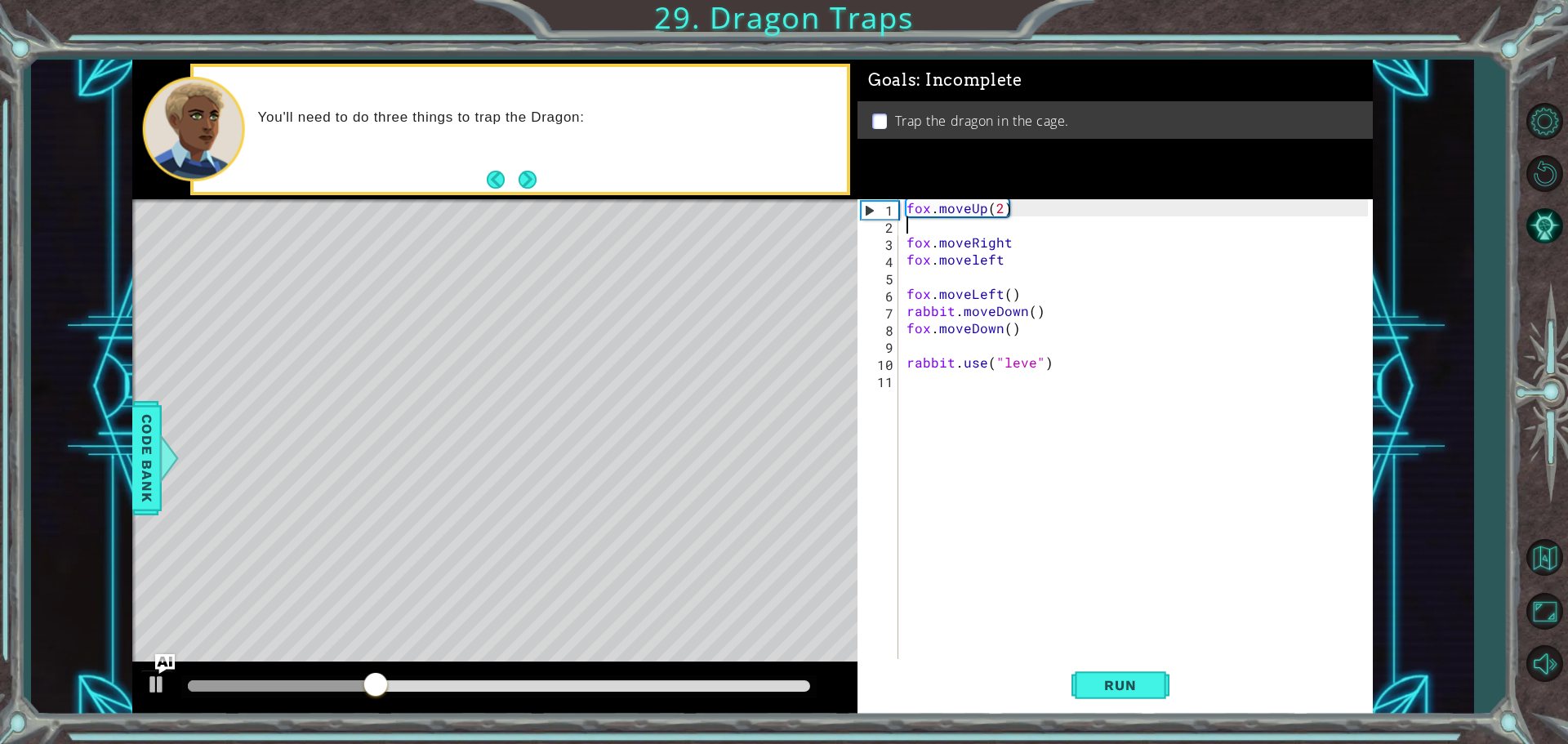
click at [999, 233] on div "fox . moveUp ( 2 ) fox . moveRight fox . moveleft fox . moveLeft ( ) rabbit . m…" at bounding box center [1140, 448] width 473 height 497
drag, startPoint x: 1064, startPoint y: 315, endPoint x: 1059, endPoint y: 327, distance: 13.0
click at [1059, 327] on div "fox . moveUp ( 2 ) fox . moveRight fox . moveleft fox . moveLeft ( ) rabbit . m…" at bounding box center [1140, 448] width 473 height 497
click at [1022, 204] on div "fox . moveUp ( 2 ) fox . moveRight fox . moveleft fox . moveLeft ( ) rabbit . m…" at bounding box center [1140, 448] width 473 height 497
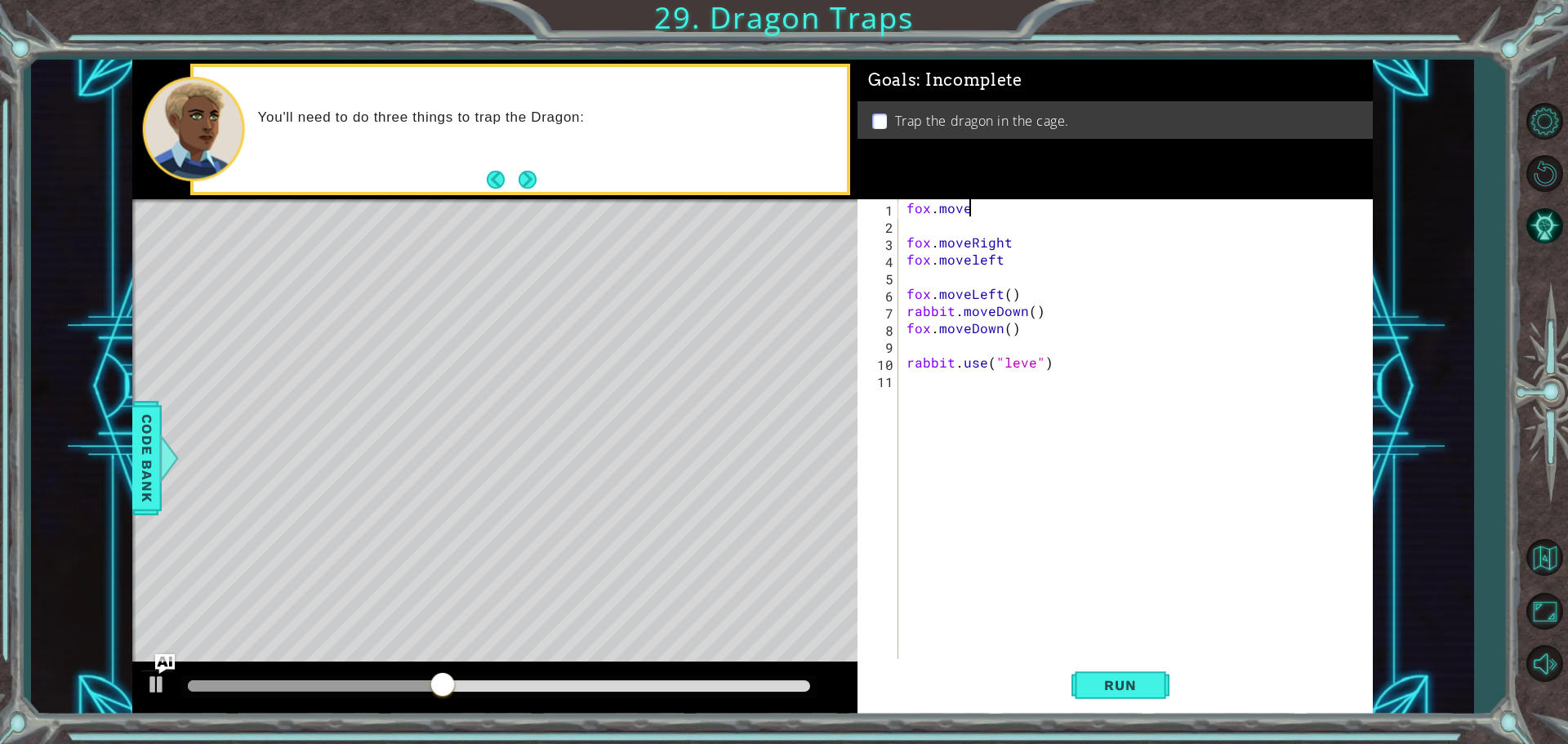
type textarea "f"
drag, startPoint x: 1111, startPoint y: 377, endPoint x: 1103, endPoint y: 372, distance: 9.4
click at [1103, 372] on div "fox . moveRight fox . moveleft fox . moveLeft ( ) rabbit . moveDown ( ) fox . m…" at bounding box center [1140, 448] width 473 height 497
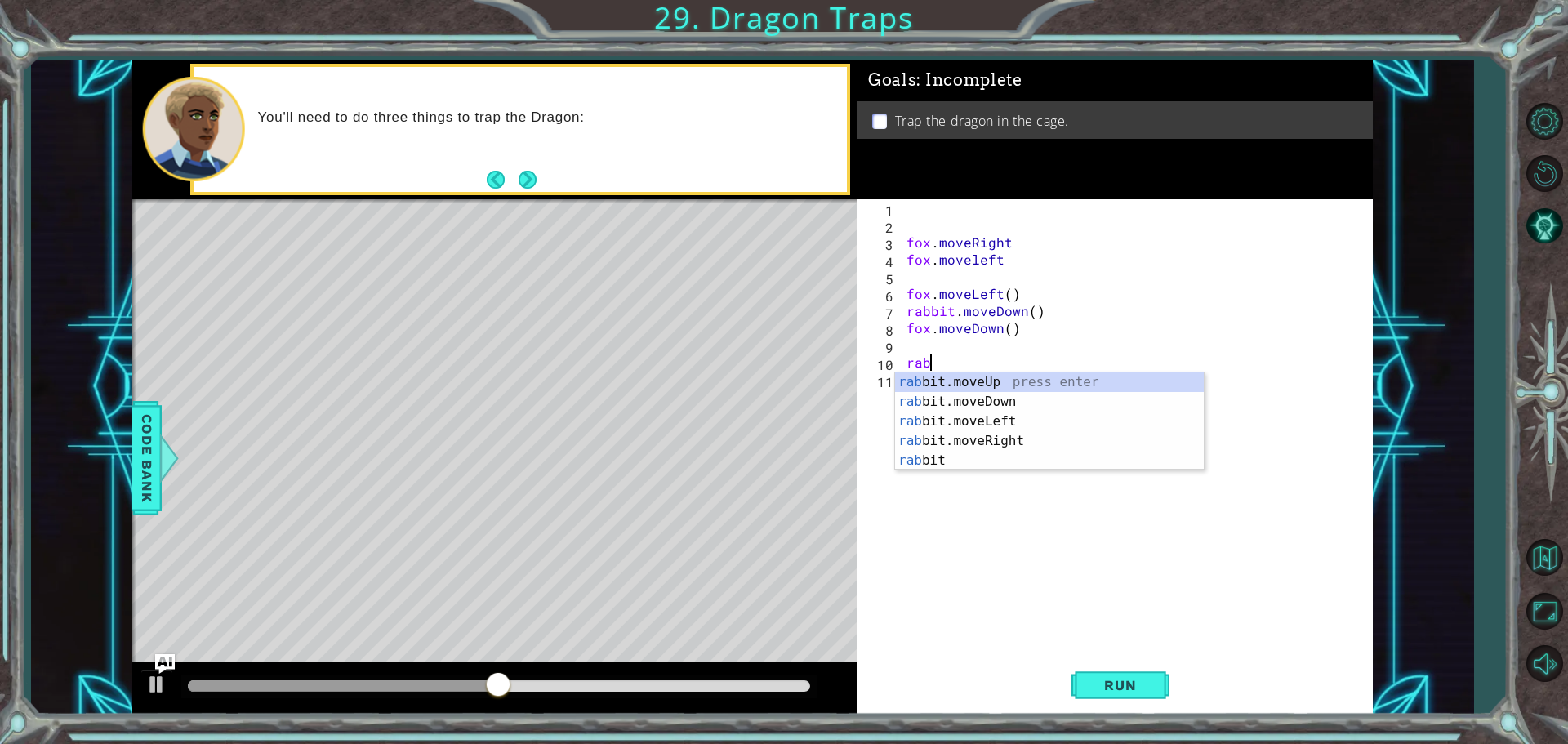
type textarea "r"
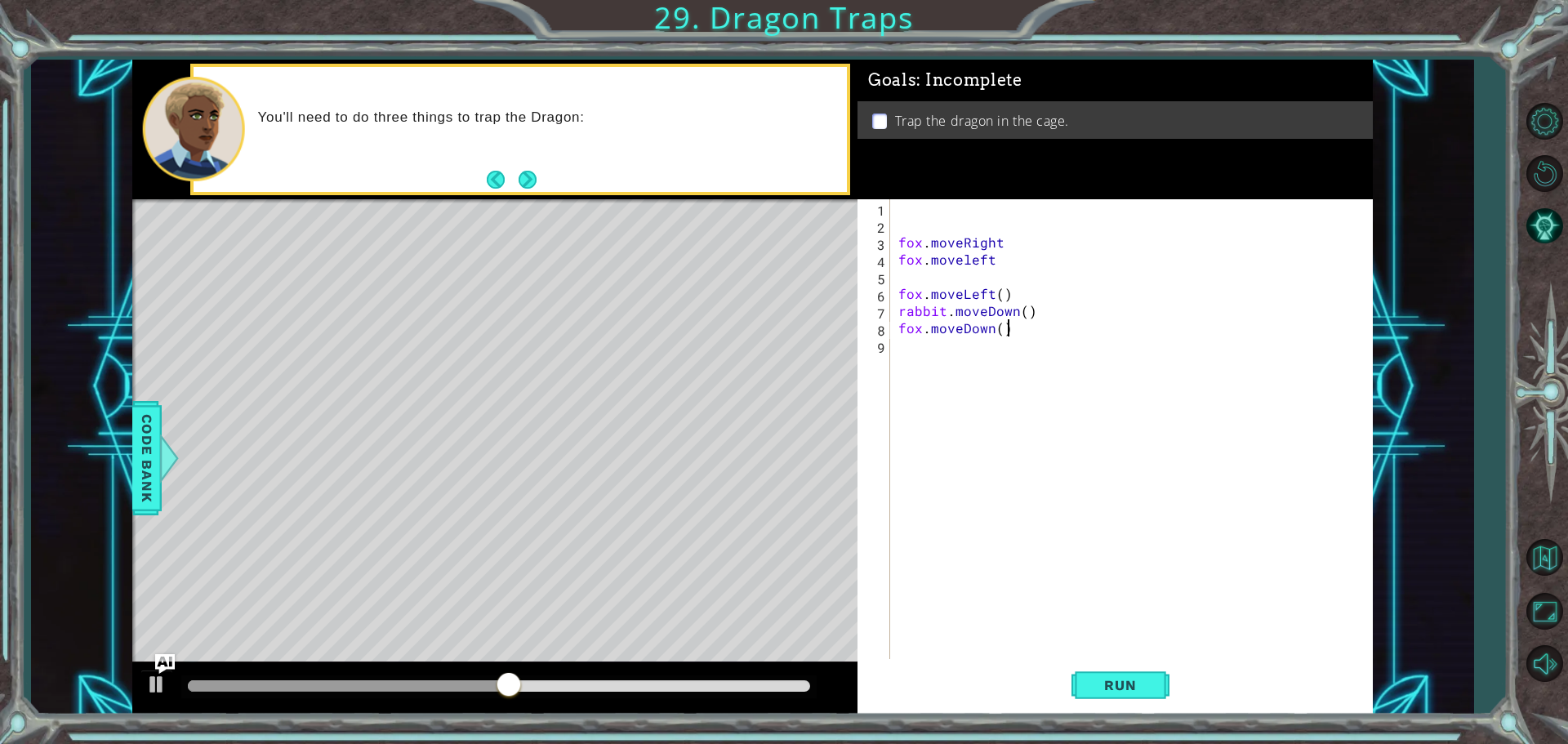
click at [1063, 312] on div "fox . moveRight fox . moveleft fox . moveLeft ( ) rabbit . moveDown ( ) fox . m…" at bounding box center [1136, 448] width 481 height 497
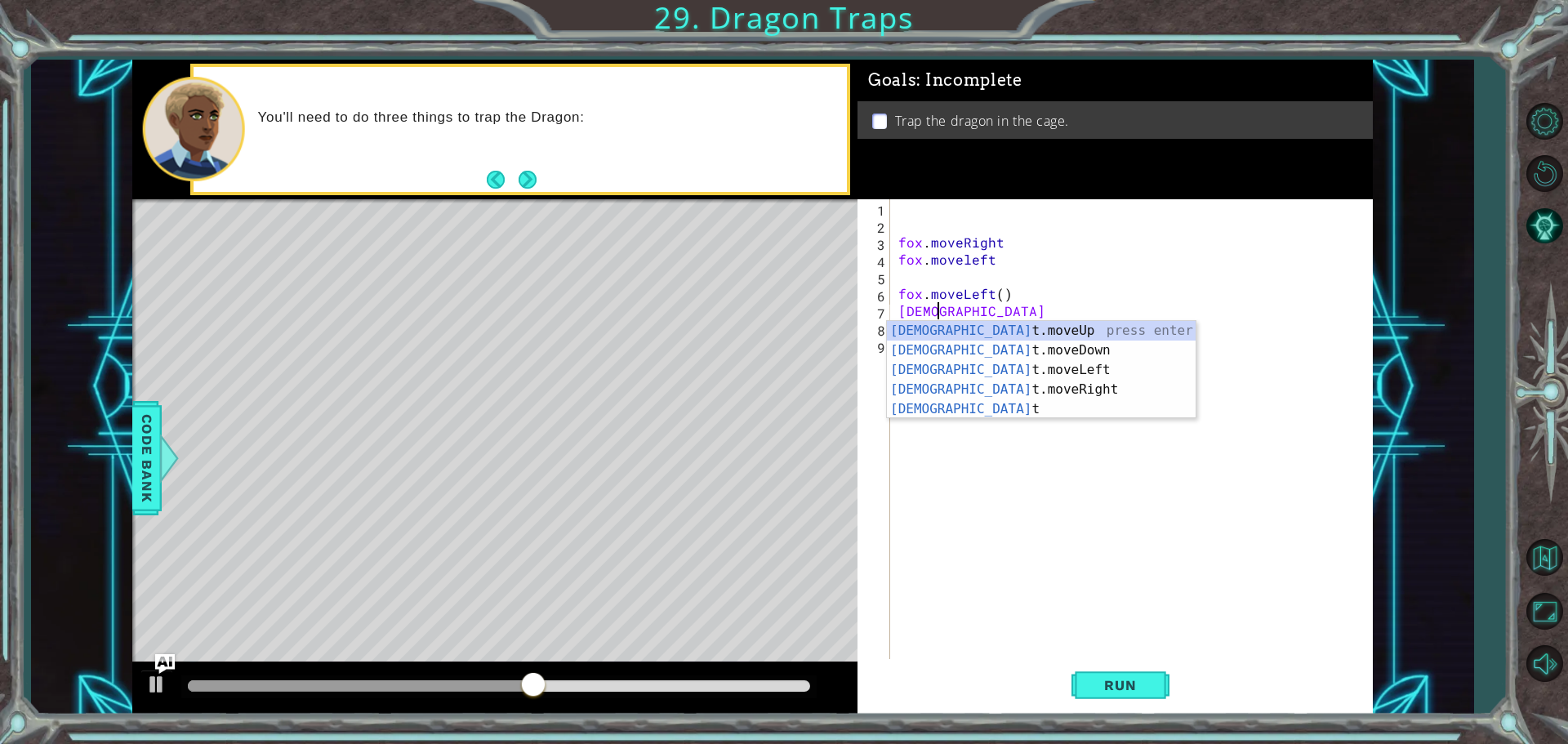
type textarea "r"
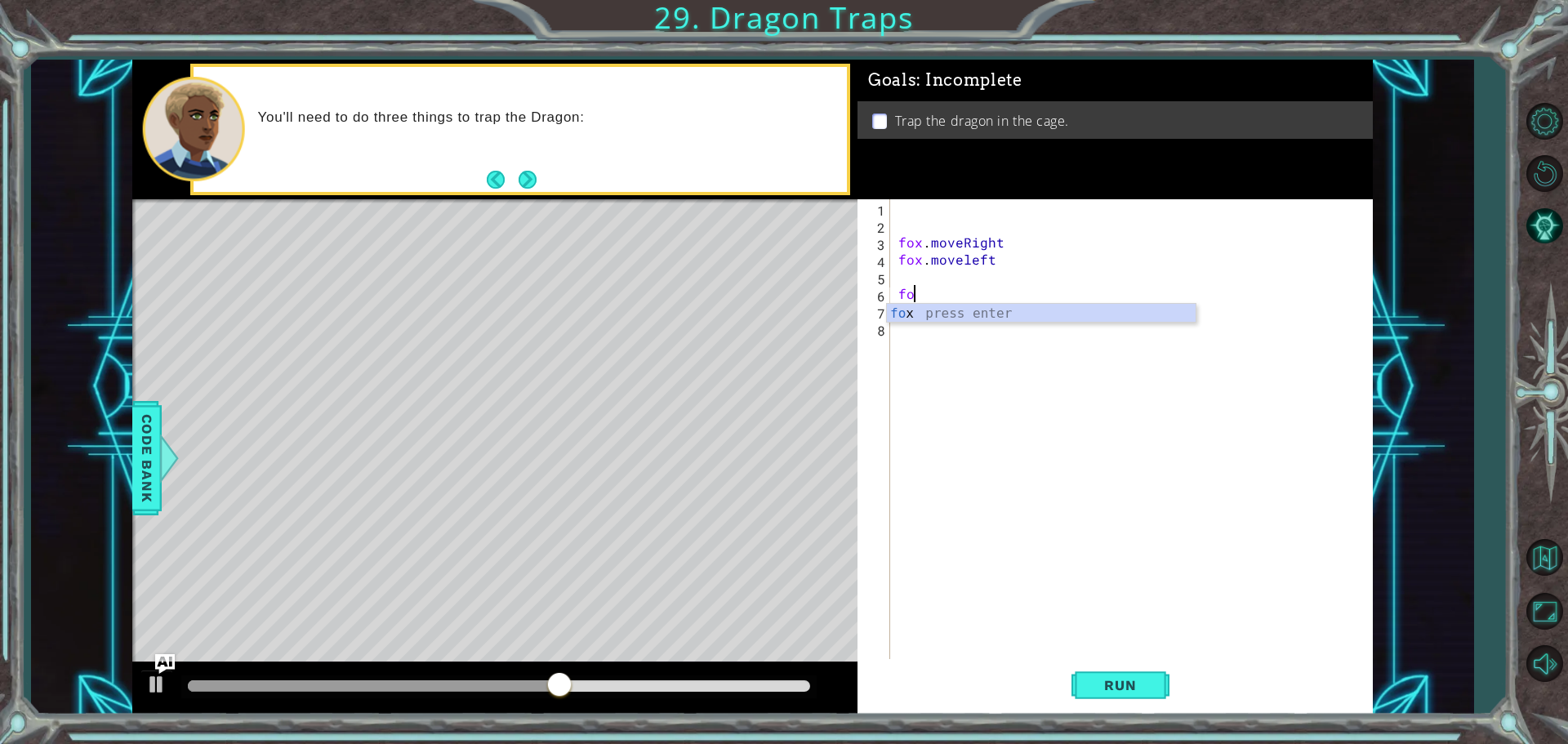
type textarea "f"
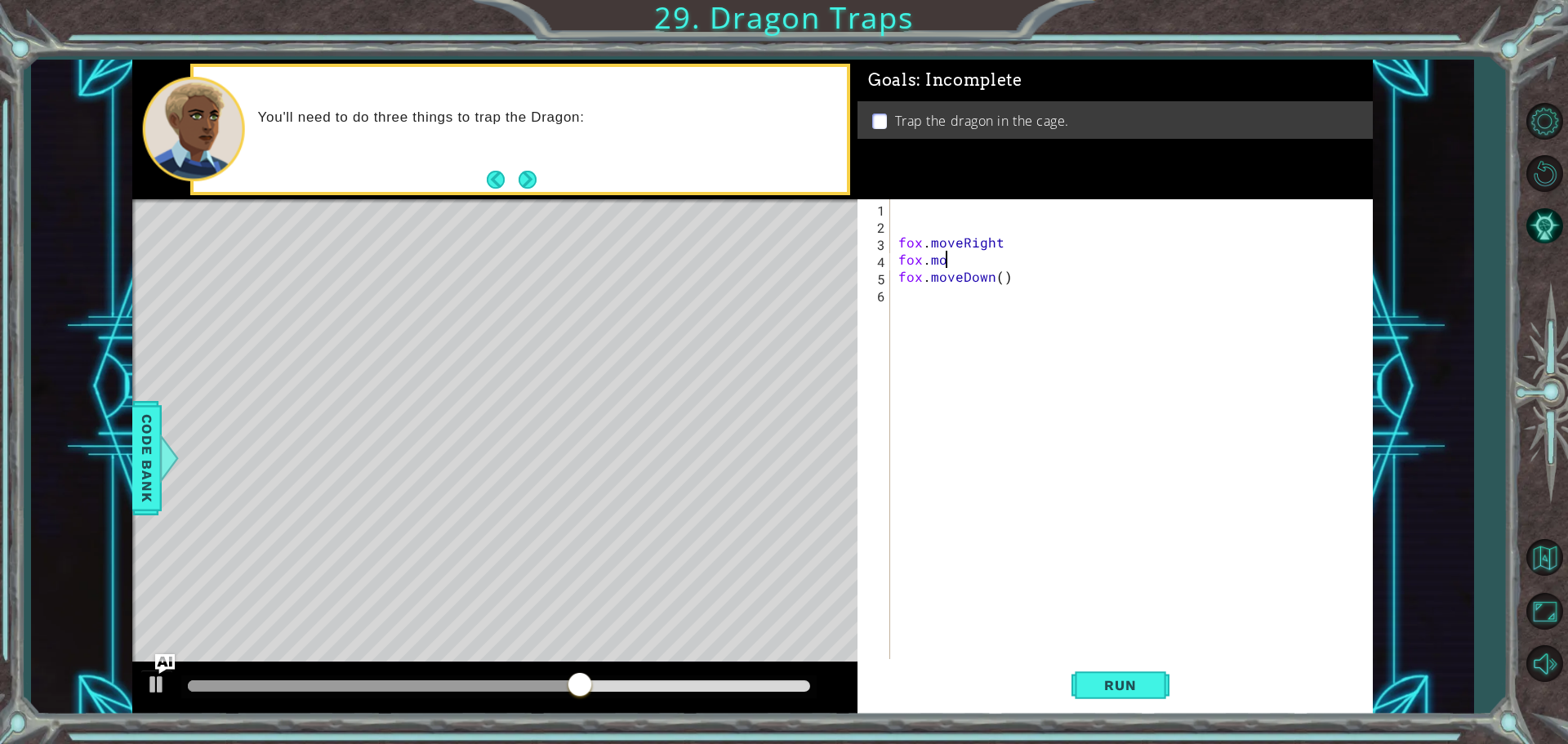
type textarea "f"
click at [1003, 229] on div "fox . moveDown ( )" at bounding box center [1136, 448] width 481 height 497
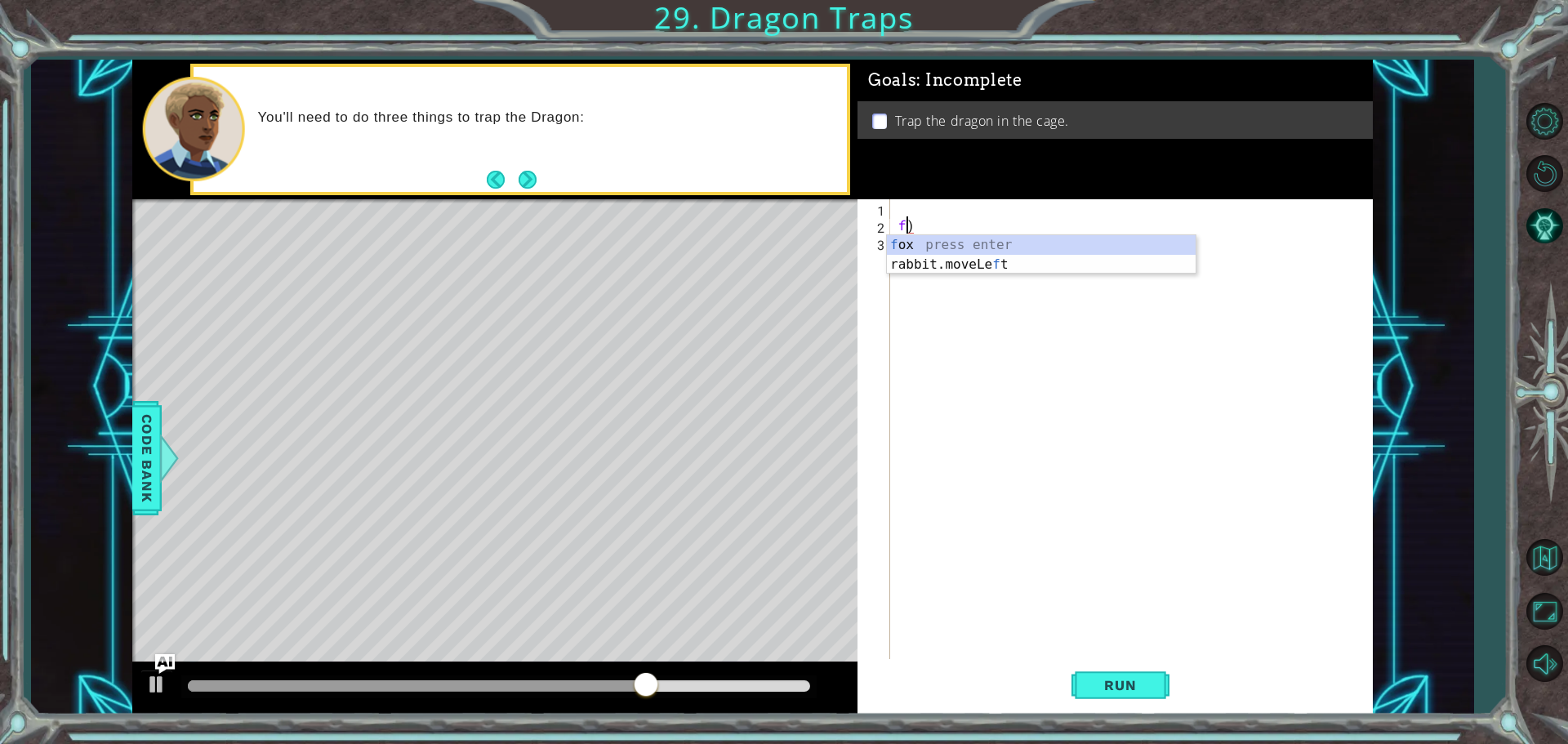
type textarea ")"
click at [905, 205] on div ")" at bounding box center [1136, 448] width 481 height 497
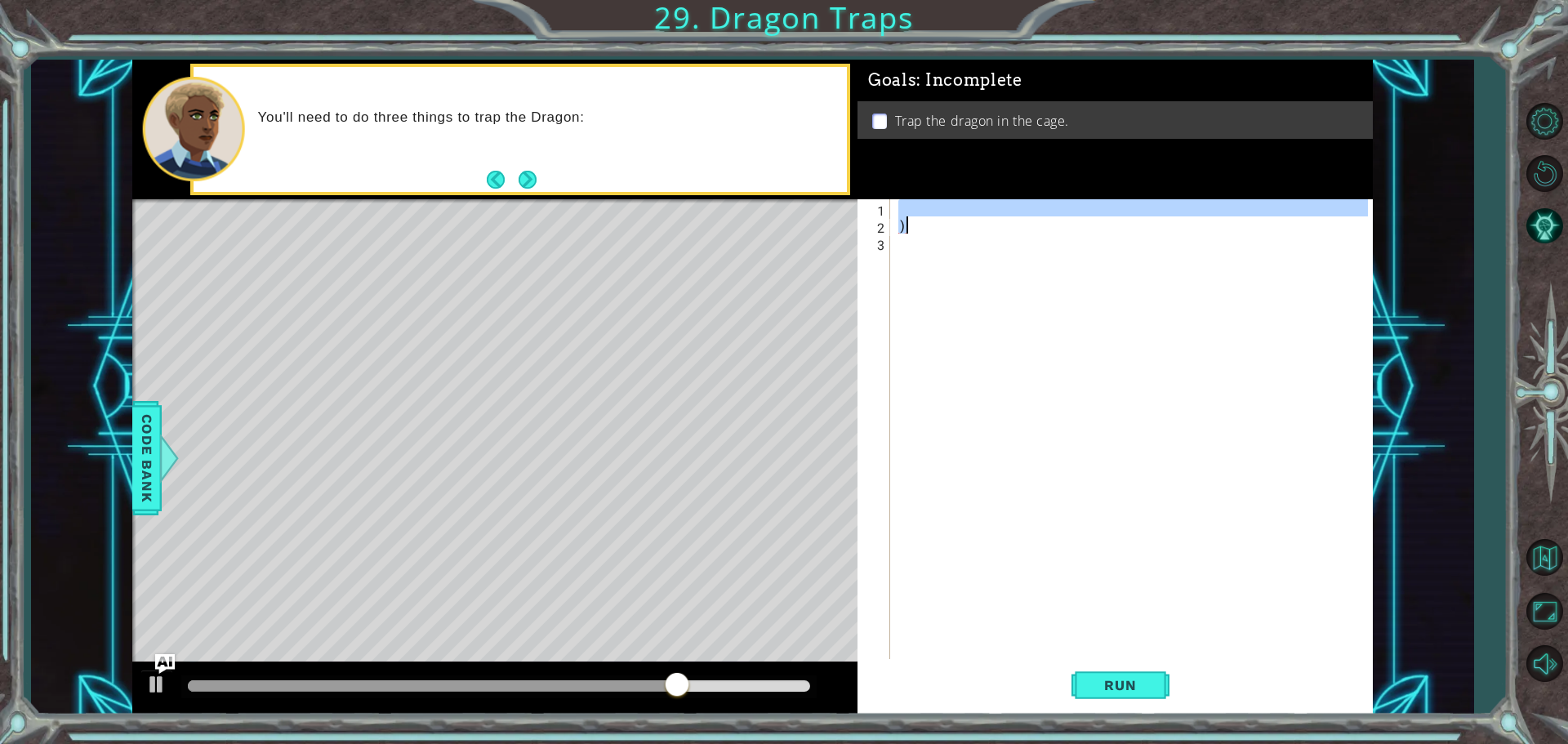
drag, startPoint x: 908, startPoint y: 208, endPoint x: 909, endPoint y: 229, distance: 21.0
click at [909, 229] on div ")" at bounding box center [1136, 448] width 481 height 497
click at [909, 229] on div ")" at bounding box center [1131, 431] width 473 height 463
type textarea ")"
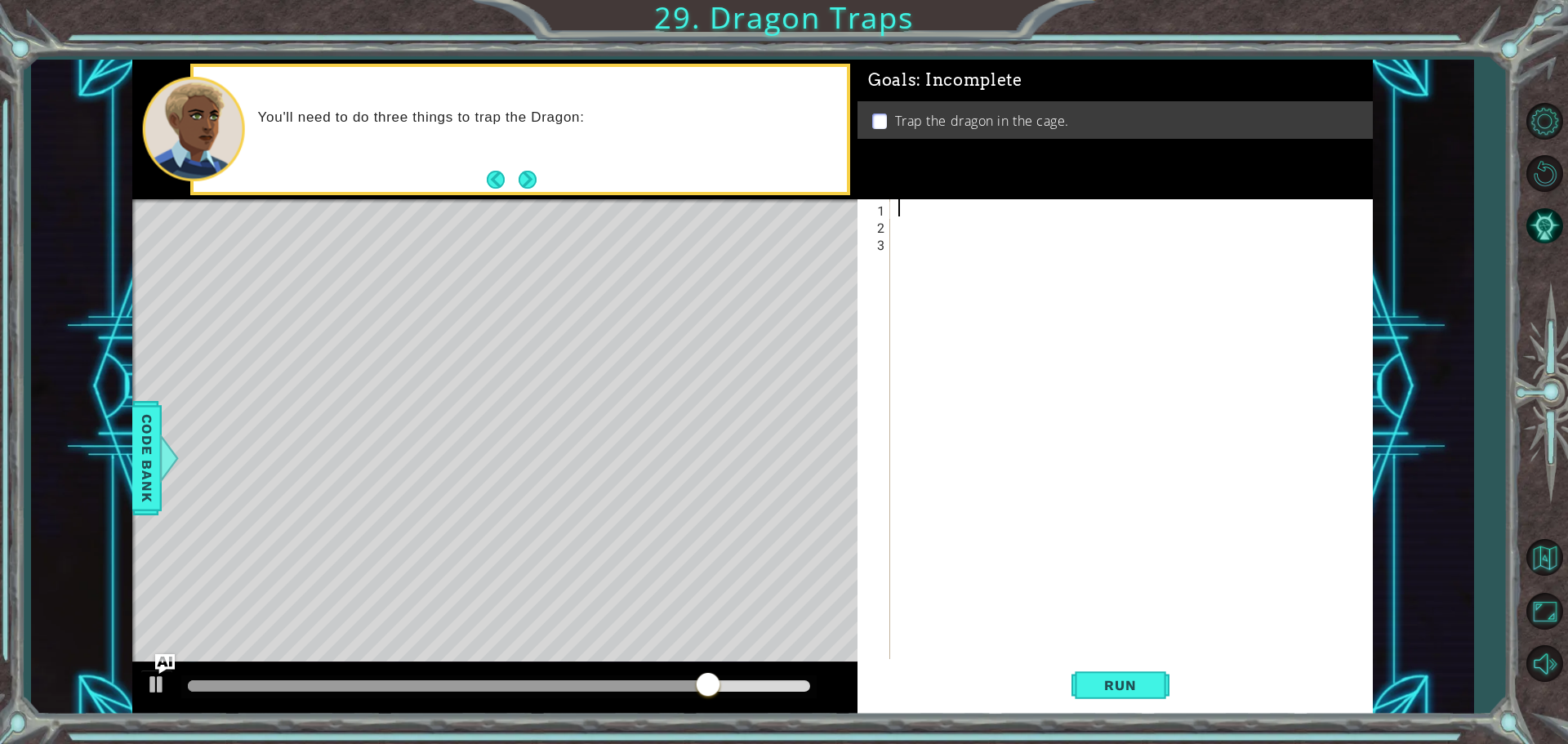
click at [899, 204] on div at bounding box center [1136, 448] width 481 height 497
click at [1001, 212] on div "fox . [GEOGRAPHIC_DATA] ( )" at bounding box center [1136, 448] width 481 height 497
type textarea "fox.movedown(1)"
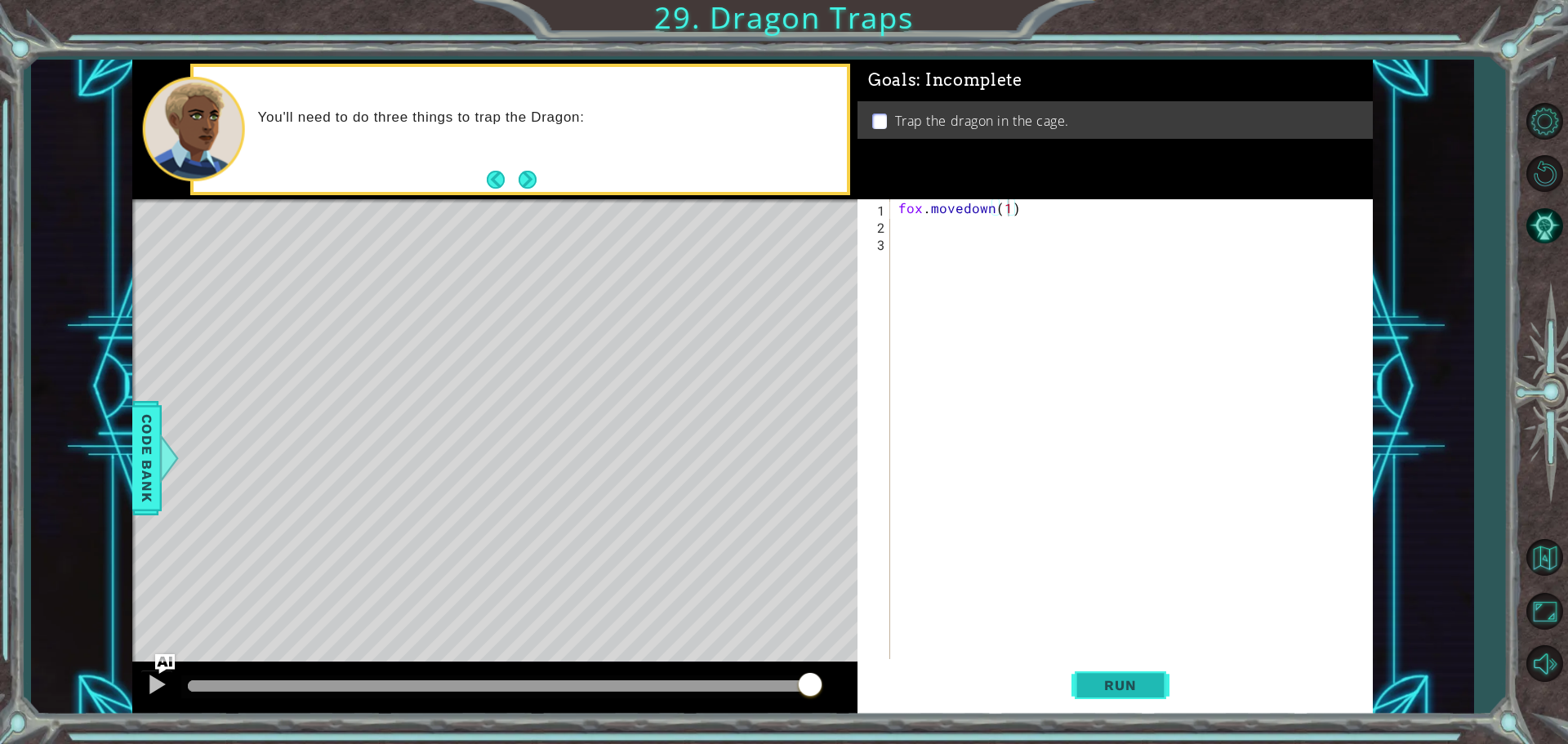
click at [1106, 682] on span "Run" at bounding box center [1120, 685] width 64 height 16
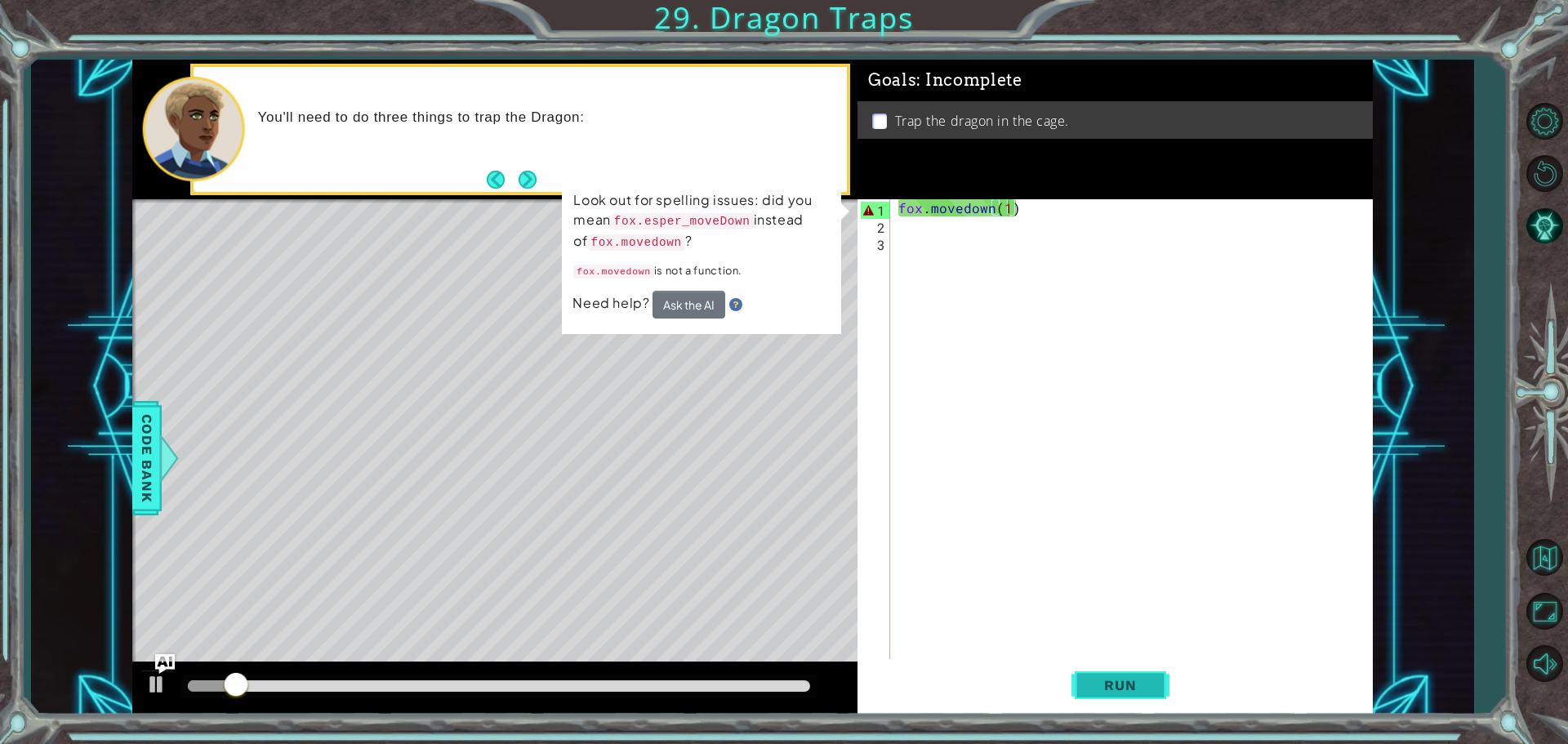
click at [1104, 681] on span "Run" at bounding box center [1120, 685] width 64 height 16
click at [1105, 681] on span "Run" at bounding box center [1120, 685] width 64 height 16
drag, startPoint x: 124, startPoint y: 459, endPoint x: 137, endPoint y: 459, distance: 13.0
click at [128, 459] on div "1 ההההההההההההההההההההההההההההההההההההההההההההההההההההההההההההההההההההההההההההה…" at bounding box center [752, 387] width 1442 height 655
drag, startPoint x: 137, startPoint y: 459, endPoint x: 138, endPoint y: 406, distance: 53.0
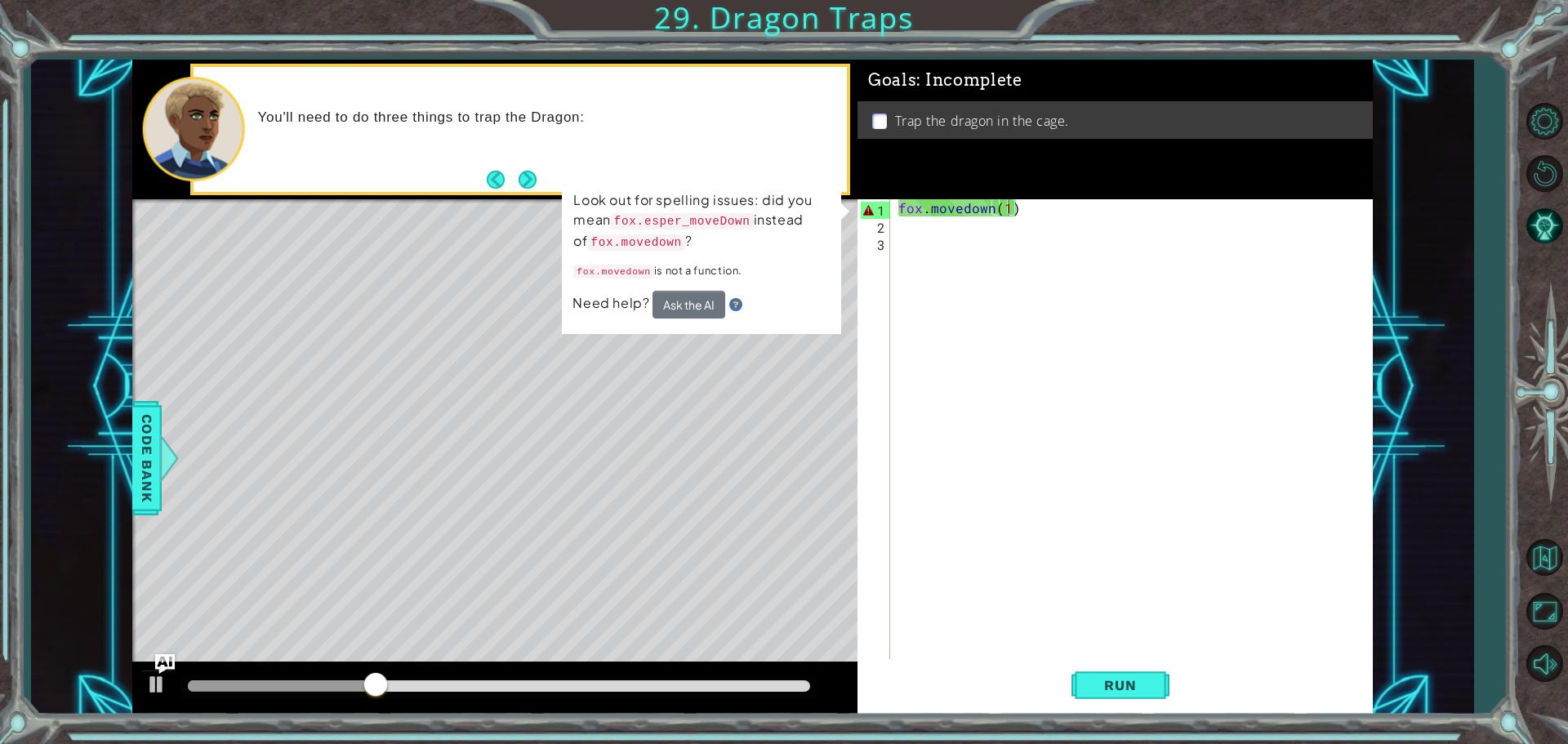
click at [138, 435] on span "Code Bank" at bounding box center [146, 458] width 27 height 99
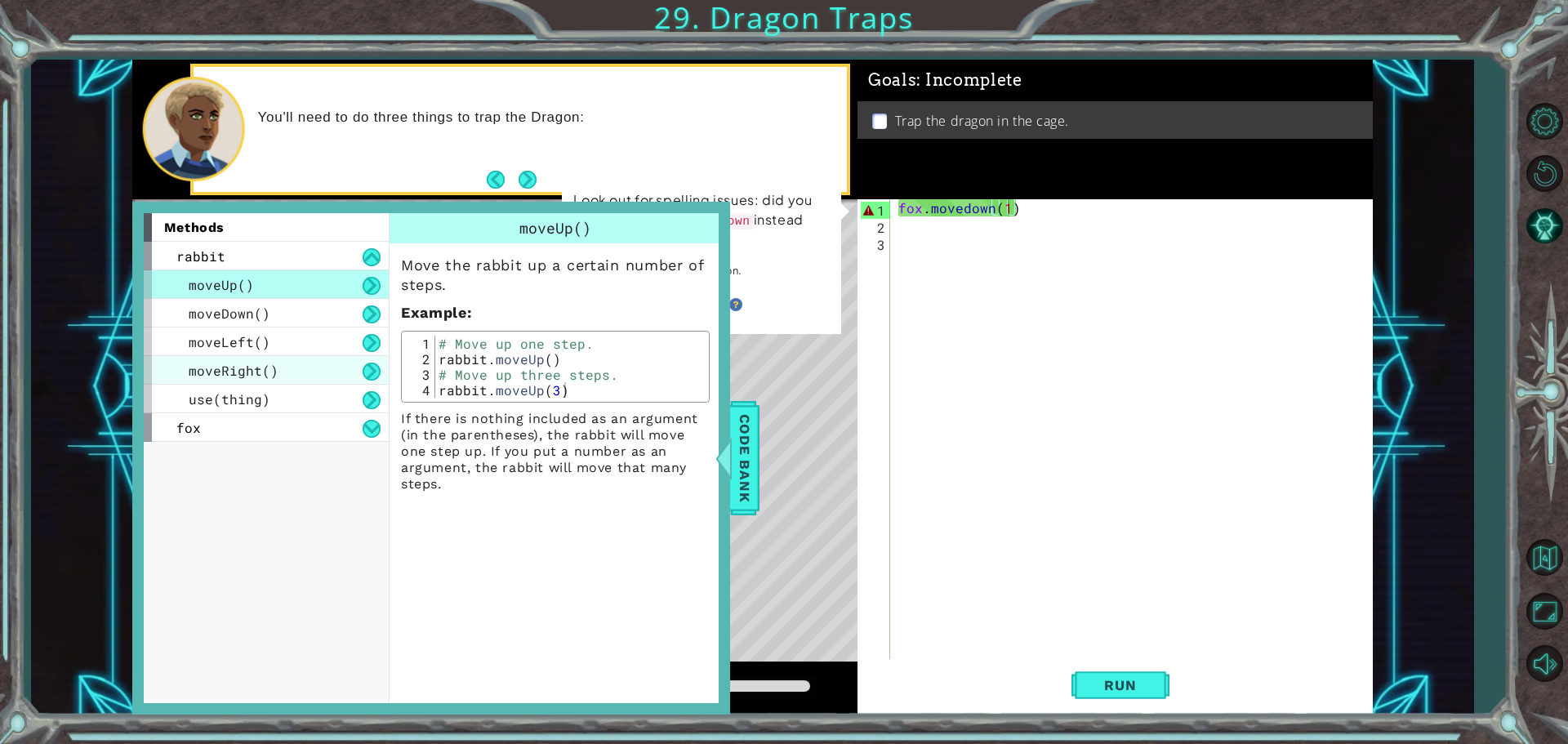
click at [234, 383] on div "moveRight()" at bounding box center [266, 370] width 245 height 28
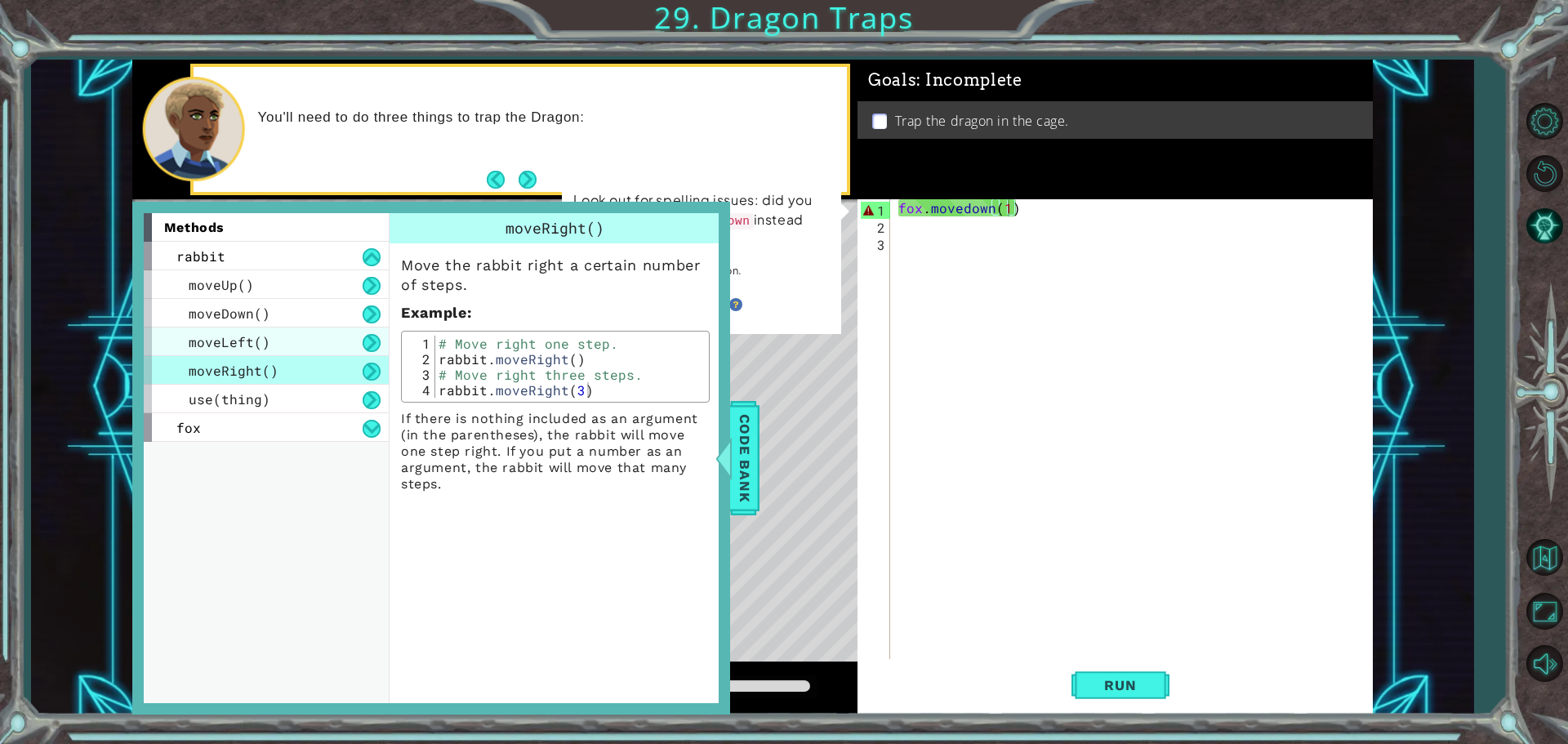
click at [264, 338] on span "moveLeft()" at bounding box center [229, 342] width 81 height 17
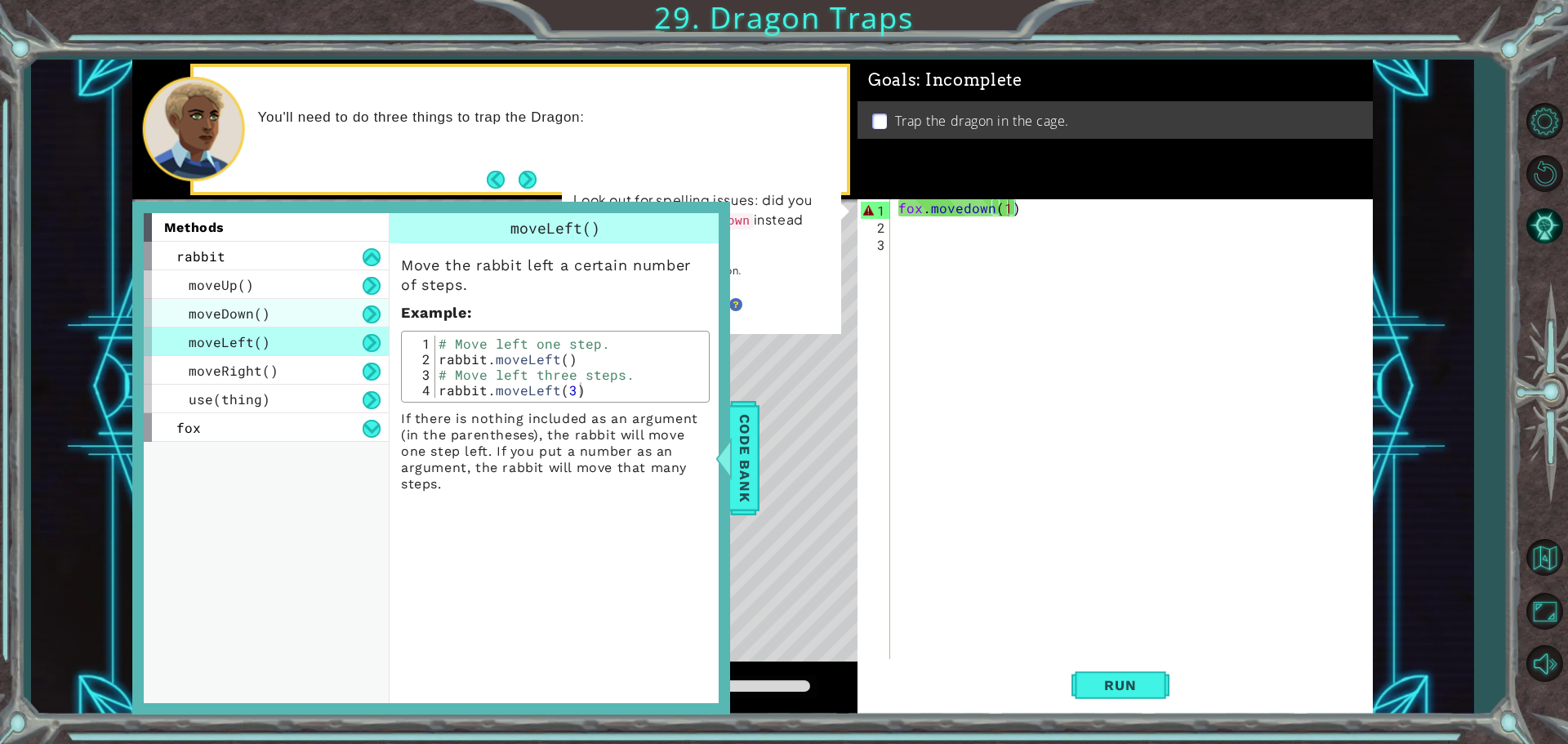
click at [283, 307] on div "moveDown()" at bounding box center [266, 312] width 245 height 28
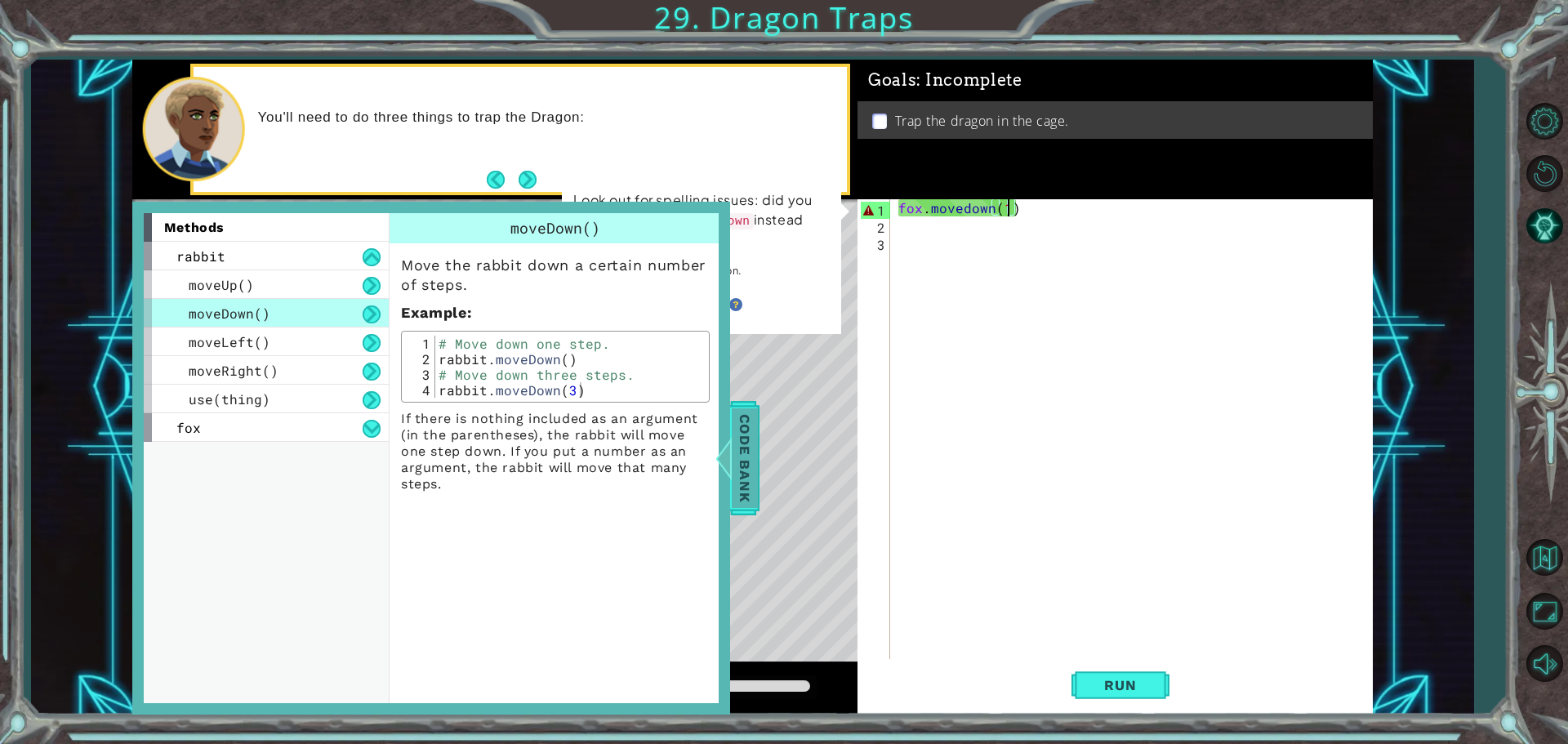
click at [751, 401] on div "methods rabbit moveUp() moveDown() moveLeft() moveRight() use(thing) fox moveUp…" at bounding box center [753, 387] width 1241 height 655
click at [746, 400] on div "methods rabbit moveUp() moveDown() moveLeft() moveRight() use(thing) fox moveUp…" at bounding box center [753, 387] width 1241 height 655
click at [780, 441] on div "methods rabbit moveUp() moveDown() moveLeft() moveRight() use(thing) fox moveUp…" at bounding box center [753, 387] width 1241 height 655
click at [742, 424] on span "Code Bank" at bounding box center [745, 458] width 27 height 99
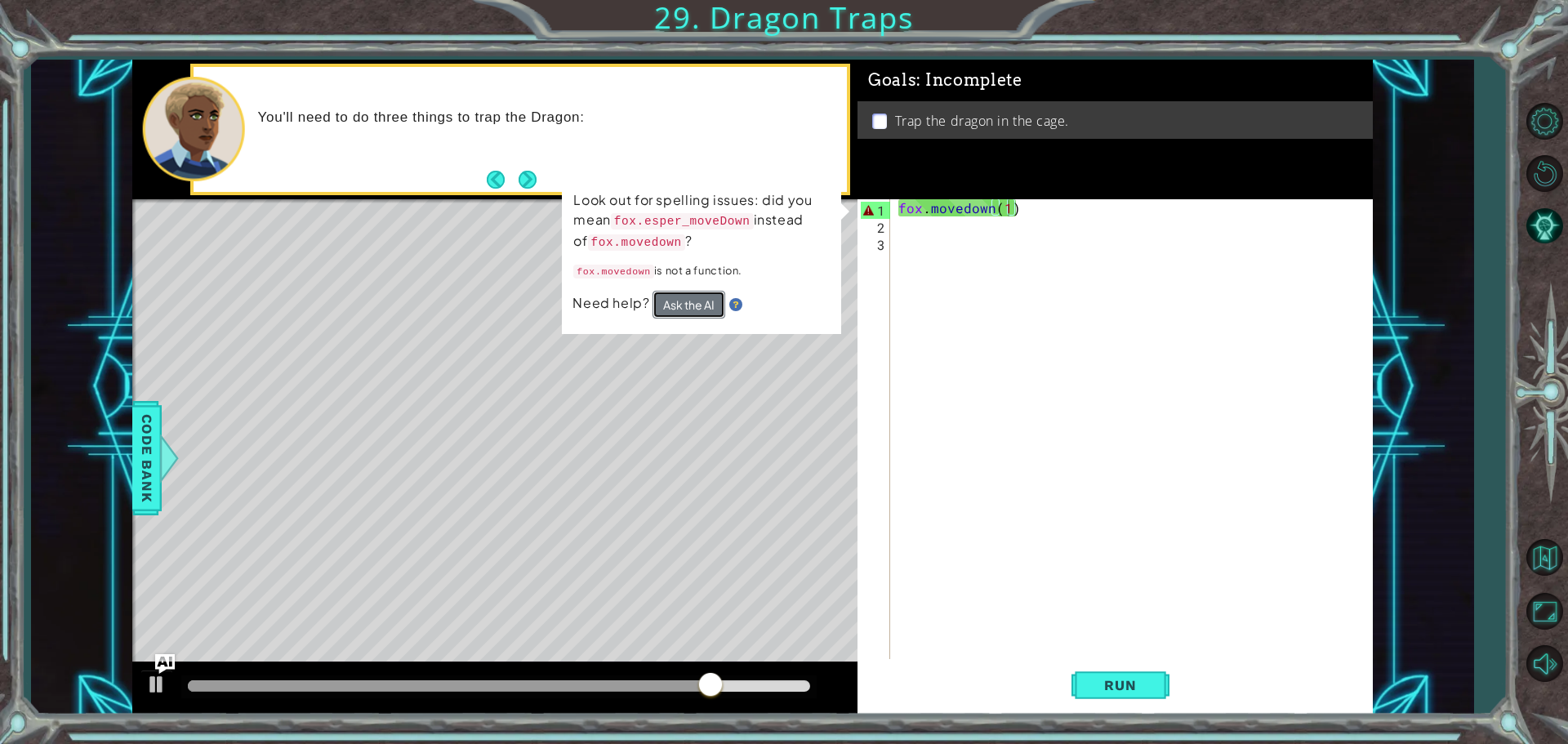
click at [676, 317] on button "Ask the AI" at bounding box center [689, 305] width 73 height 28
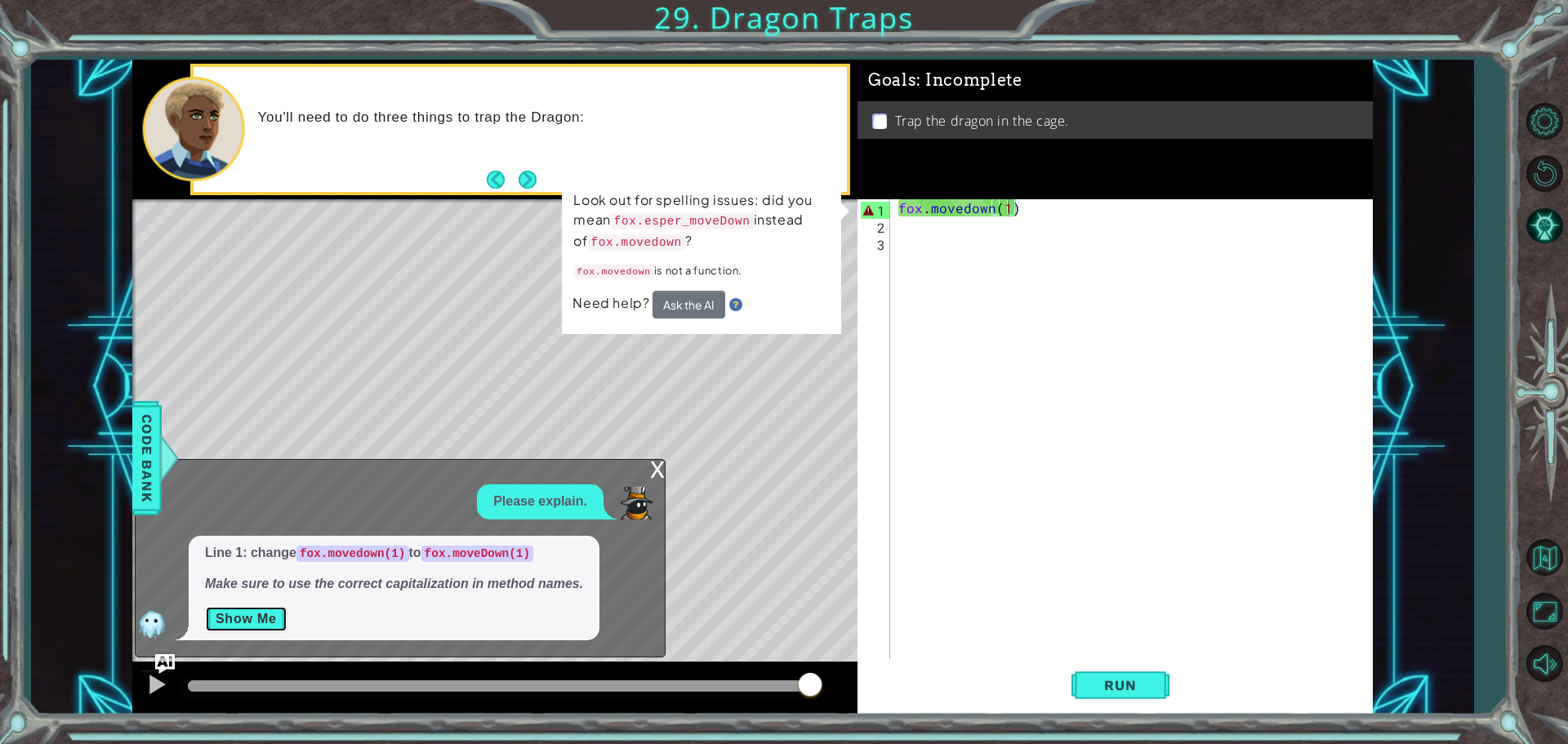
click at [253, 607] on button "Show Me" at bounding box center [246, 619] width 82 height 27
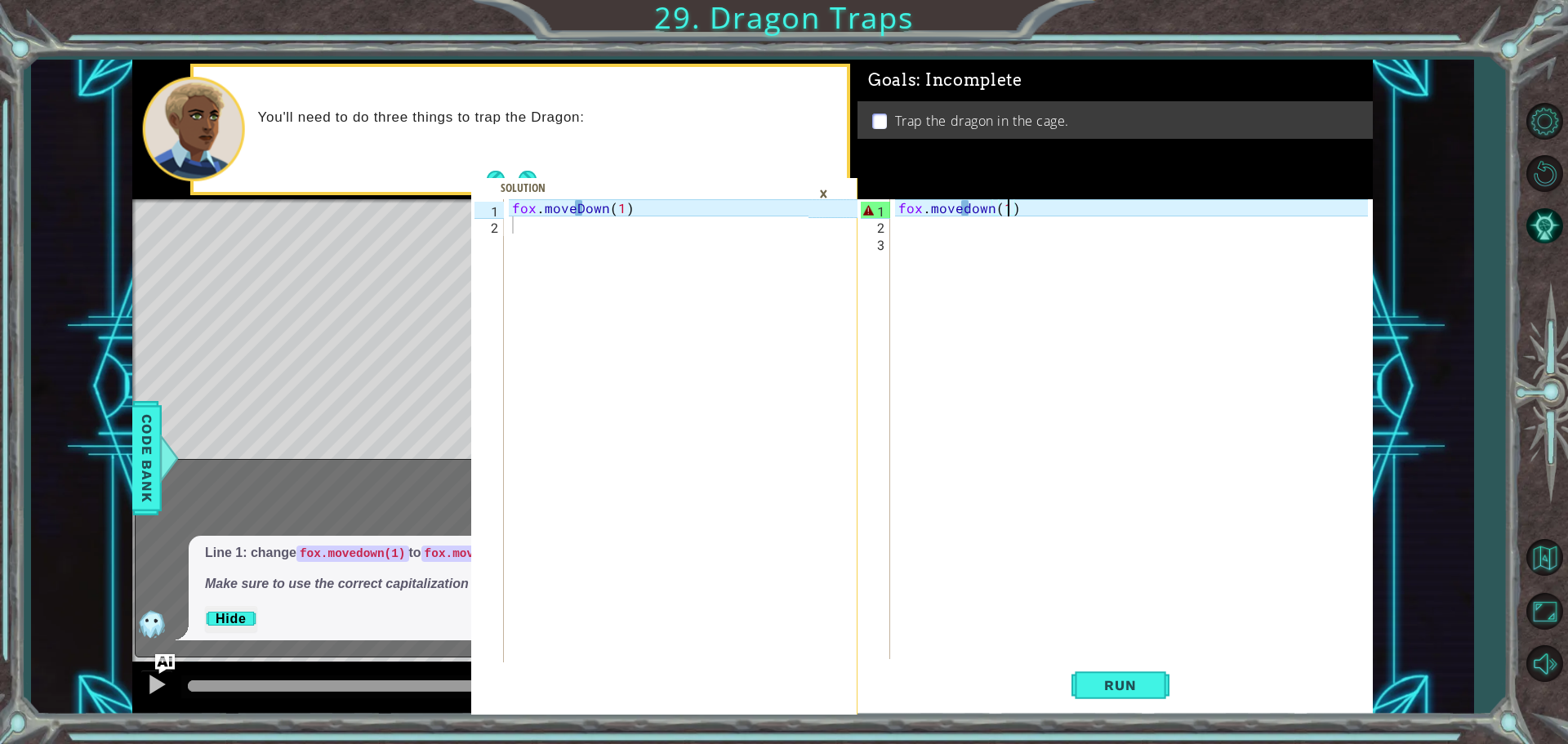
click at [825, 184] on div "×" at bounding box center [824, 193] width 26 height 27
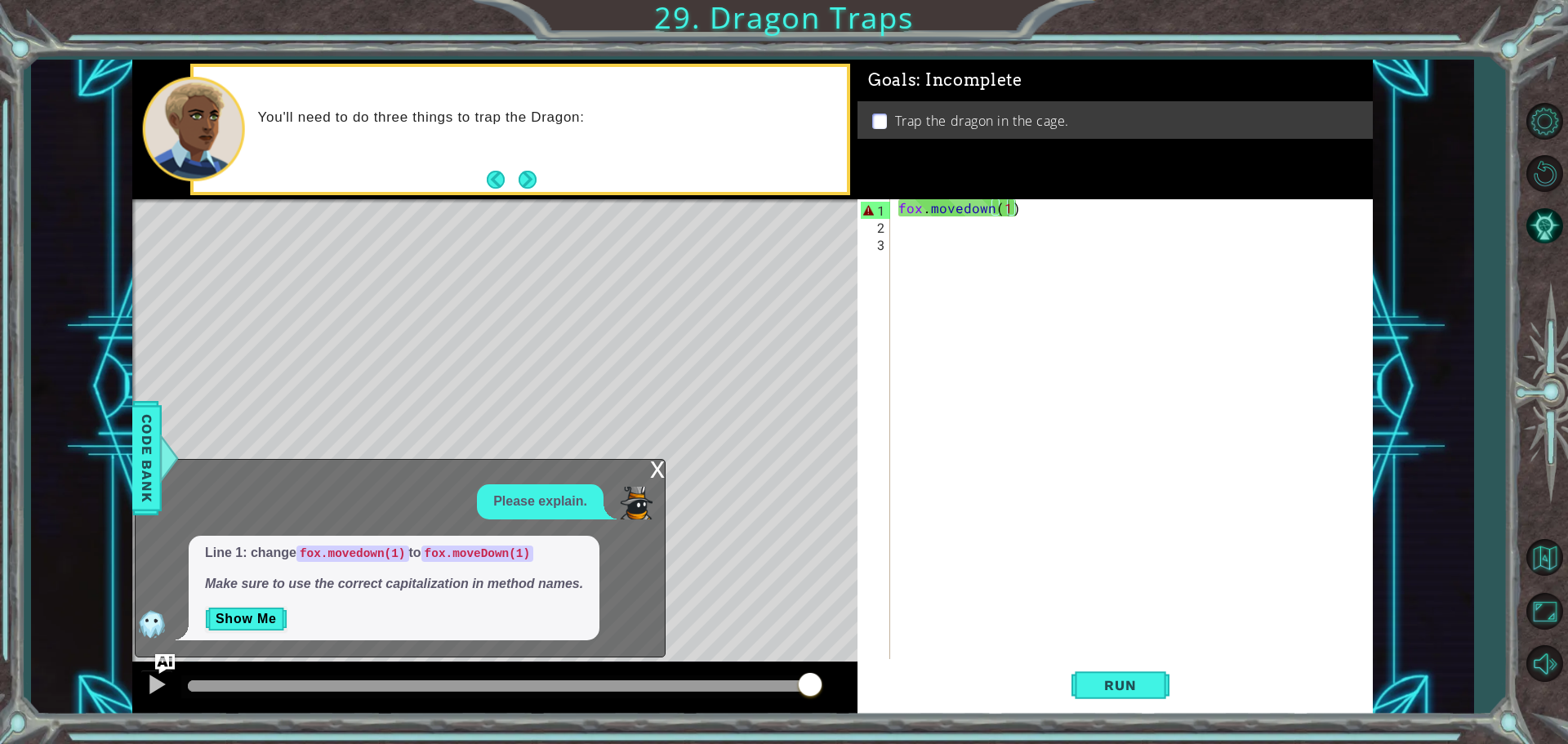
click at [1070, 693] on div "Run" at bounding box center [1120, 685] width 516 height 51
click at [1084, 676] on button "Run" at bounding box center [1120, 685] width 98 height 51
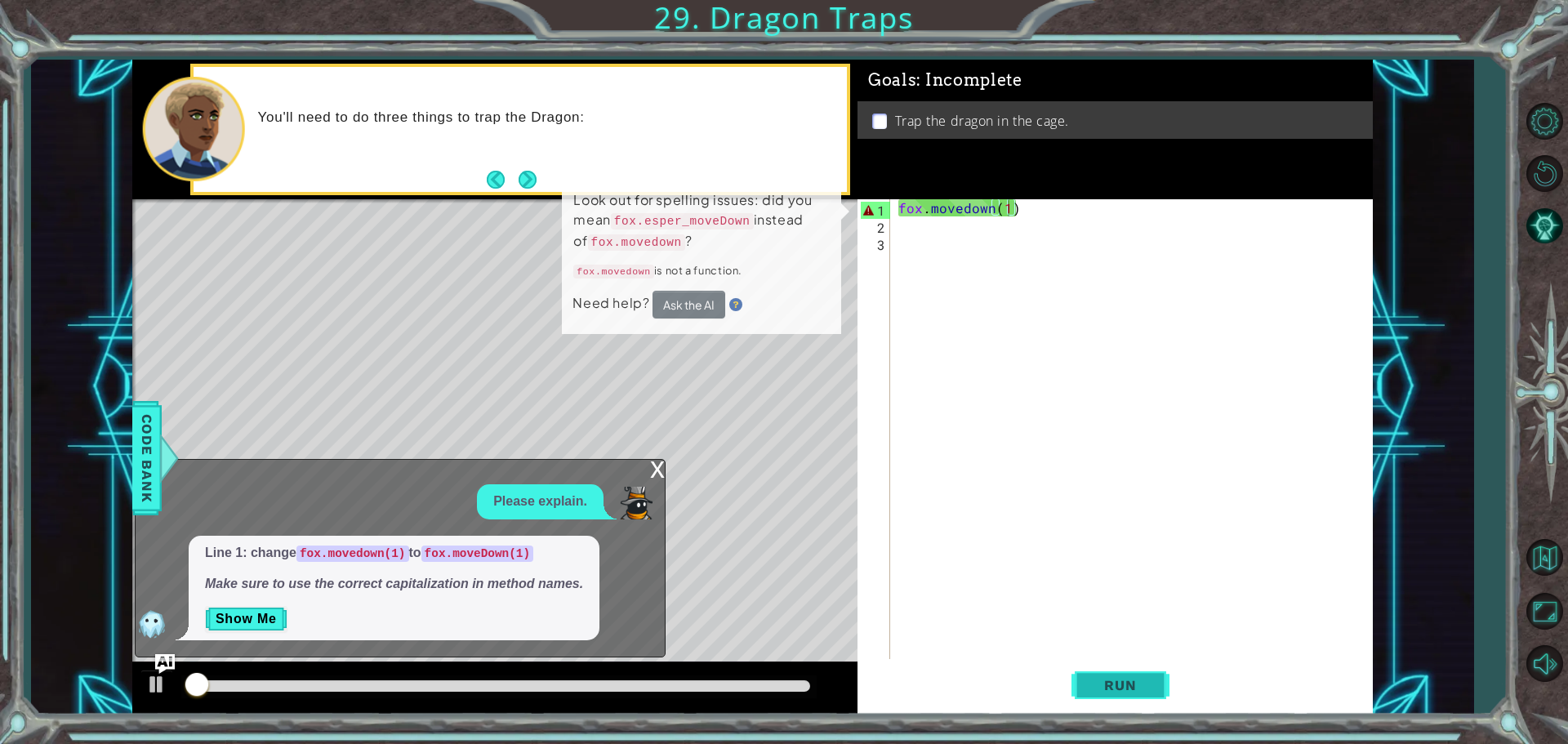
click at [1085, 684] on button "Run" at bounding box center [1120, 685] width 98 height 51
click at [1086, 684] on button "Run" at bounding box center [1120, 685] width 98 height 51
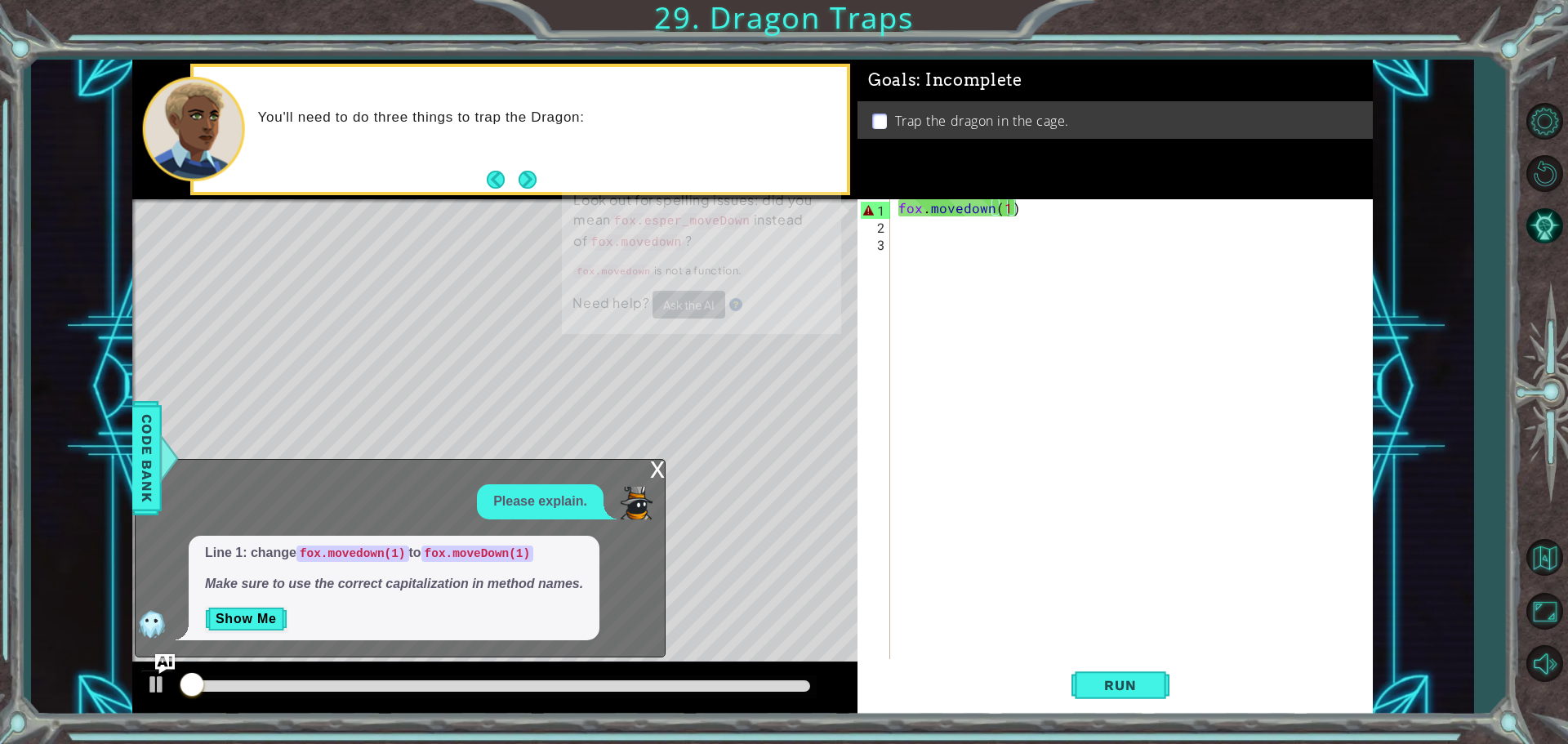
drag, startPoint x: 1079, startPoint y: 687, endPoint x: 1066, endPoint y: 690, distance: 13.3
click at [1076, 680] on button "Run" at bounding box center [1120, 685] width 98 height 51
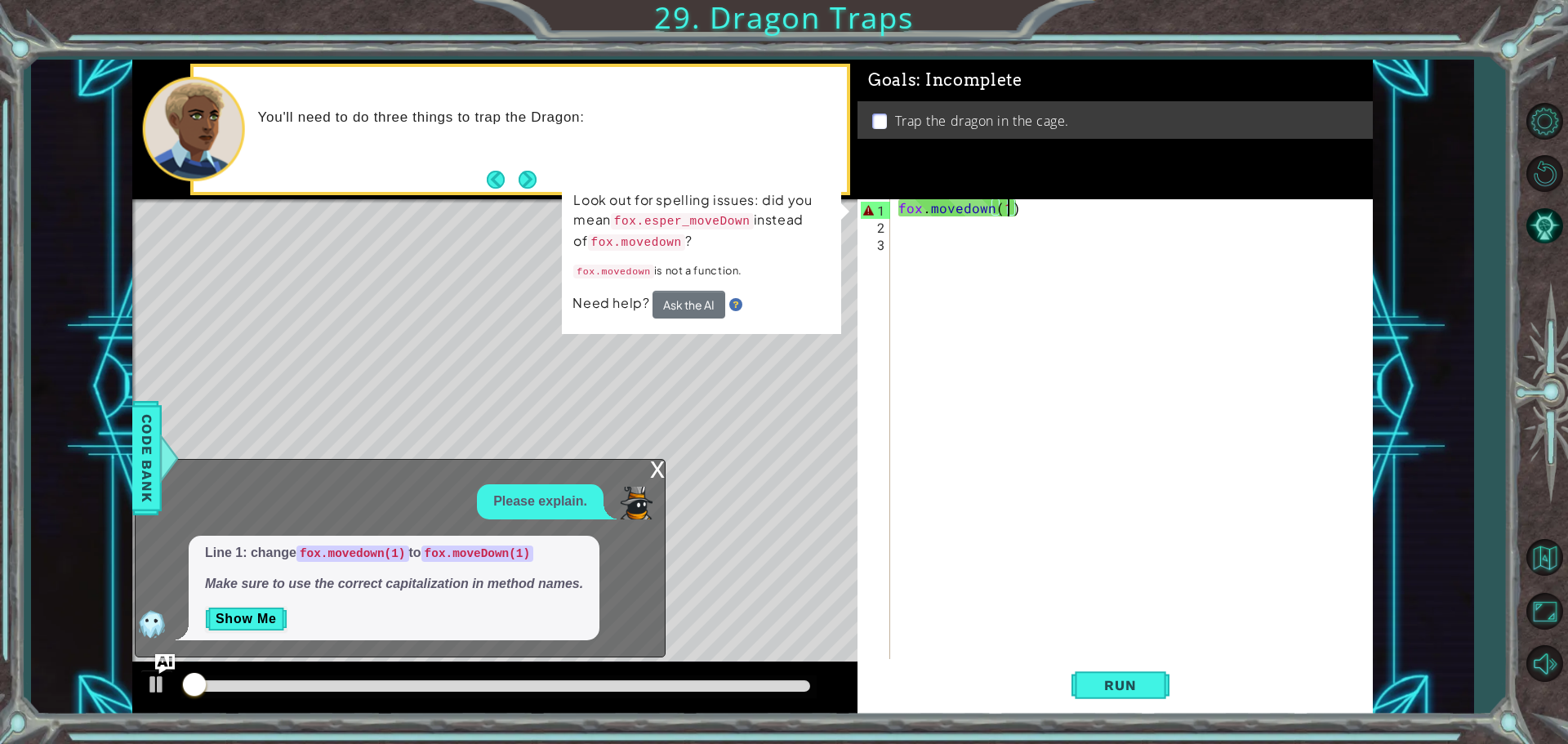
click at [1059, 673] on div "Run" at bounding box center [1120, 685] width 516 height 51
click at [1058, 670] on div "Run" at bounding box center [1120, 685] width 516 height 51
drag, startPoint x: 1050, startPoint y: 638, endPoint x: 1018, endPoint y: 497, distance: 144.6
click at [1044, 618] on div "fox . [GEOGRAPHIC_DATA] ( 1 )" at bounding box center [1136, 448] width 481 height 497
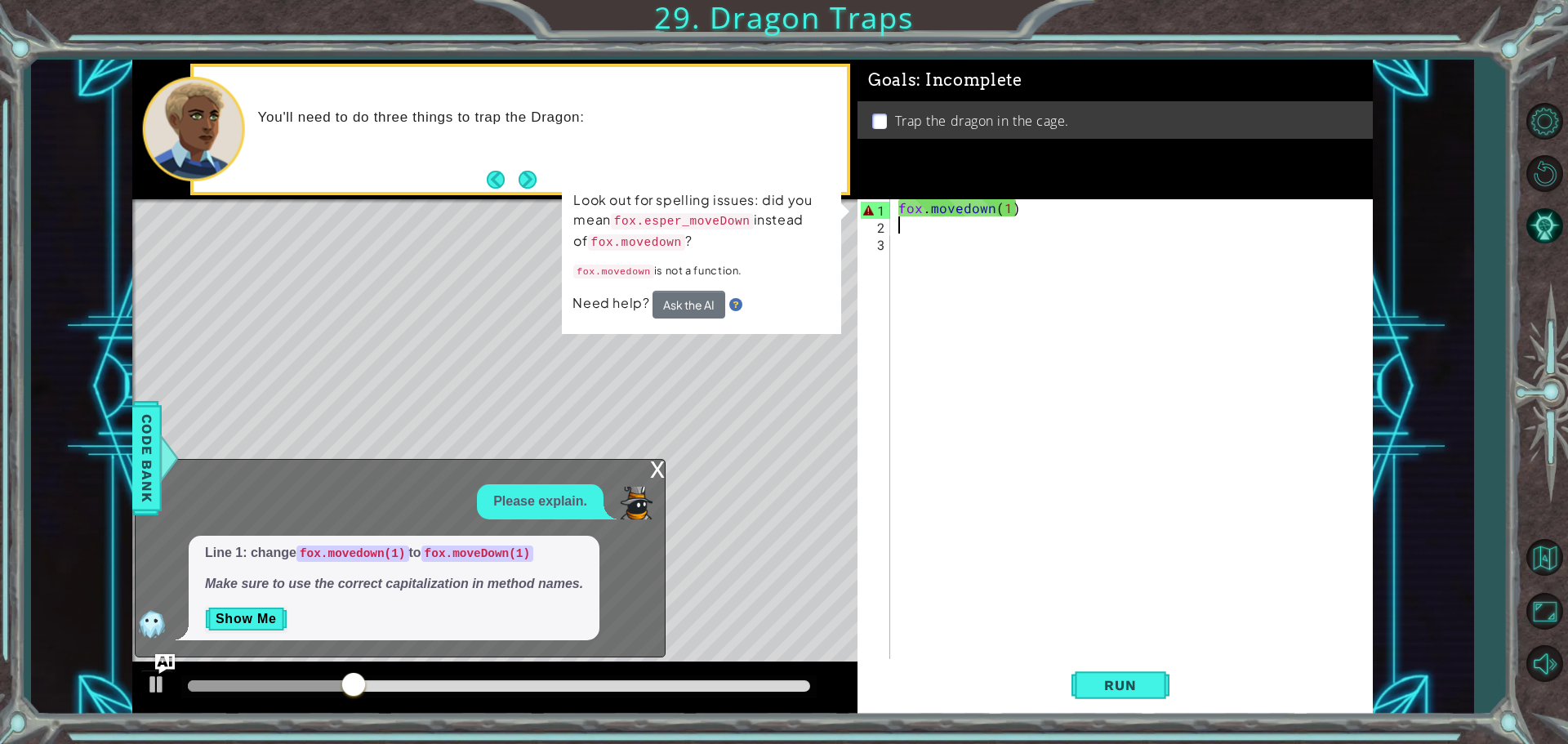
click at [1004, 231] on div "fox . [GEOGRAPHIC_DATA] ( 1 )" at bounding box center [1136, 448] width 481 height 497
drag, startPoint x: 1010, startPoint y: 201, endPoint x: 1021, endPoint y: 223, distance: 24.6
click at [1021, 223] on div "fox . [GEOGRAPHIC_DATA] ( 1 )" at bounding box center [1136, 448] width 481 height 497
type textarea "fox.movedown(1)"
click at [1021, 223] on div "fox . [GEOGRAPHIC_DATA] ( 1 )" at bounding box center [1131, 431] width 473 height 463
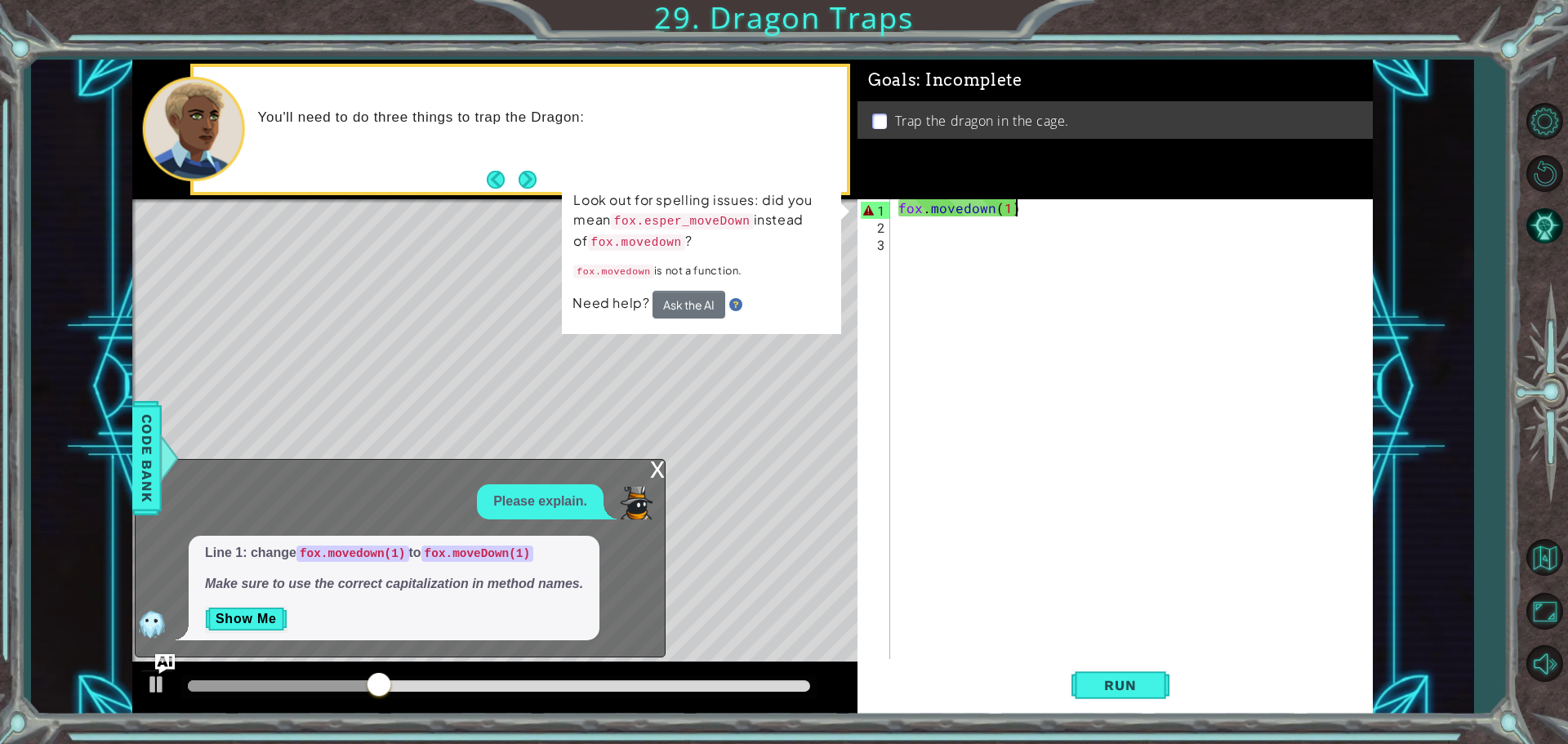
click at [1025, 211] on div "fox . [GEOGRAPHIC_DATA] ( 1 )" at bounding box center [1136, 448] width 481 height 497
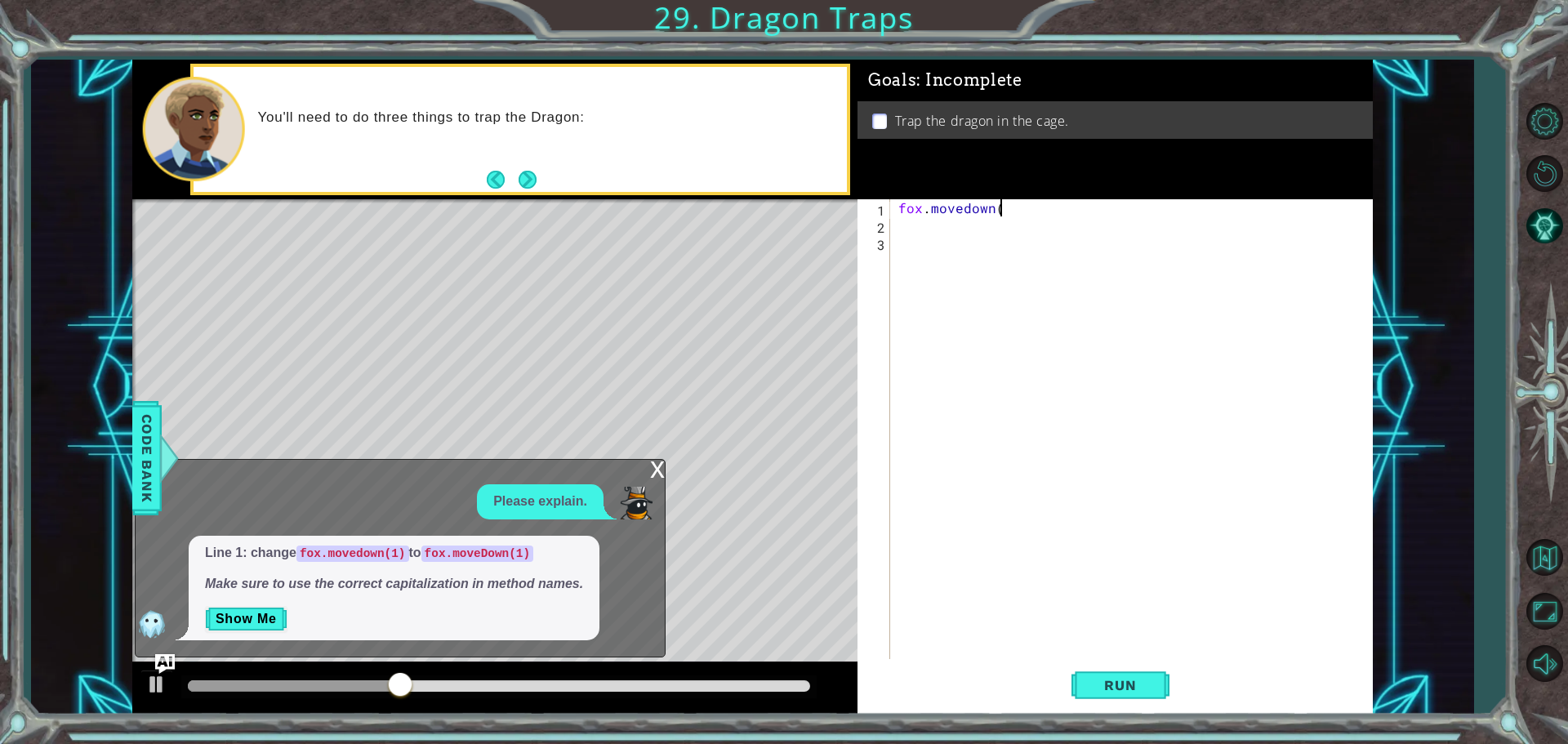
type textarea "fox.movedown"
drag, startPoint x: 1121, startPoint y: 650, endPoint x: 1131, endPoint y: 697, distance: 48.1
click at [1131, 697] on div "1 2 3 4 fox . movedown הההההההההההההההההההההההההההההההההההההההההההההההההההההההה…" at bounding box center [1116, 457] width 516 height 515
click at [1131, 696] on button "Run" at bounding box center [1120, 685] width 98 height 51
click at [652, 460] on div "x" at bounding box center [657, 467] width 15 height 16
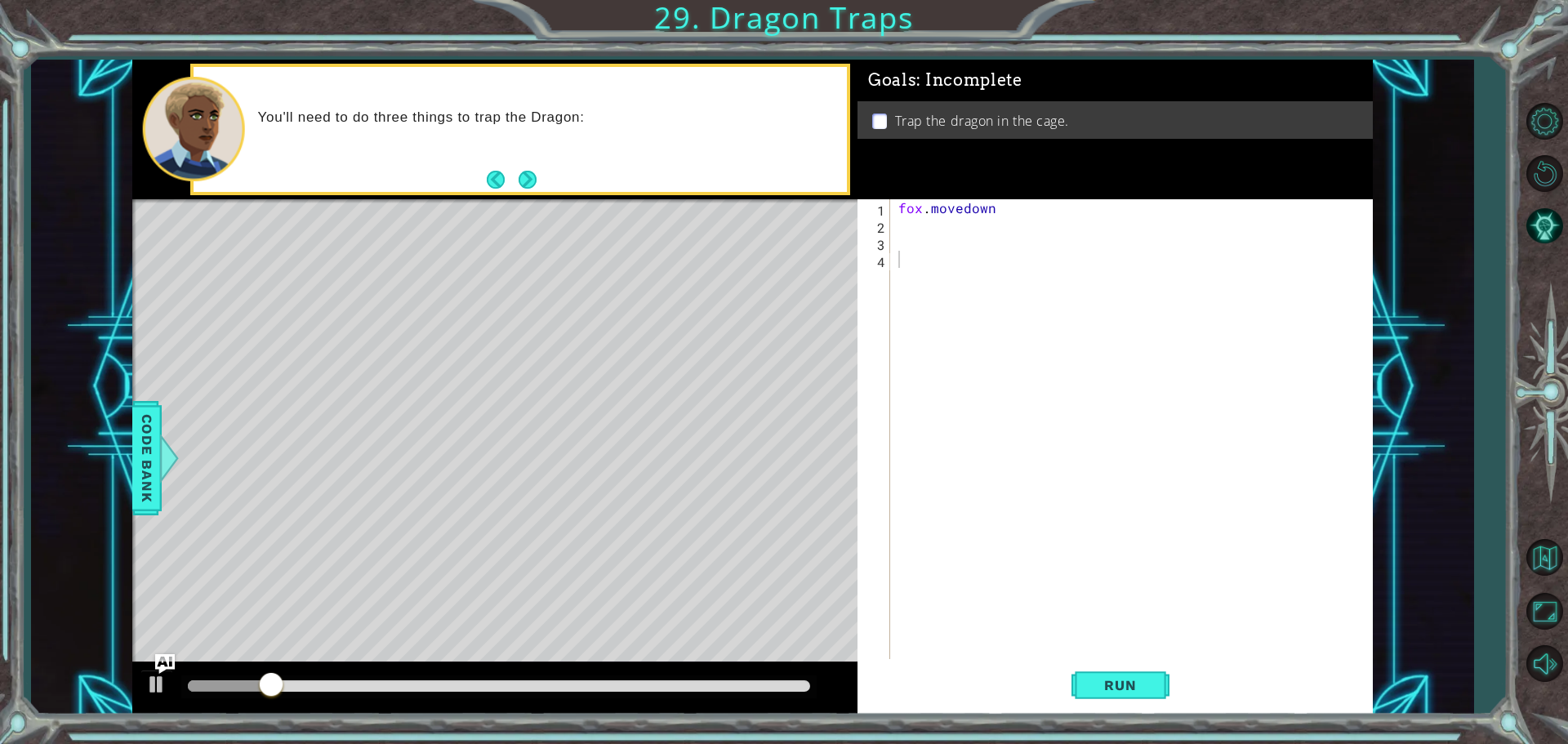
click at [903, 229] on div "fox . [GEOGRAPHIC_DATA]" at bounding box center [1136, 448] width 481 height 497
click at [1130, 698] on button "Run" at bounding box center [1120, 685] width 98 height 51
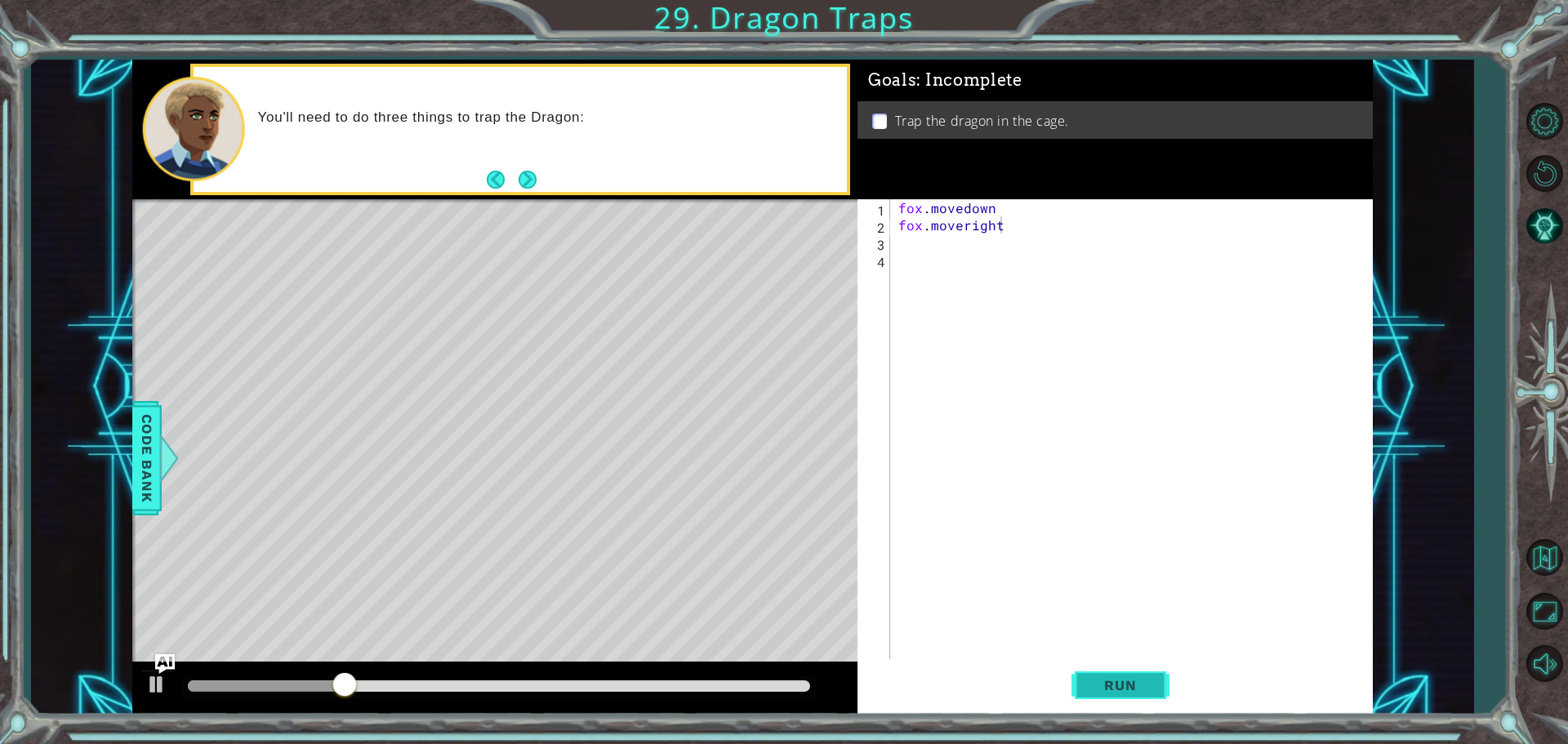
click at [1150, 687] on span "Run" at bounding box center [1120, 685] width 64 height 16
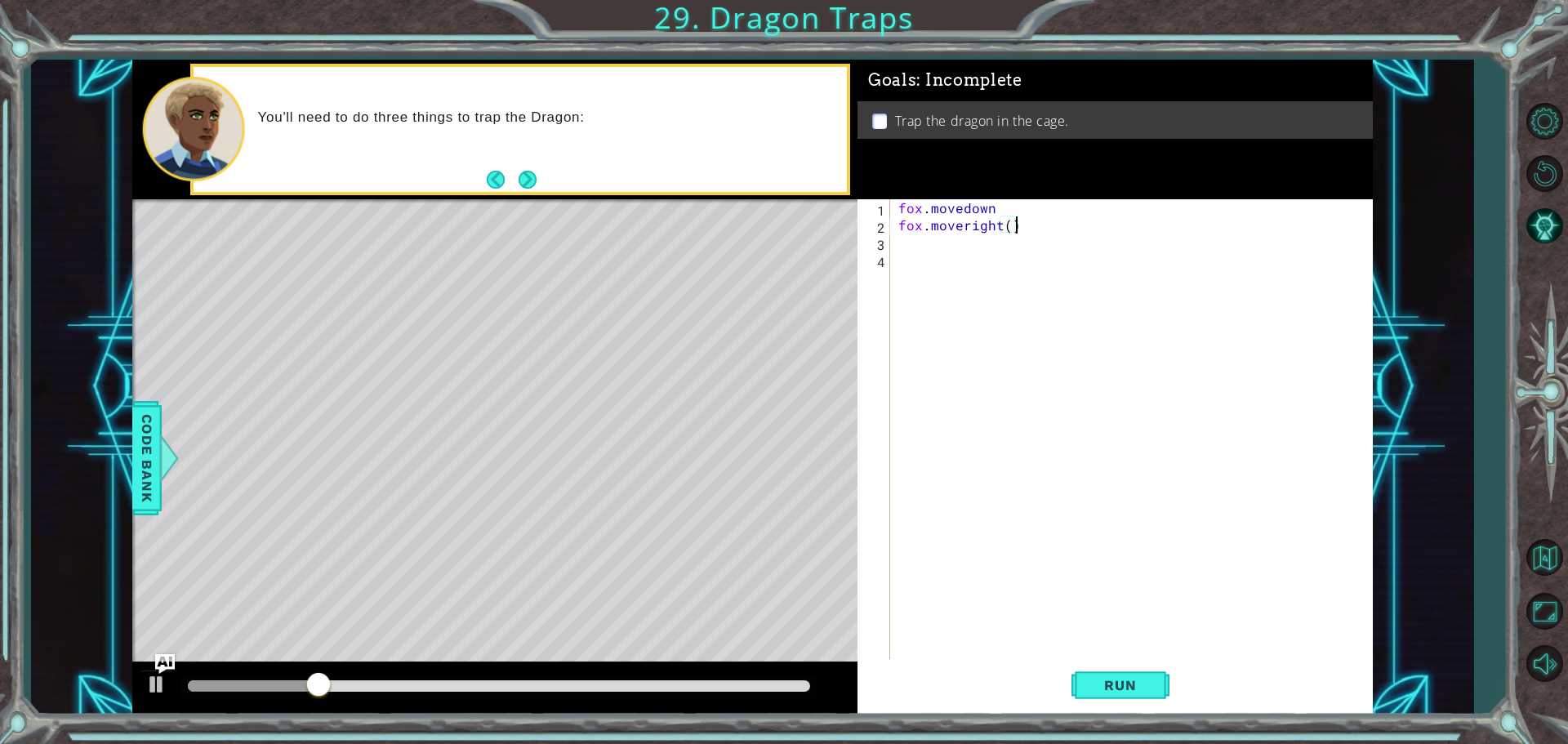
click at [1009, 225] on div "fox . movedown fox . moveright ( )" at bounding box center [1136, 448] width 481 height 497
type textarea "fox.moveright(2)"
click at [1159, 702] on button "Run" at bounding box center [1120, 685] width 98 height 51
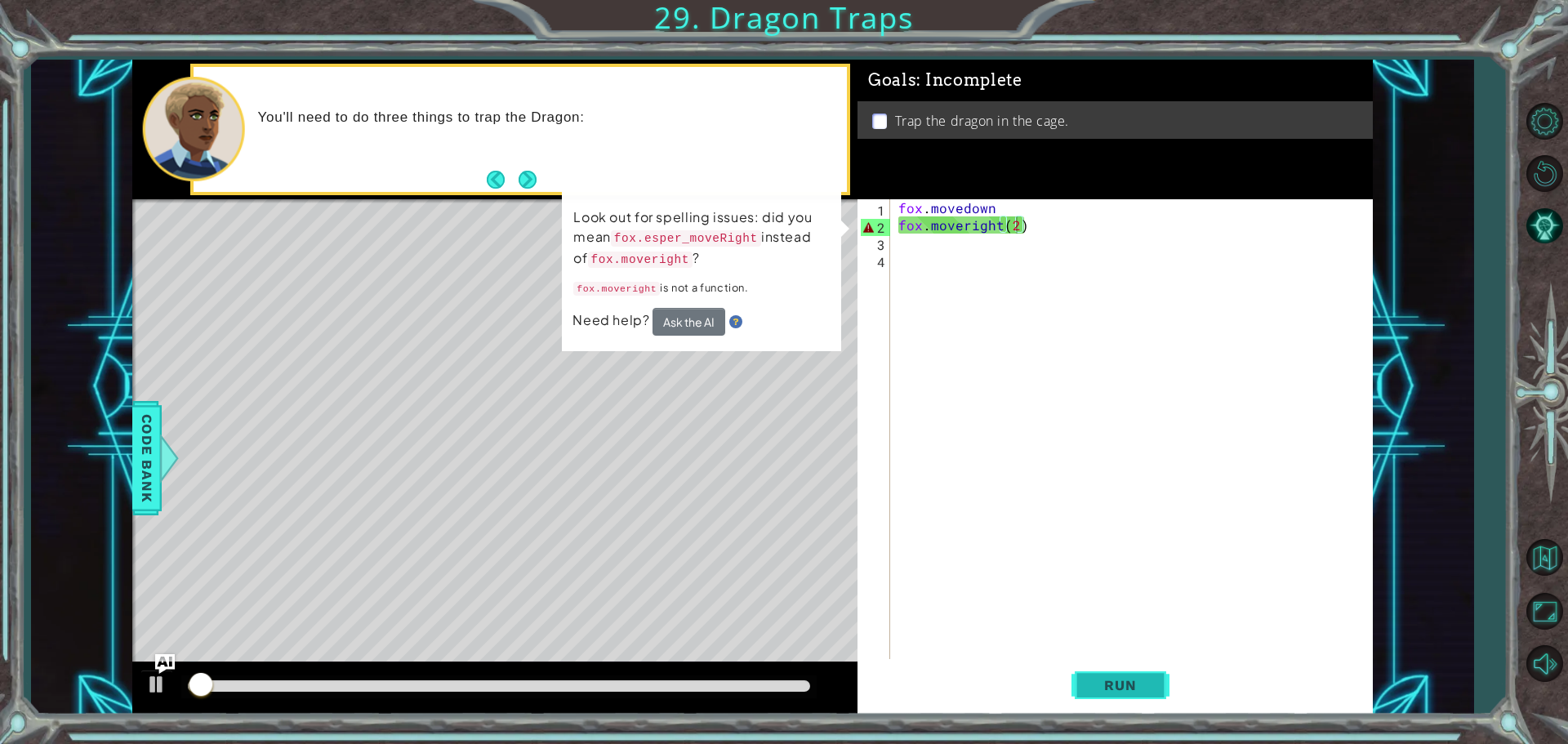
click at [1159, 702] on button "Run" at bounding box center [1120, 685] width 98 height 51
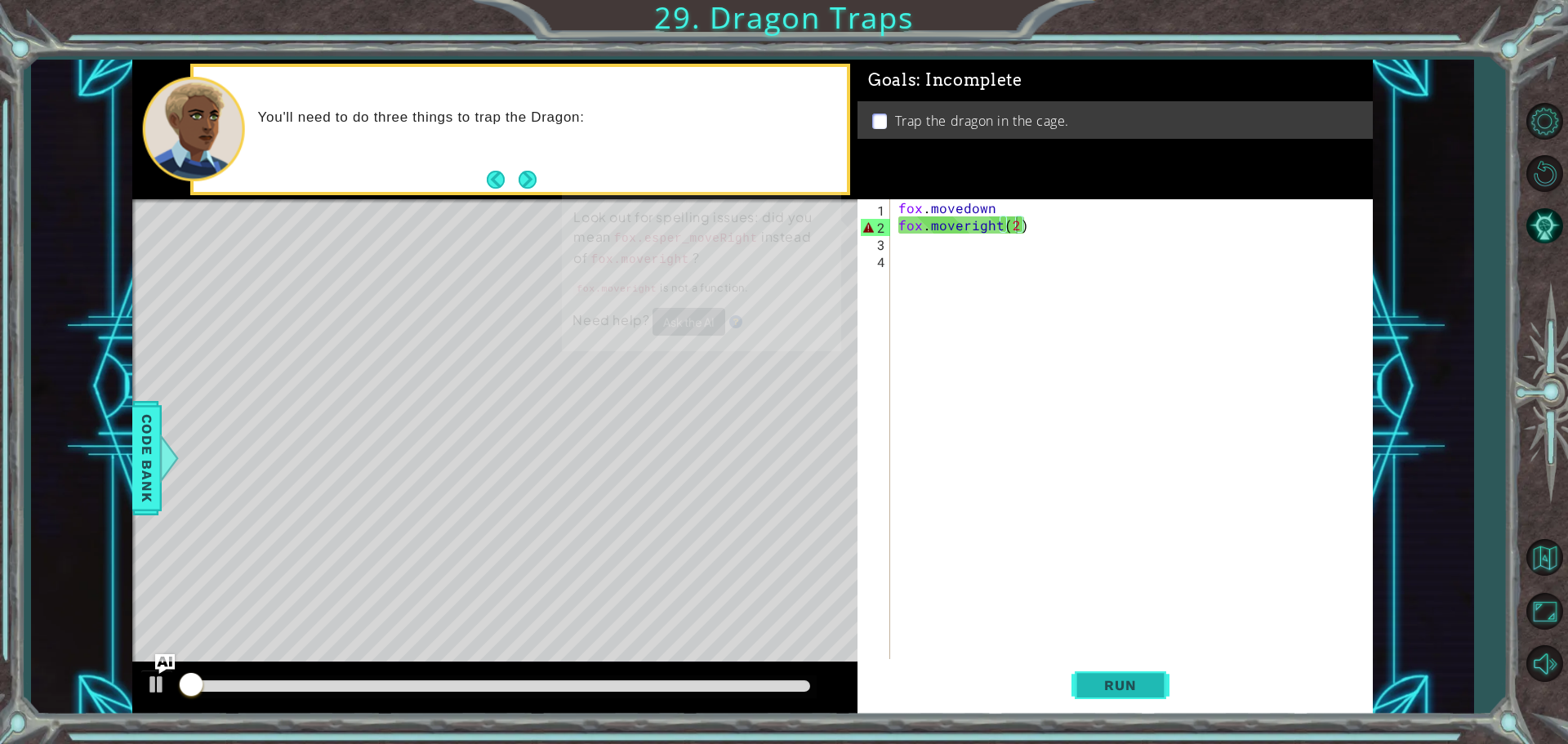
click at [1159, 702] on button "Run" at bounding box center [1120, 685] width 98 height 51
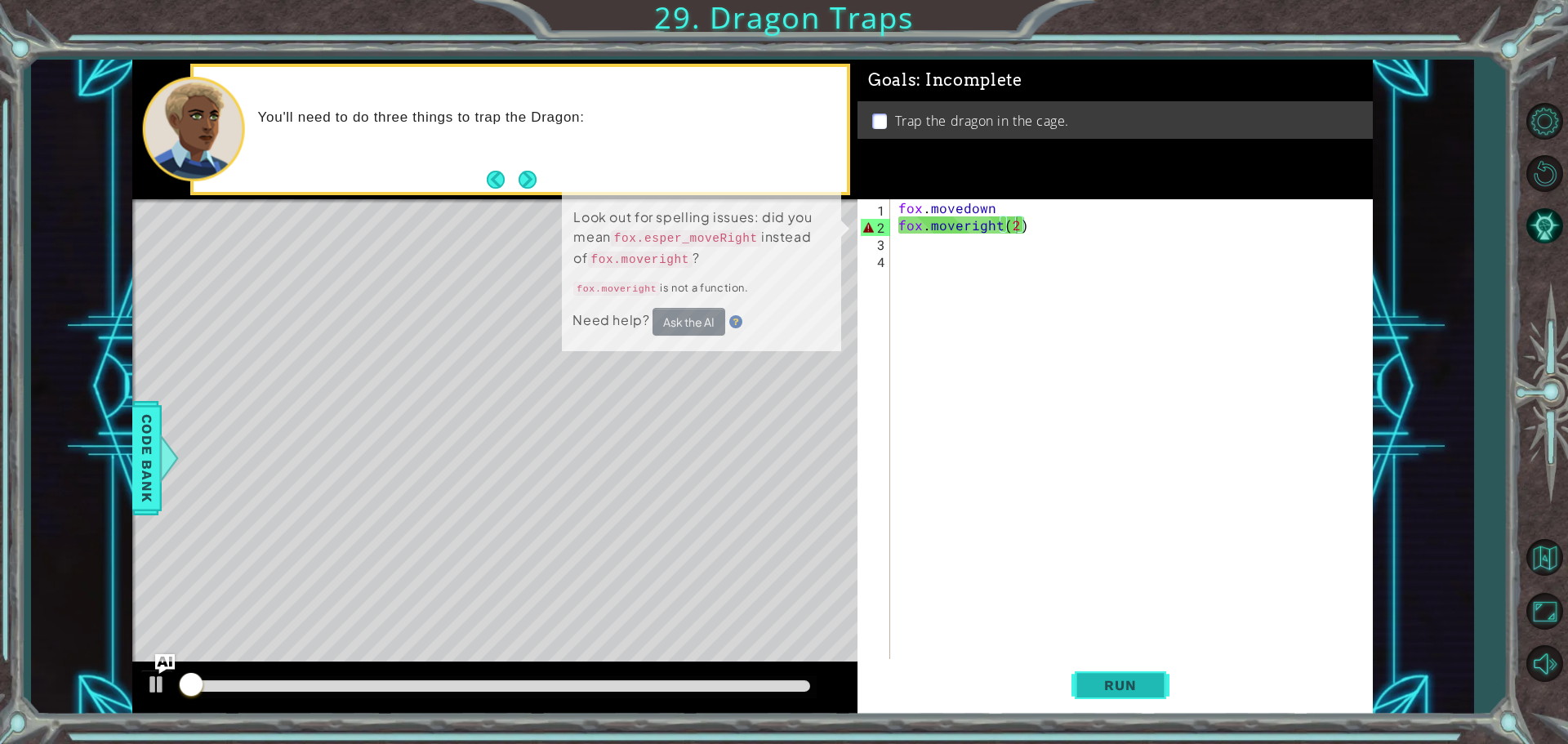
click at [1148, 688] on button "Run" at bounding box center [1120, 685] width 98 height 51
drag, startPoint x: 1148, startPoint y: 688, endPoint x: 1143, endPoint y: 681, distance: 8.6
click at [1143, 681] on span "Run" at bounding box center [1120, 685] width 64 height 16
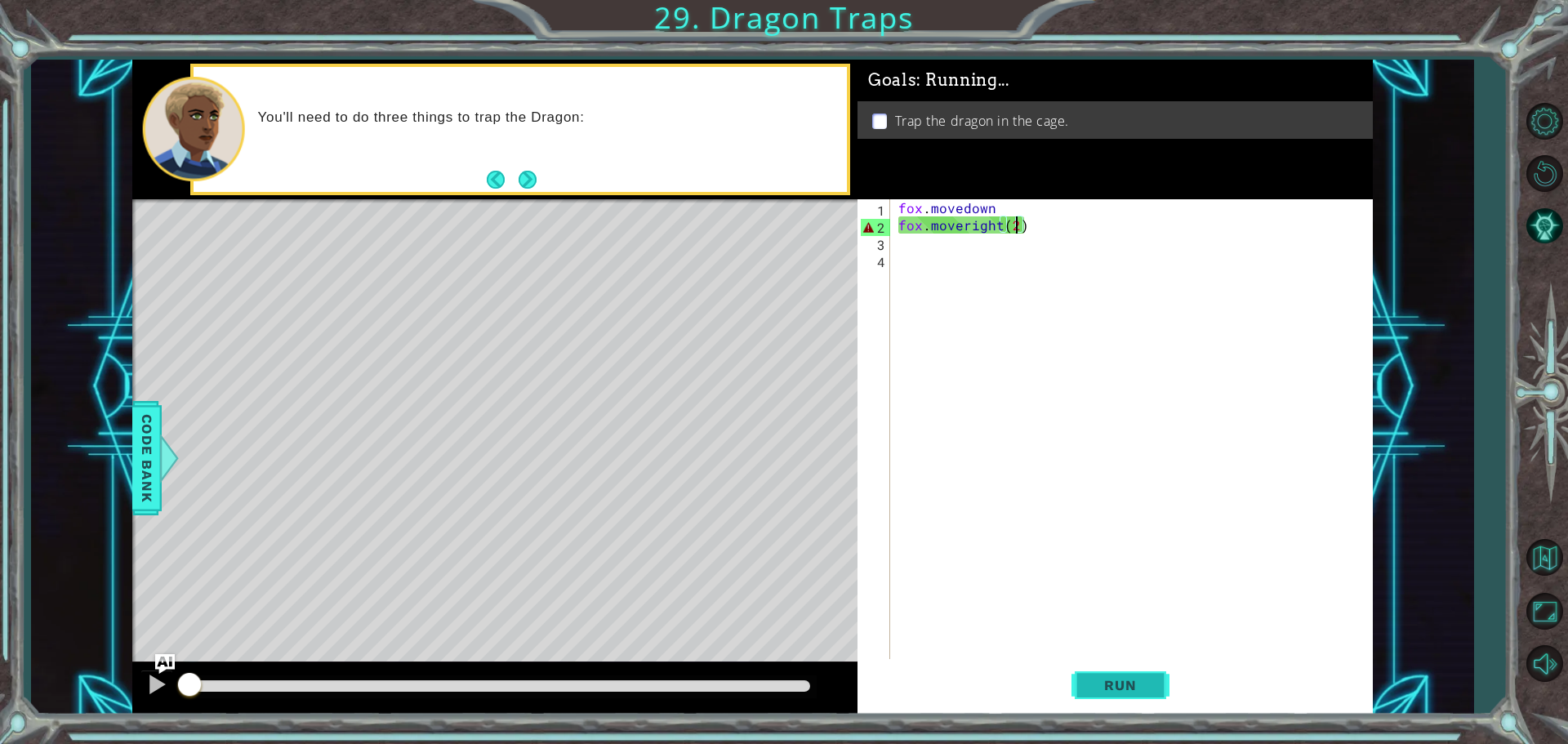
click at [1130, 677] on span "Run" at bounding box center [1120, 685] width 64 height 16
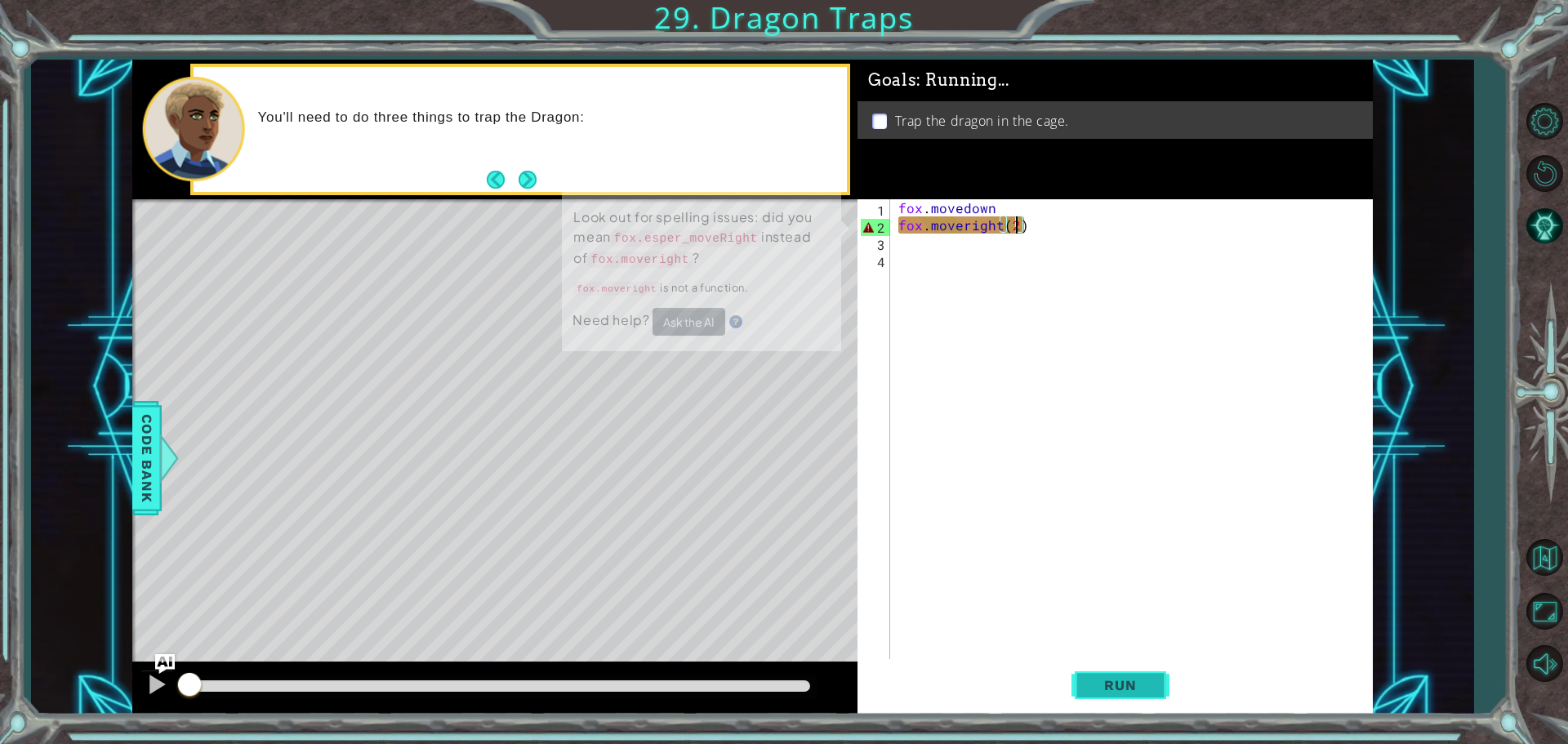
click at [1130, 677] on span "Run" at bounding box center [1120, 685] width 64 height 16
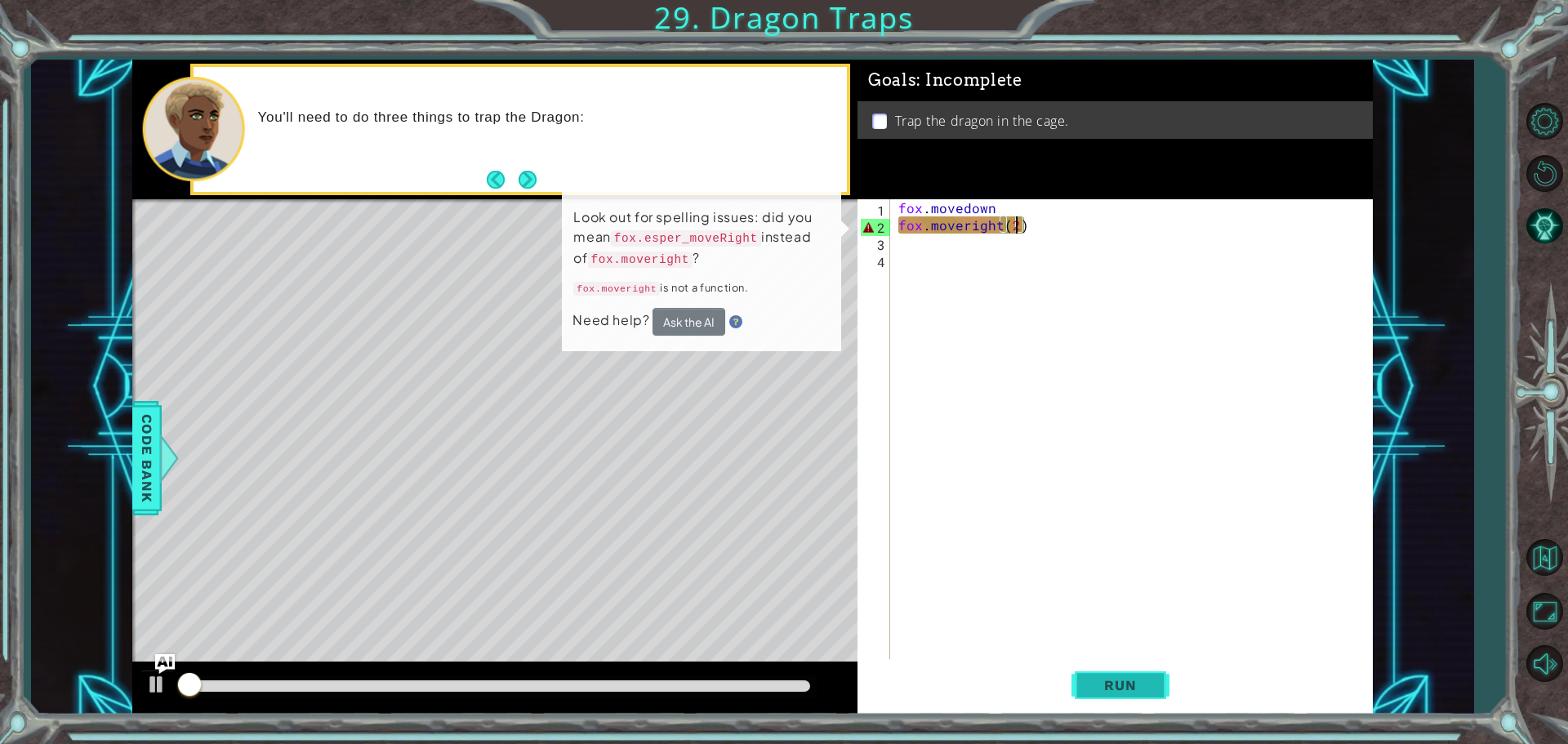
click at [1130, 677] on span "Run" at bounding box center [1120, 685] width 64 height 16
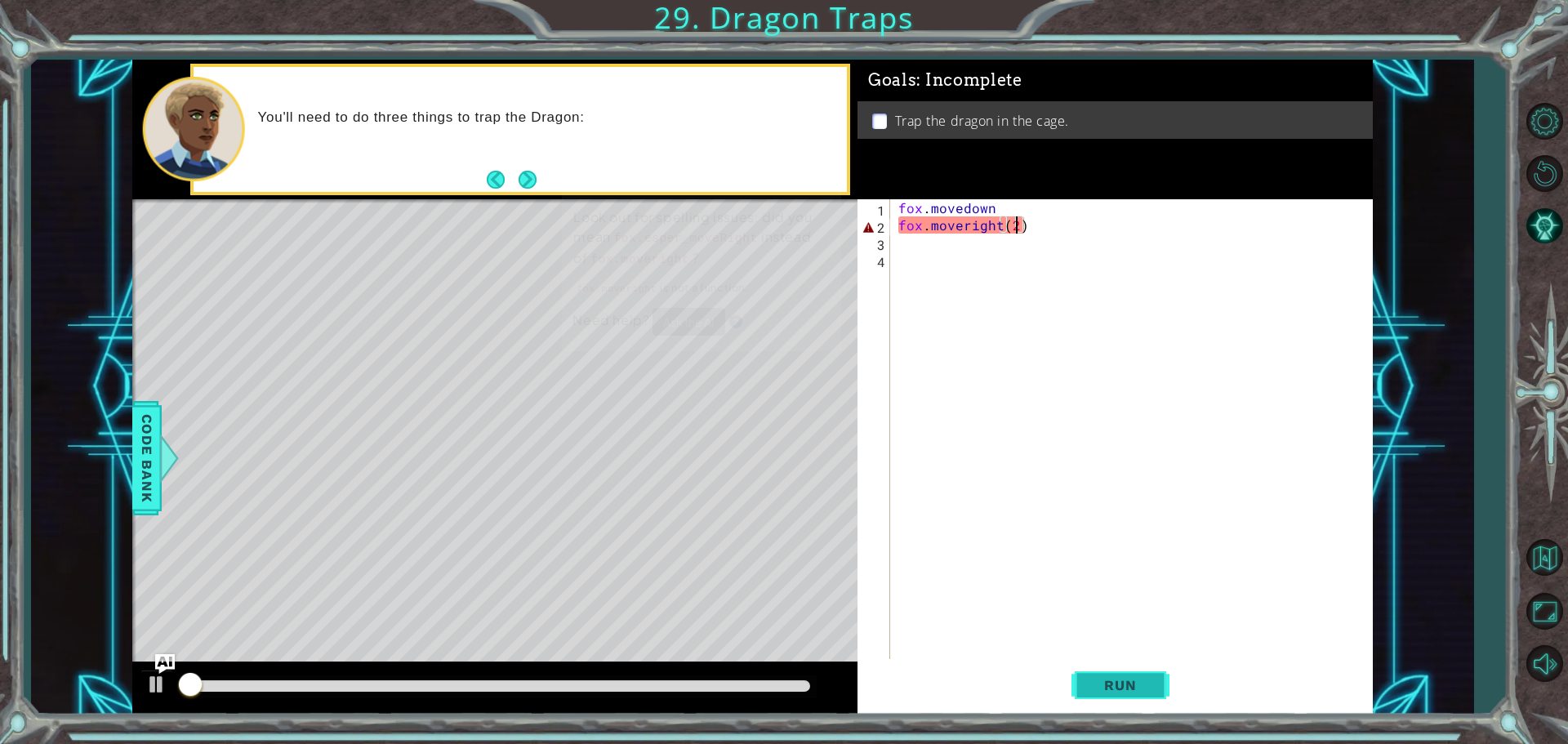
click at [1130, 677] on span "Run" at bounding box center [1120, 685] width 64 height 16
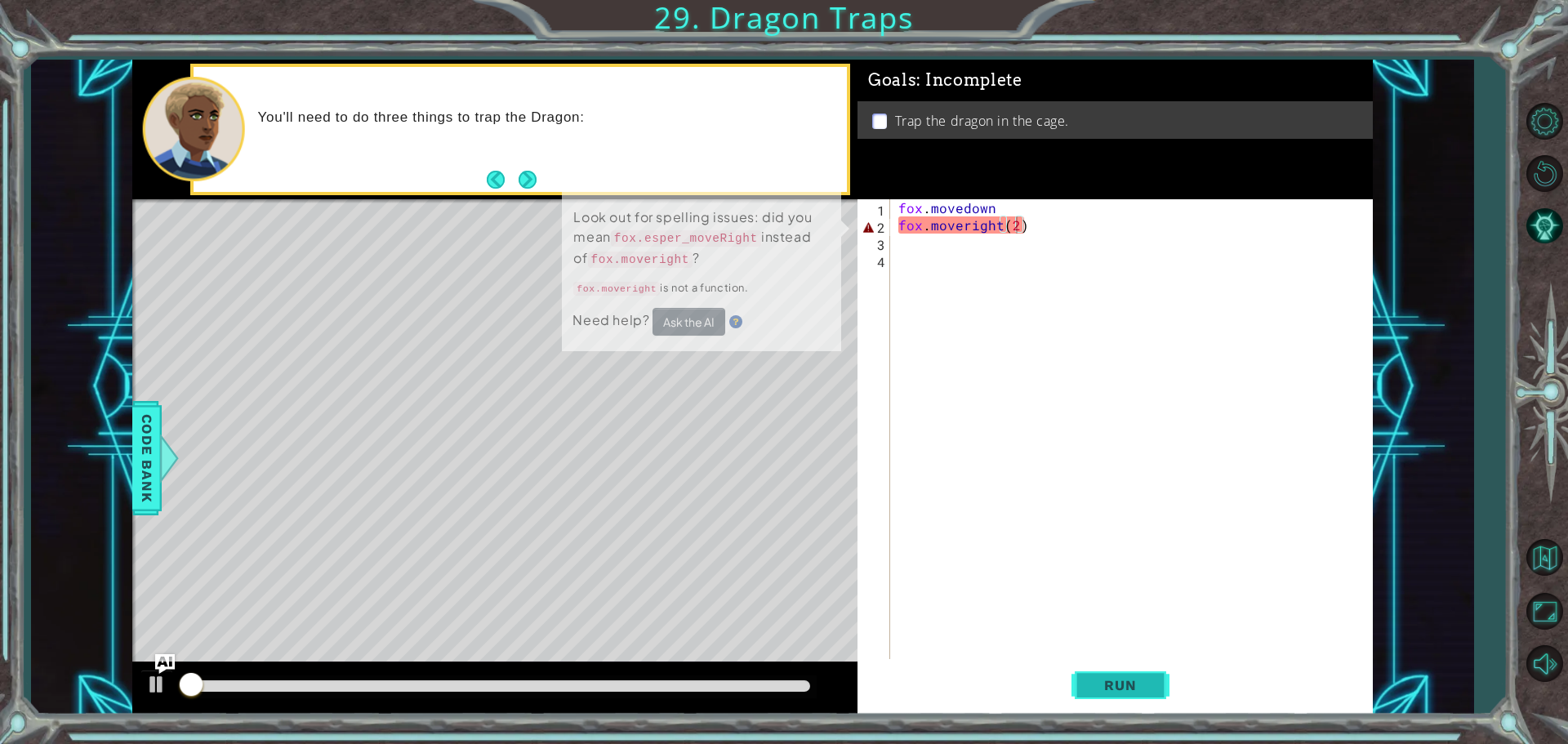
click at [1130, 677] on span "Run" at bounding box center [1120, 685] width 64 height 16
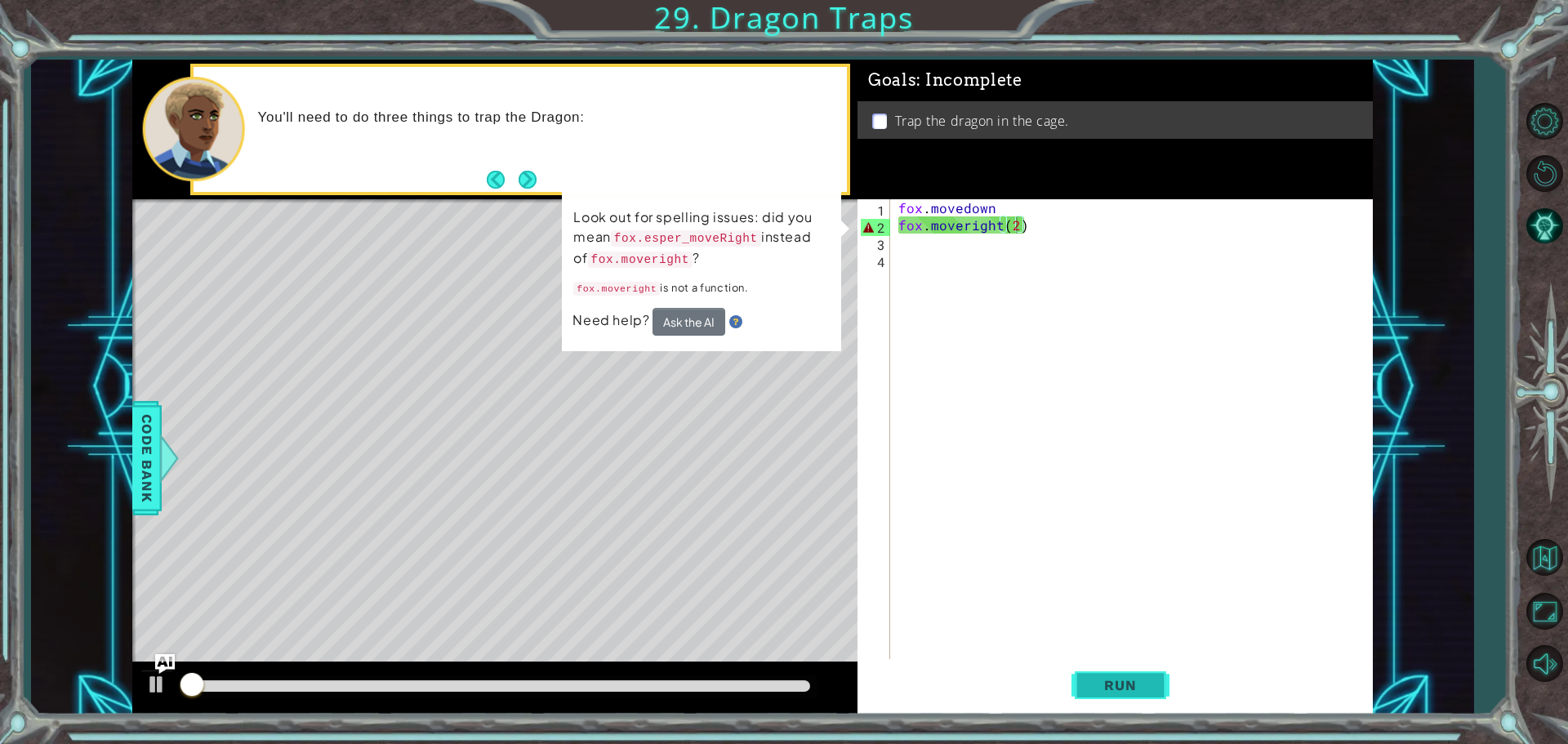
click at [1130, 677] on span "Run" at bounding box center [1120, 685] width 64 height 16
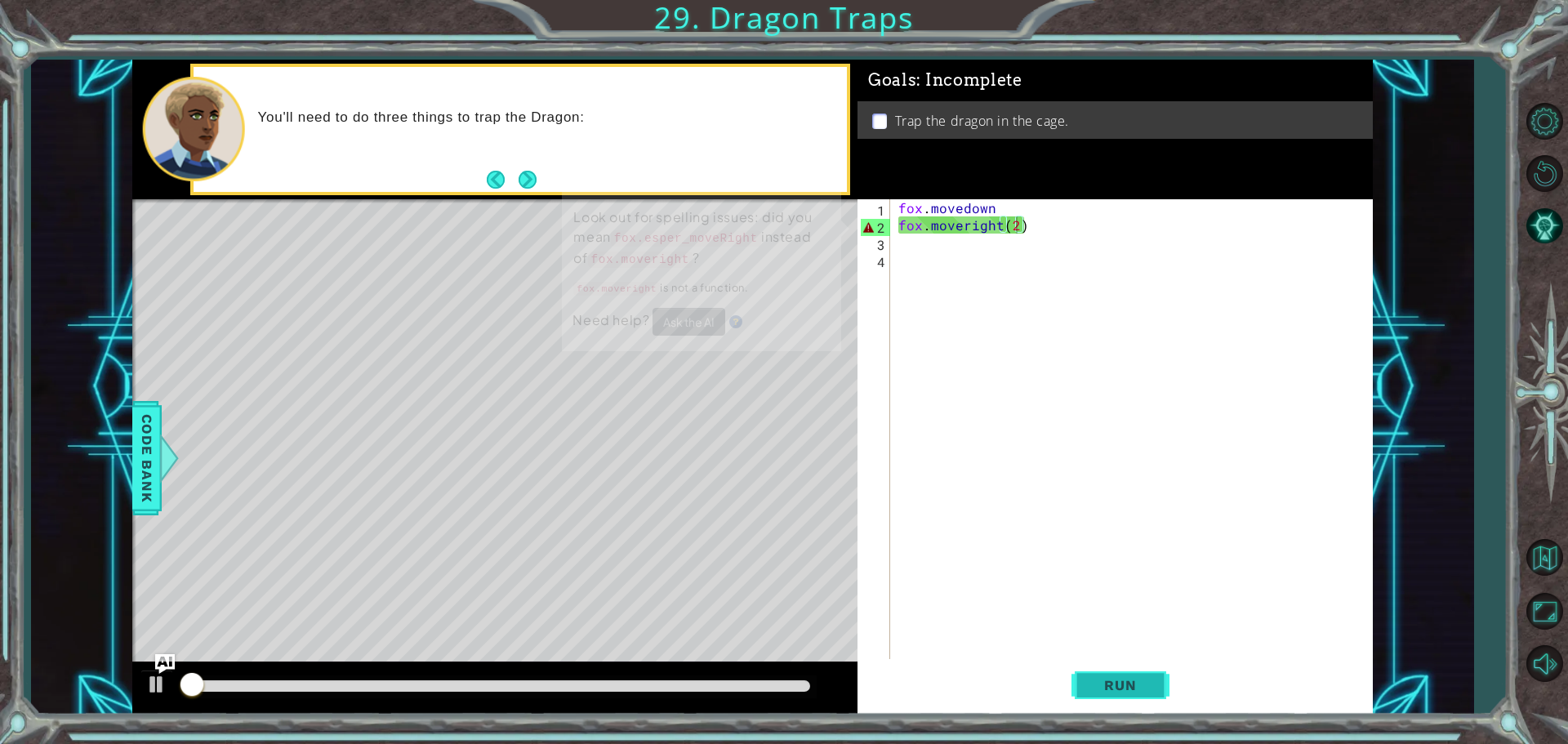
click at [1130, 677] on span "Run" at bounding box center [1120, 685] width 64 height 16
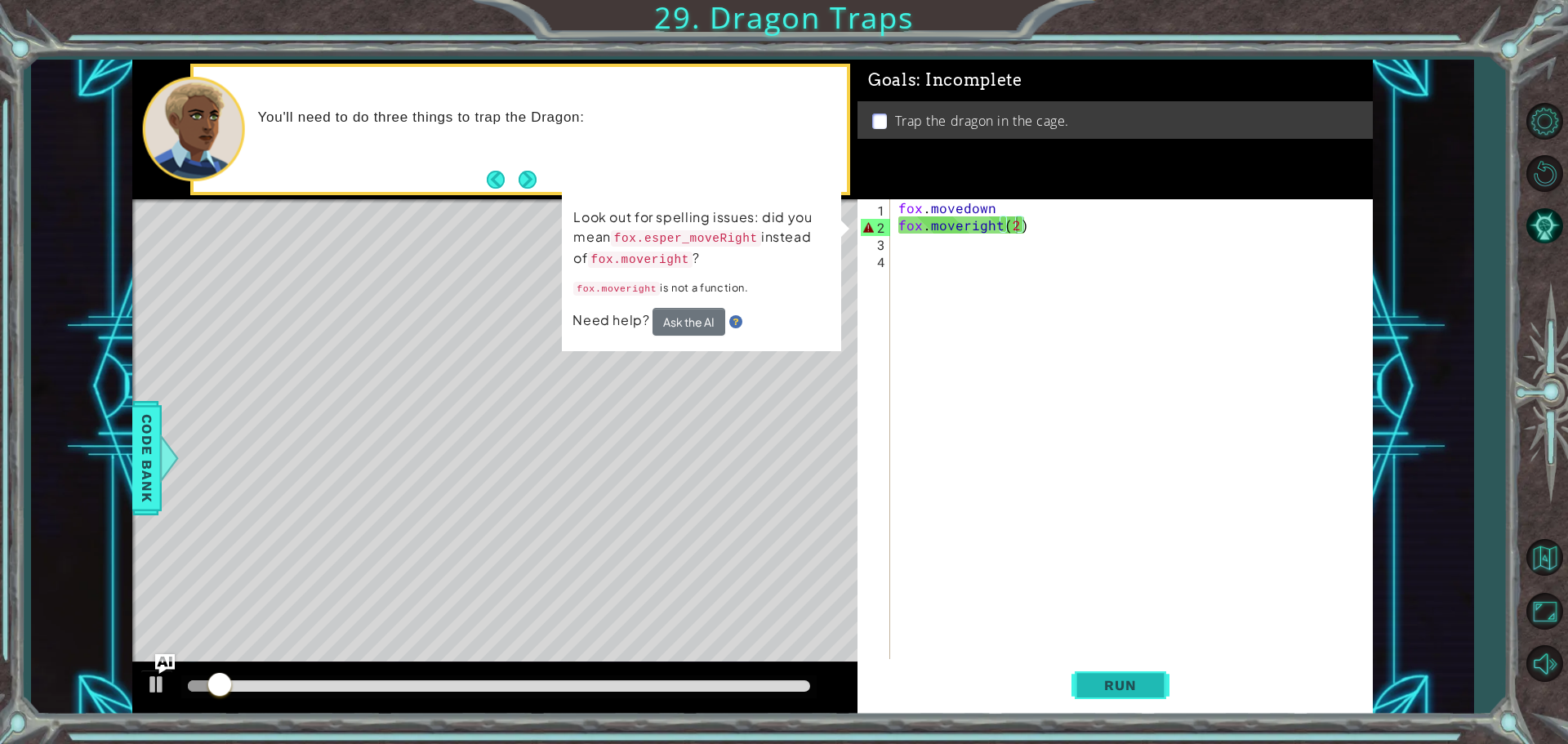
click at [1130, 677] on span "Run" at bounding box center [1120, 685] width 64 height 16
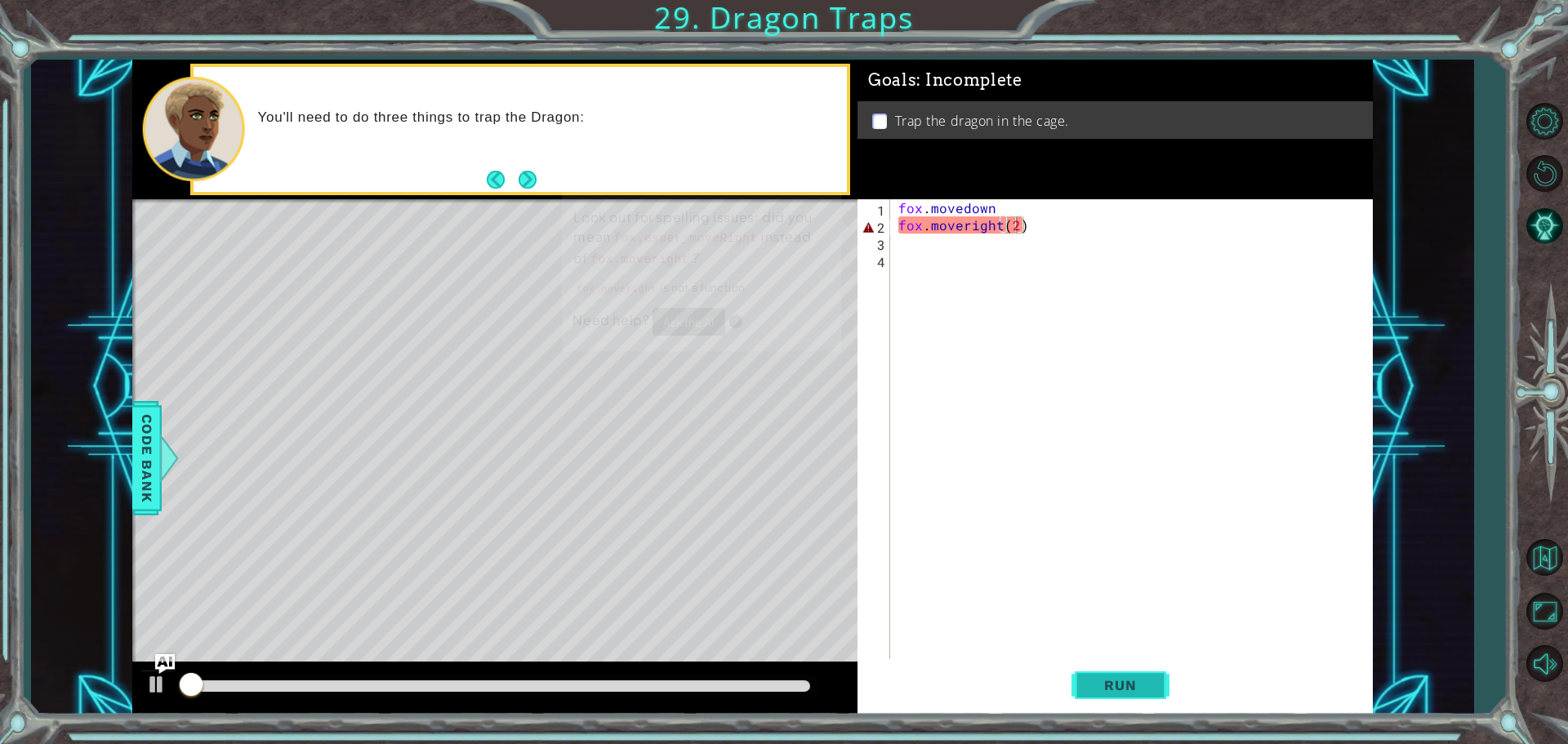
click at [1130, 677] on span "Run" at bounding box center [1120, 685] width 64 height 16
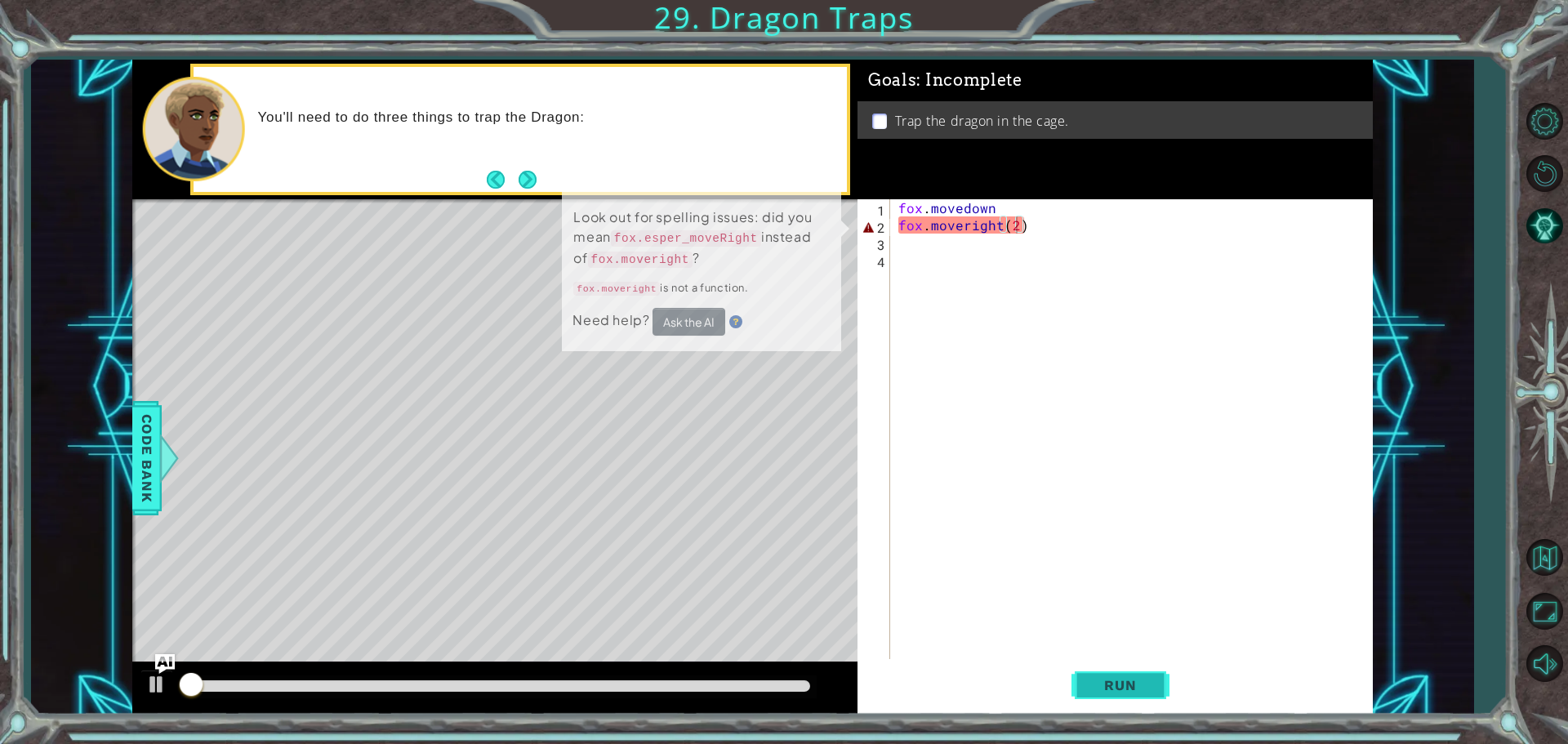
click at [1130, 677] on span "Run" at bounding box center [1120, 685] width 64 height 16
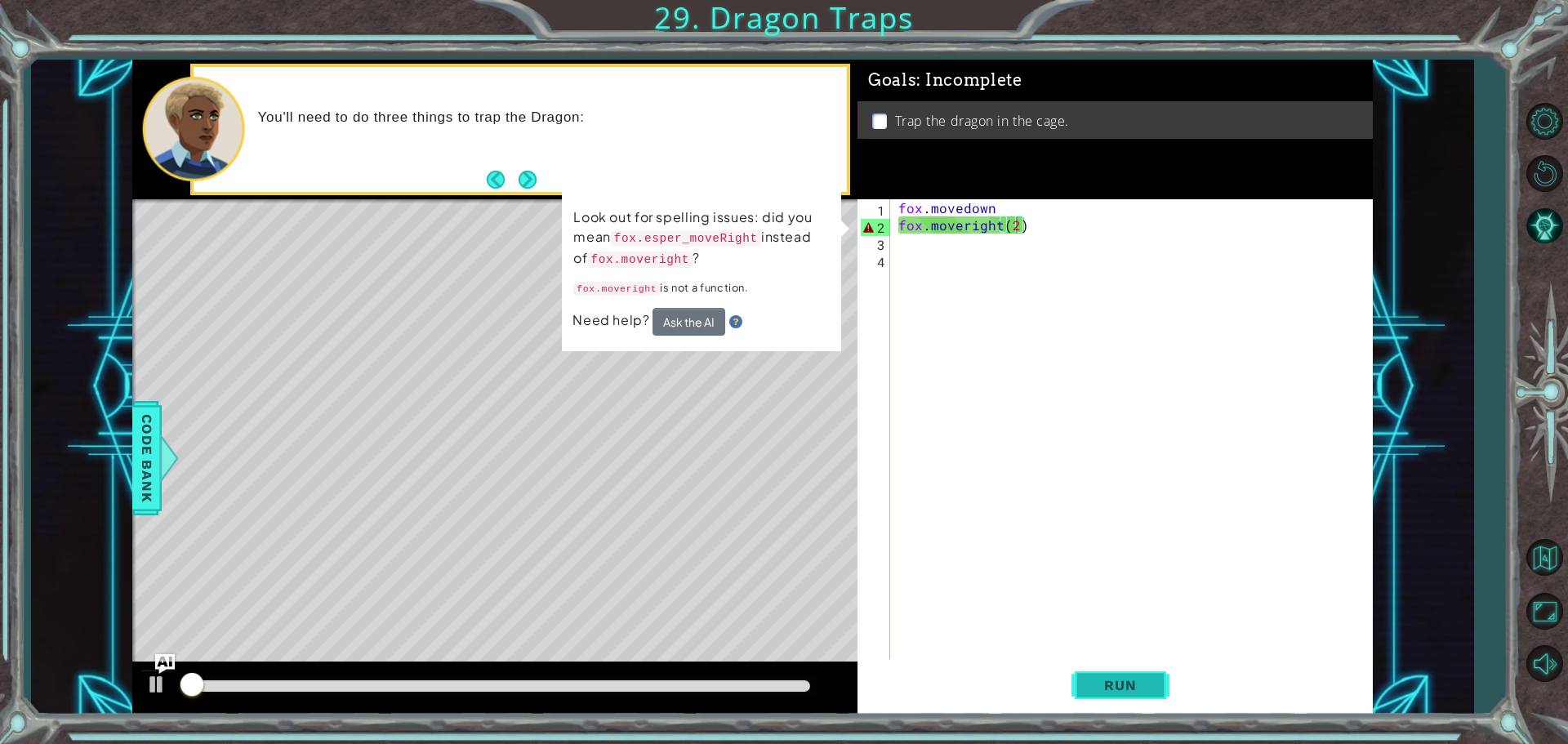
click at [1130, 677] on span "Run" at bounding box center [1120, 685] width 64 height 16
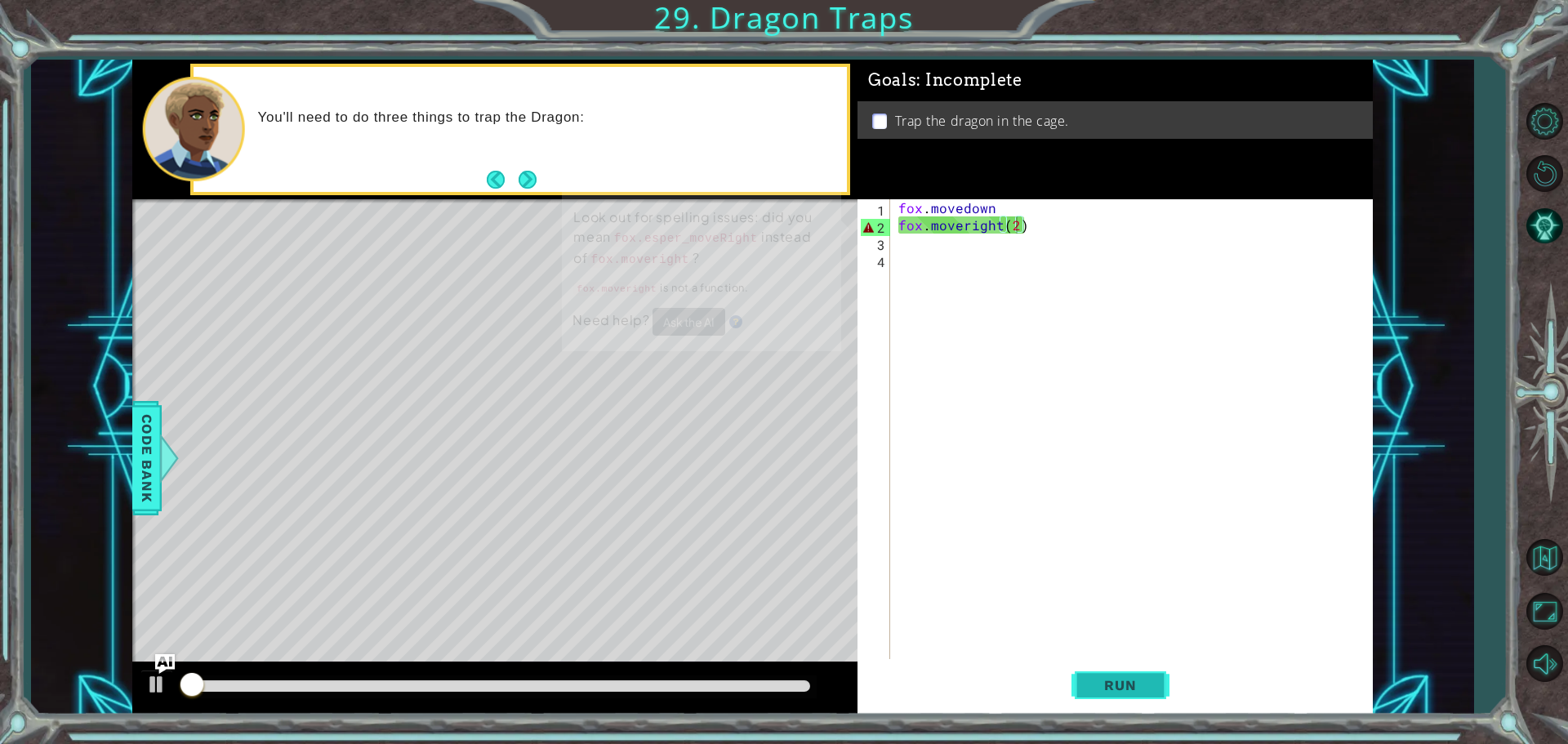
click at [1130, 677] on span "Run" at bounding box center [1120, 685] width 64 height 16
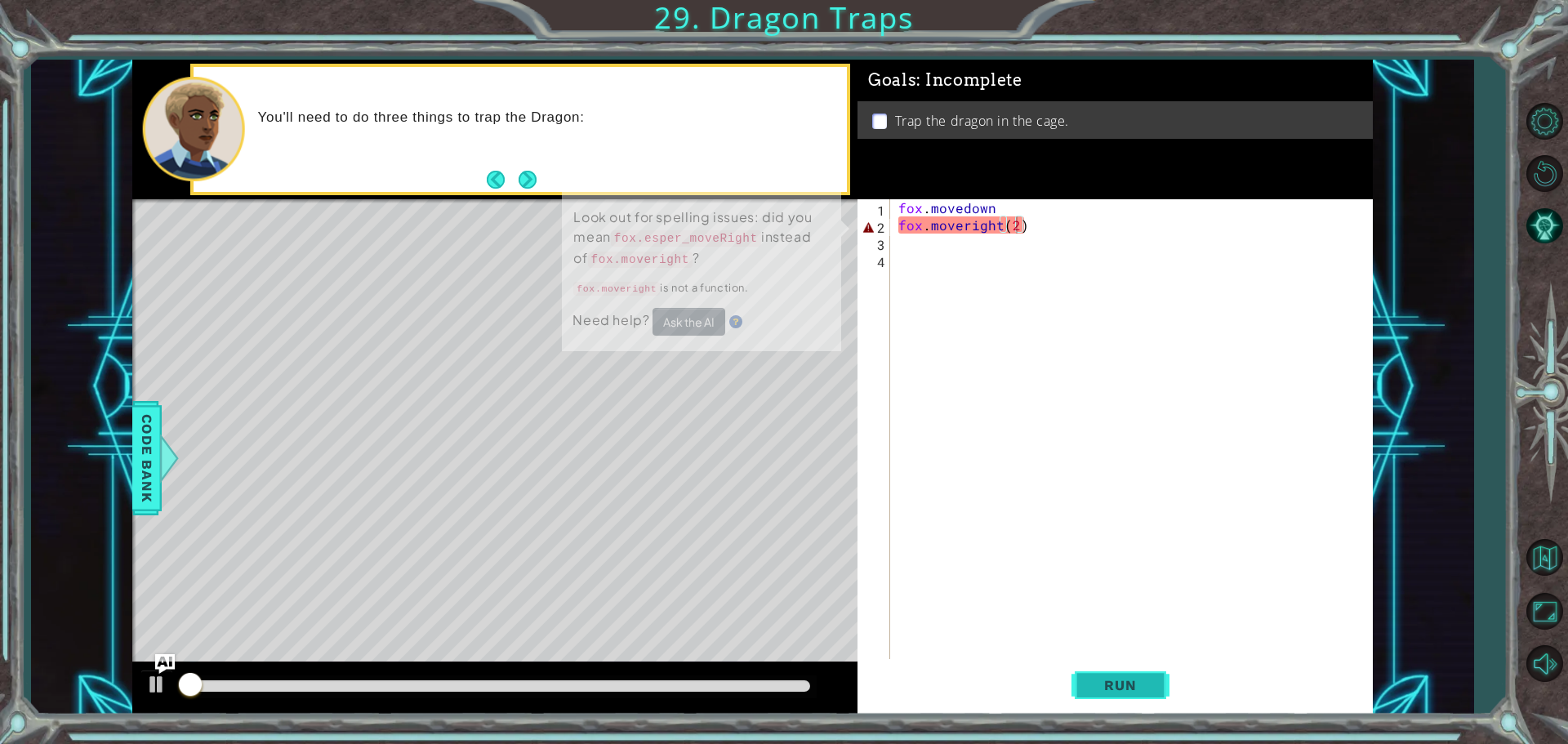
click at [1130, 677] on span "Run" at bounding box center [1120, 685] width 64 height 16
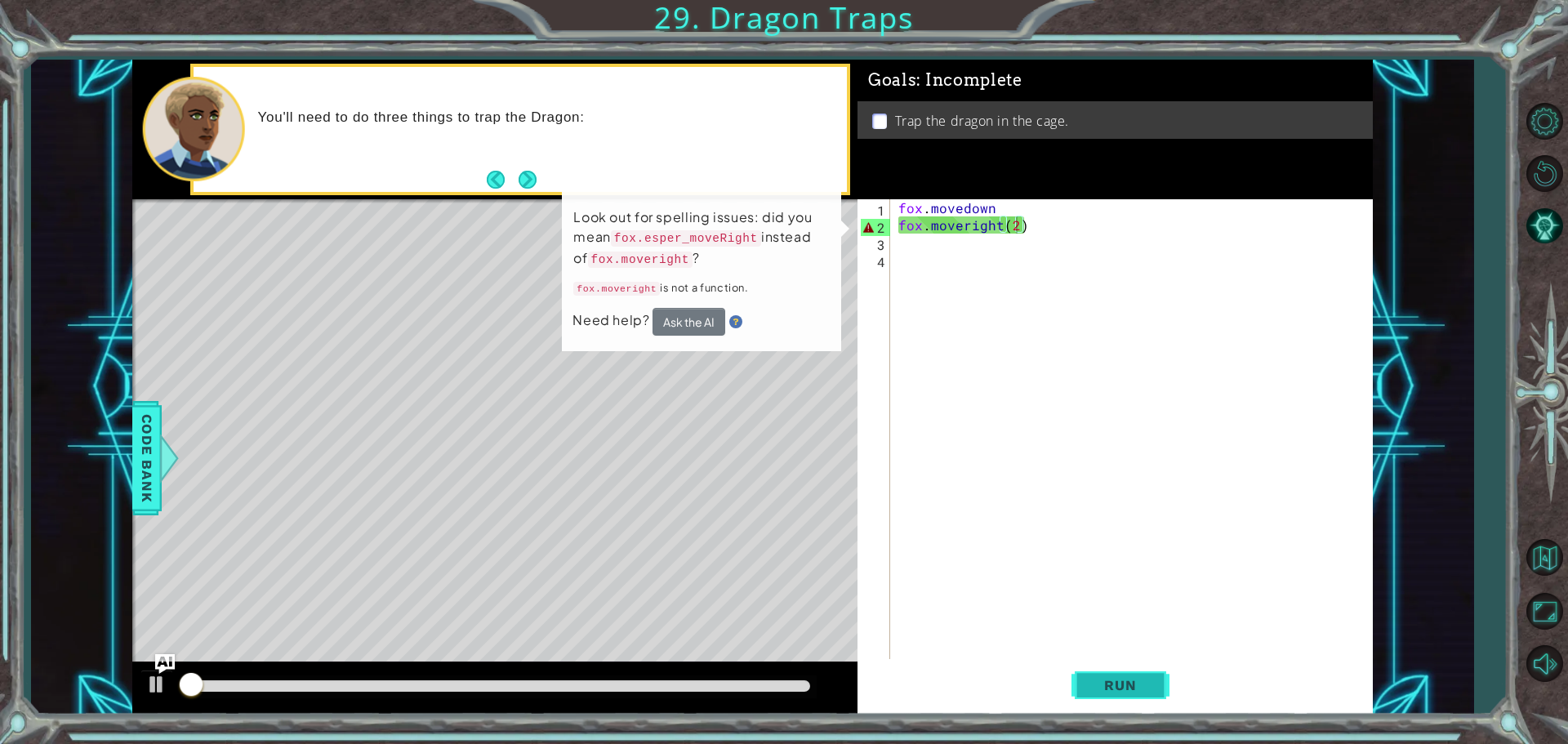
click at [1130, 677] on span "Run" at bounding box center [1120, 685] width 64 height 16
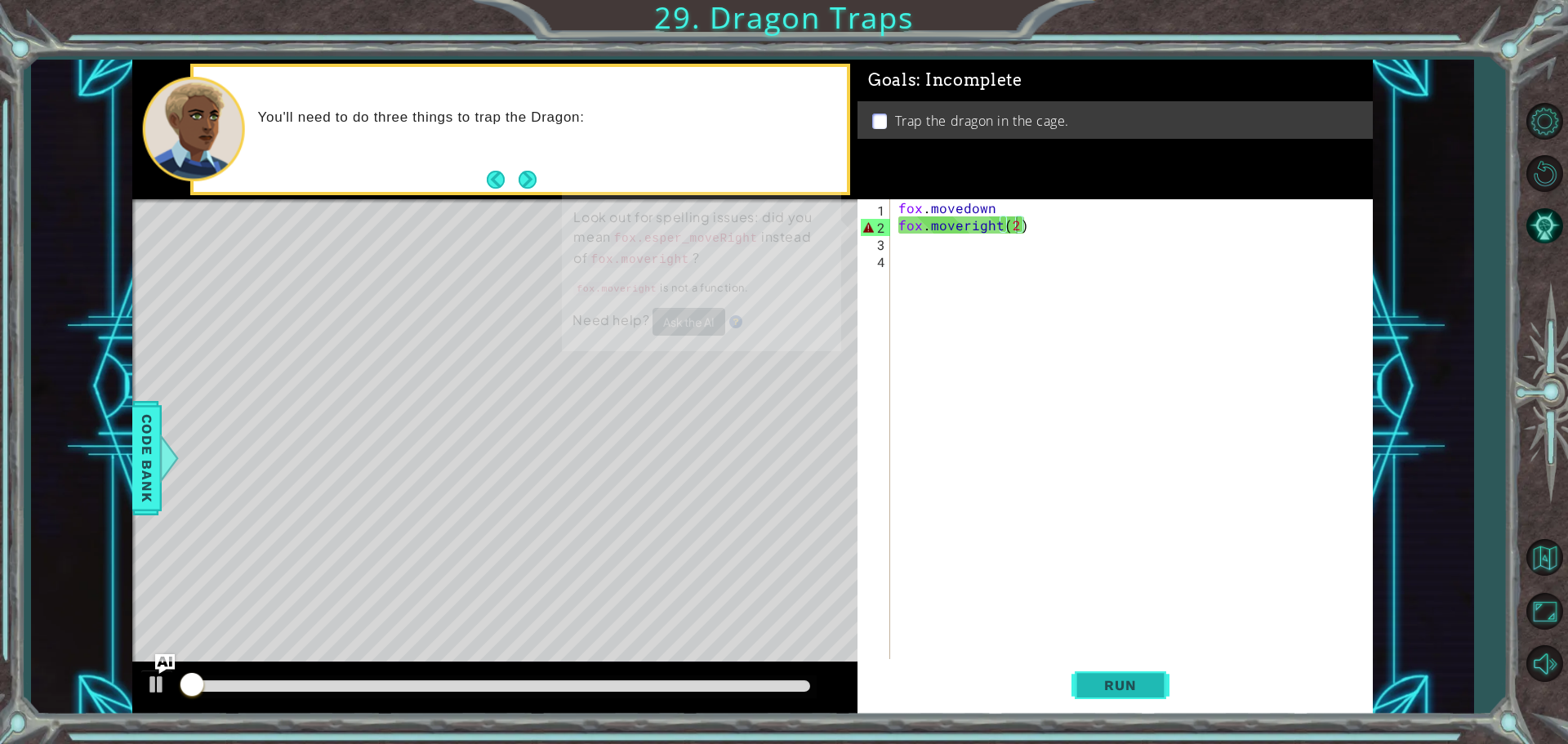
click at [1130, 677] on span "Run" at bounding box center [1120, 685] width 64 height 16
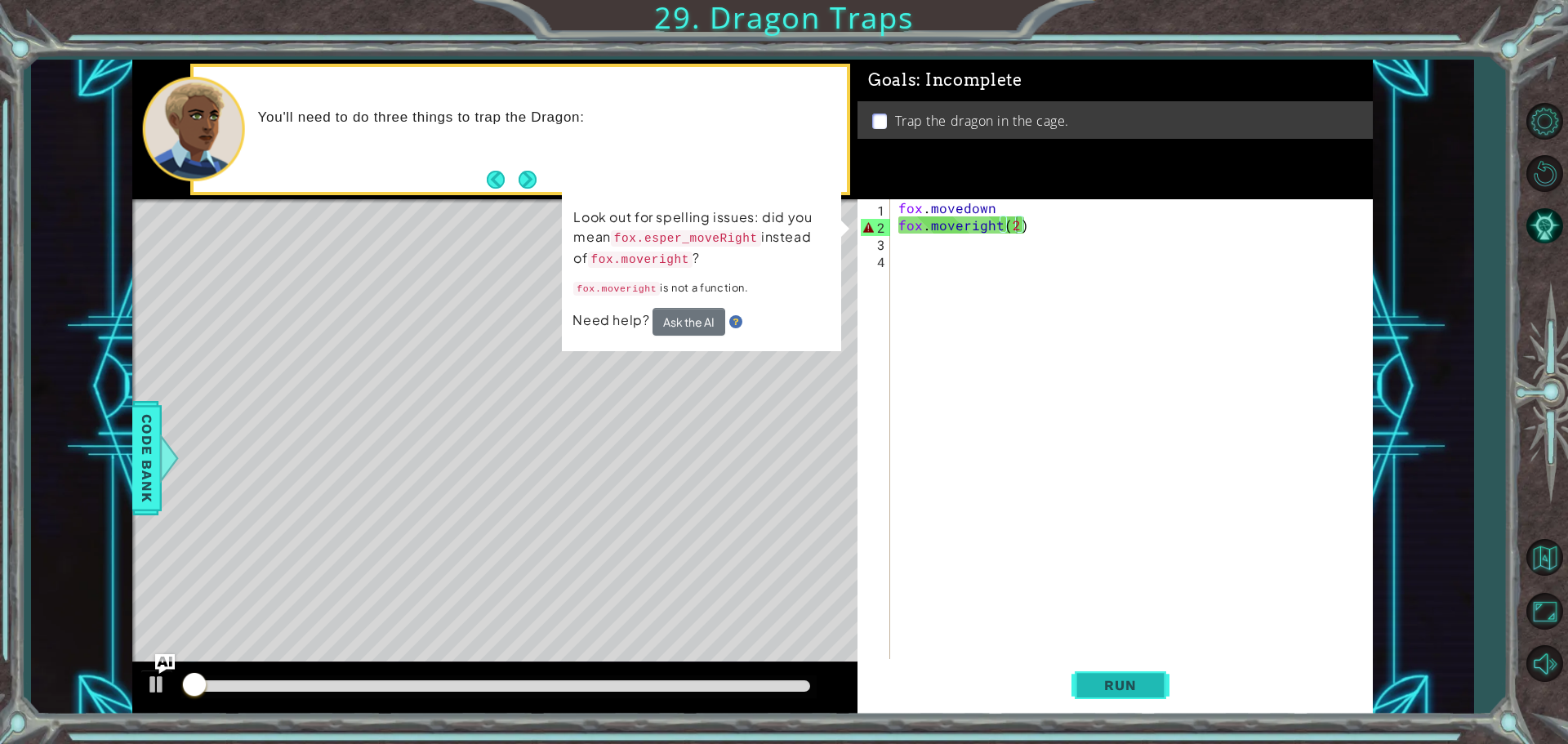
click at [1130, 677] on span "Run" at bounding box center [1120, 685] width 64 height 16
drag, startPoint x: 1024, startPoint y: 232, endPoint x: 1021, endPoint y: 221, distance: 11.4
click at [1021, 221] on div "fox . movedown fox . moveright ( 2 )" at bounding box center [1136, 448] width 481 height 497
click at [717, 240] on code "fox.esper_moveRight" at bounding box center [686, 238] width 151 height 19
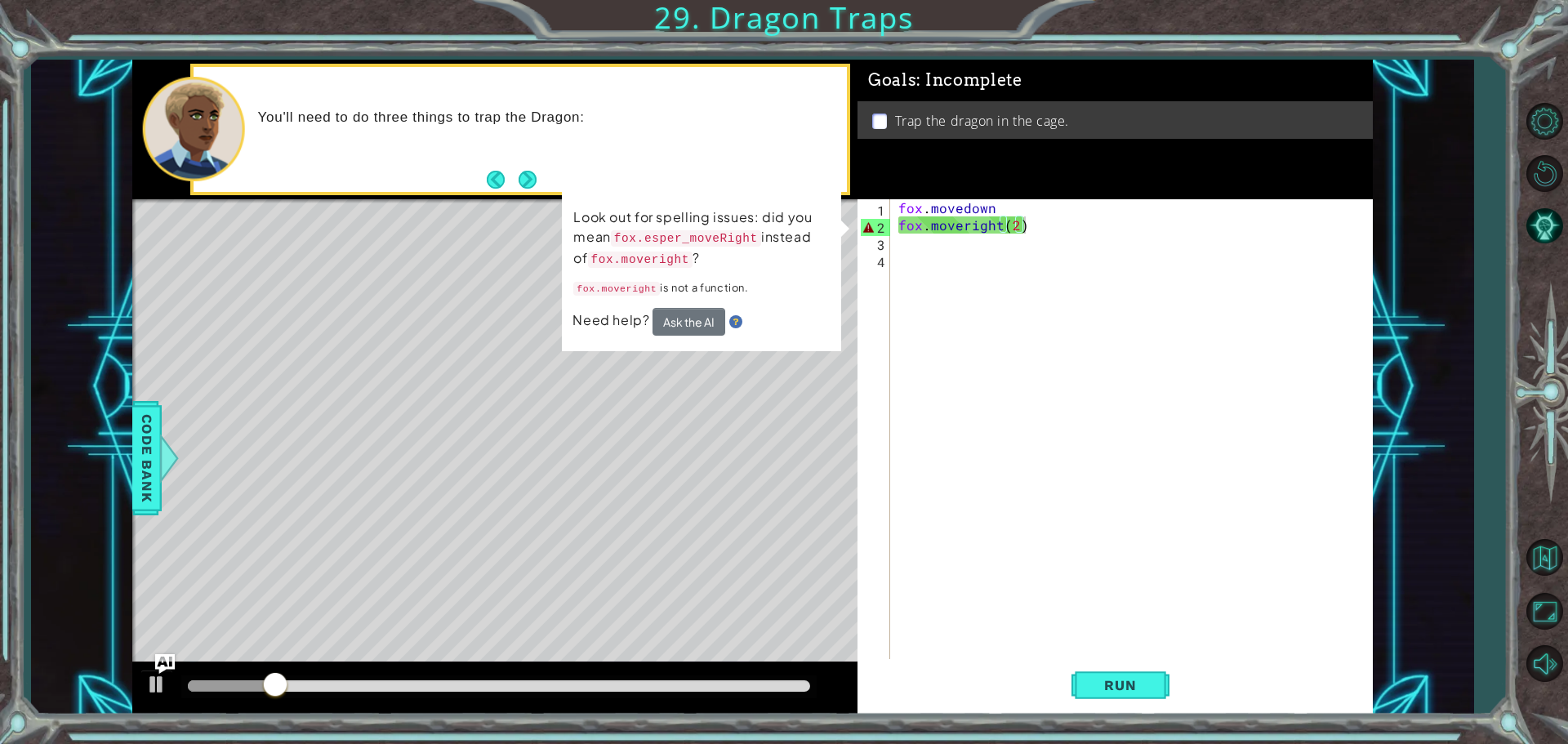
click at [717, 240] on code "fox.esper_moveRight" at bounding box center [686, 238] width 151 height 19
drag, startPoint x: 717, startPoint y: 240, endPoint x: 1113, endPoint y: 457, distance: 451.6
click at [1113, 457] on div "fox . movedown fox . moveright ( 2 )" at bounding box center [1136, 448] width 481 height 497
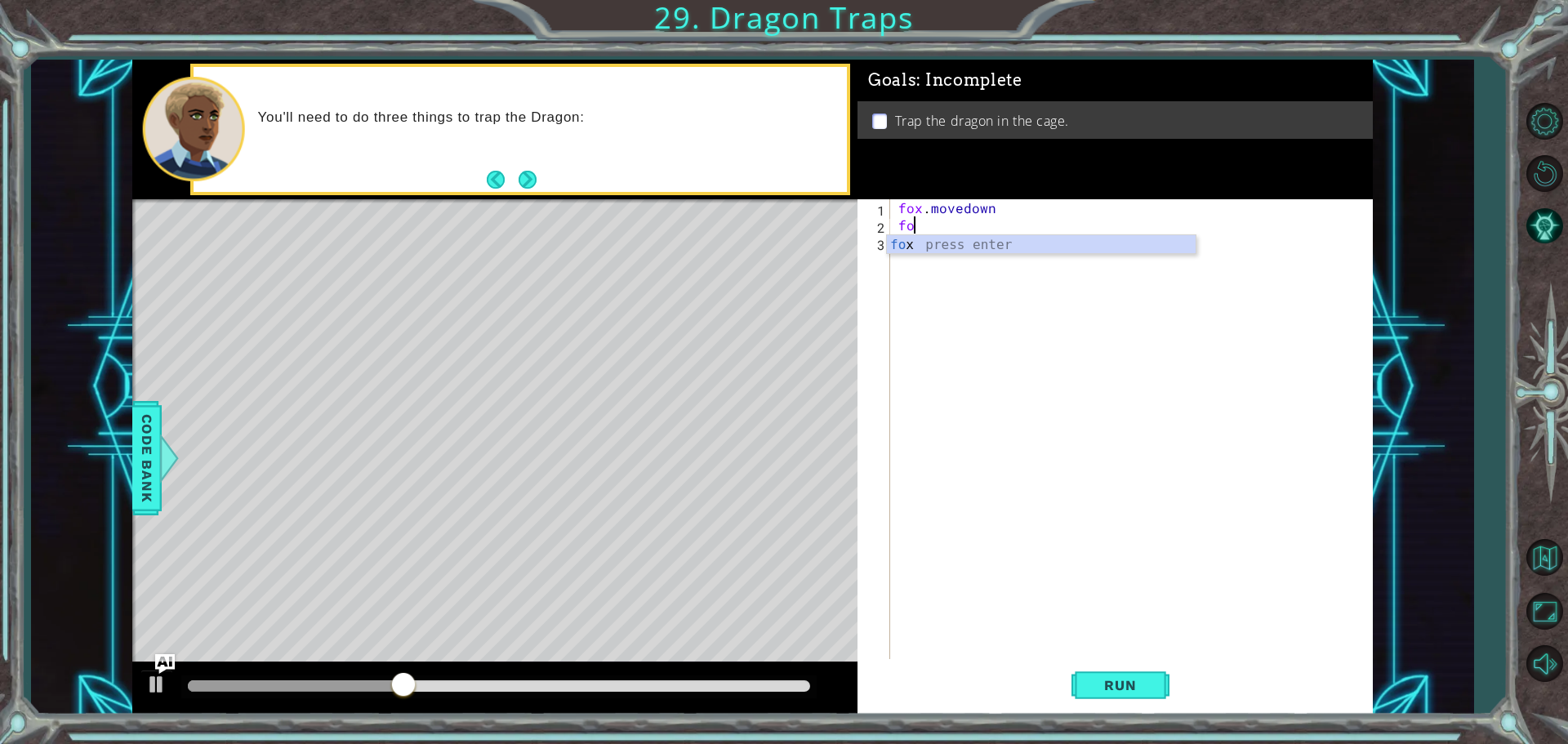
type textarea "f"
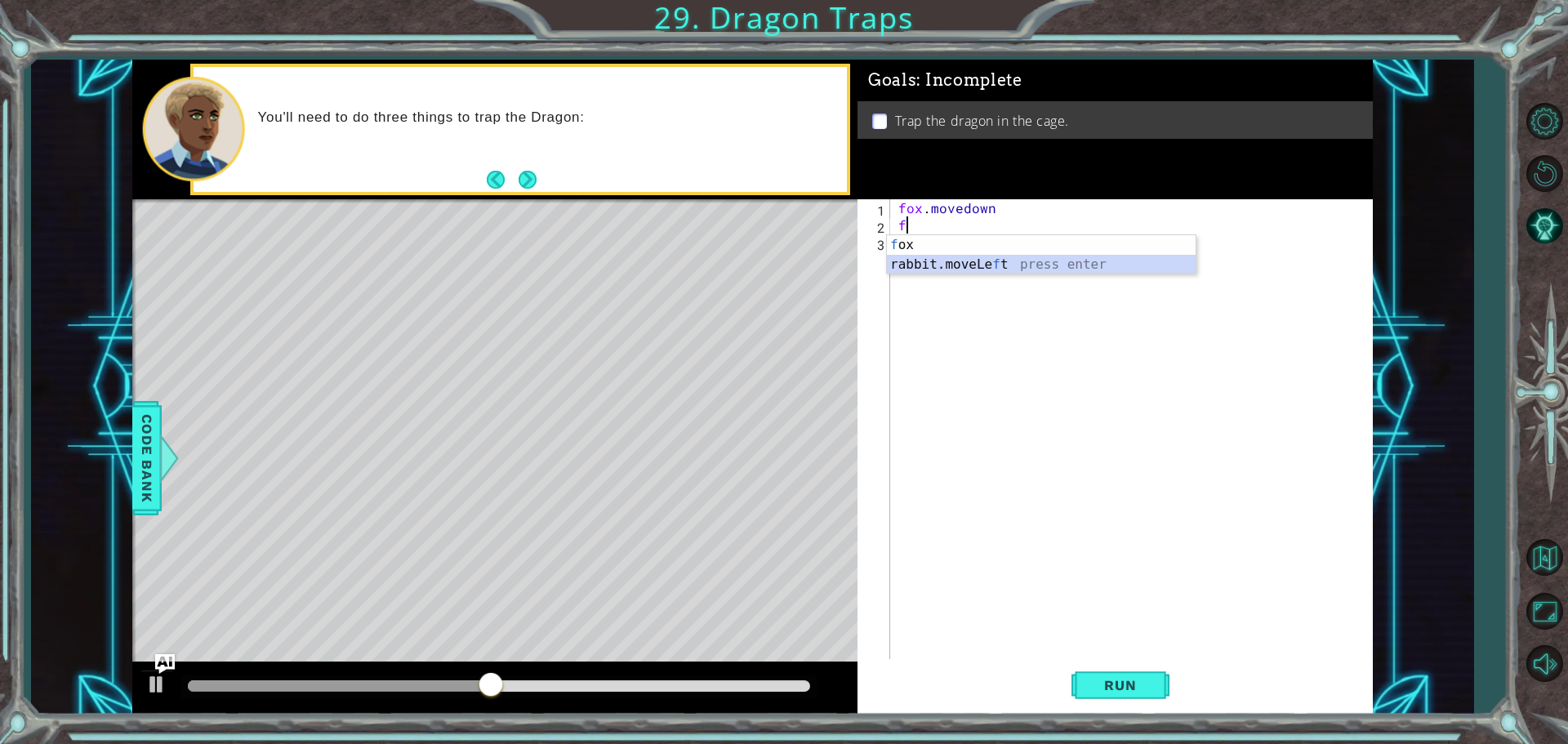
click at [993, 264] on div "f ox press enter rabbit.moveLe f t press enter" at bounding box center [1041, 275] width 309 height 79
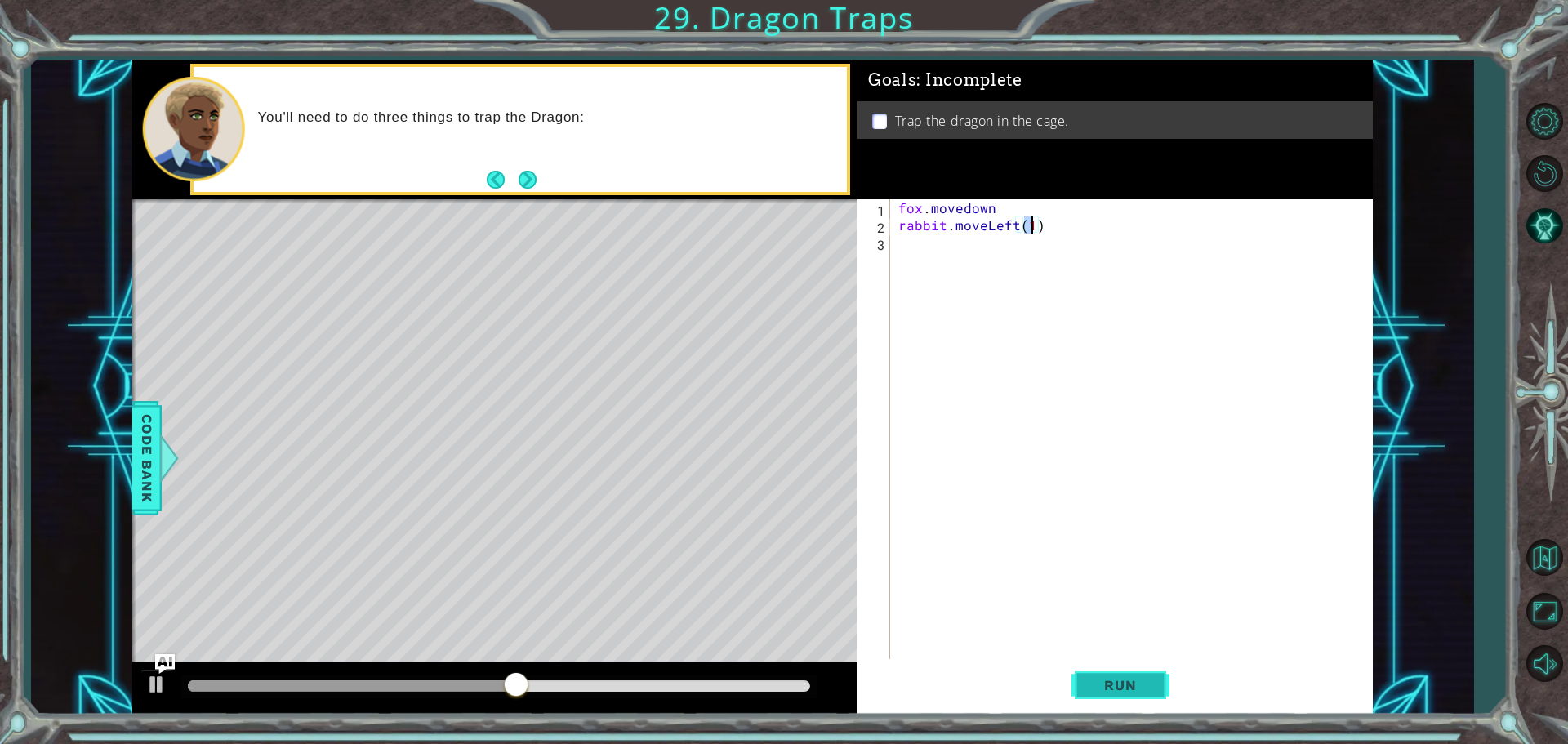
type textarea "rabbit.moveLeft(1)"
click at [1081, 674] on button "Run" at bounding box center [1120, 685] width 98 height 51
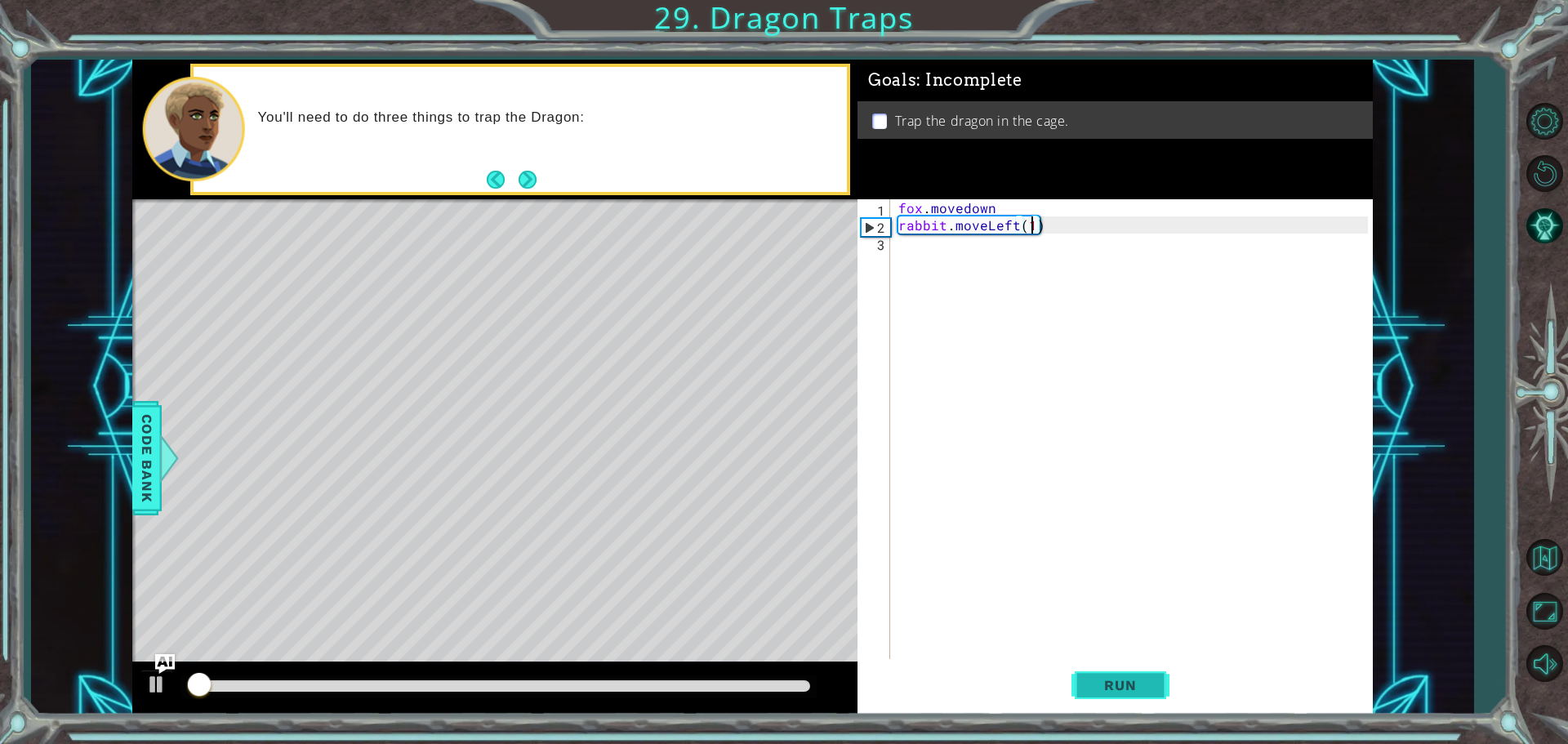
click at [1082, 675] on button "Run" at bounding box center [1120, 685] width 98 height 51
click at [1082, 671] on button "Run" at bounding box center [1120, 685] width 98 height 51
click at [1526, 550] on button "Back to Map" at bounding box center [1544, 557] width 47 height 47
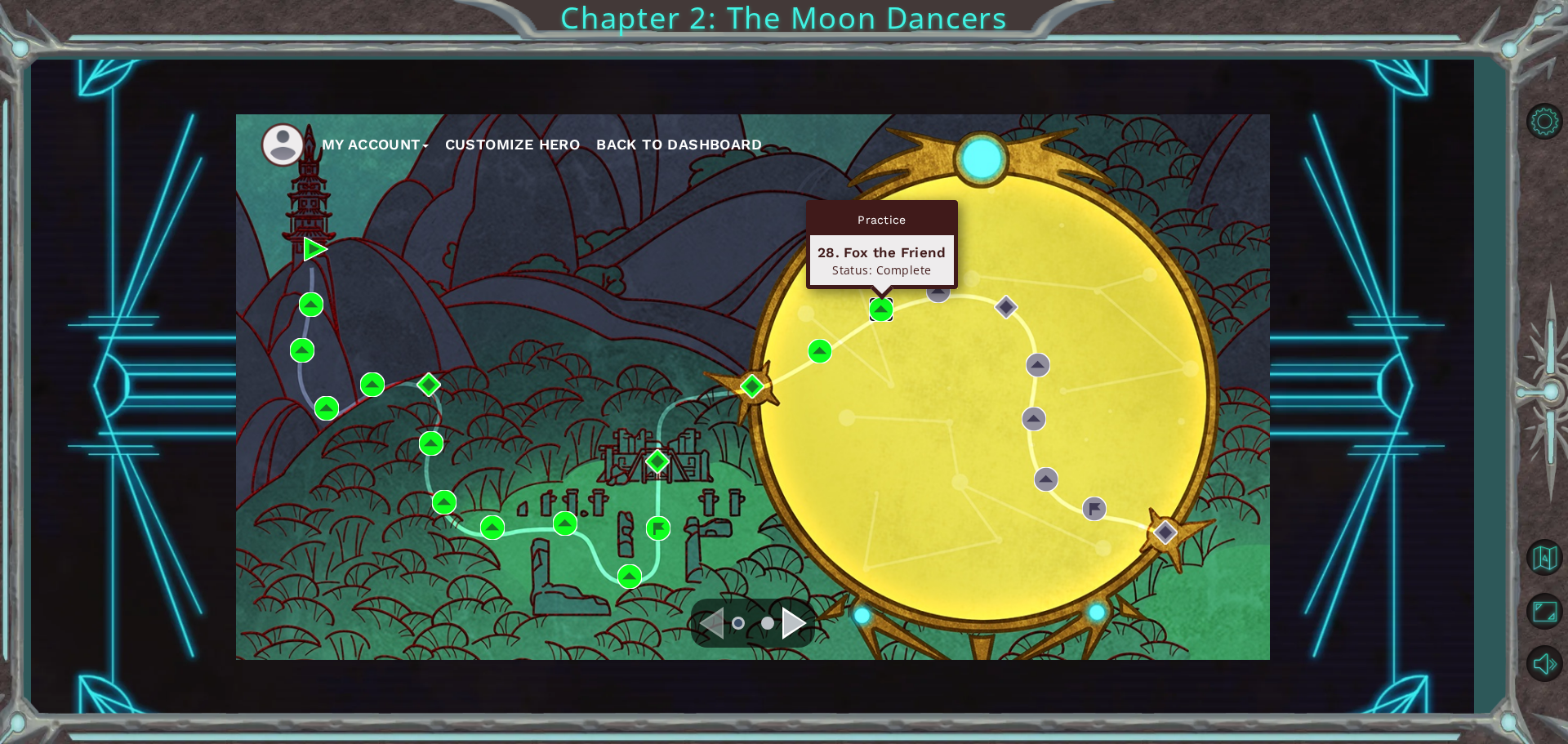
click at [869, 305] on img at bounding box center [881, 309] width 25 height 25
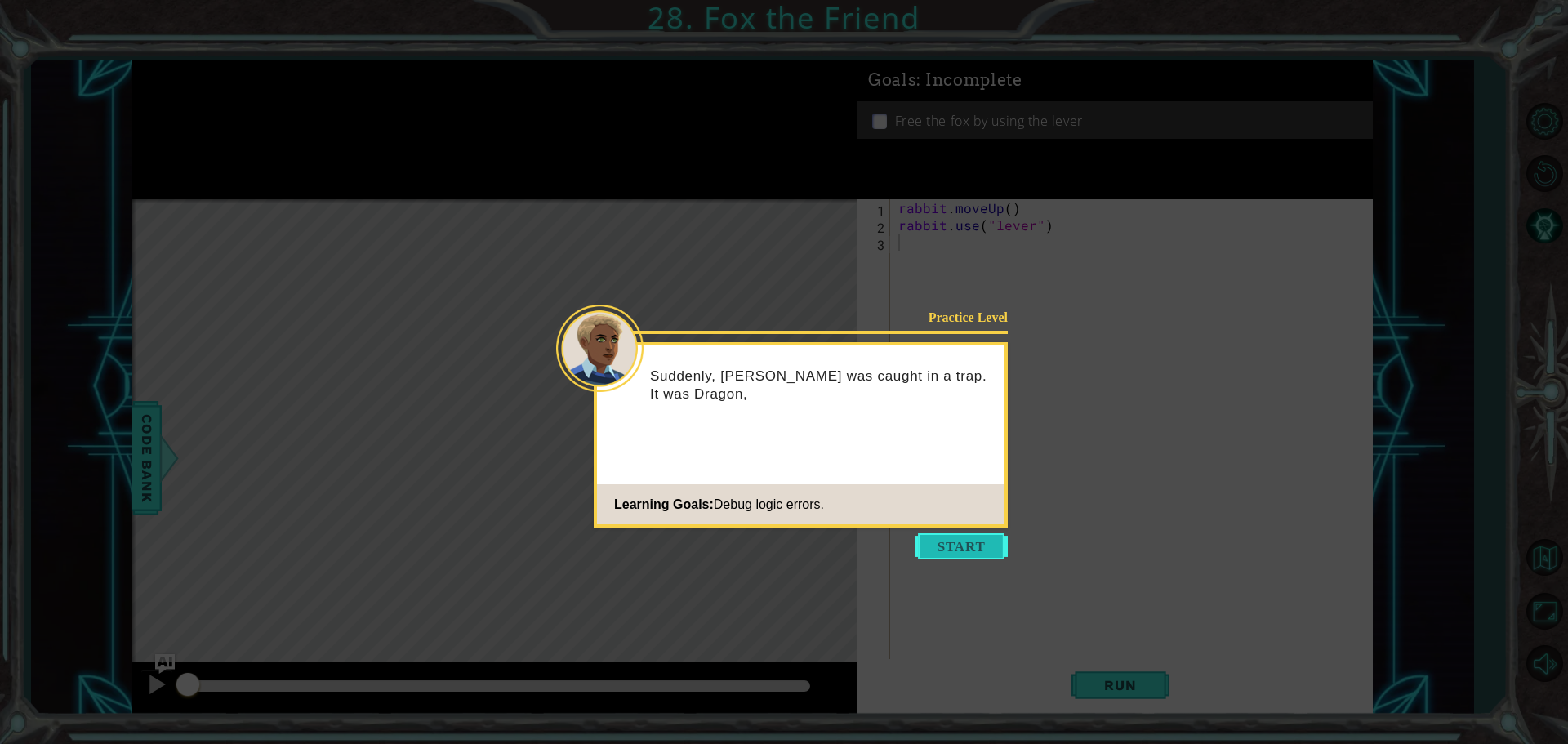
click at [983, 541] on button "Start" at bounding box center [961, 546] width 93 height 27
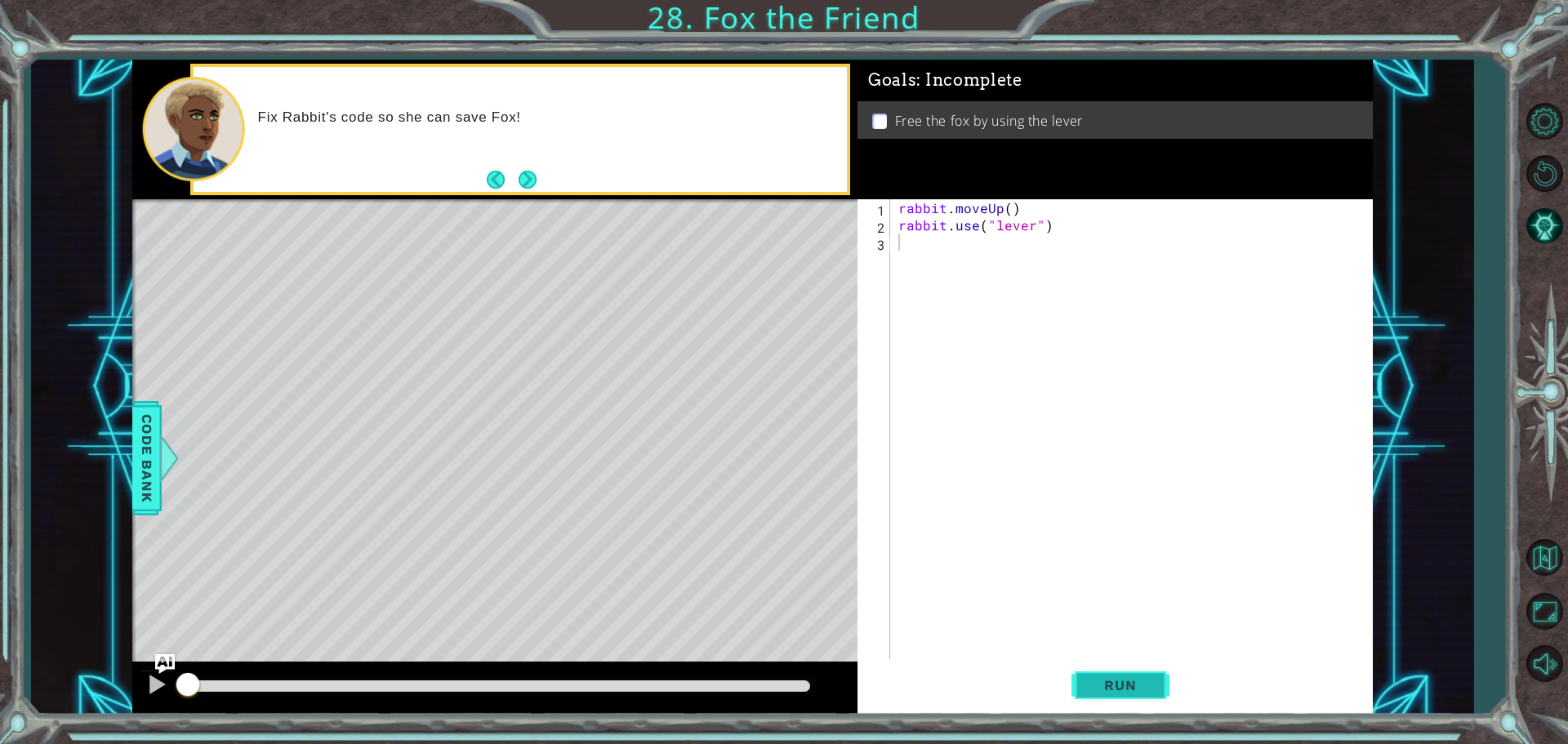
click at [1110, 690] on span "Run" at bounding box center [1120, 685] width 64 height 16
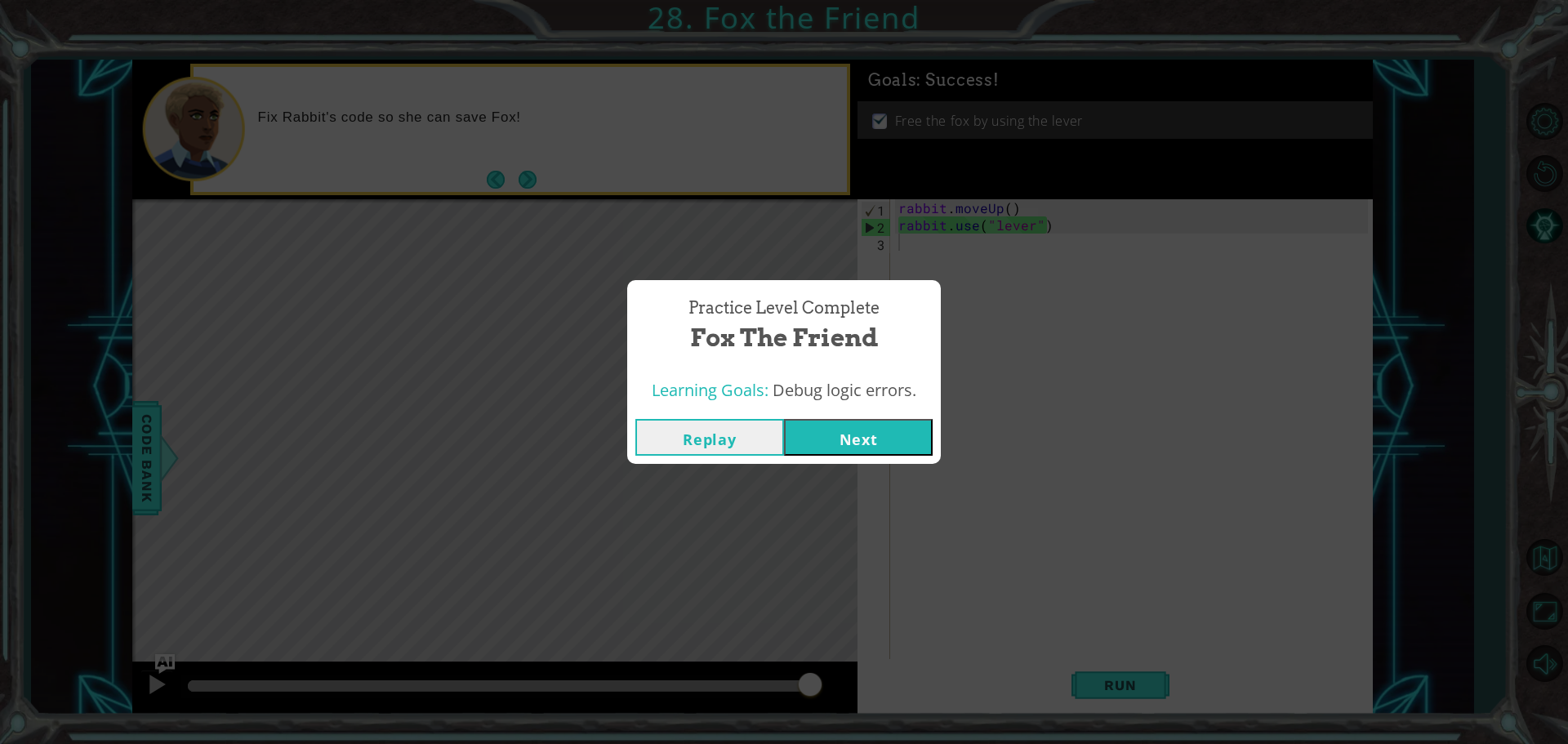
click at [840, 455] on button "Next" at bounding box center [859, 437] width 149 height 37
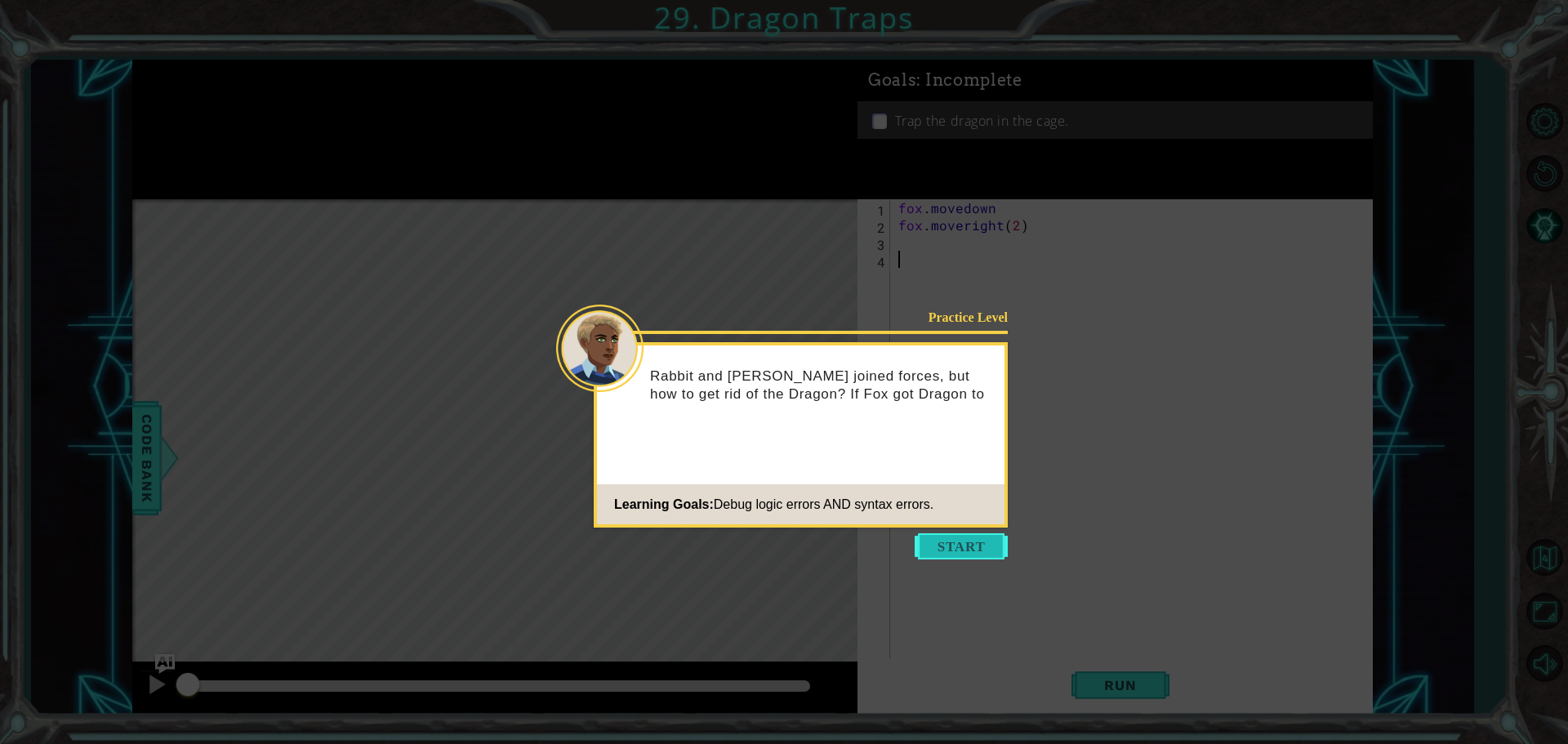
click at [931, 537] on button "Start" at bounding box center [961, 546] width 93 height 27
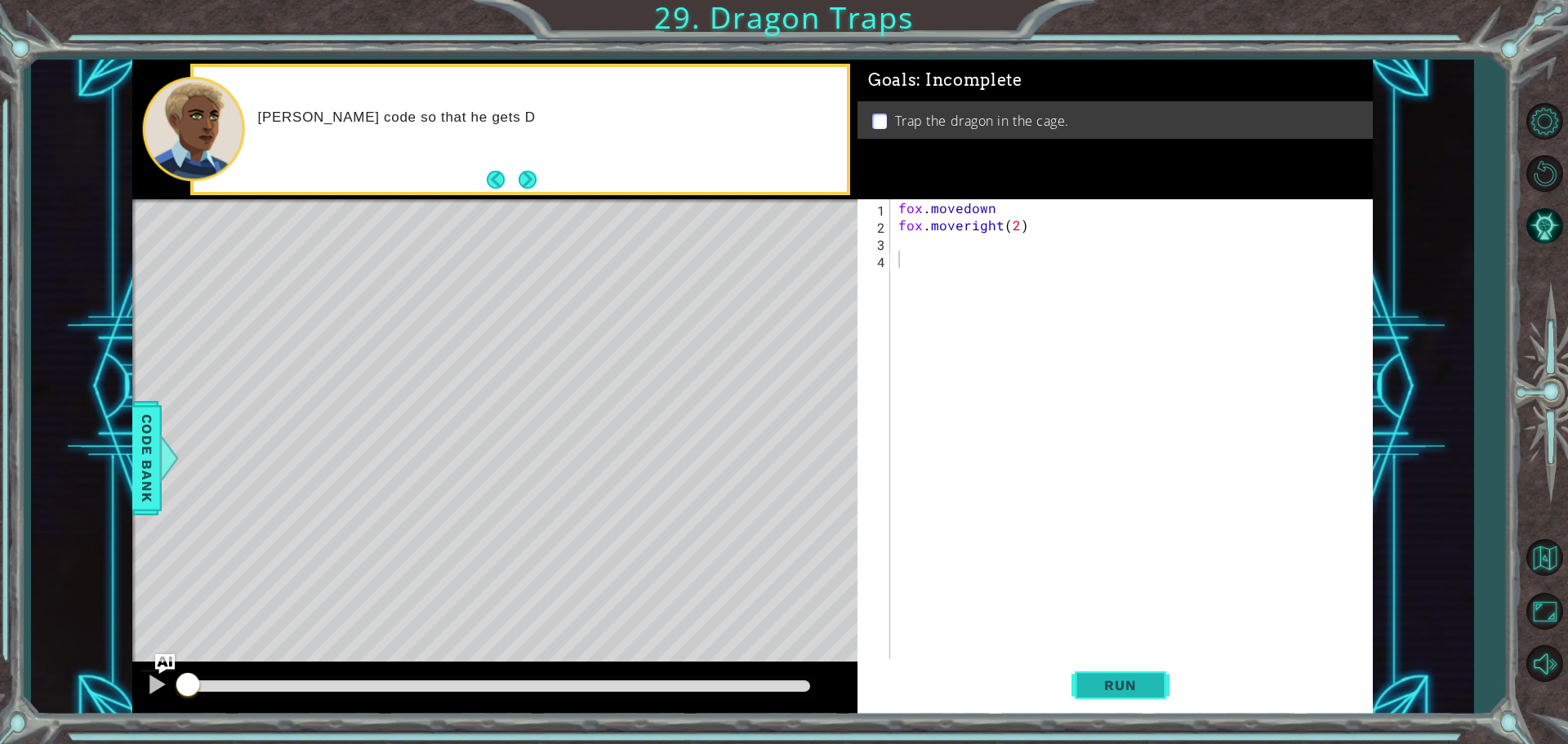
click at [1098, 690] on span "Run" at bounding box center [1120, 685] width 64 height 16
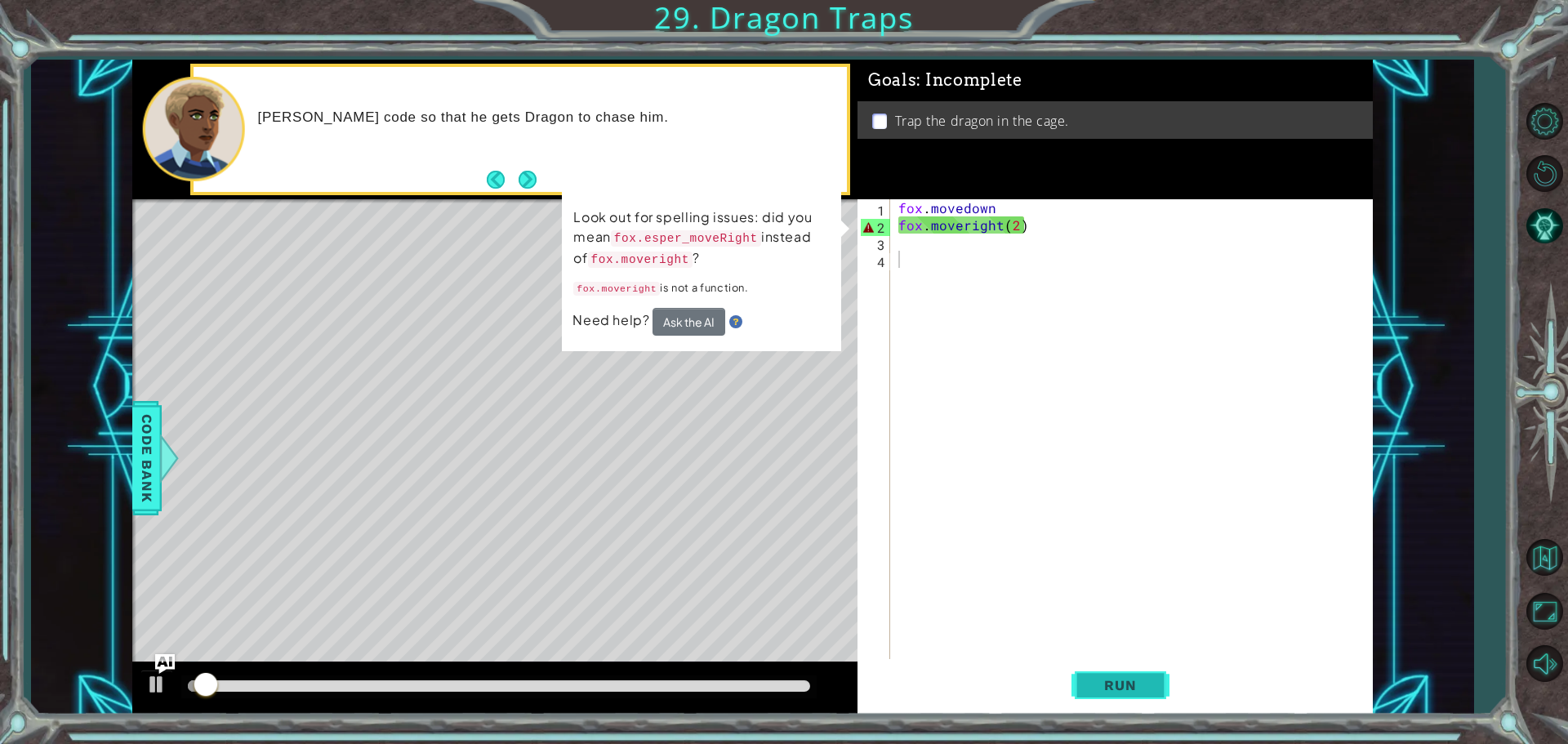
click at [1098, 690] on span "Run" at bounding box center [1120, 685] width 64 height 16
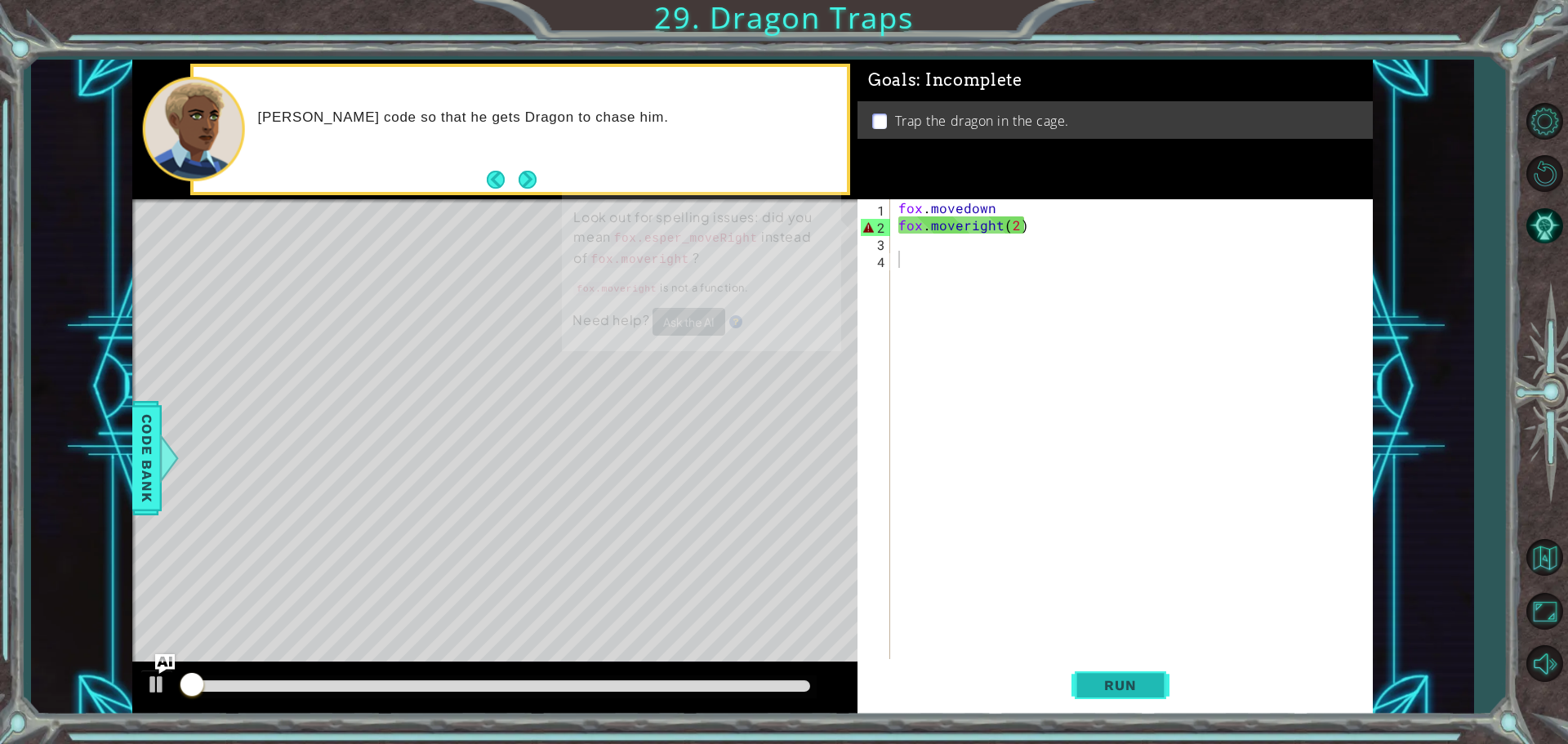
click at [1098, 690] on span "Run" at bounding box center [1120, 685] width 64 height 16
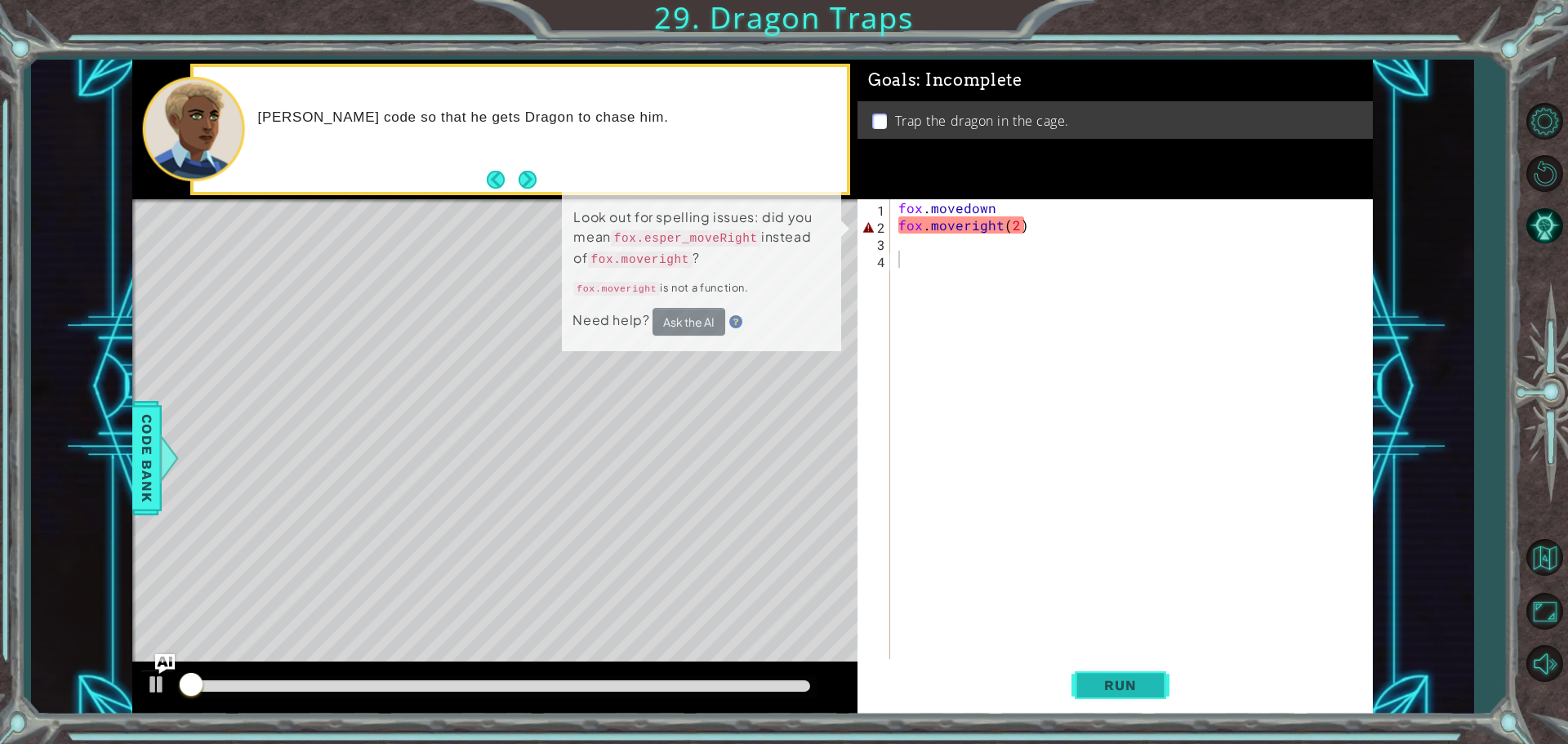
click at [1098, 690] on span "Run" at bounding box center [1120, 685] width 64 height 16
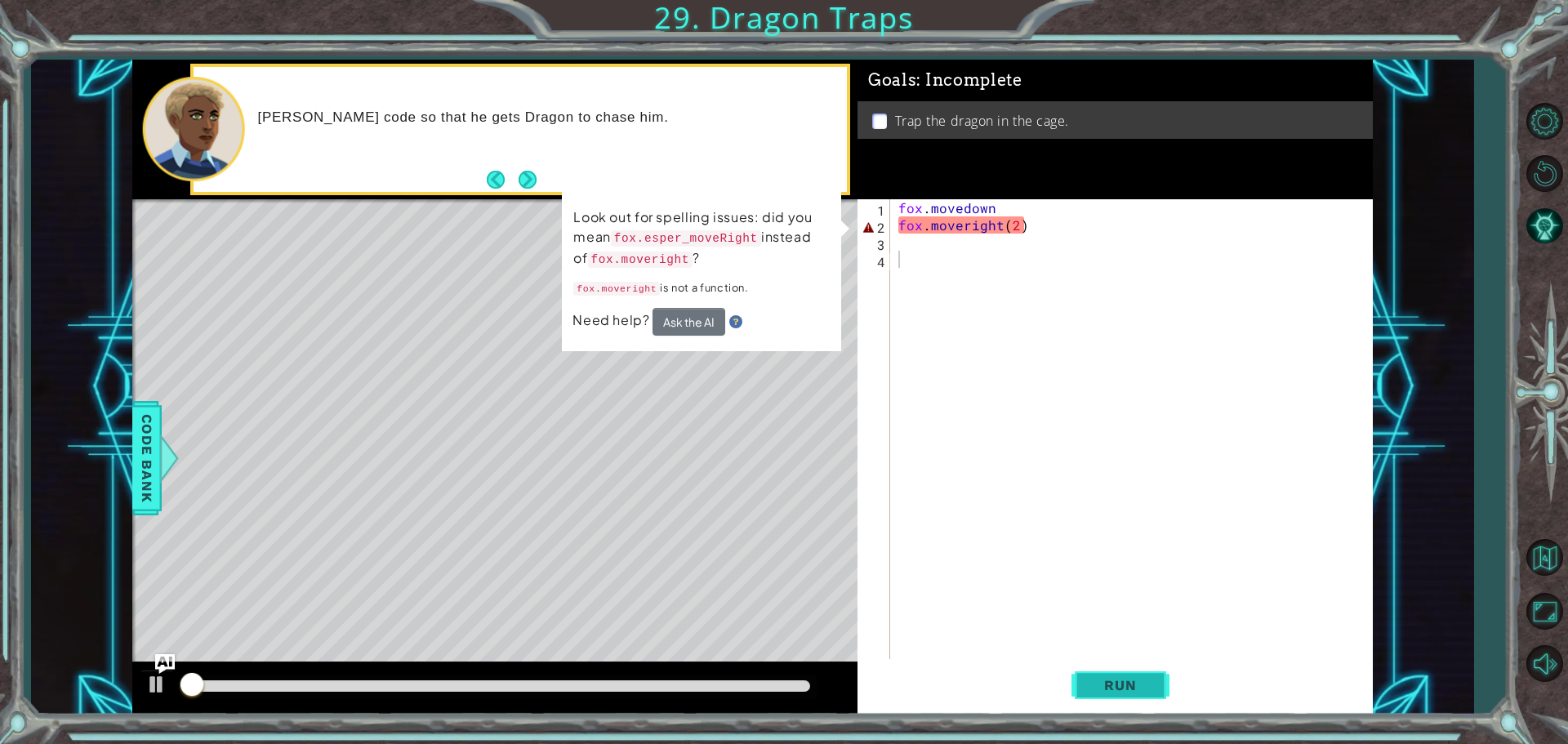
click at [1098, 691] on span "Run" at bounding box center [1120, 685] width 64 height 16
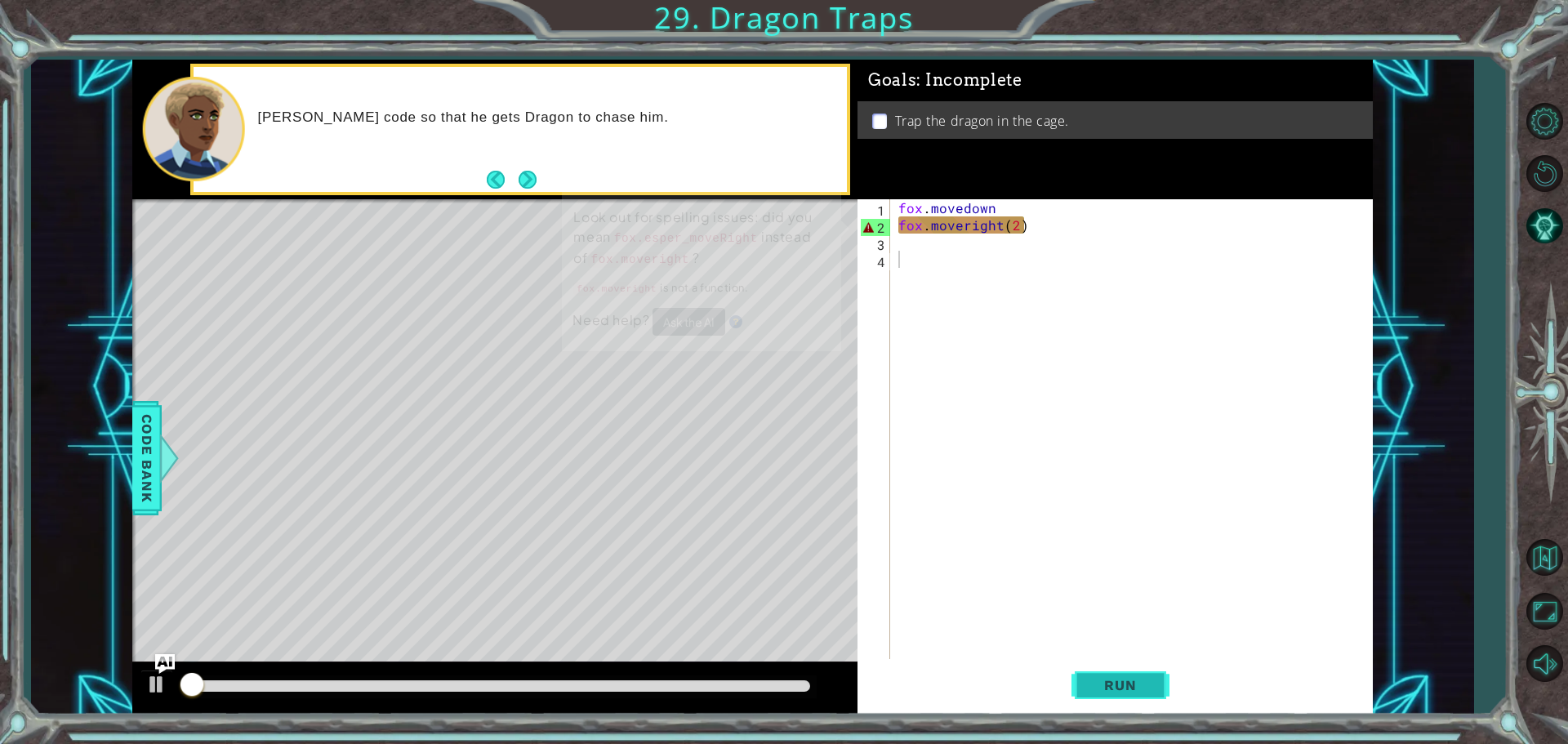
click at [1090, 687] on span "Run" at bounding box center [1120, 685] width 64 height 16
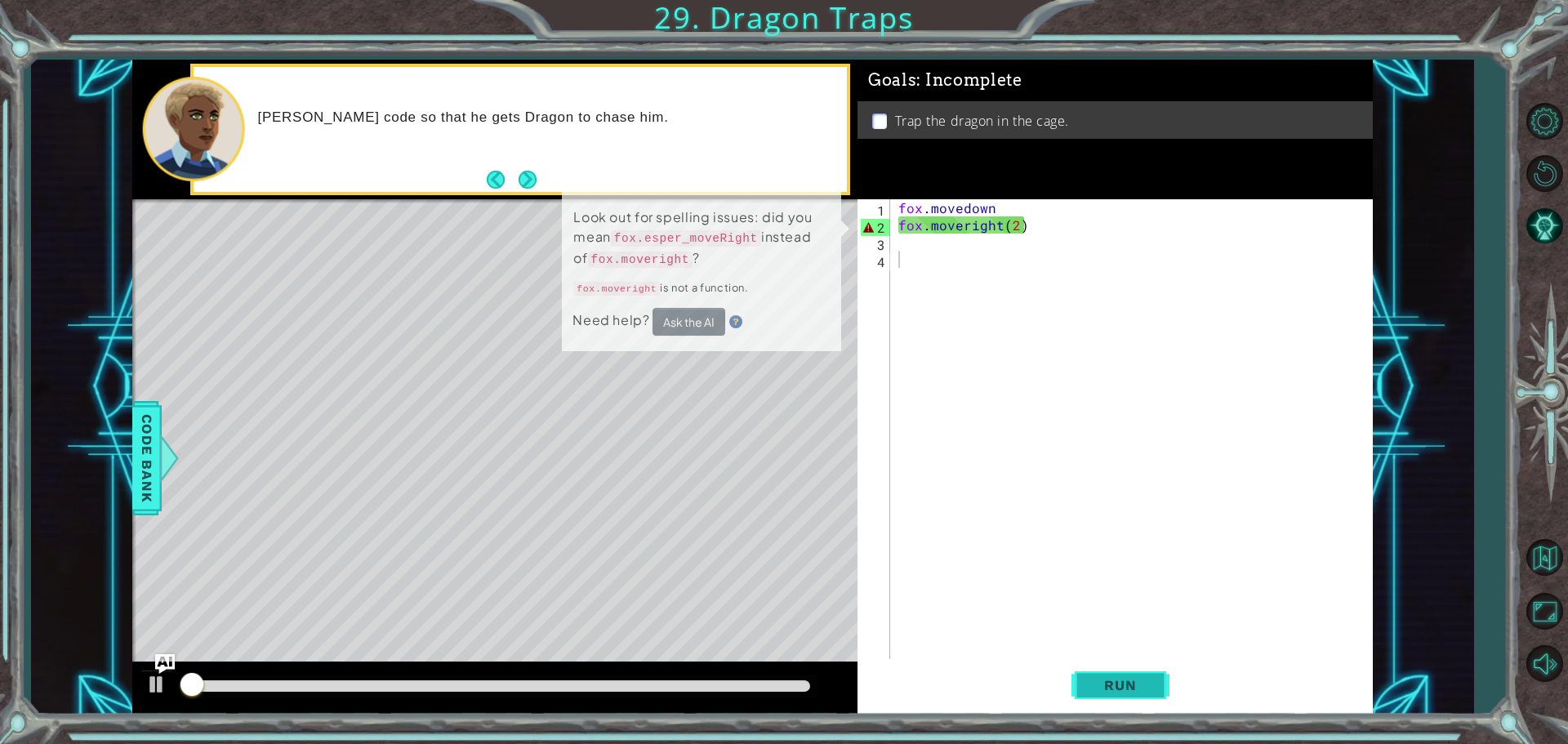
click at [1090, 687] on span "Run" at bounding box center [1120, 685] width 64 height 16
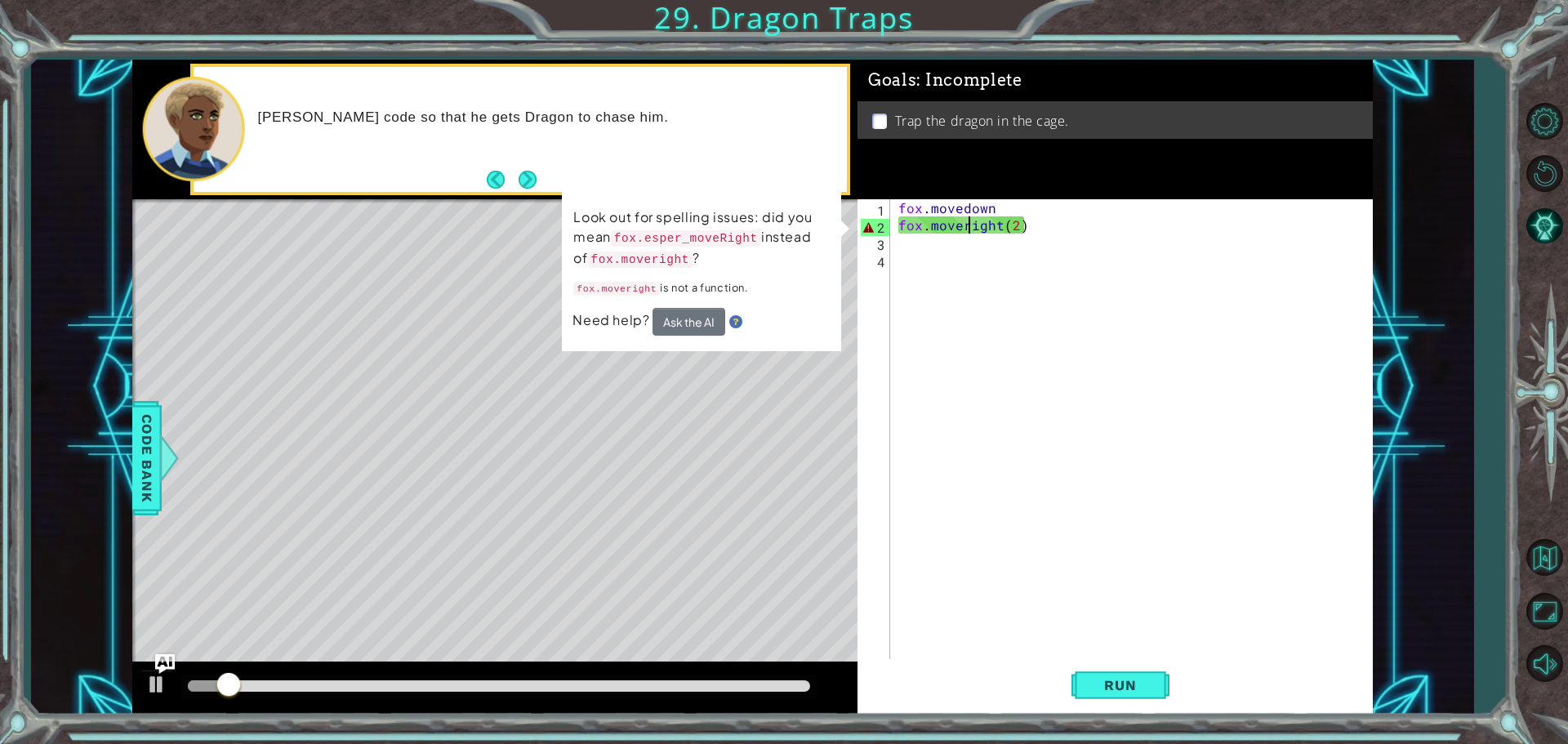
click at [970, 231] on div "fox . movedown fox . moveright ( 2 )" at bounding box center [1136, 448] width 481 height 497
type textarea "fox.moveright(2)"
click at [960, 249] on div "fox . movedown fox . moveright ( 2 )" at bounding box center [1136, 448] width 481 height 497
click at [963, 230] on div "fox . movedown fox . moveright ( 2 )" at bounding box center [1136, 448] width 481 height 497
click at [964, 229] on div "fox . movedown fox . moveright ( 2 )" at bounding box center [1136, 448] width 481 height 497
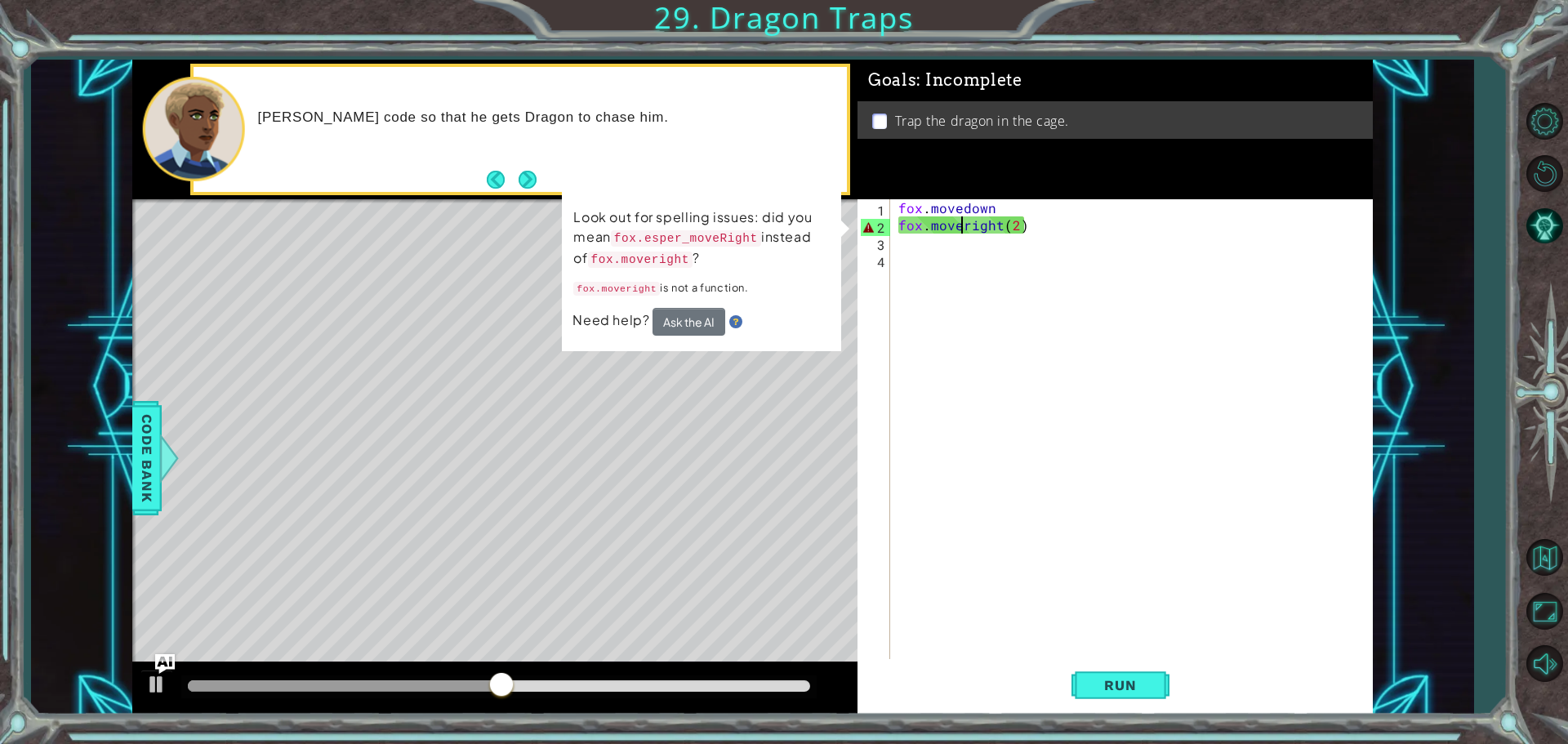
click at [966, 232] on div "fox . movedown fox . moveright ( 2 )" at bounding box center [1136, 448] width 481 height 497
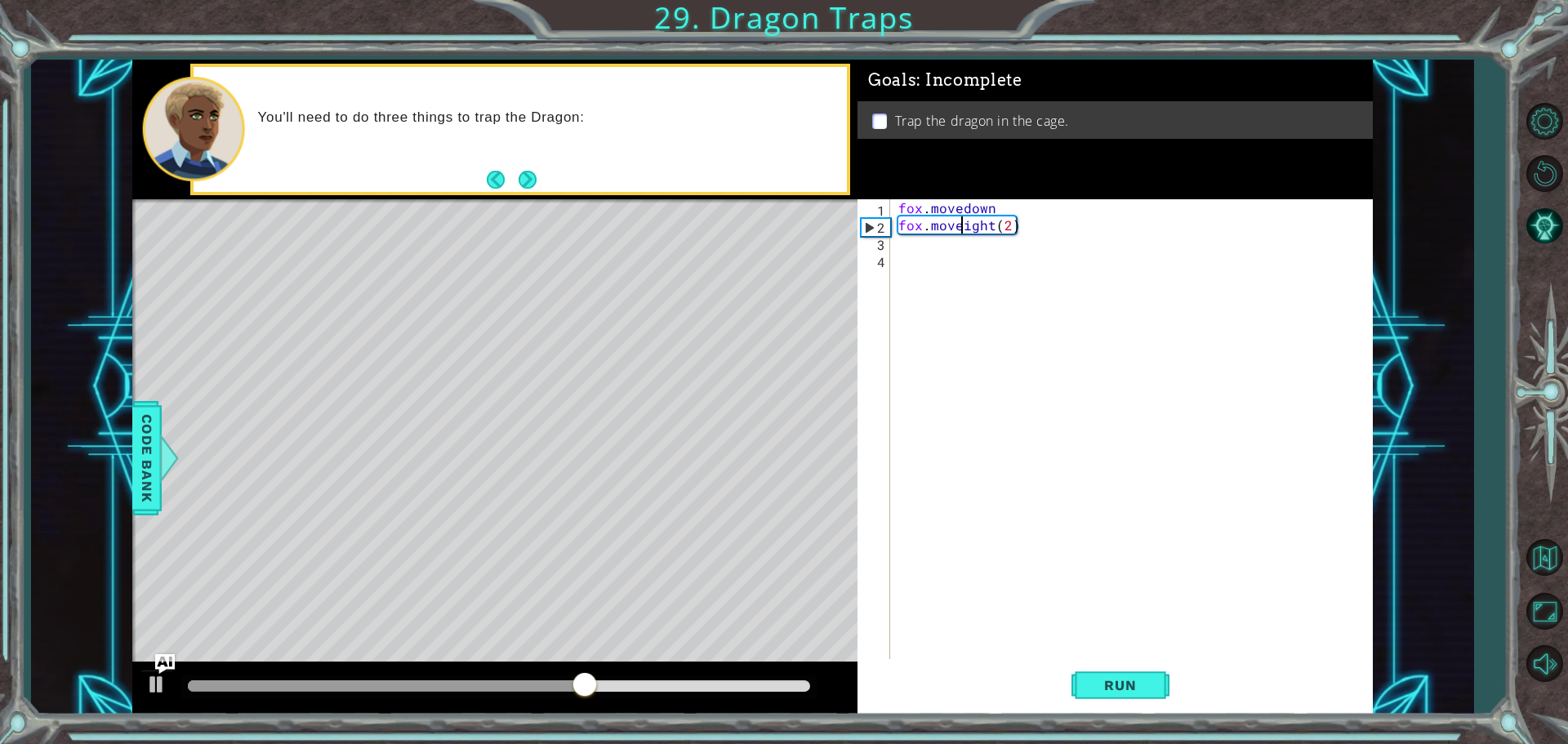
scroll to position [0, 4]
type textarea "fox.moveRight(2)"
click at [1159, 691] on button "Run" at bounding box center [1120, 685] width 98 height 51
click at [901, 251] on div "fox . movedown fox . moveRight ( 2 )" at bounding box center [1136, 448] width 481 height 497
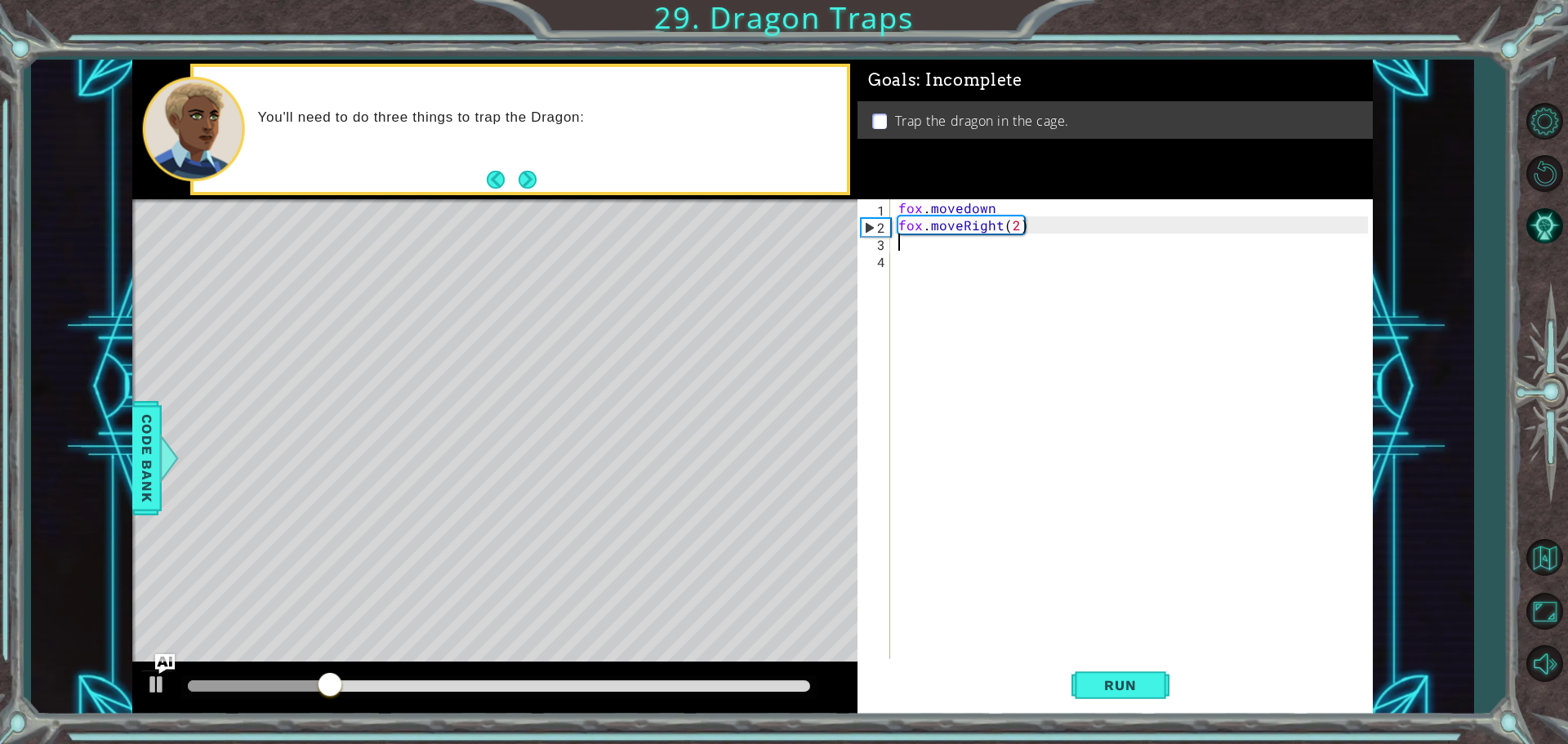
click at [900, 239] on div "fox . movedown fox . moveRight ( 2 )" at bounding box center [1136, 448] width 481 height 497
type textarea "fox>moveup"
click at [1118, 667] on button "Run" at bounding box center [1120, 685] width 98 height 51
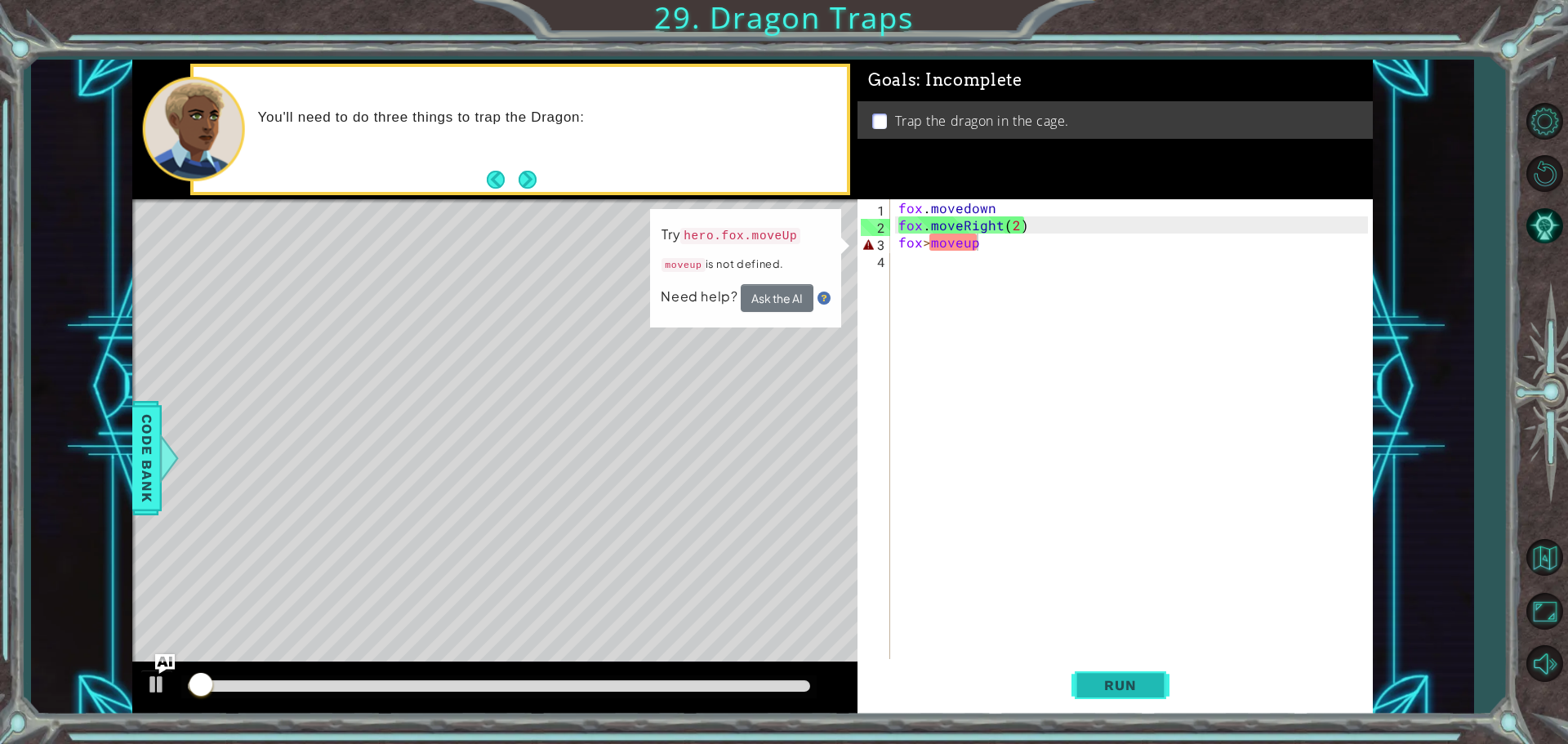
click at [1118, 667] on button "Run" at bounding box center [1120, 685] width 98 height 51
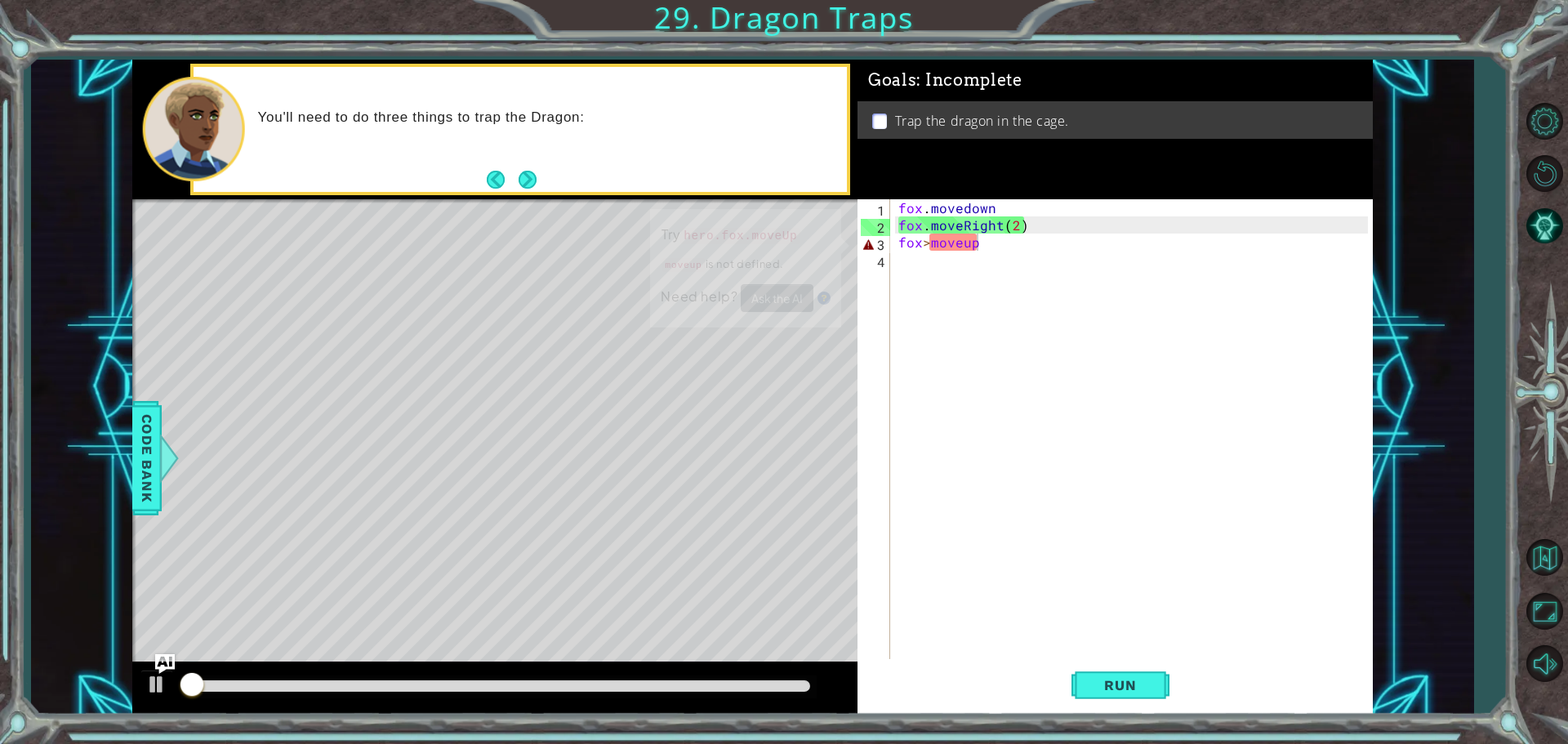
click at [1114, 658] on div "fox>moveup 1 2 3 4 fox . movedown fox . moveRight ( 2 ) fox > moveup הההההההההה…" at bounding box center [1116, 457] width 516 height 515
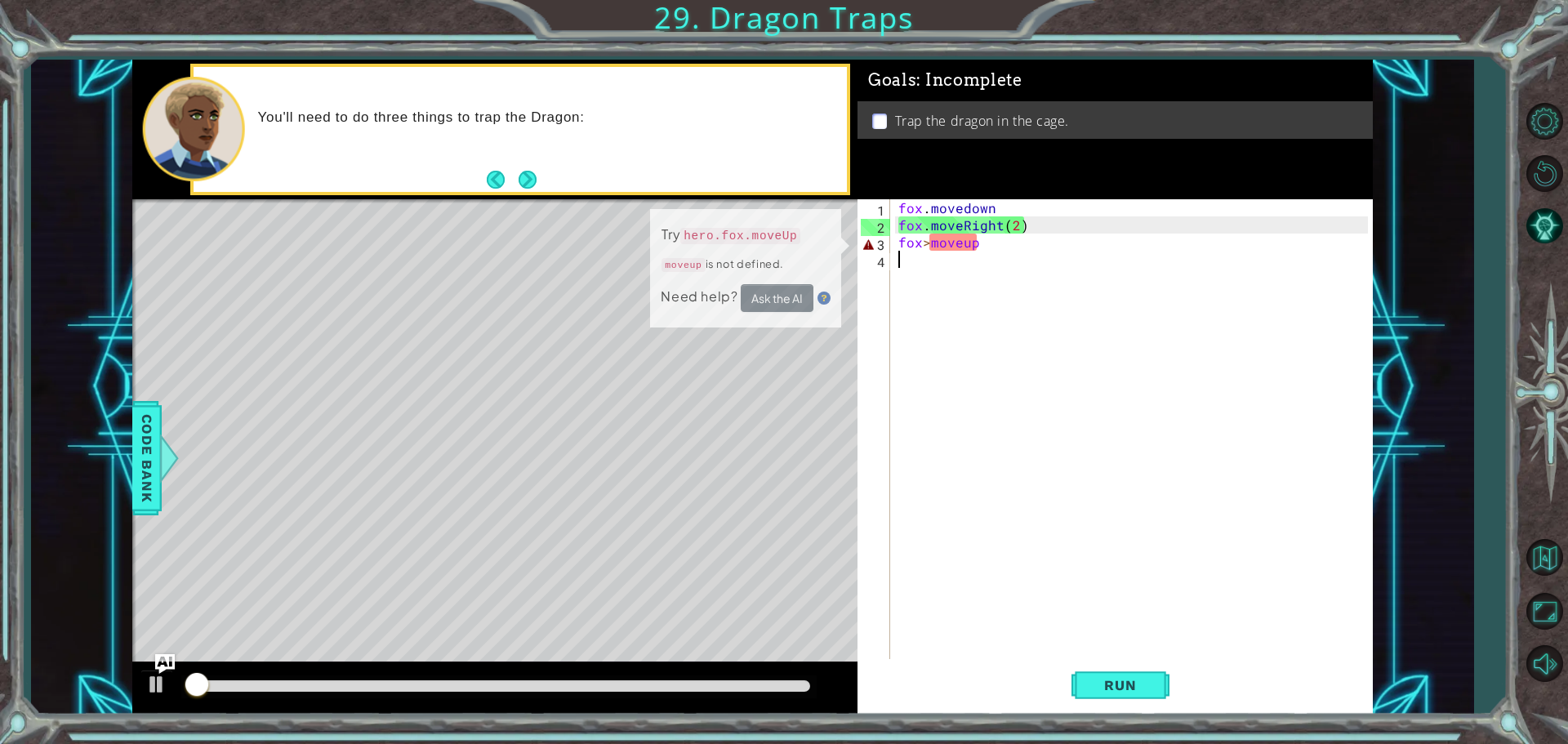
drag, startPoint x: 1114, startPoint y: 658, endPoint x: 1137, endPoint y: 685, distance: 35.5
click at [1116, 661] on div "fox>moveup 1 2 3 4 fox . movedown fox . moveRight ( 2 ) fox > moveup הההההההההה…" at bounding box center [1116, 457] width 516 height 515
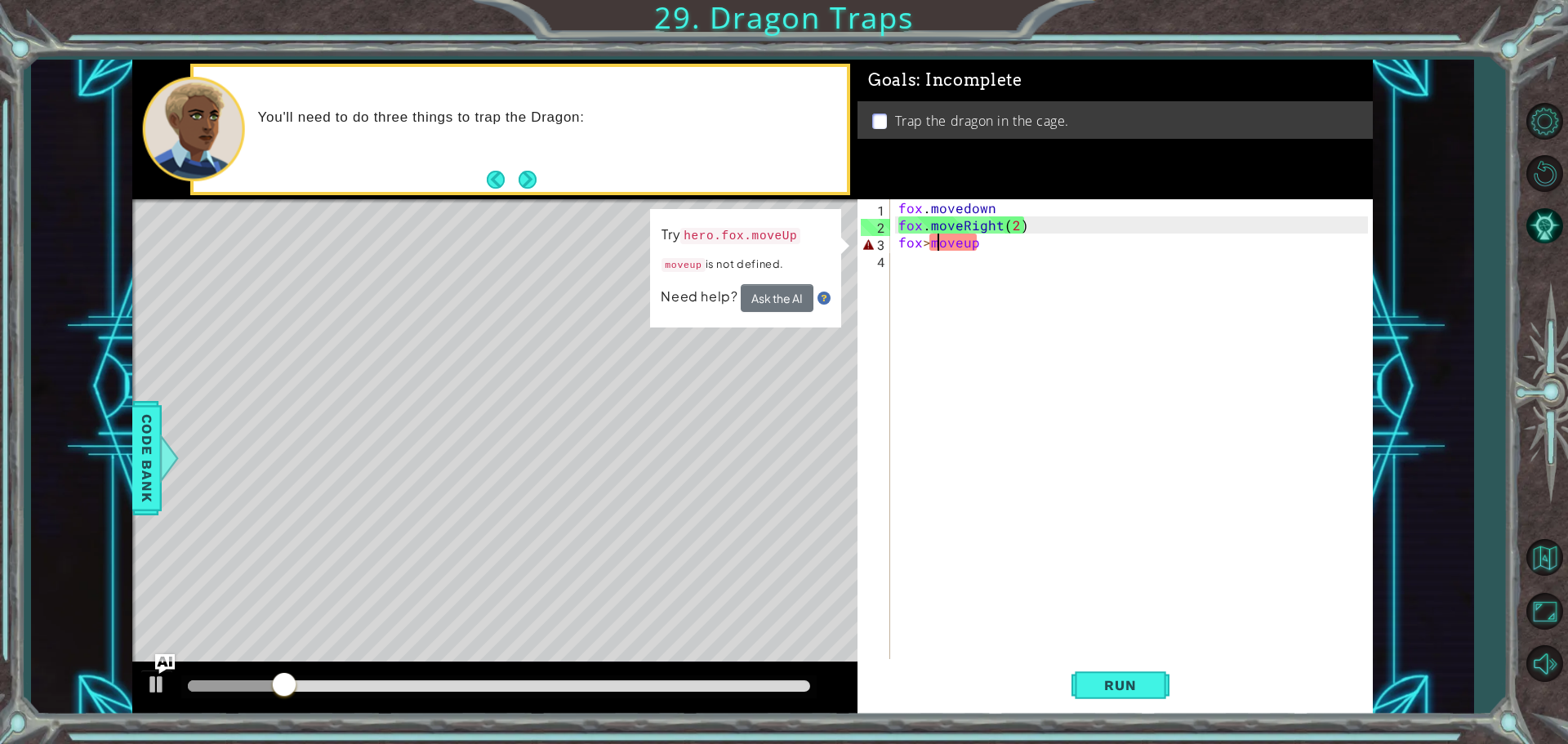
click at [936, 243] on div "fox . movedown fox . moveRight ( 2 ) fox > moveup" at bounding box center [1136, 448] width 481 height 497
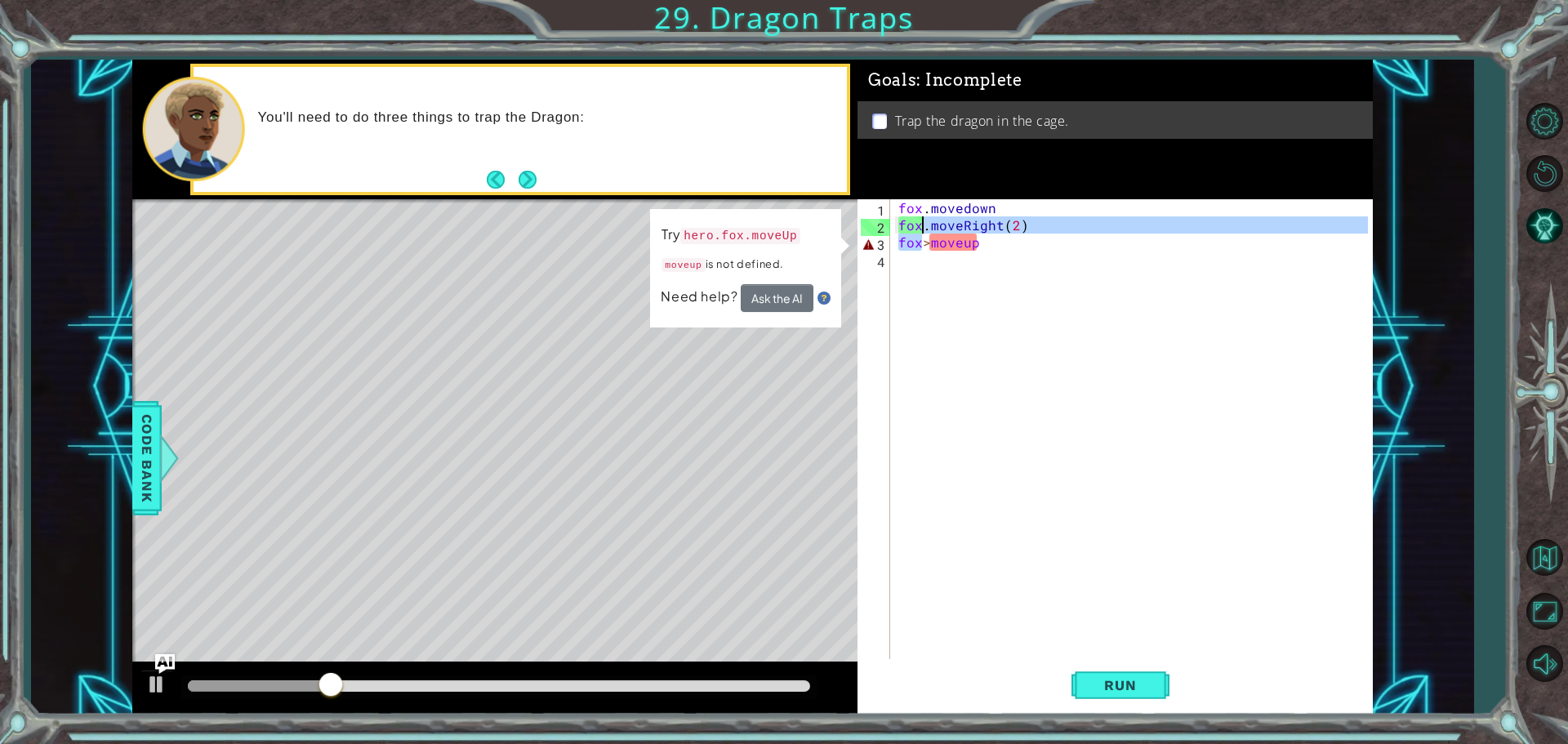
click at [924, 229] on div "fox . movedown fox . moveRight ( 2 ) fox > moveup" at bounding box center [1136, 448] width 481 height 497
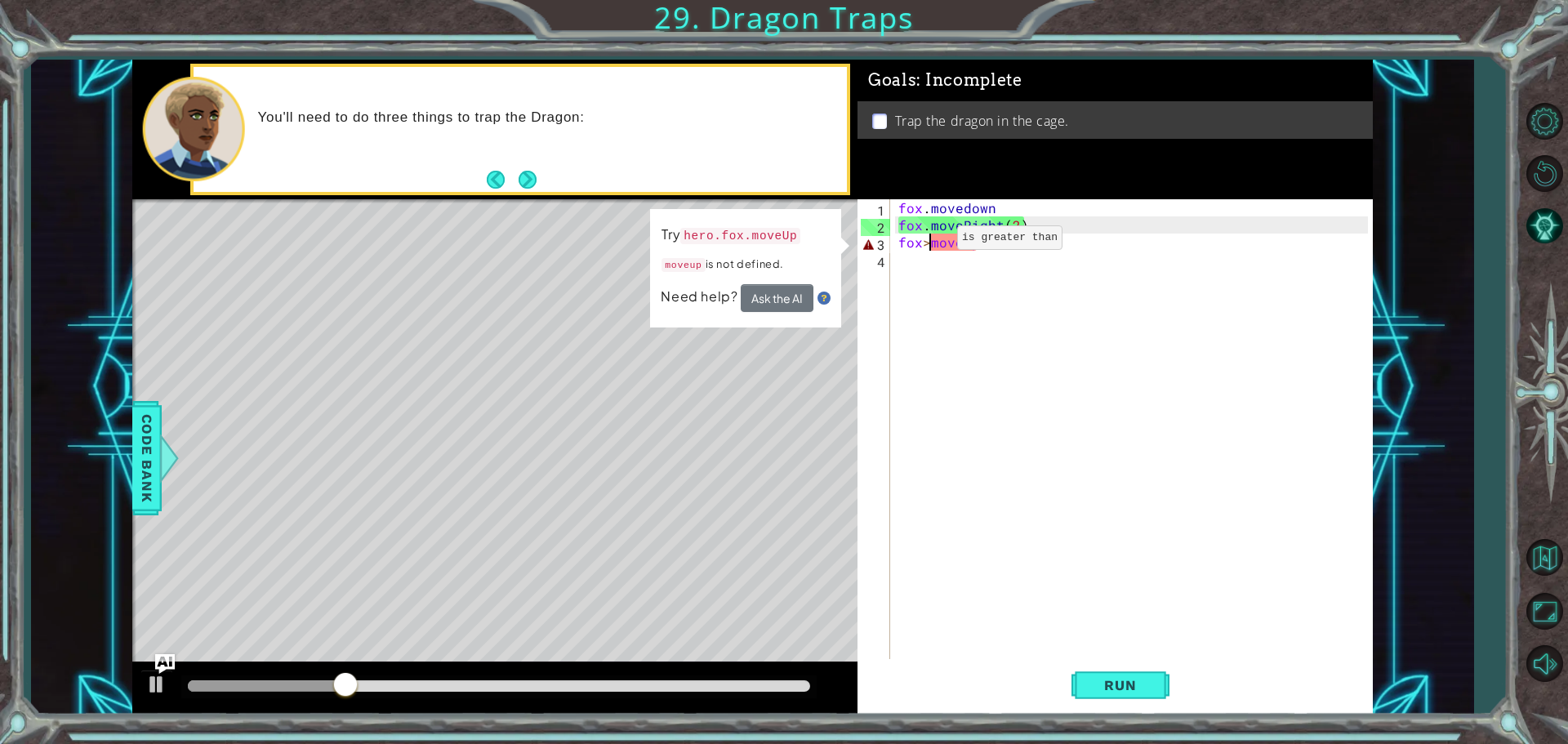
click at [929, 241] on div "fox . movedown fox . moveRight ( 2 ) fox > moveup" at bounding box center [1136, 448] width 481 height 497
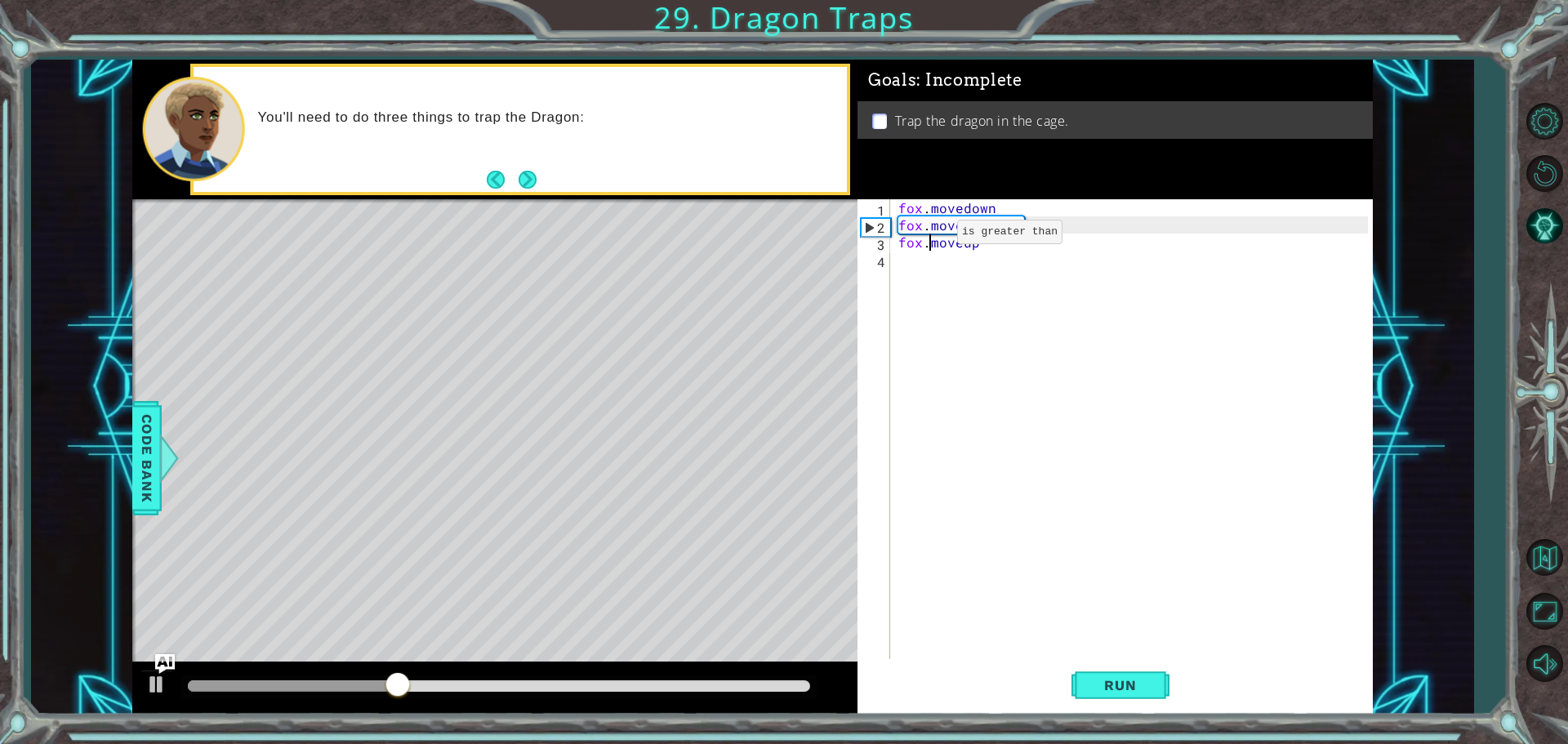
scroll to position [0, 2]
type textarea "fox.moveup"
click at [1095, 696] on button "Run" at bounding box center [1120, 685] width 98 height 51
click at [1072, 667] on button "Run" at bounding box center [1120, 685] width 98 height 51
click at [963, 258] on div "fox . movedown fox . moveRight ( 2 ) fox . moveup" at bounding box center [1136, 448] width 481 height 497
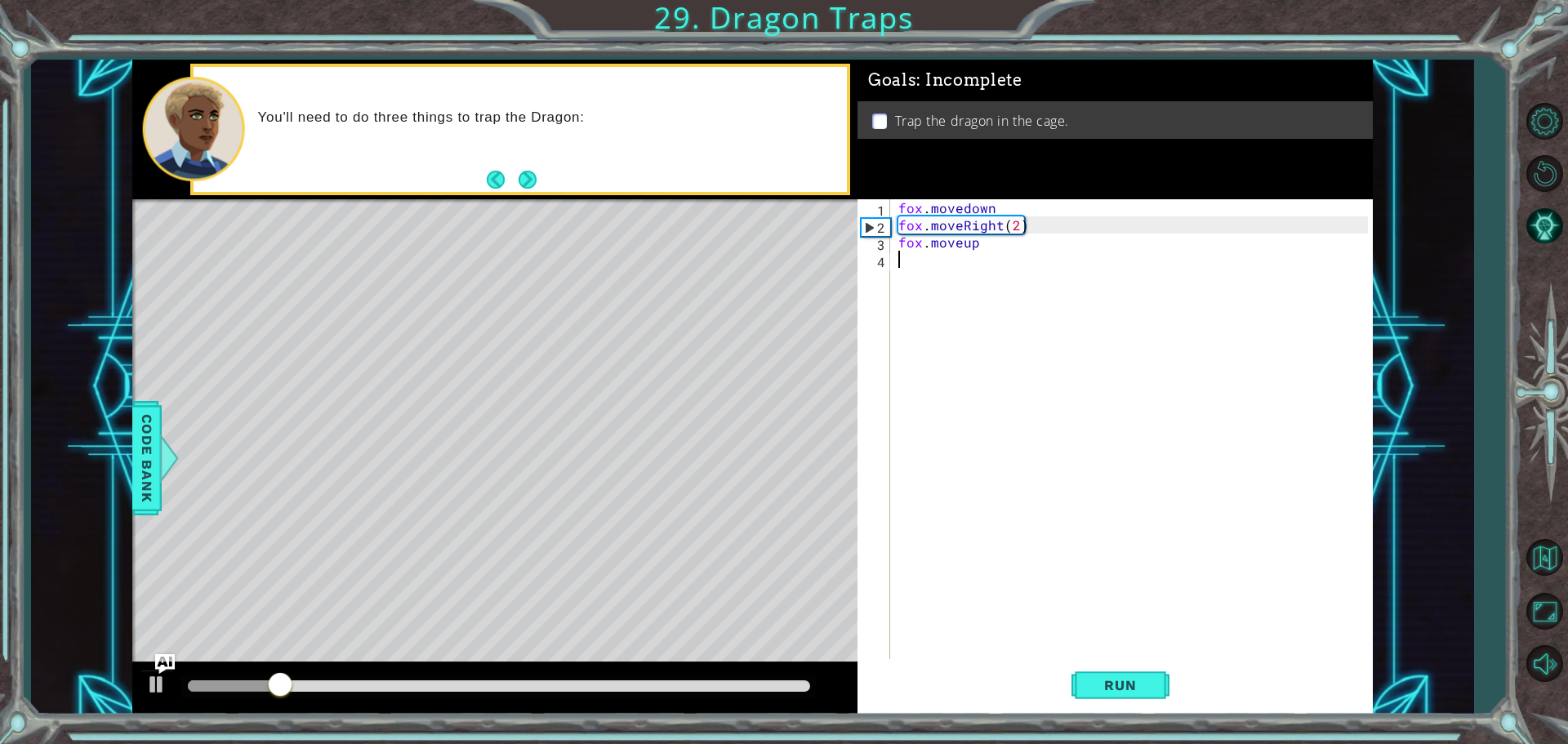
scroll to position [0, 0]
click at [954, 243] on div "fox . movedown fox . moveRight ( 2 ) fox . moveup" at bounding box center [1136, 448] width 481 height 497
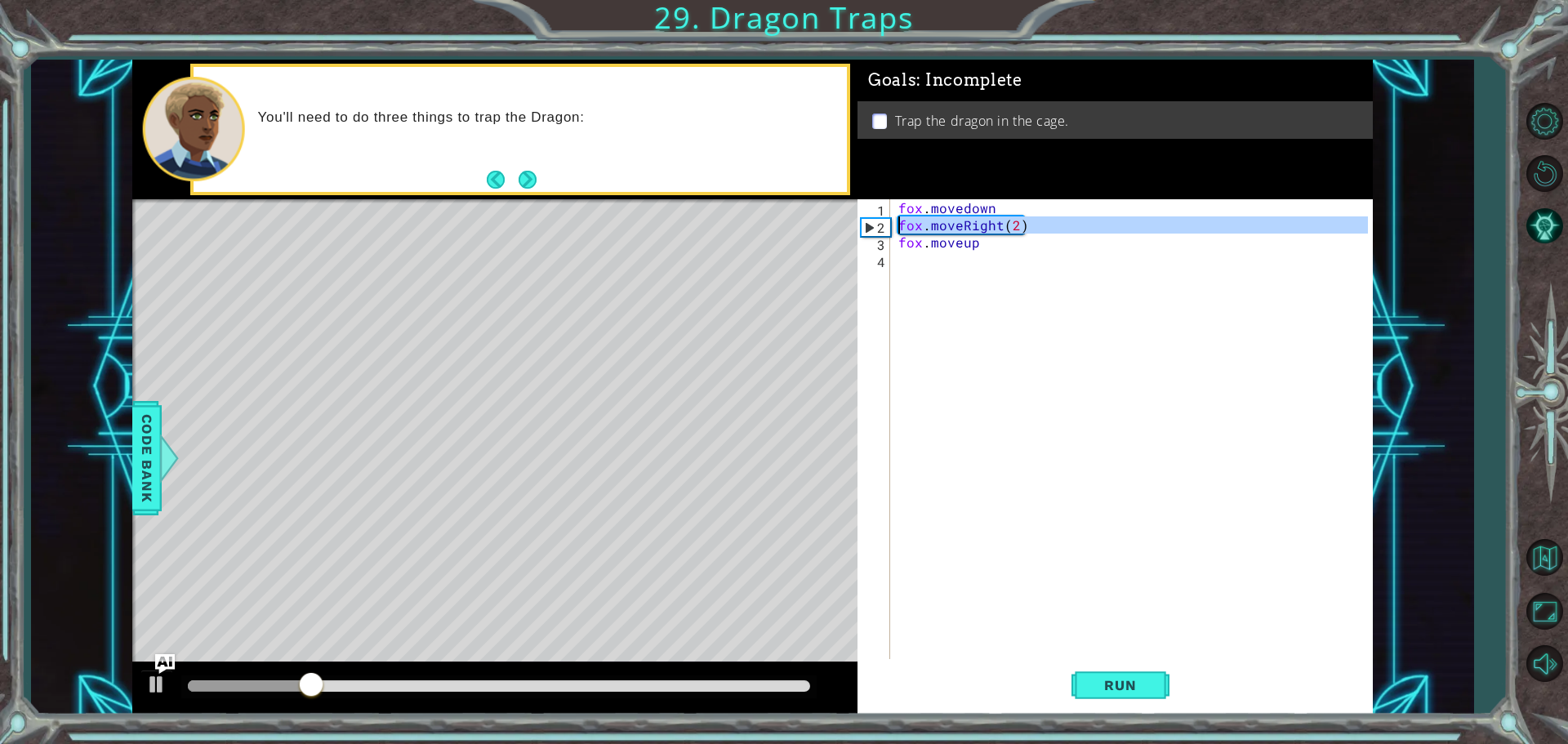
click at [875, 229] on div "2" at bounding box center [875, 228] width 28 height 17
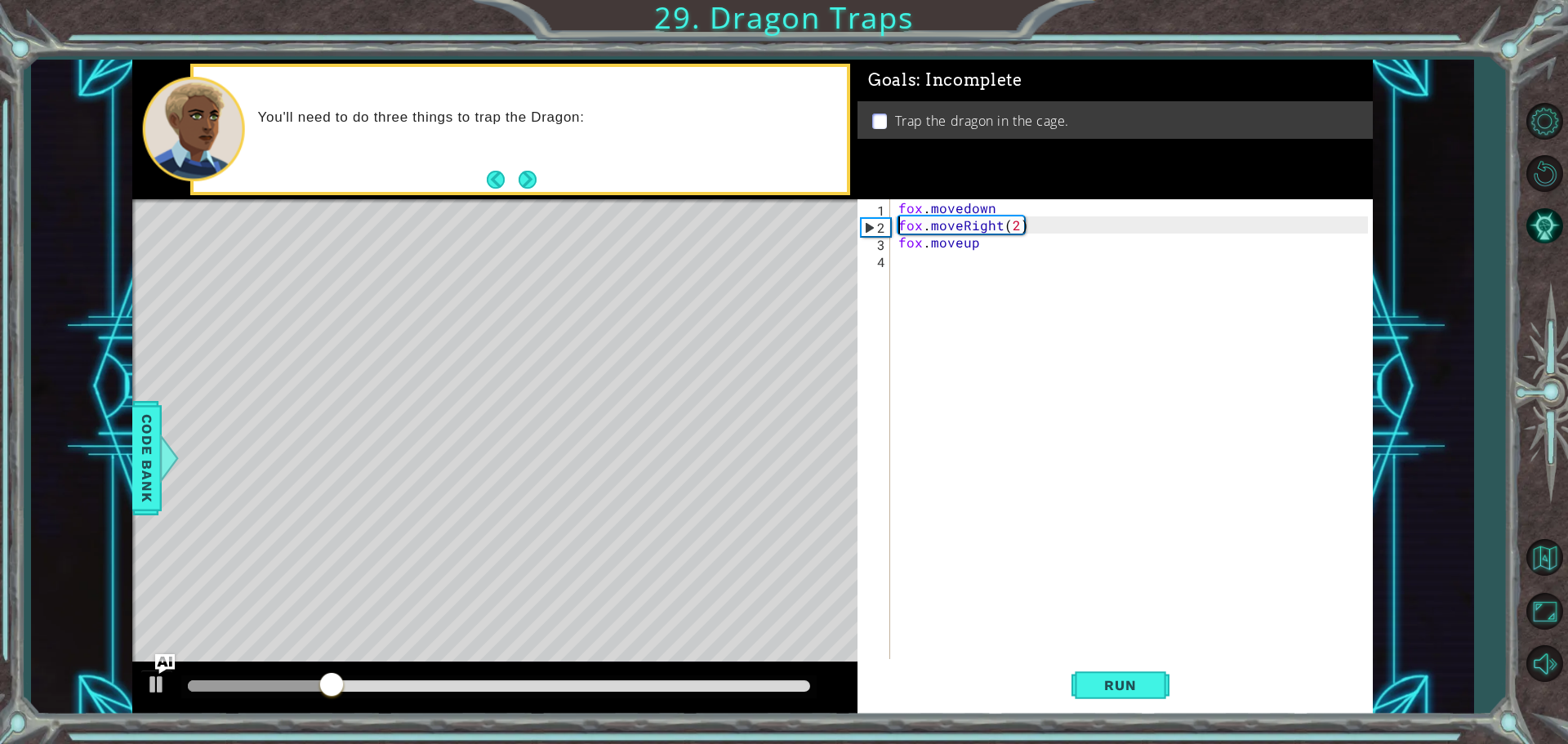
click at [875, 243] on div "3" at bounding box center [875, 245] width 29 height 17
type textarea "fox.moveup"
click at [987, 255] on div "fox . movedown fox . moveRight ( 2 ) fox . moveup" at bounding box center [1136, 448] width 481 height 497
click at [982, 247] on div "fox . movedown fox . moveRight ( 2 ) fox . moveup" at bounding box center [1136, 448] width 481 height 497
type textarea "fox.moveup()"
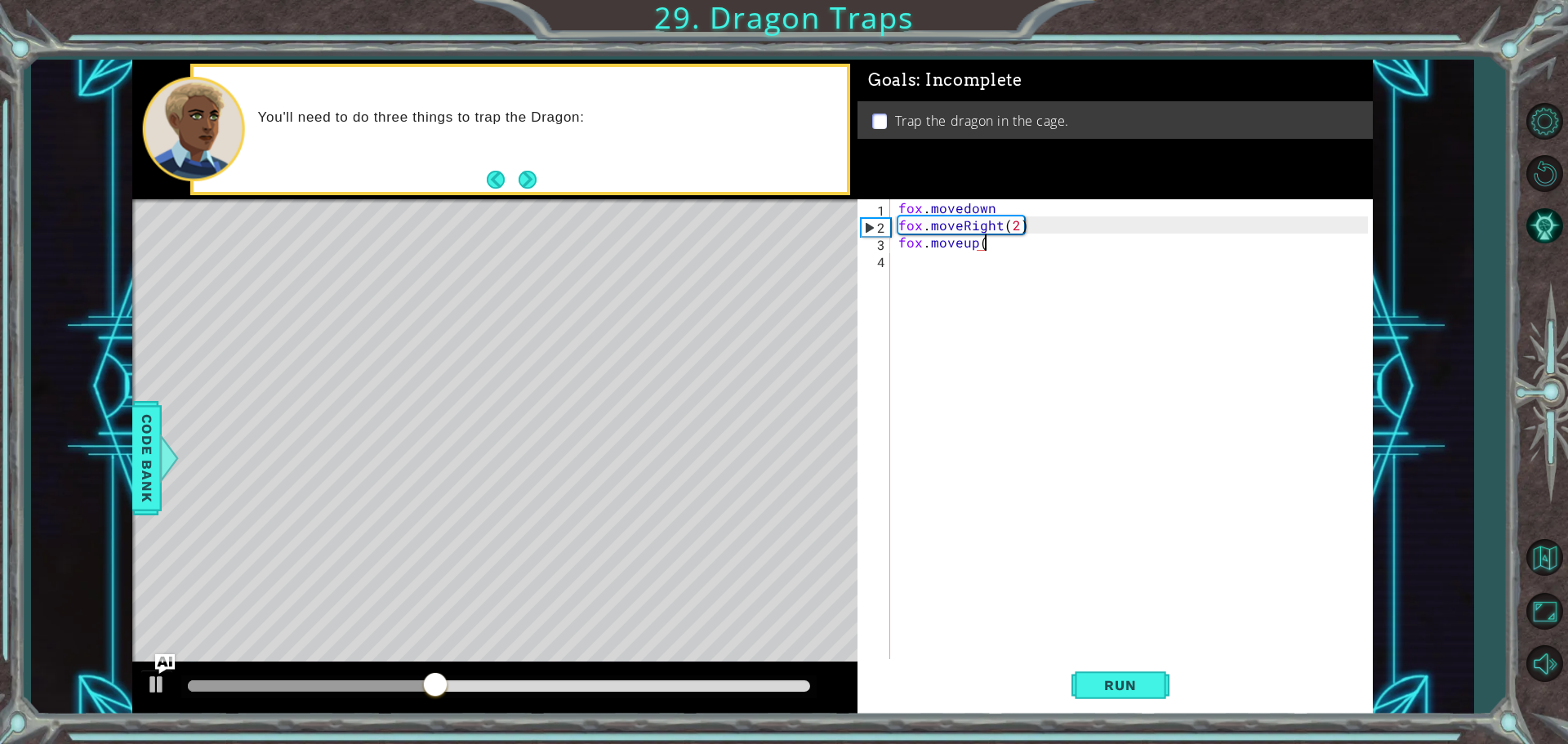
scroll to position [0, 5]
drag, startPoint x: 1105, startPoint y: 653, endPoint x: 1114, endPoint y: 687, distance: 35.2
click at [1114, 687] on div "fox.moveup() 1 2 3 4 fox . movedown fox . moveRight ( 2 ) fox . moveup ( ) הההה…" at bounding box center [1116, 457] width 516 height 515
click at [1114, 687] on span "Run" at bounding box center [1120, 685] width 64 height 16
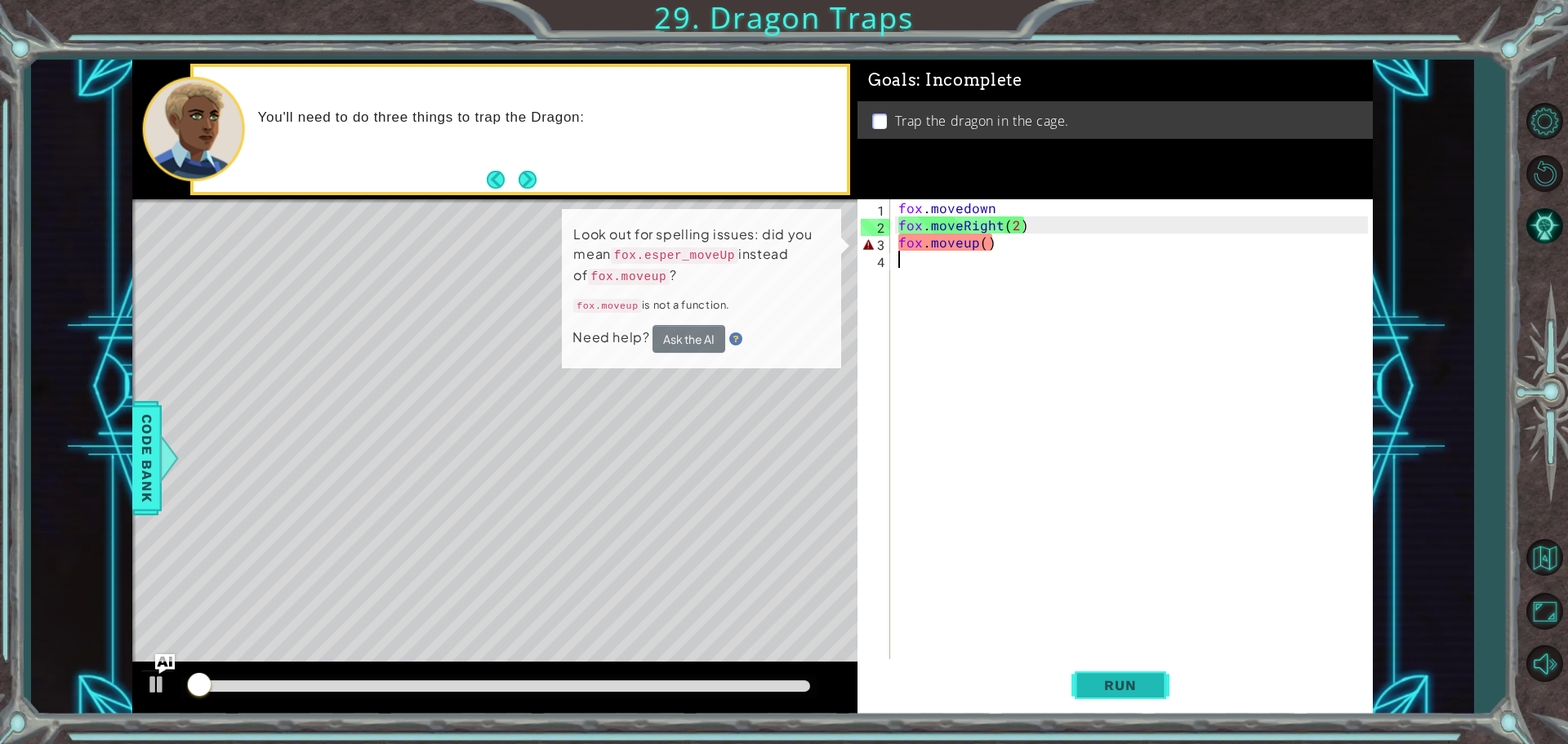
click at [1114, 687] on span "Run" at bounding box center [1120, 685] width 64 height 16
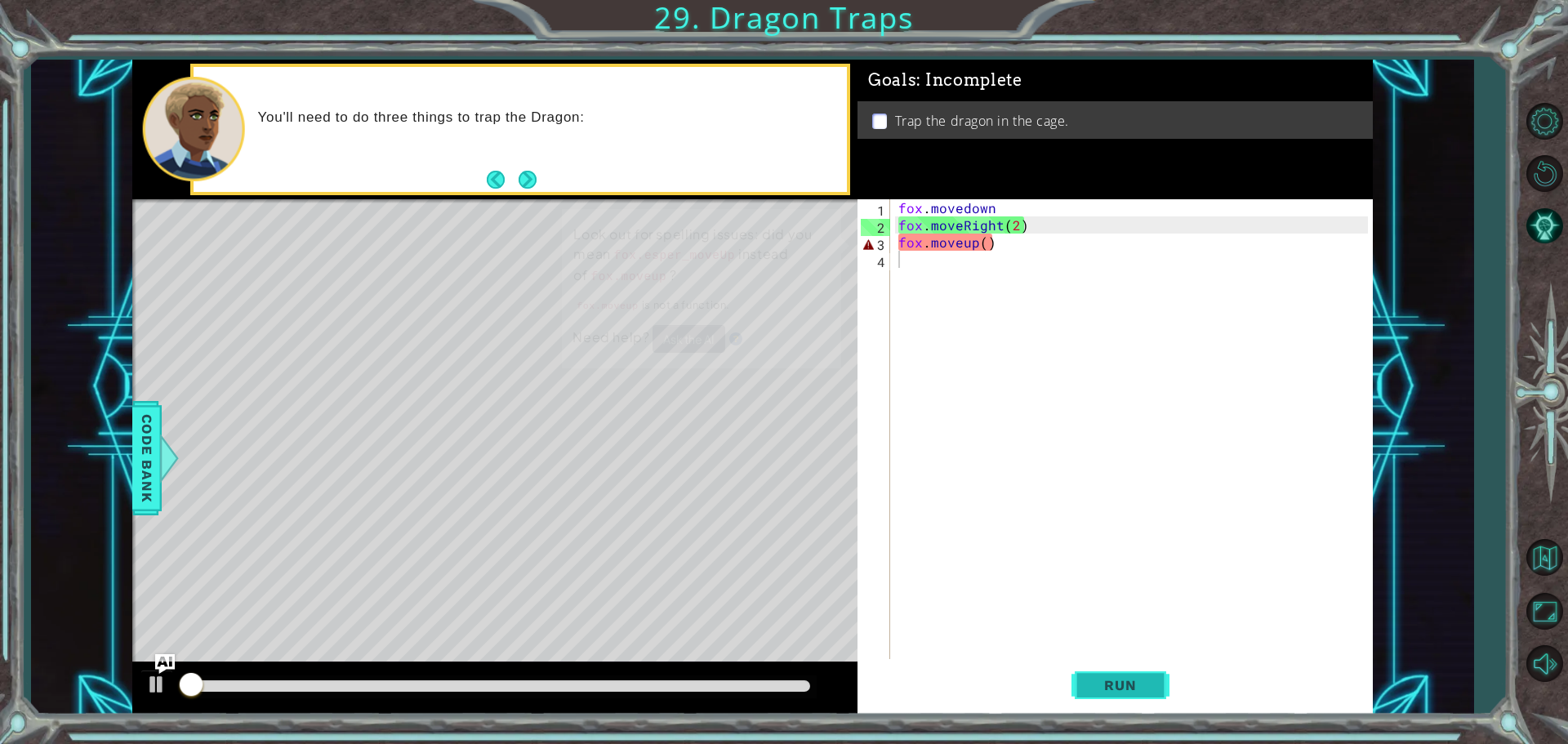
click at [1108, 687] on span "Run" at bounding box center [1120, 685] width 64 height 16
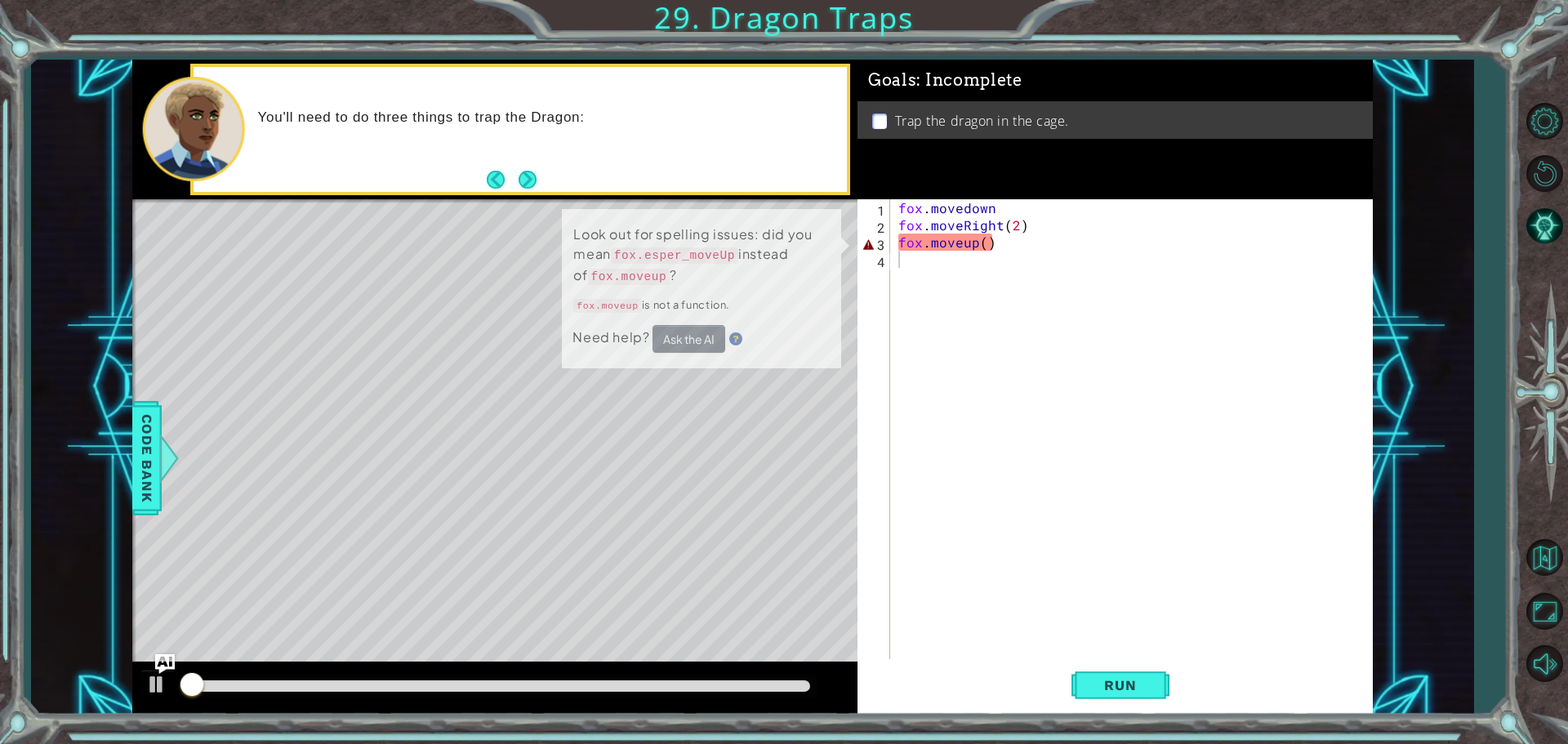
click at [1068, 646] on div "1 2 3 4 fox . movedown fox . moveRight ( 2 ) fox . moveup ( ) ההההההההההההההההה…" at bounding box center [1116, 457] width 516 height 515
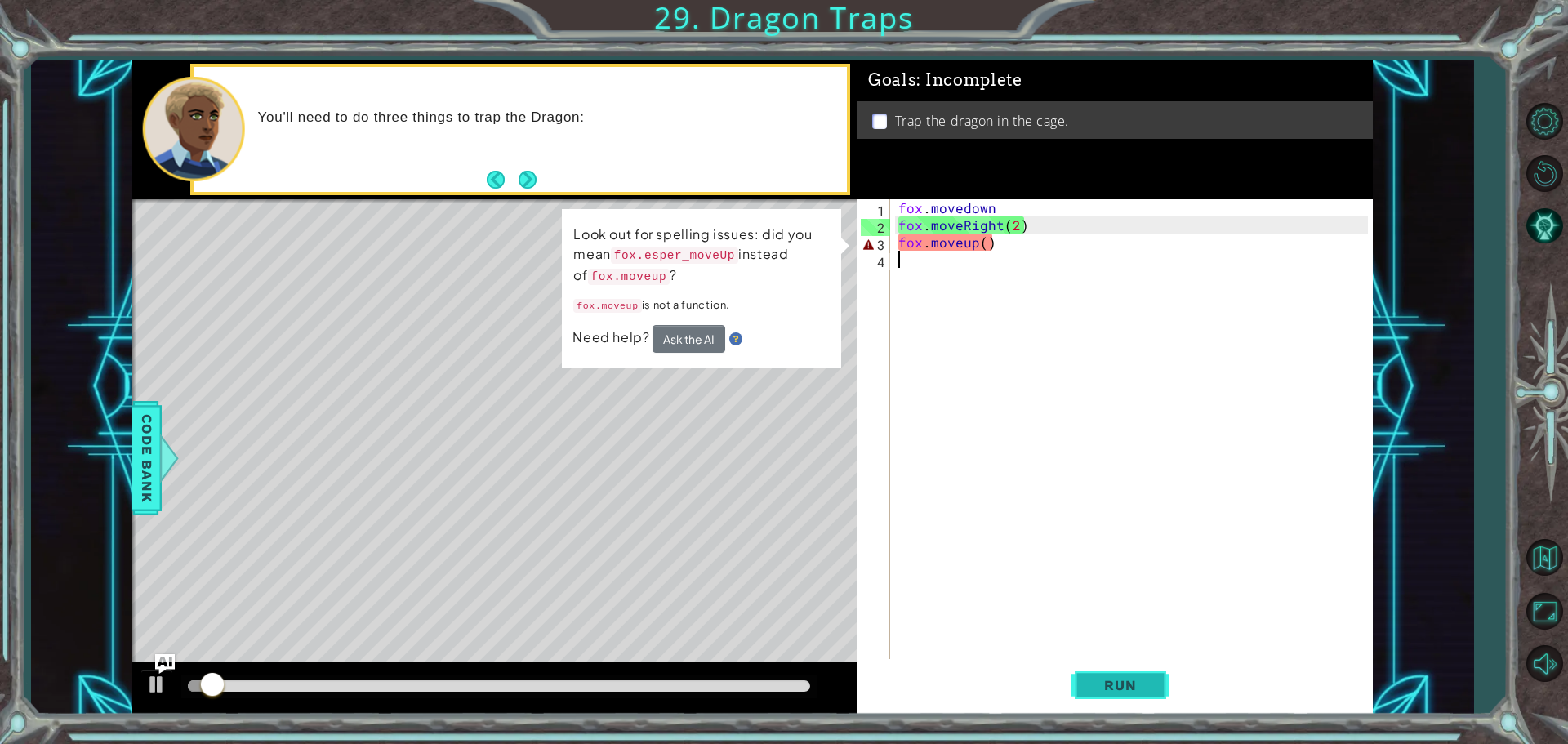
click at [1101, 689] on span "Run" at bounding box center [1120, 685] width 64 height 16
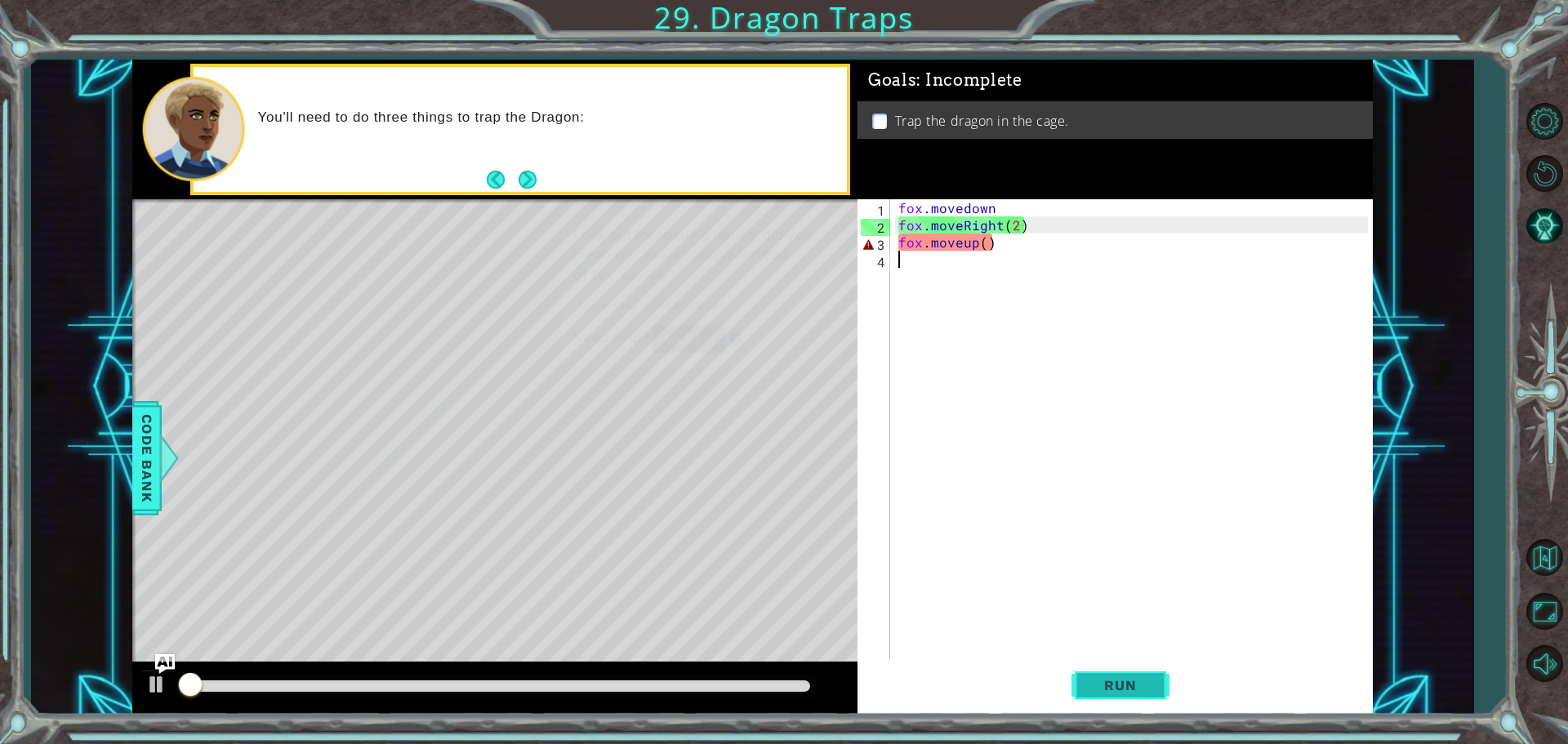
click at [1098, 672] on button "Run" at bounding box center [1120, 685] width 98 height 51
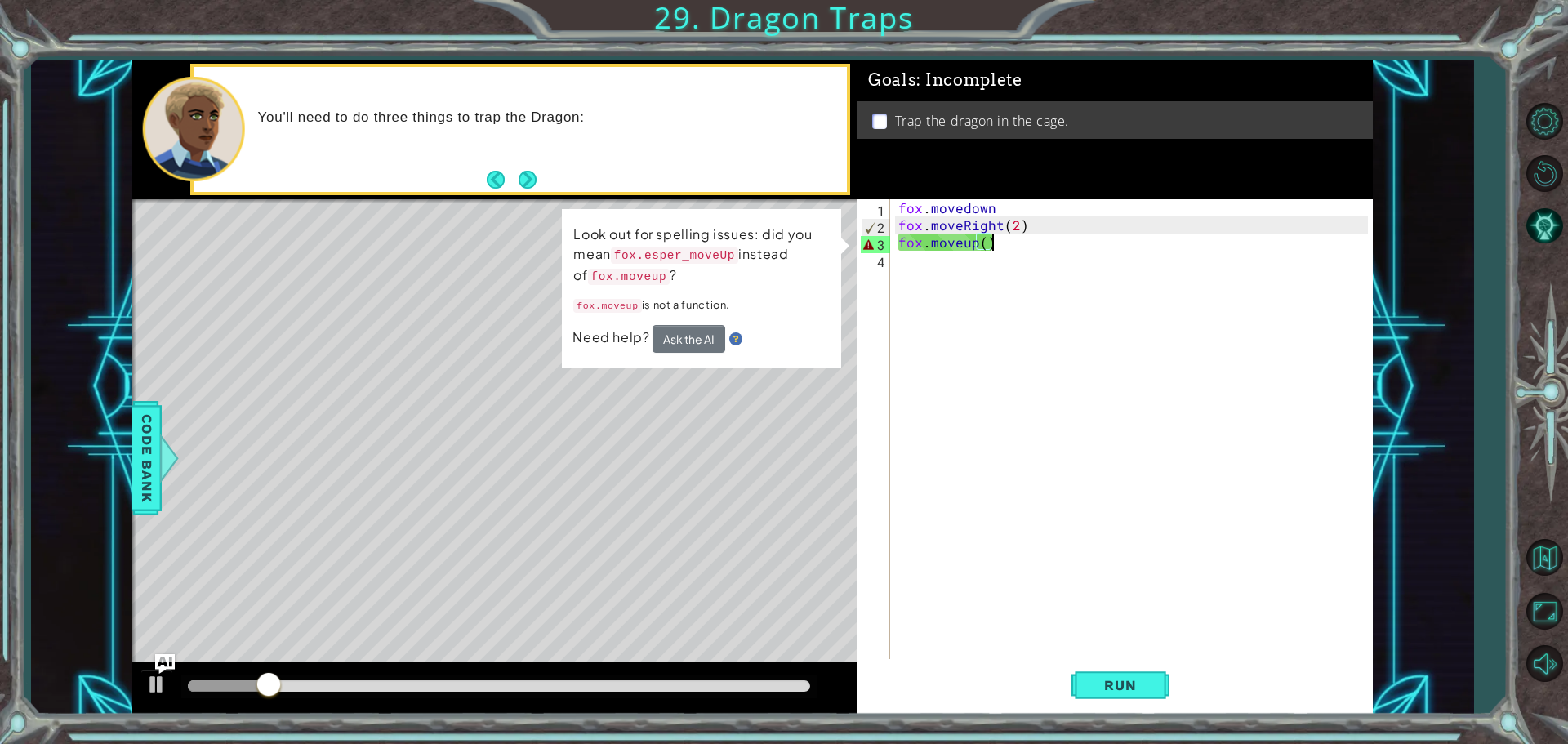
click at [1023, 247] on div "fox . movedown fox . moveRight ( 2 ) fox . moveup ( )" at bounding box center [1136, 448] width 481 height 497
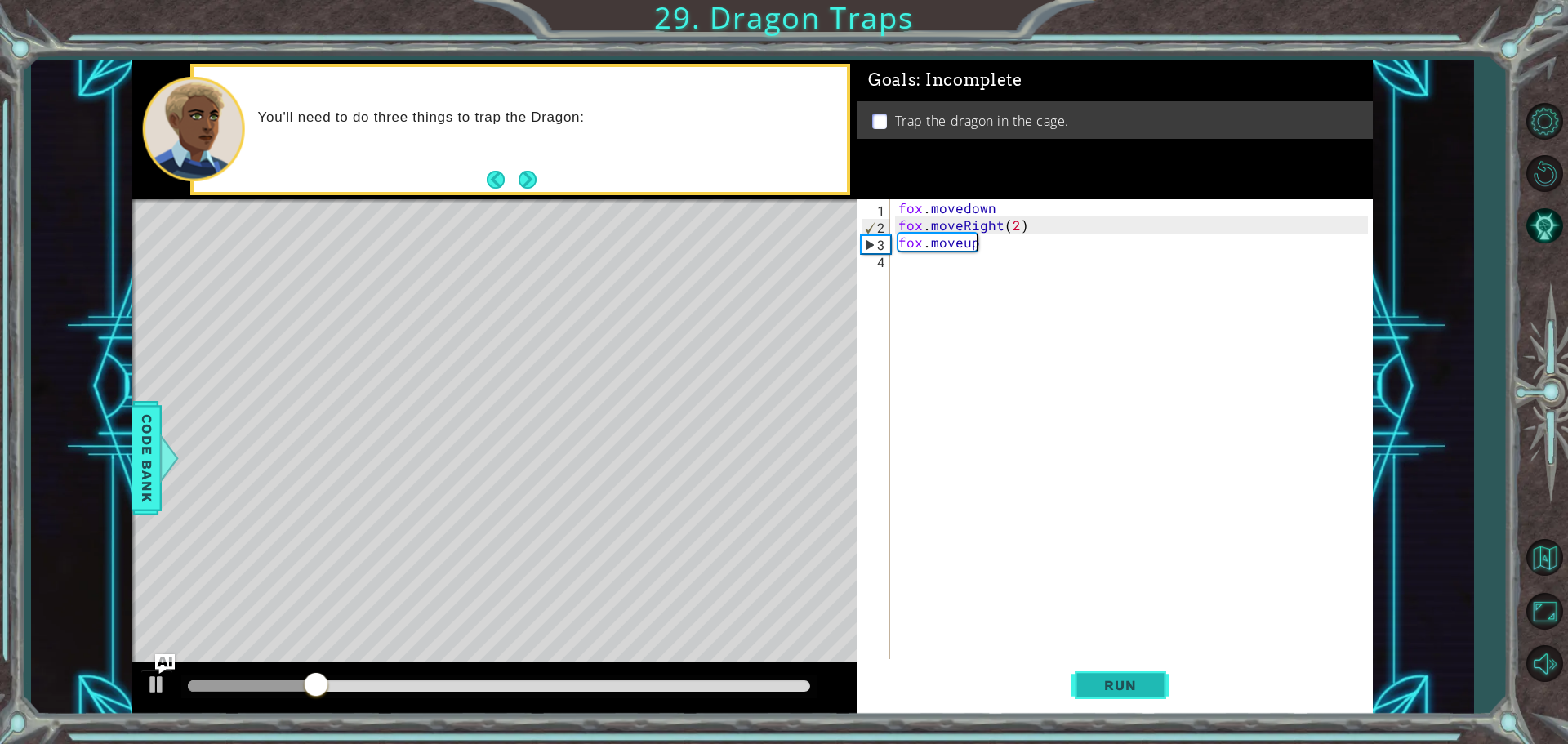
click at [1112, 699] on button "Run" at bounding box center [1120, 685] width 98 height 51
drag, startPoint x: 1124, startPoint y: 679, endPoint x: 1118, endPoint y: 657, distance: 22.8
click at [1124, 676] on button "Run" at bounding box center [1120, 685] width 98 height 51
click at [991, 247] on div "fox . movedown fox . moveRight ( 2 ) fox . moveup" at bounding box center [1136, 448] width 481 height 497
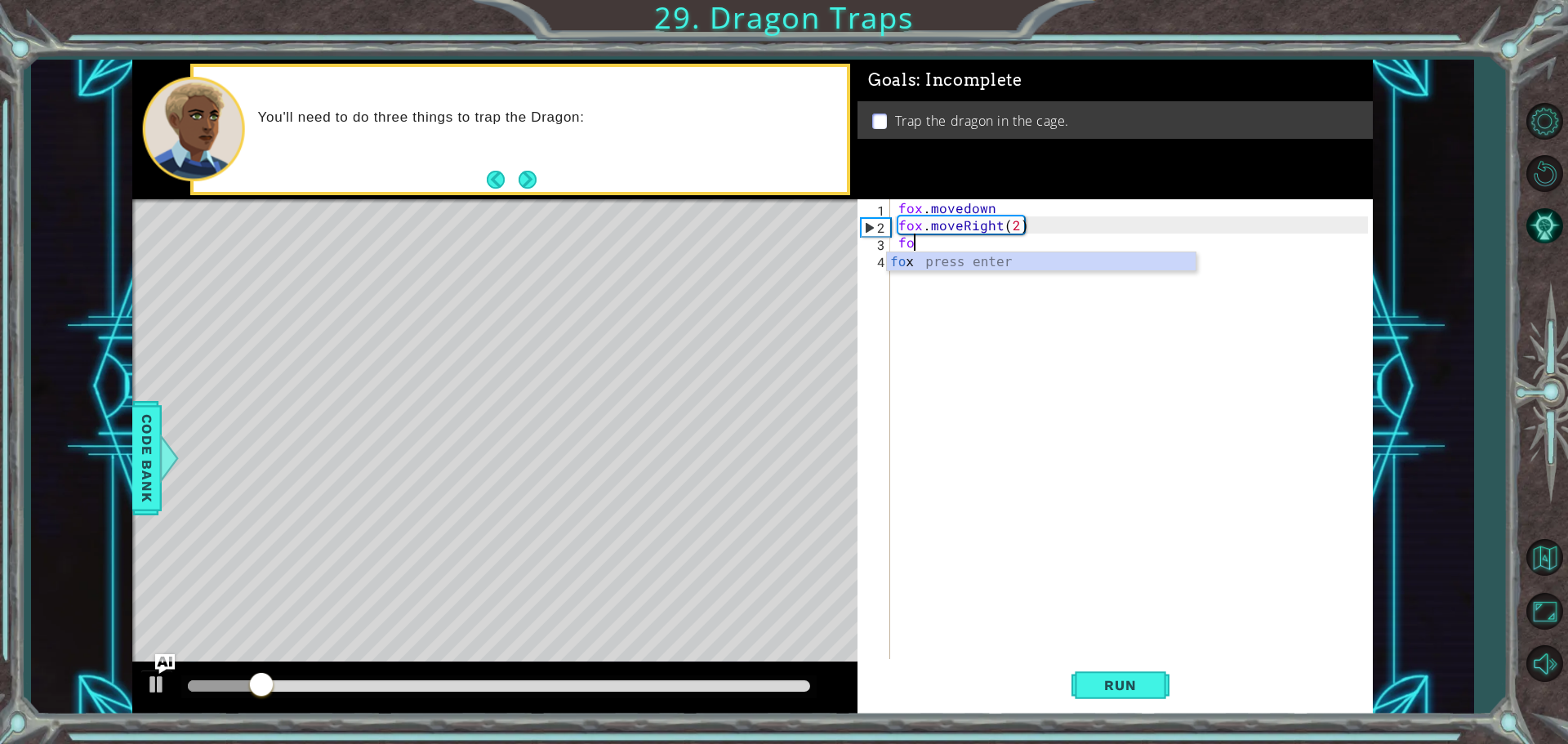
type textarea "f"
click at [1016, 225] on div "fox . movedown fox . moveRight" at bounding box center [1136, 448] width 481 height 497
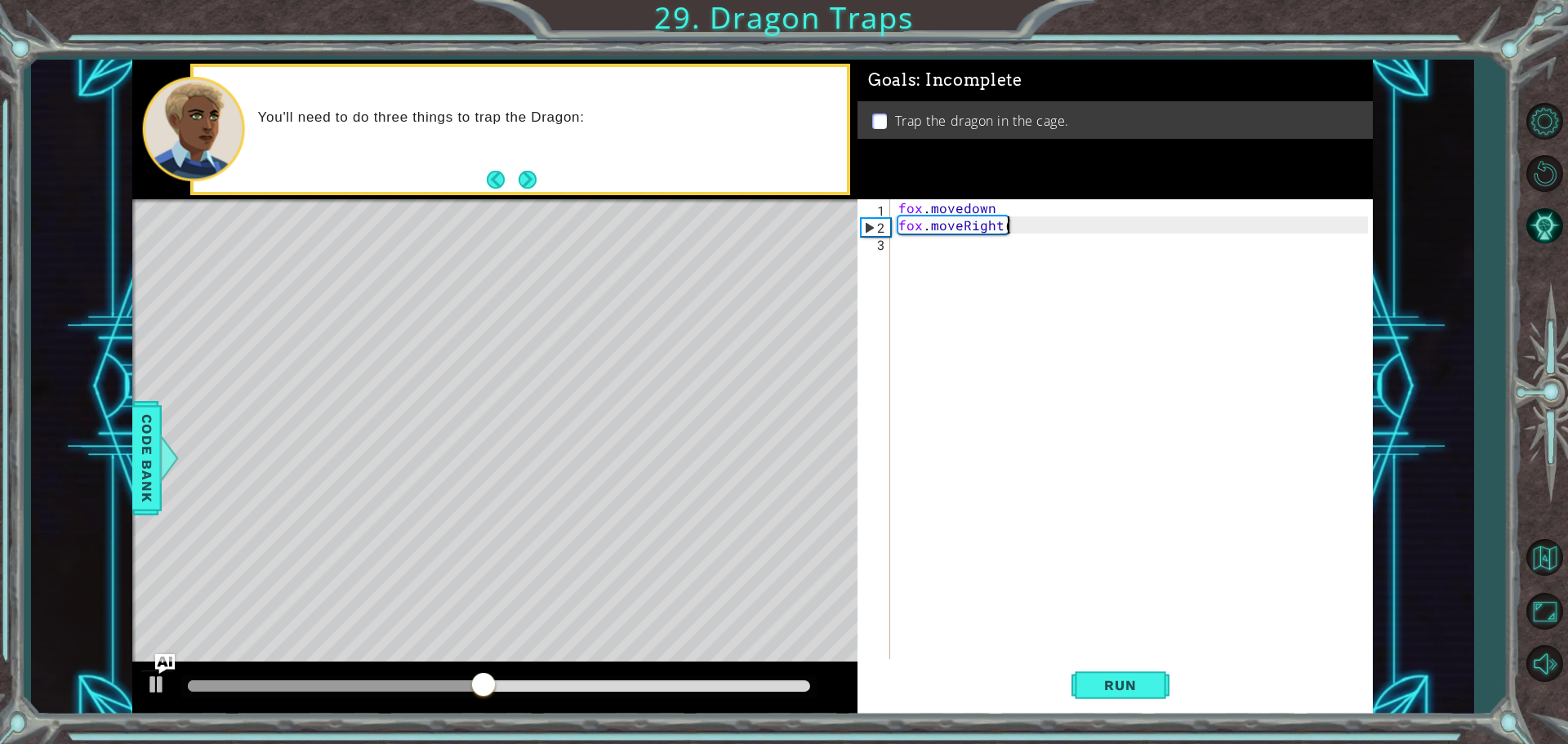
scroll to position [0, 7]
click at [1004, 217] on div "fox . movedown fox . moveRight ( )" at bounding box center [1136, 448] width 481 height 497
click at [1006, 217] on div "fox . movedown fox . moveRight ( )" at bounding box center [1136, 448] width 481 height 497
type textarea "fox.moveRight(2)"
click at [1122, 683] on span "Run" at bounding box center [1120, 685] width 64 height 16
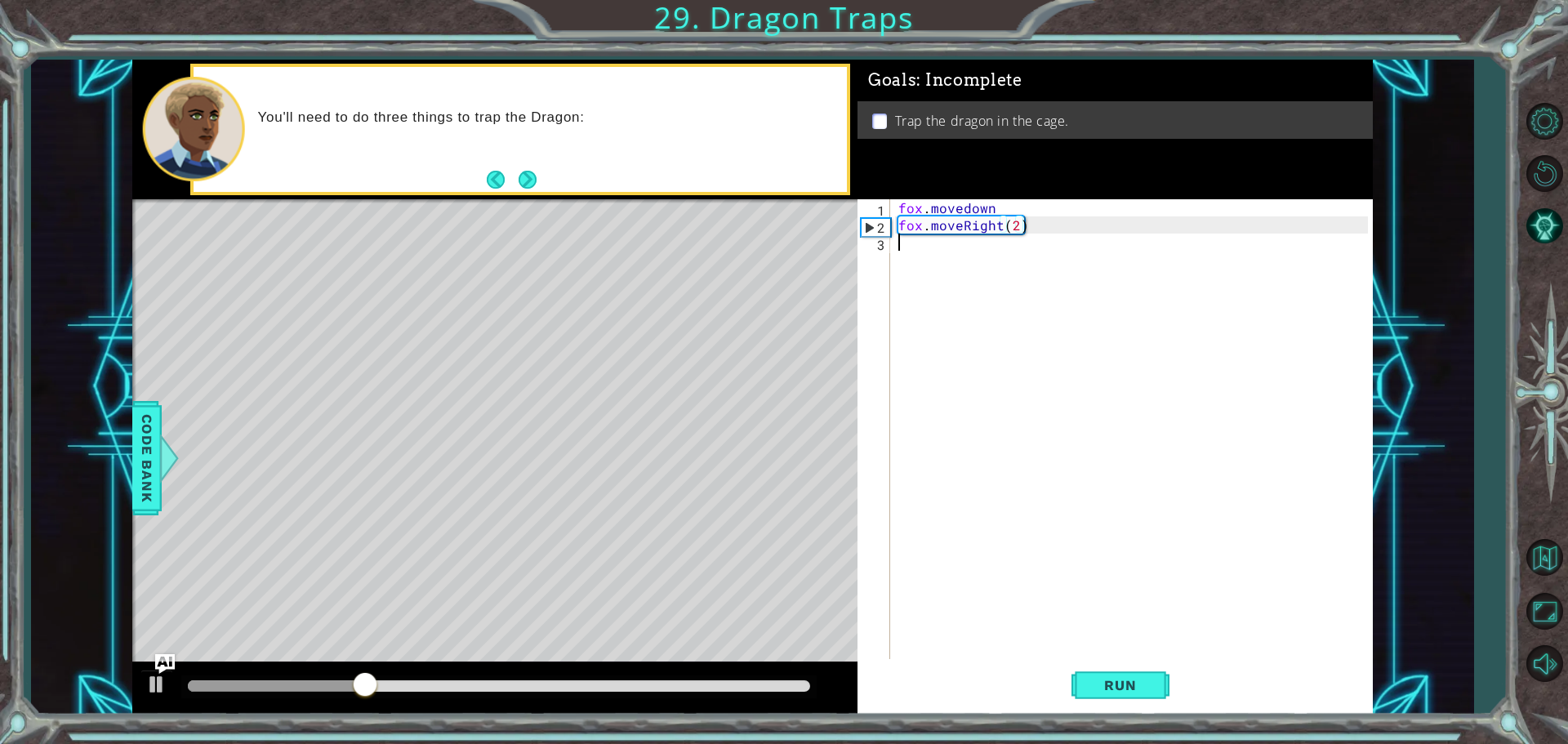
click at [931, 244] on div "fox . movedown fox . moveRight ( 2 )" at bounding box center [1136, 448] width 481 height 497
type textarea "fox.moveUp"
click at [1125, 672] on button "Run" at bounding box center [1120, 685] width 98 height 51
click at [503, 176] on button "Back" at bounding box center [502, 179] width 32 height 18
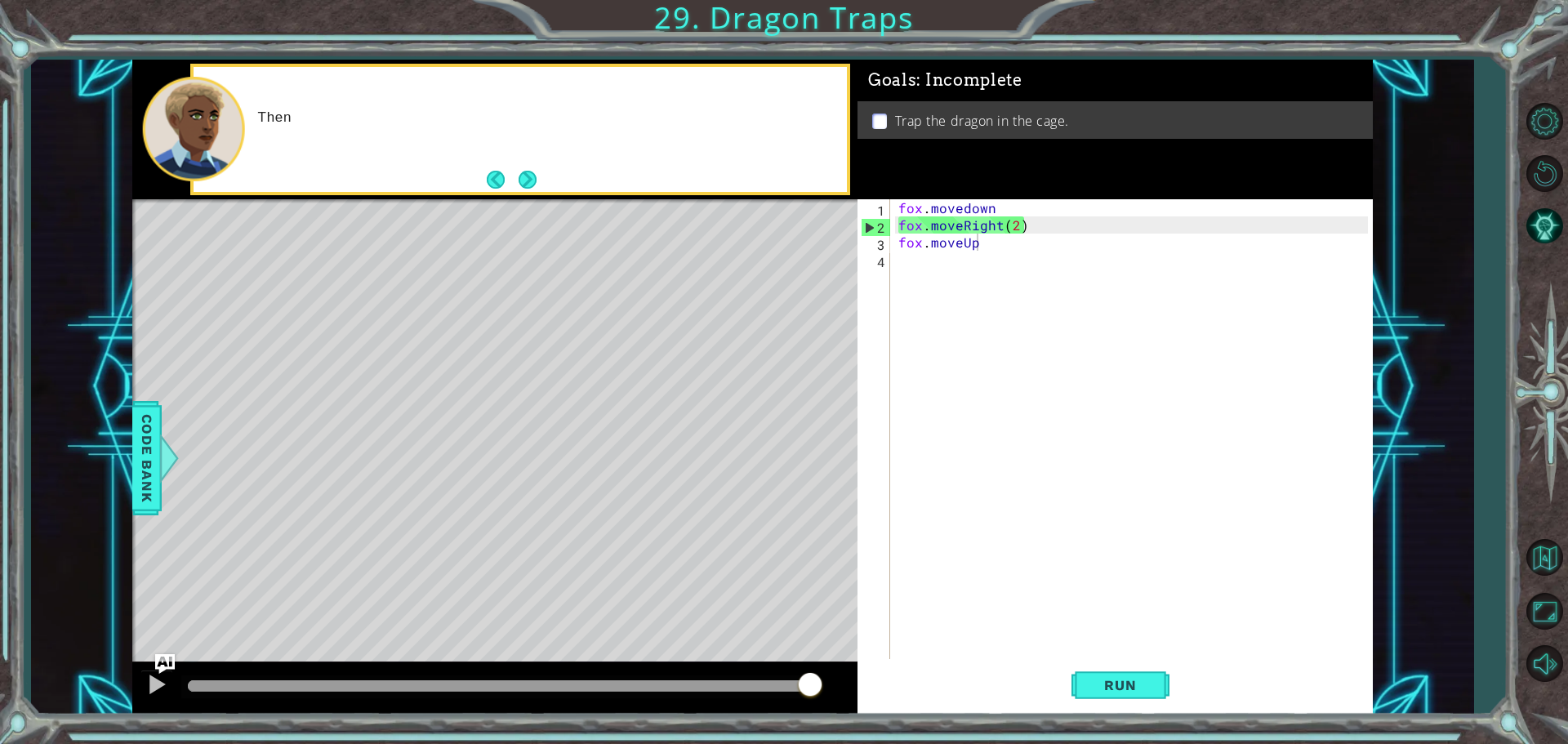
click at [503, 176] on button "Back" at bounding box center [502, 179] width 32 height 18
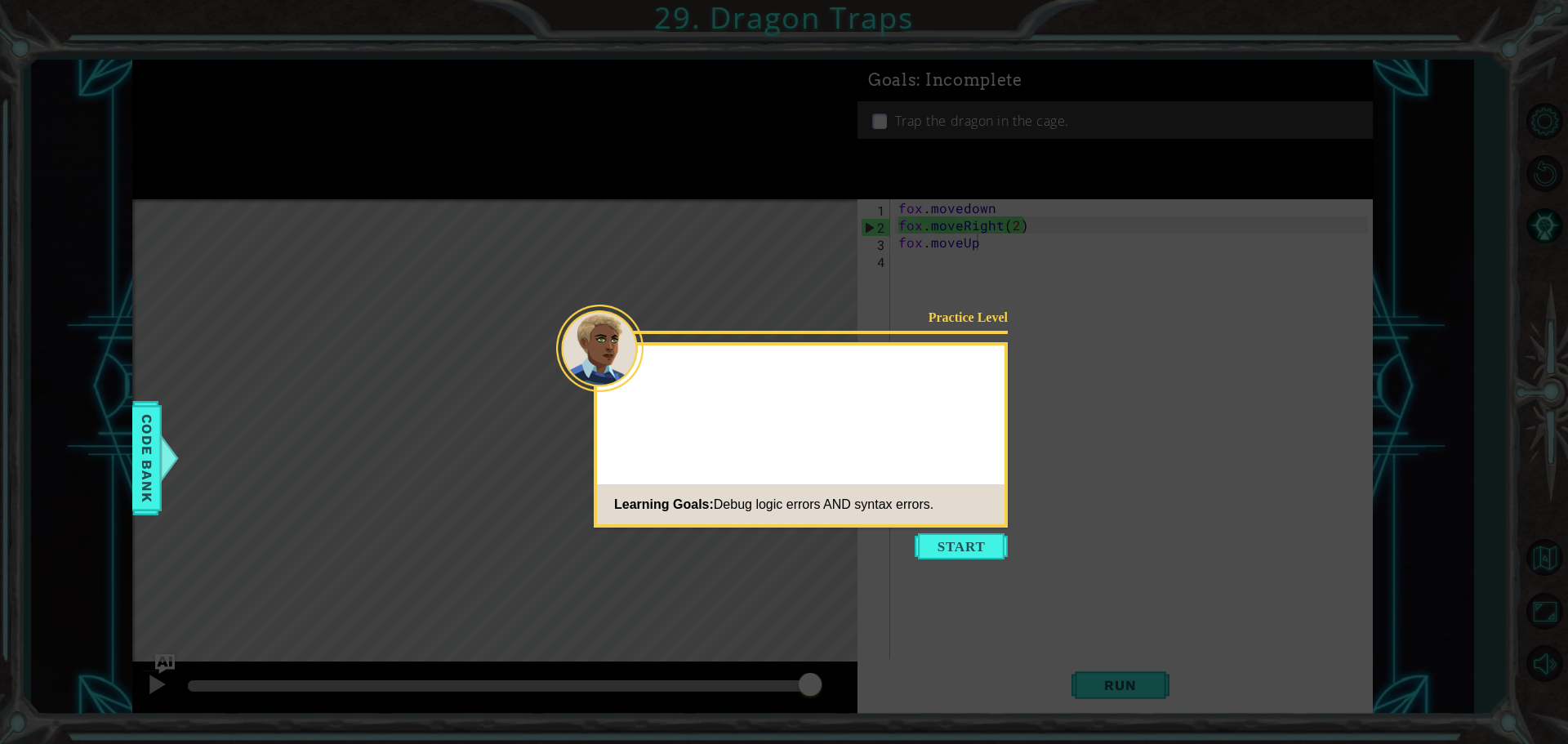
click at [503, 176] on icon at bounding box center [784, 372] width 1568 height 744
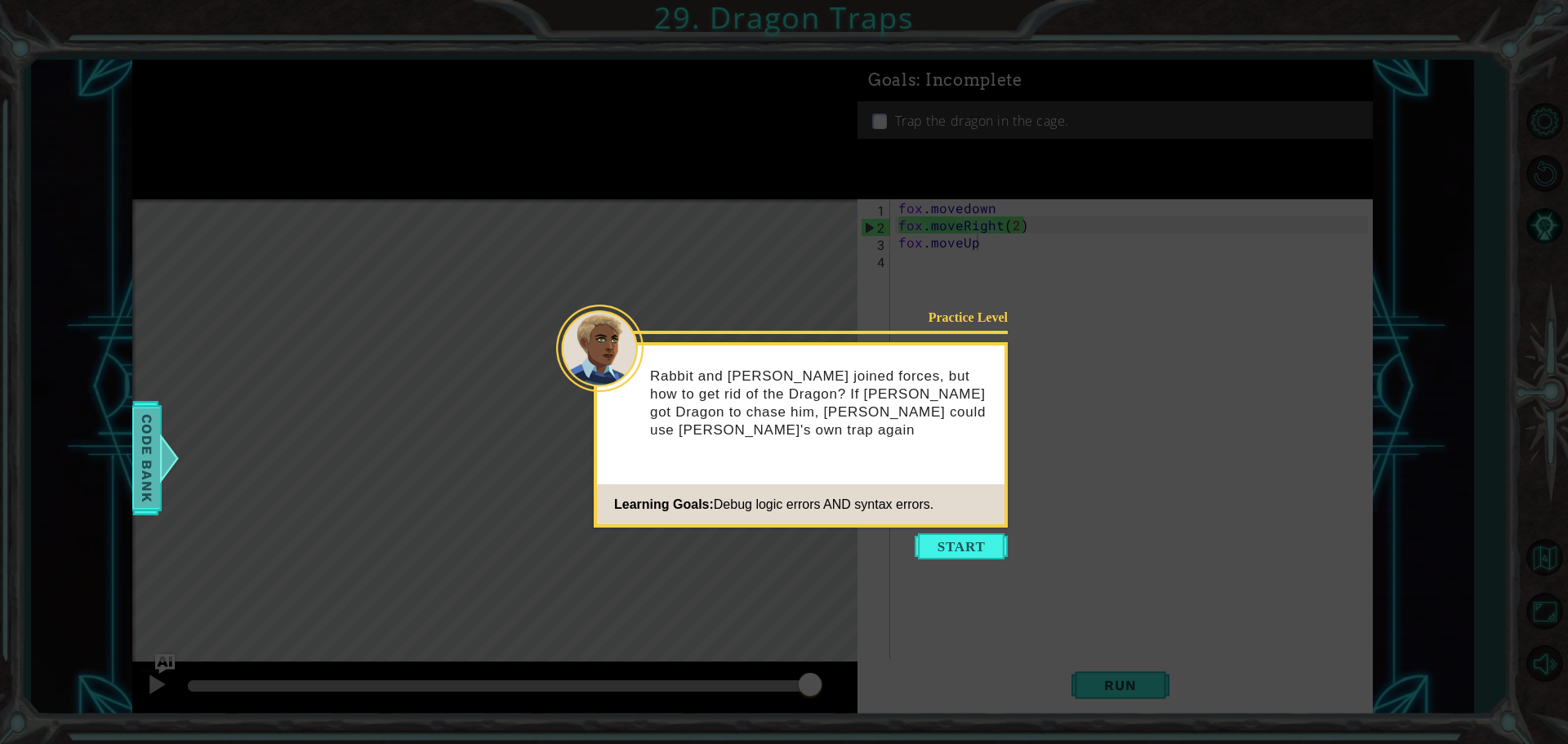
click at [158, 407] on div "Code Bank" at bounding box center [147, 458] width 29 height 115
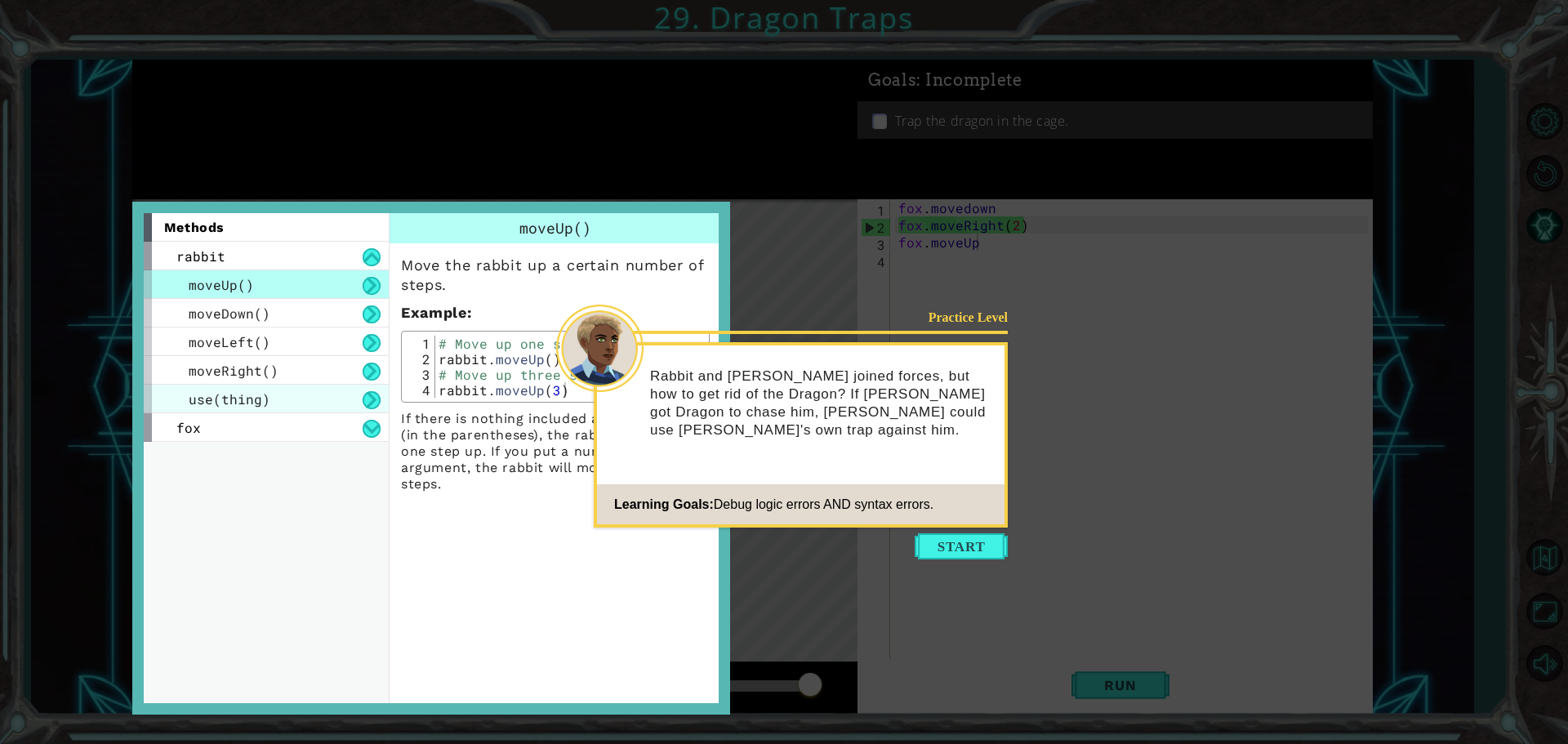
click at [253, 396] on span "use(thing)" at bounding box center [229, 399] width 81 height 17
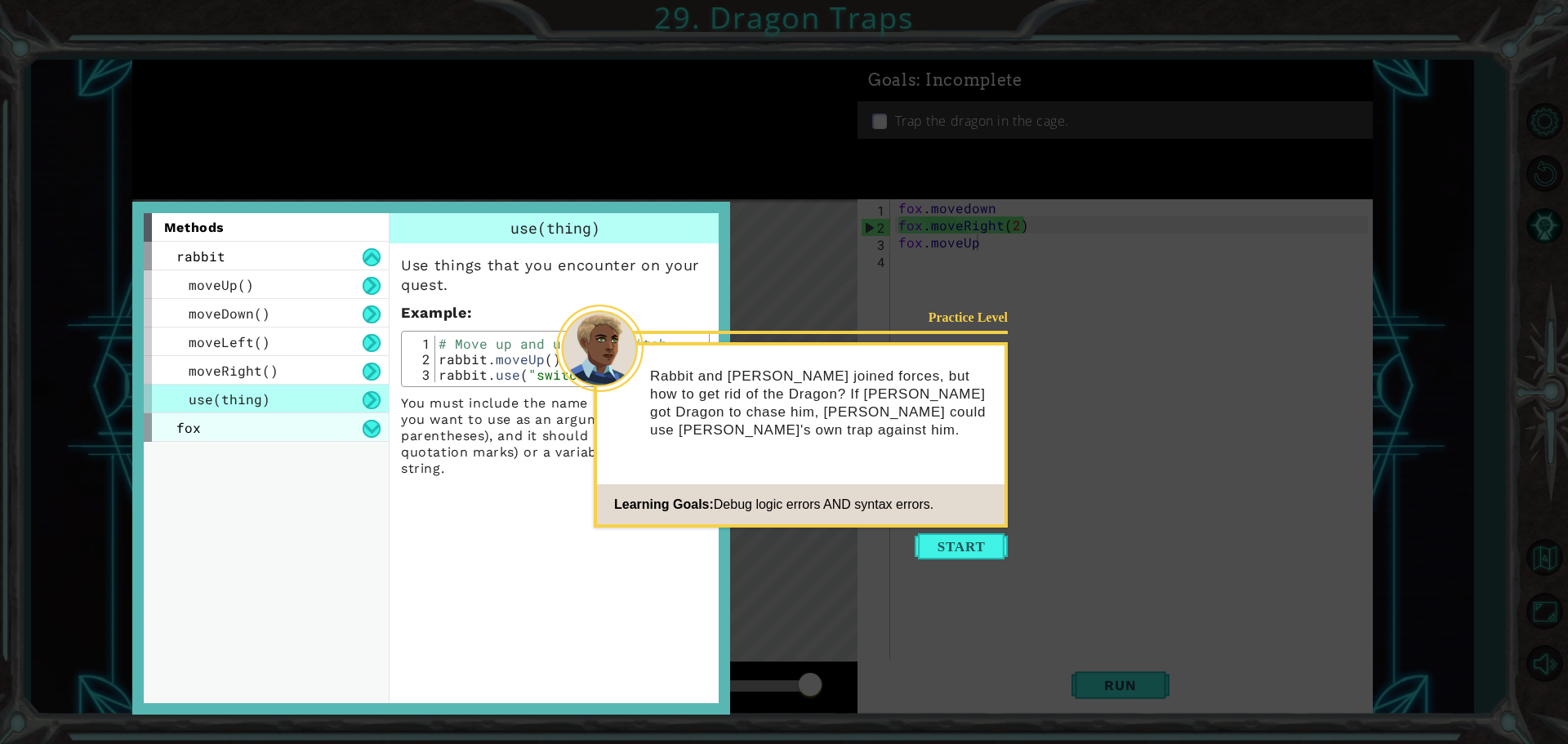
click at [266, 424] on div "fox" at bounding box center [266, 427] width 245 height 28
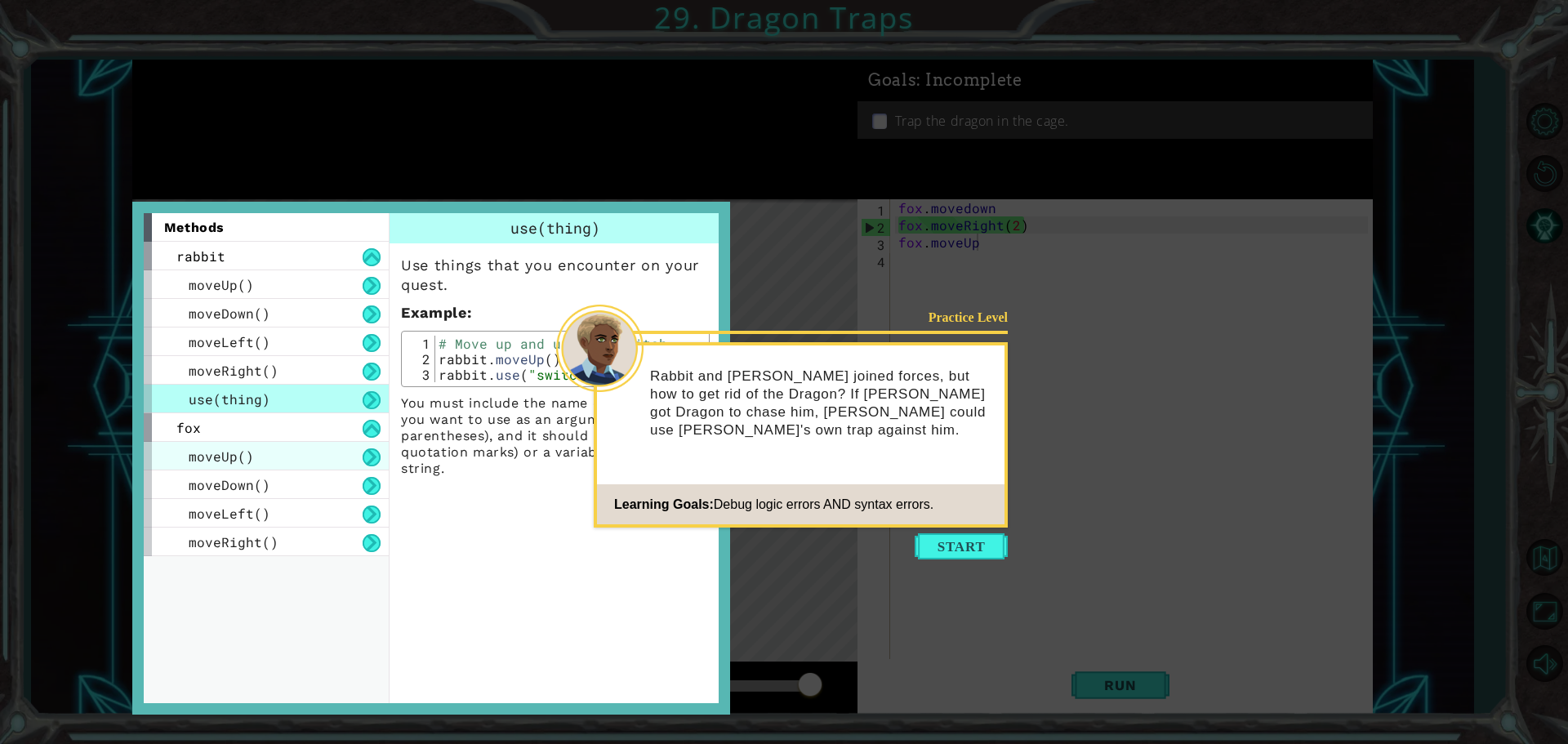
click at [322, 468] on div "moveUp()" at bounding box center [266, 455] width 245 height 28
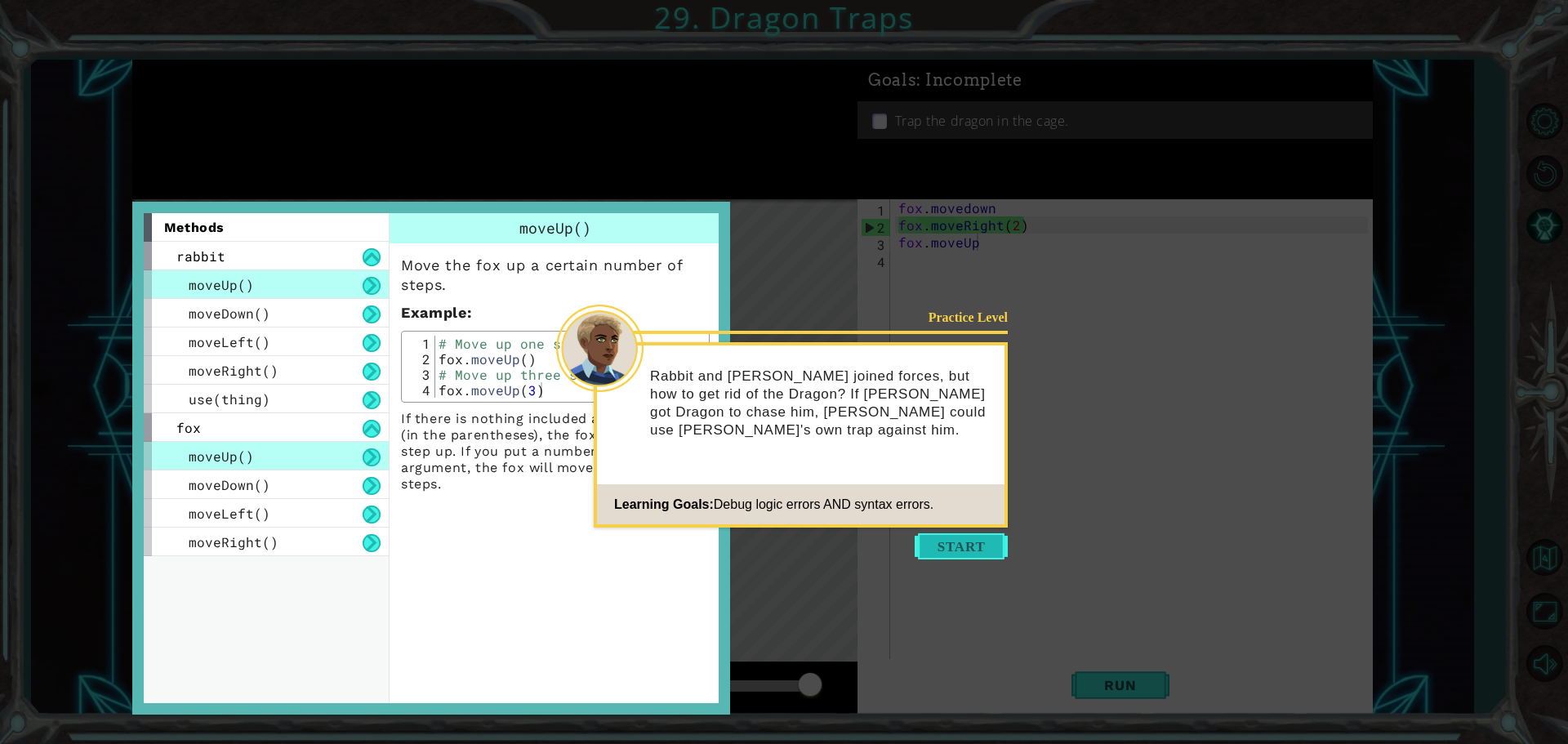
click at [951, 547] on button "Start" at bounding box center [961, 546] width 93 height 27
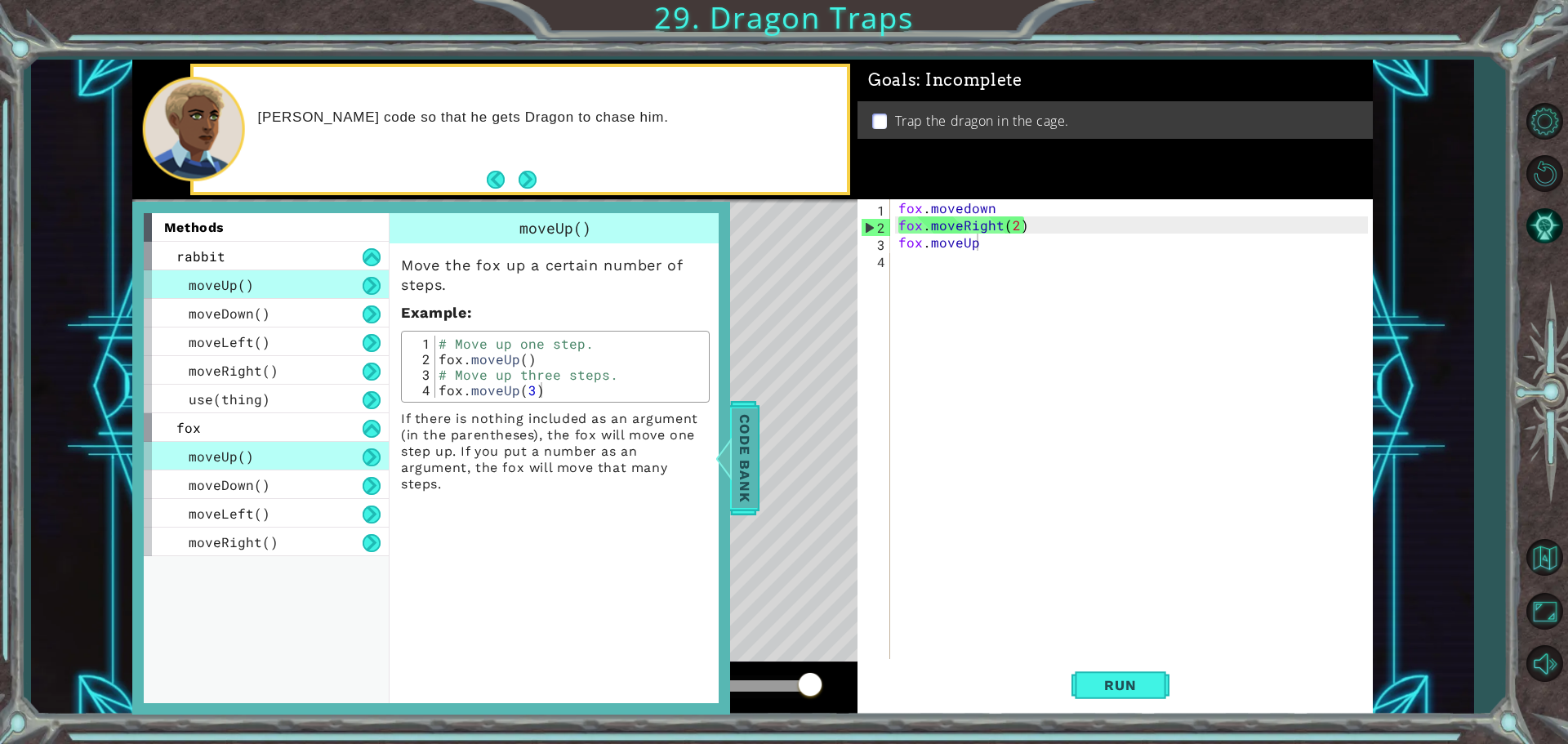
click at [746, 487] on span "Code Bank" at bounding box center [745, 458] width 27 height 99
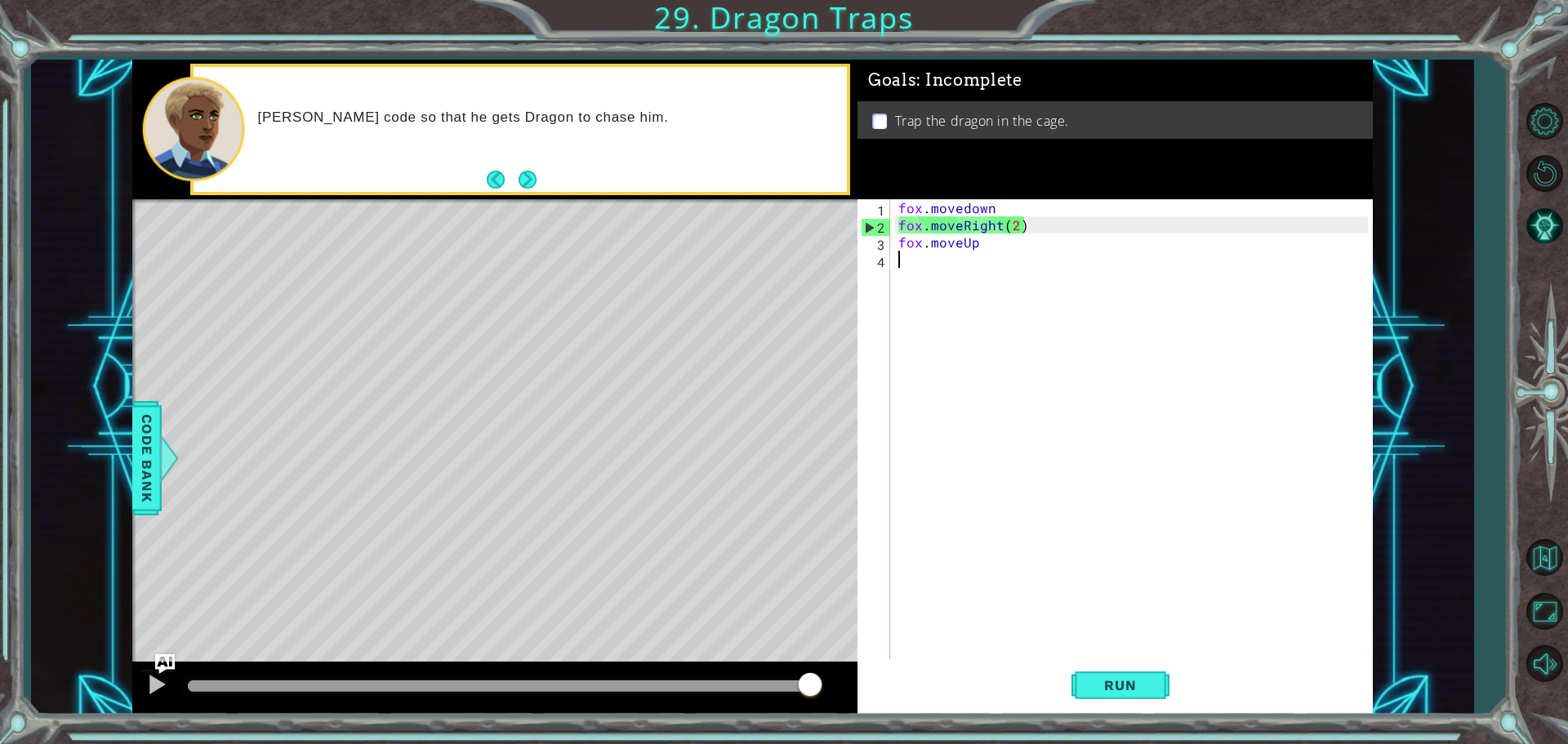
scroll to position [0, 0]
click at [953, 265] on div "fox . movedown fox . moveRight ( 2 ) fox . moveUp" at bounding box center [1136, 448] width 481 height 497
click at [974, 236] on div "fox . movedown fox . moveRight ( 2 ) fox . moveUp" at bounding box center [1136, 448] width 481 height 497
click at [981, 241] on div "fox . movedown fox . moveRight ( 2 ) fox . moveUp ( )" at bounding box center [1136, 448] width 481 height 497
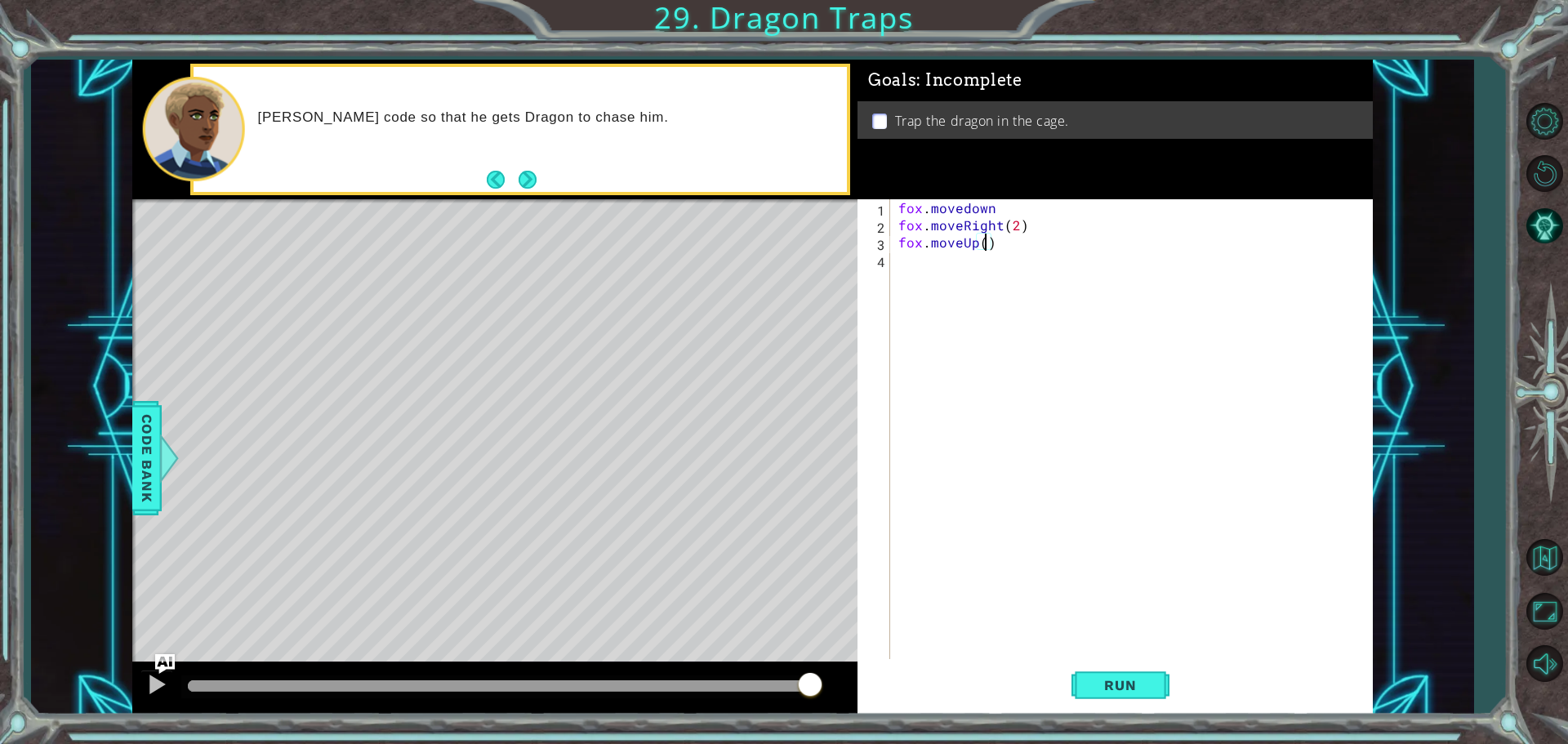
click at [981, 240] on div "fox . movedown fox . moveRight ( 2 ) fox . moveUp ( )" at bounding box center [1136, 448] width 481 height 497
click at [1136, 674] on button "Run" at bounding box center [1120, 685] width 98 height 51
click at [1088, 686] on span "Run" at bounding box center [1120, 685] width 64 height 16
type textarea "fox.moveUp(1)"
click at [1094, 682] on span "Run" at bounding box center [1120, 685] width 64 height 16
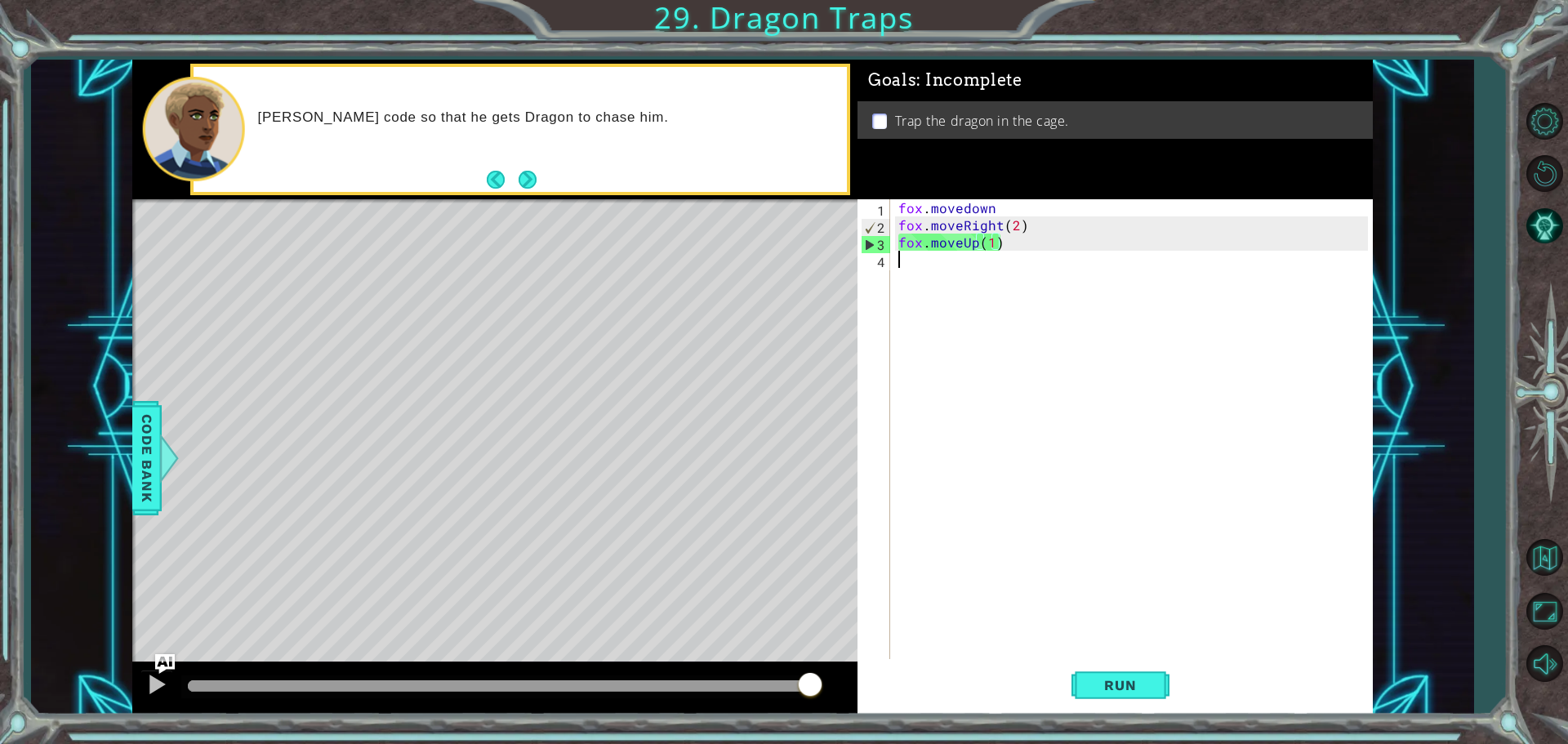
click at [896, 273] on div "fox . movedown fox . moveRight ( 2 ) fox . moveUp ( 1 )" at bounding box center [1136, 448] width 481 height 497
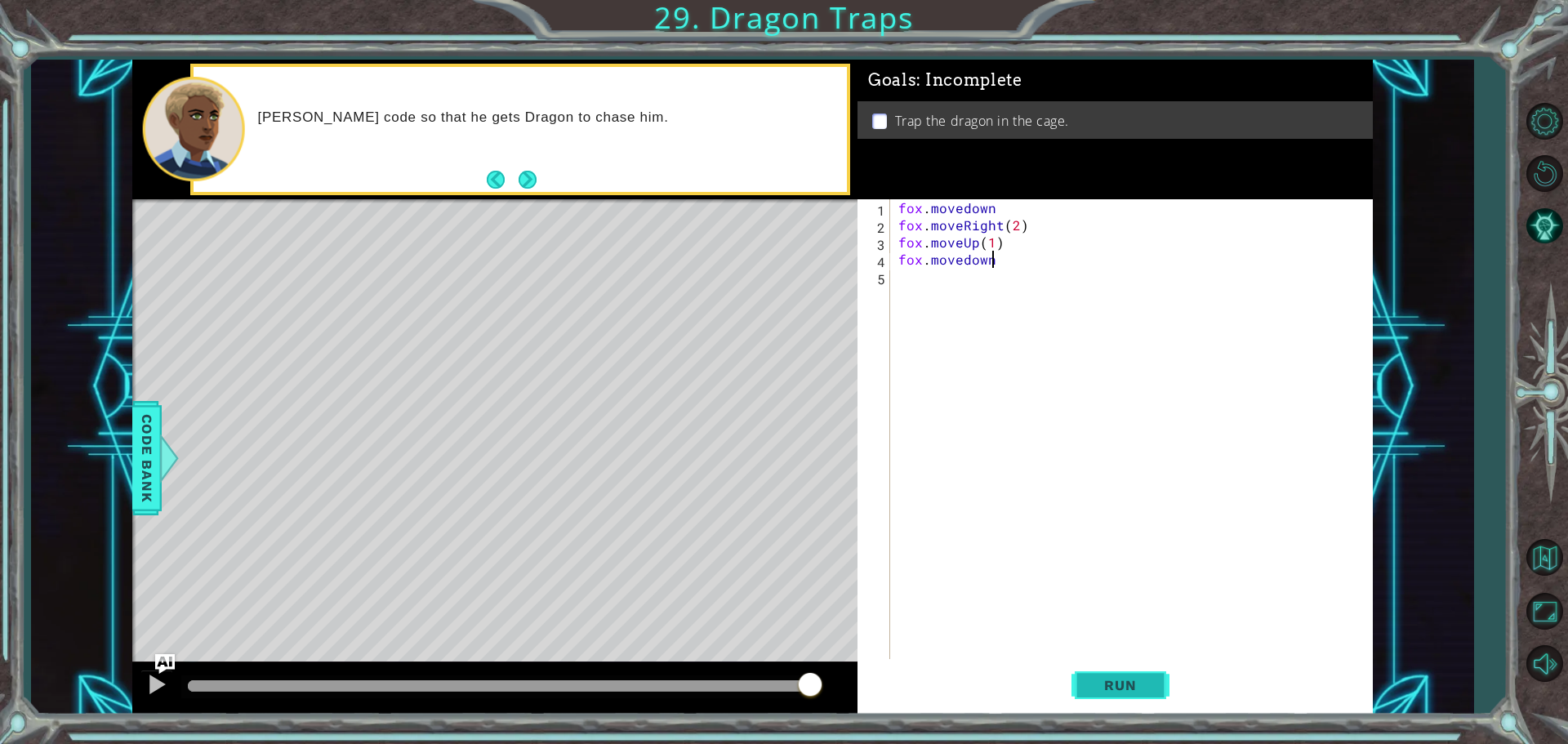
type textarea "fox.movedown"
click at [1118, 693] on span "Run" at bounding box center [1120, 685] width 64 height 16
